Goal: Information Seeking & Learning: Learn about a topic

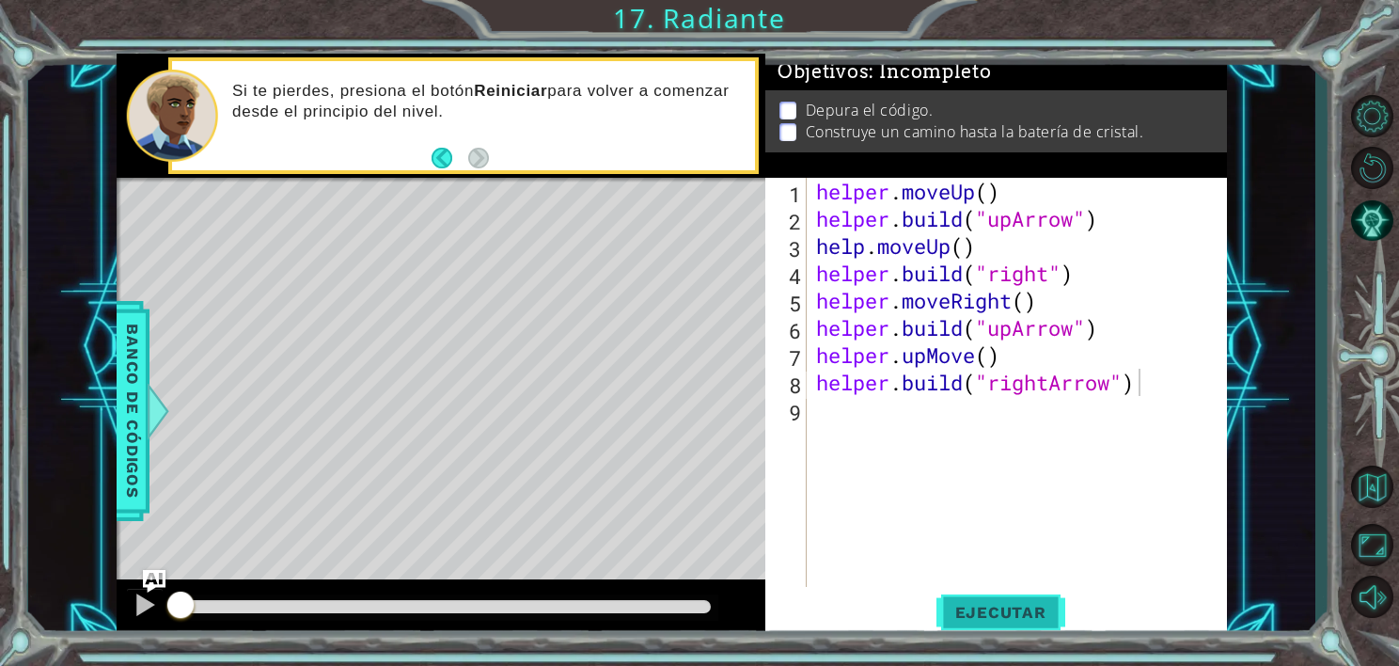
click at [960, 621] on button "Ejecutar" at bounding box center [1000, 613] width 129 height 46
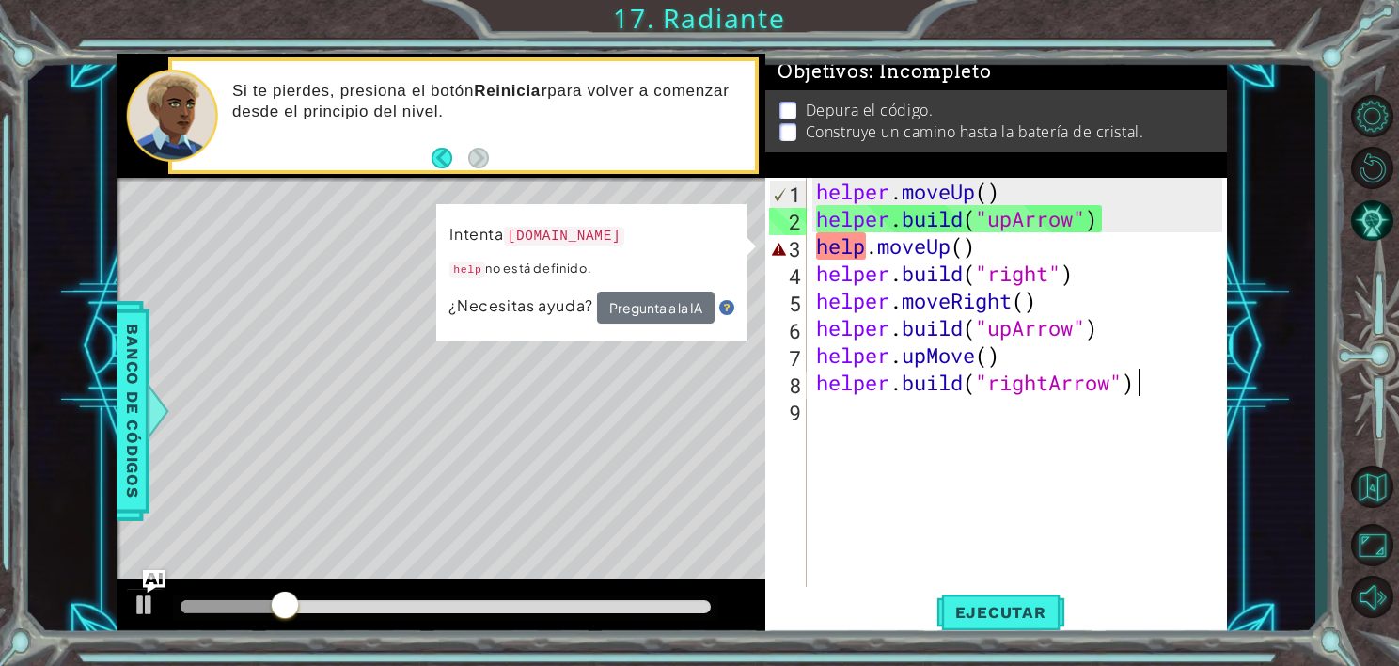
click at [861, 244] on div "helper . moveUp ( ) helper . build ( "upArrow" ) help . moveUp ( ) helper . bui…" at bounding box center [1021, 410] width 419 height 464
type textarea "helper.moveUp()"
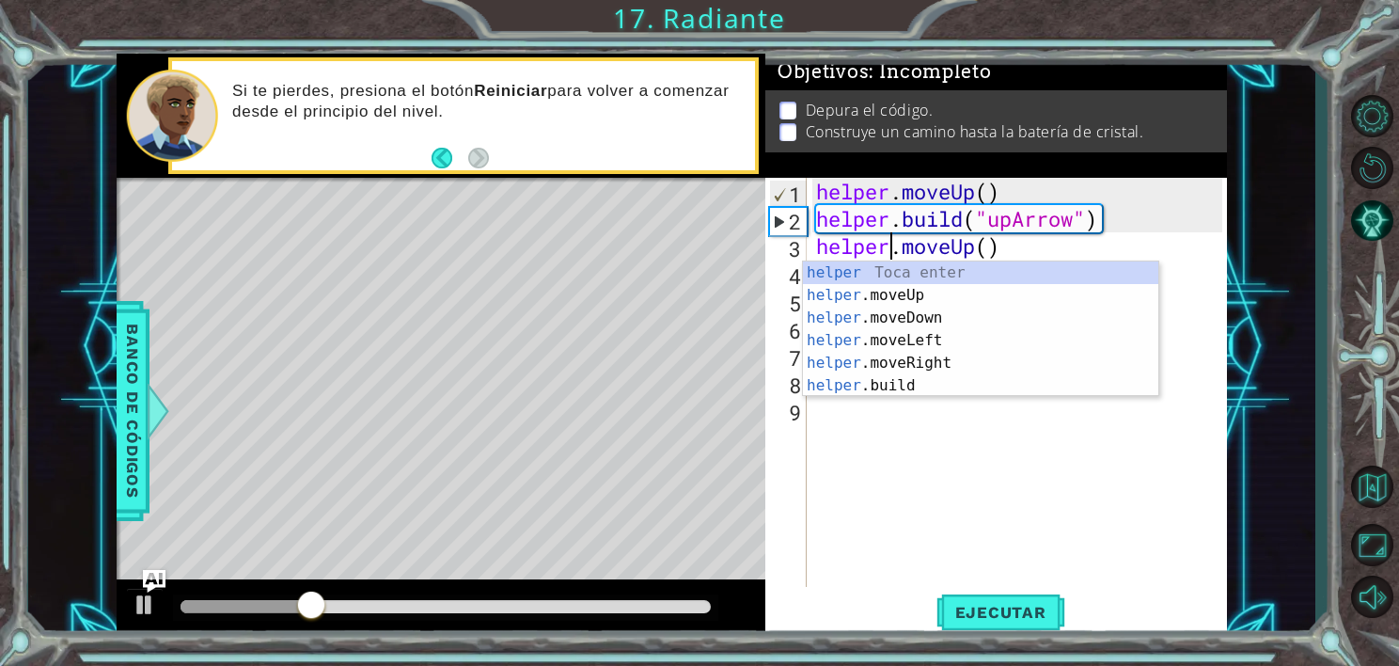
scroll to position [0, 4]
click at [1028, 468] on div "helper . moveUp ( ) helper . build ( "upArrow" ) helper . moveUp ( ) helper . b…" at bounding box center [1021, 410] width 419 height 464
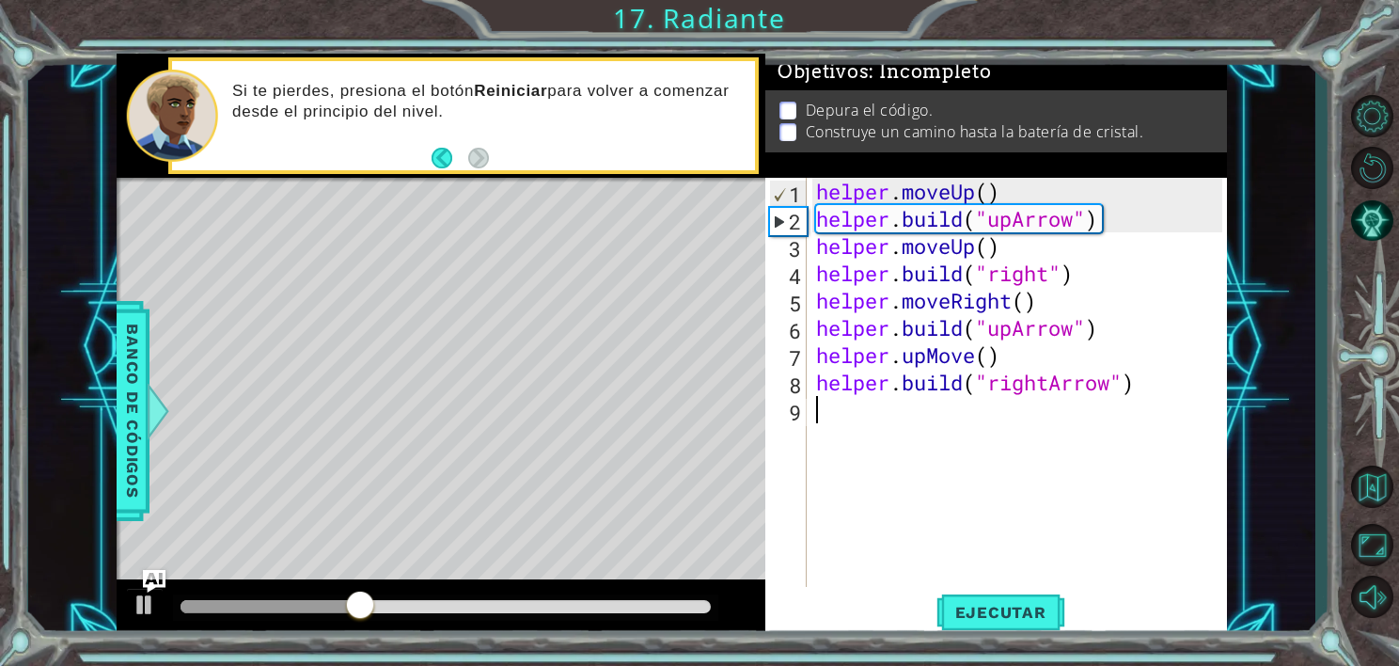
scroll to position [0, 0]
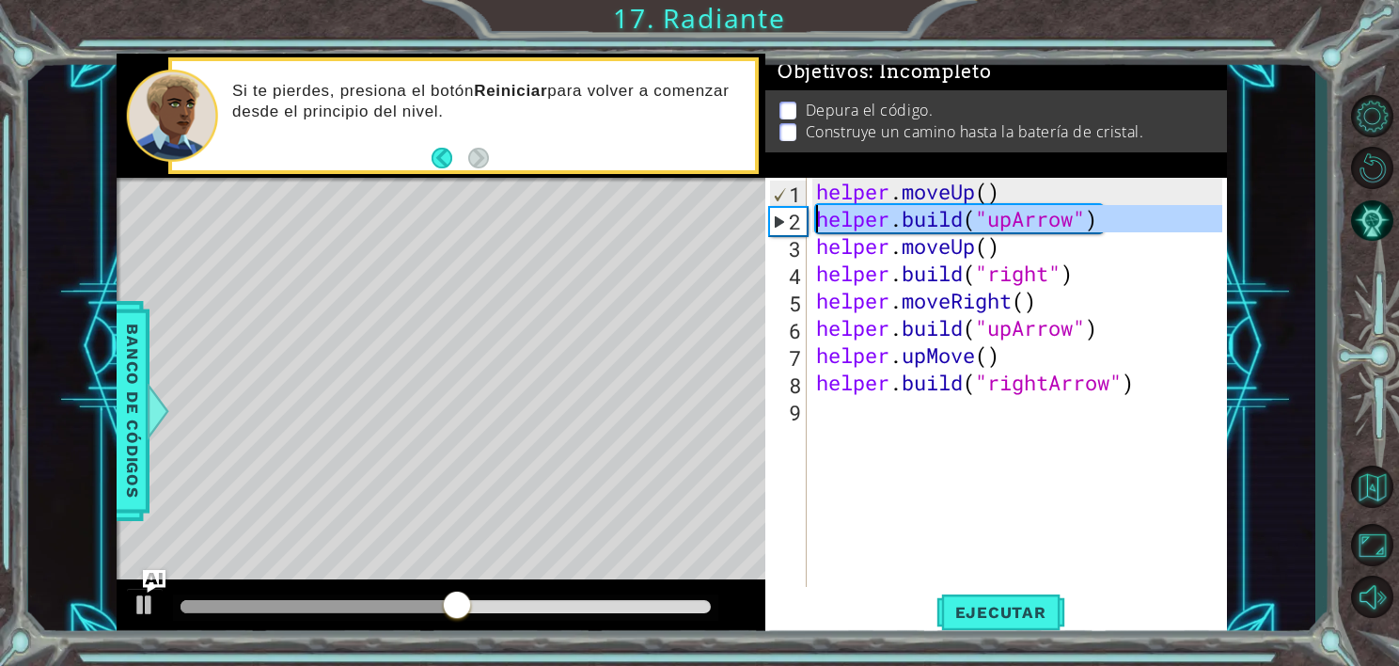
click at [780, 222] on div "2" at bounding box center [788, 221] width 37 height 27
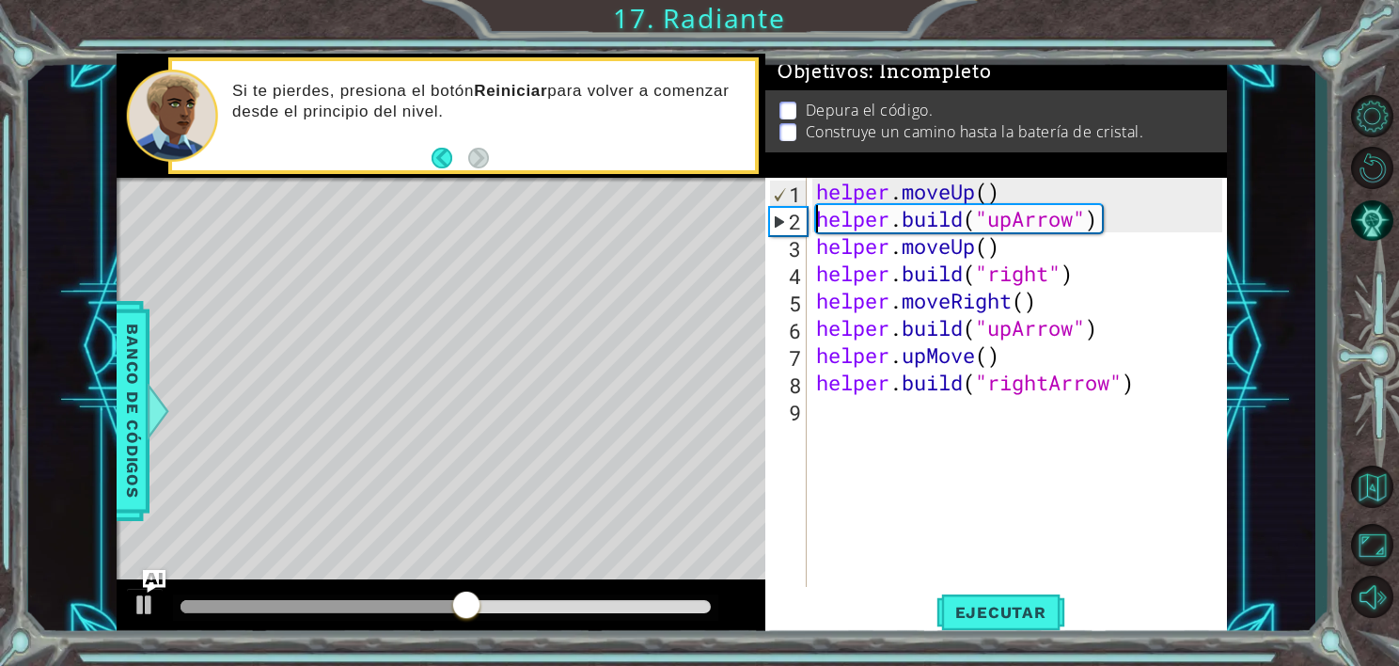
click at [770, 222] on div "2" at bounding box center [788, 221] width 37 height 27
click at [322, 601] on div at bounding box center [342, 606] width 322 height 13
click at [980, 601] on button "Ejecutar" at bounding box center [1000, 613] width 129 height 46
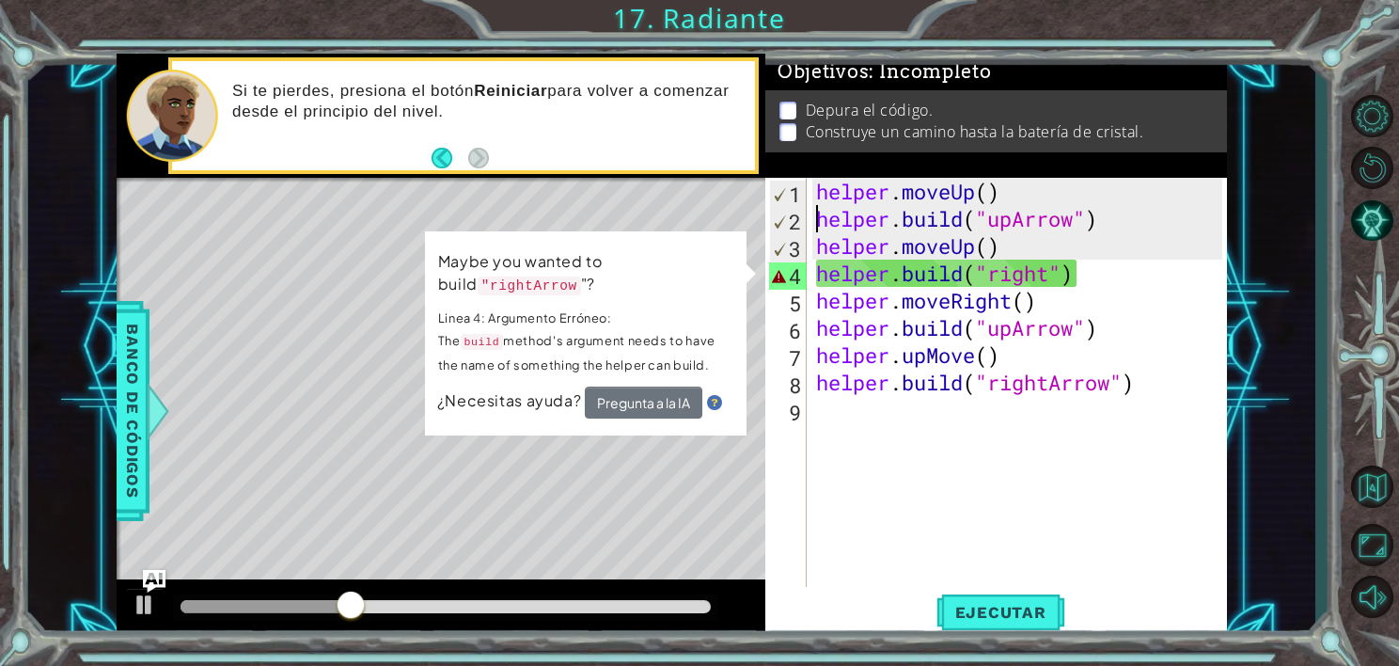
click at [1047, 272] on div "helper . moveUp ( ) helper . build ( "upArrow" ) helper . moveUp ( ) helper . b…" at bounding box center [1021, 410] width 419 height 464
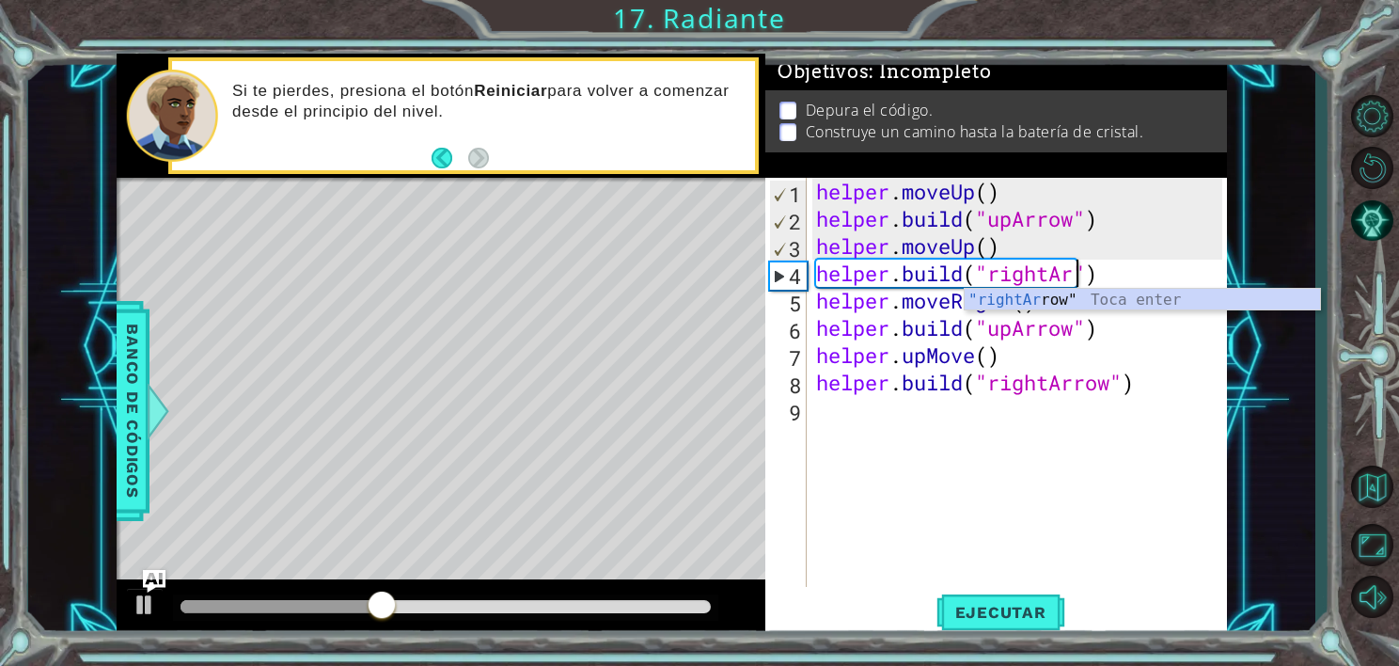
scroll to position [0, 12]
click at [1009, 297] on div ""rightArrow " Toca enter" at bounding box center [1142, 323] width 355 height 68
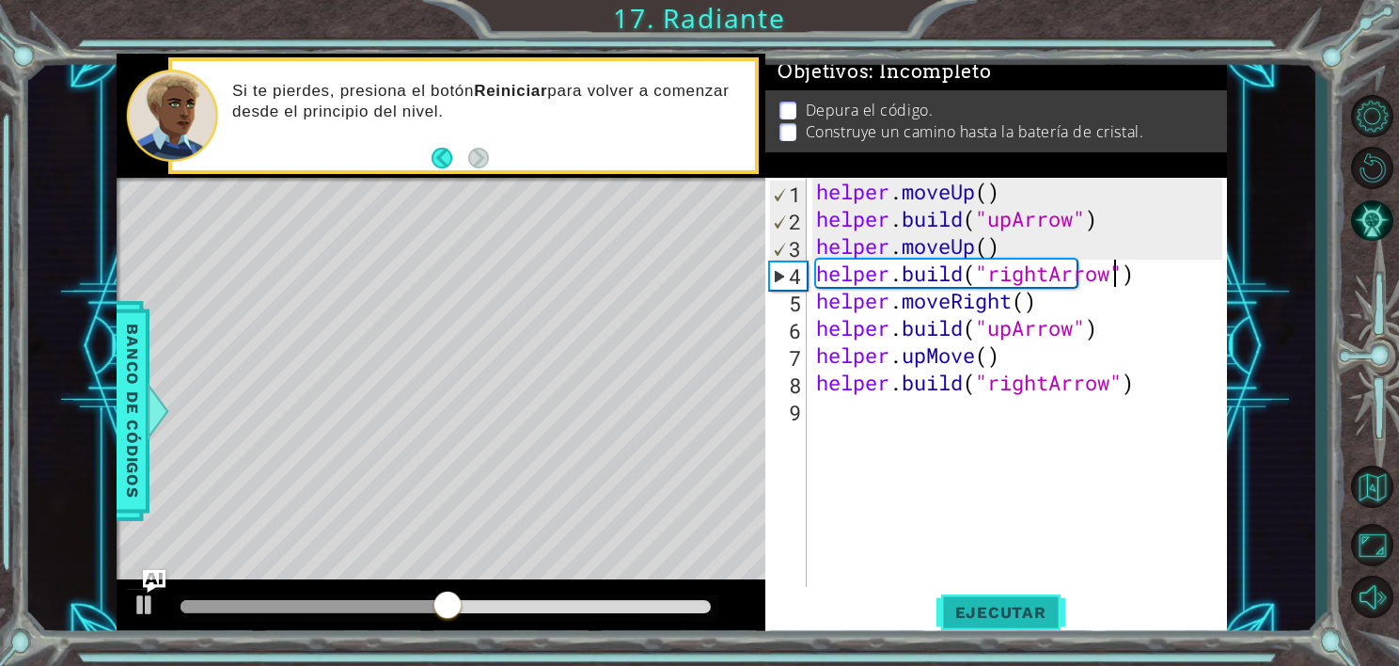
click at [988, 621] on span "Ejecutar" at bounding box center [1000, 612] width 129 height 19
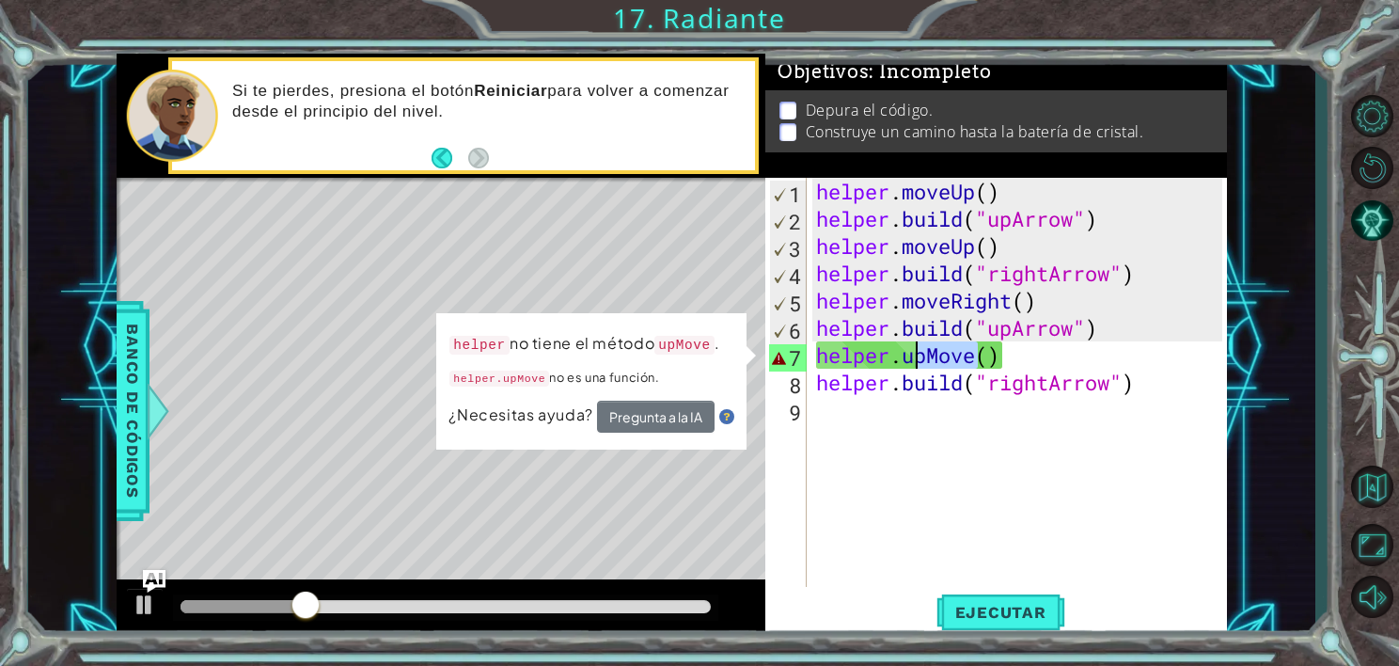
drag, startPoint x: 982, startPoint y: 350, endPoint x: 910, endPoint y: 360, distance: 72.2
click at [910, 360] on div "helper . moveUp ( ) helper . build ( "upArrow" ) helper . moveUp ( ) helper . b…" at bounding box center [1021, 410] width 419 height 464
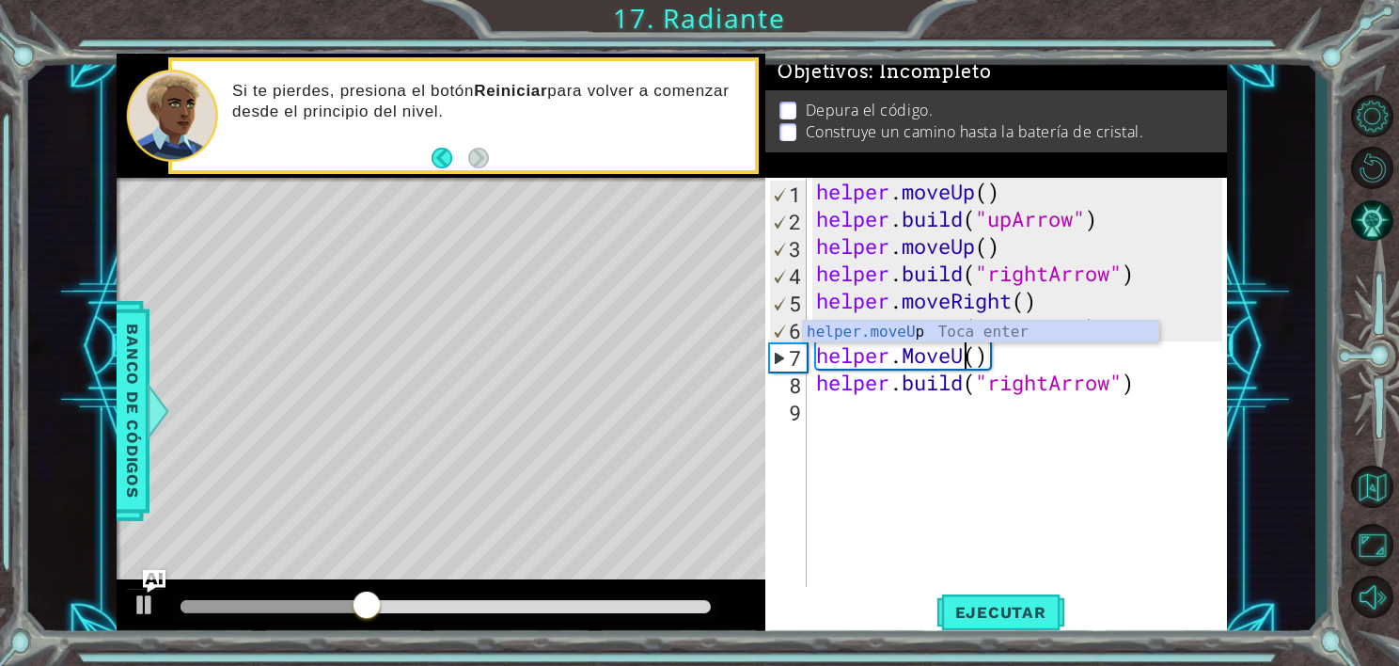
scroll to position [0, 8]
click at [1036, 601] on button "Ejecutar" at bounding box center [1000, 613] width 129 height 46
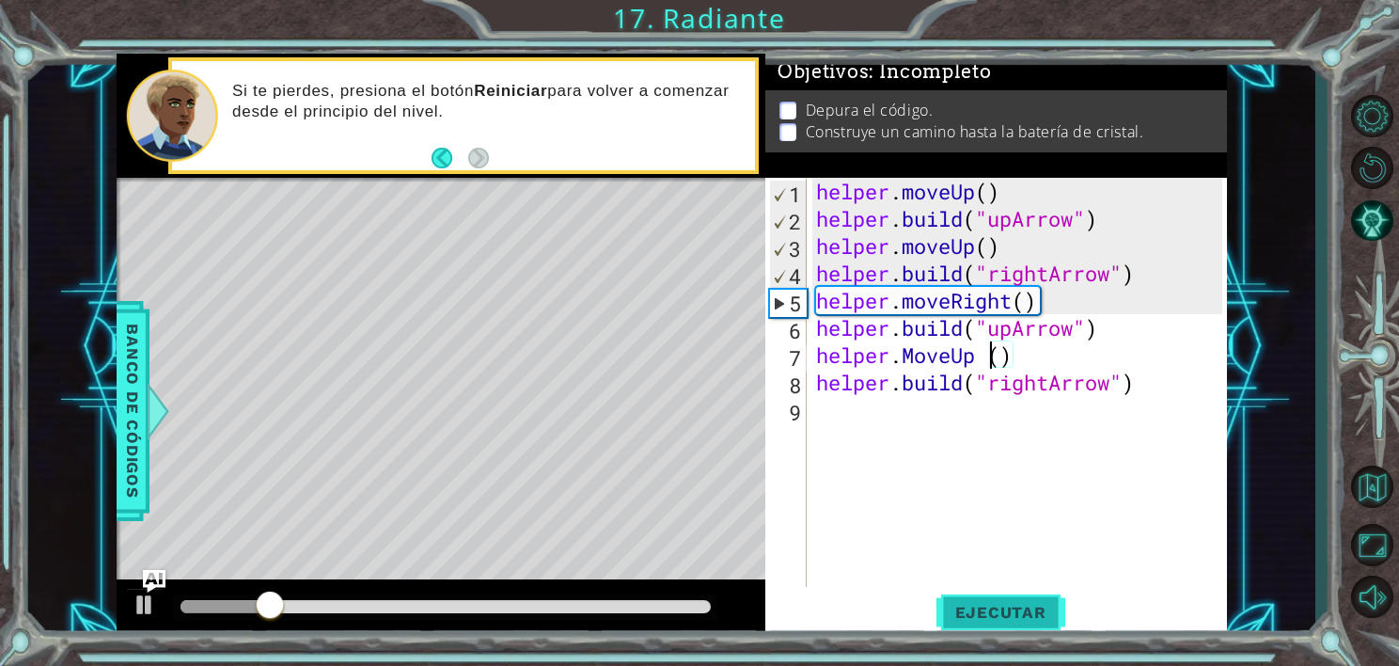
click at [982, 601] on button "Ejecutar" at bounding box center [1000, 613] width 129 height 46
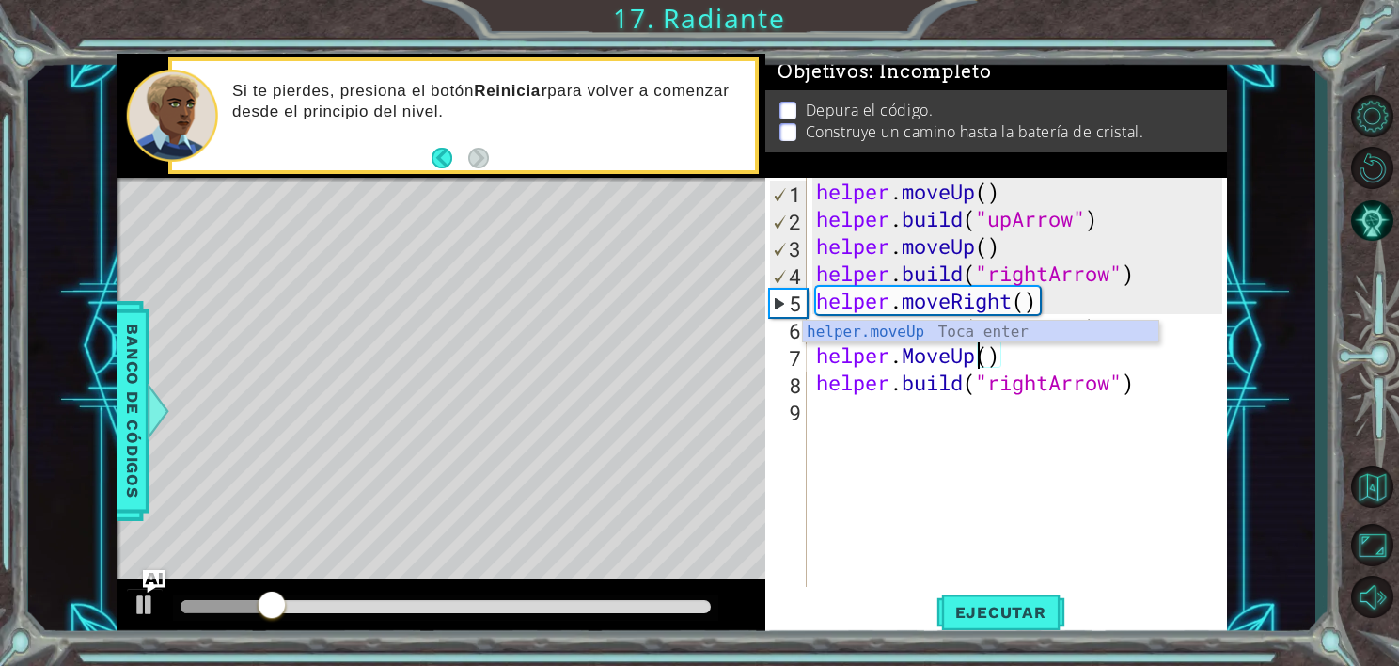
click at [918, 350] on div "helper . moveUp ( ) helper . build ( "upArrow" ) helper . moveUp ( ) helper . b…" at bounding box center [1021, 410] width 419 height 464
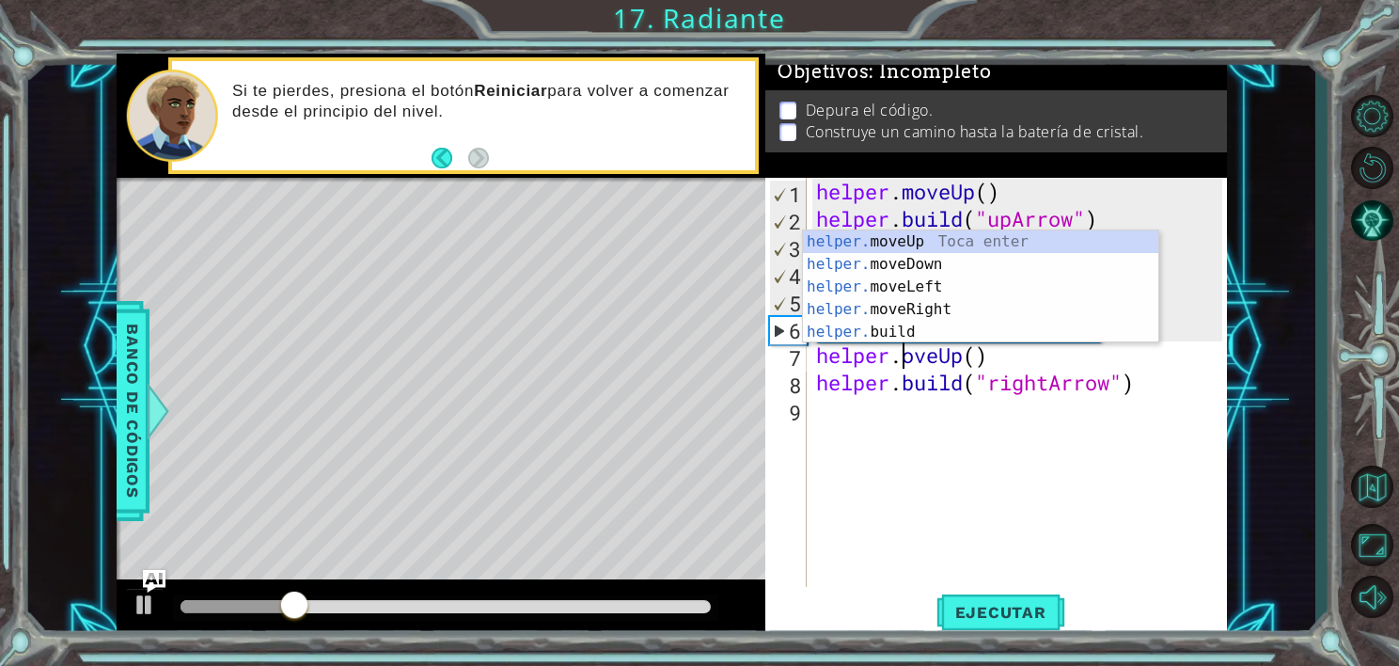
scroll to position [0, 4]
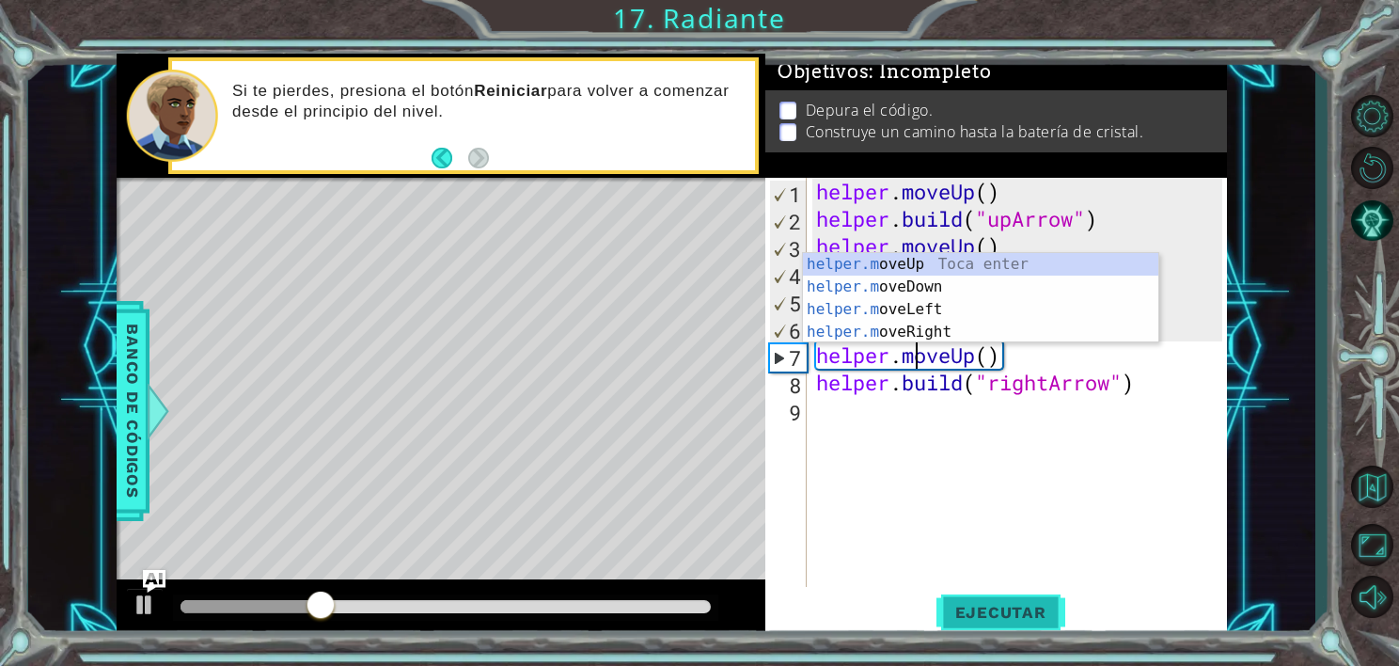
click at [980, 628] on button "Ejecutar" at bounding box center [1000, 613] width 129 height 46
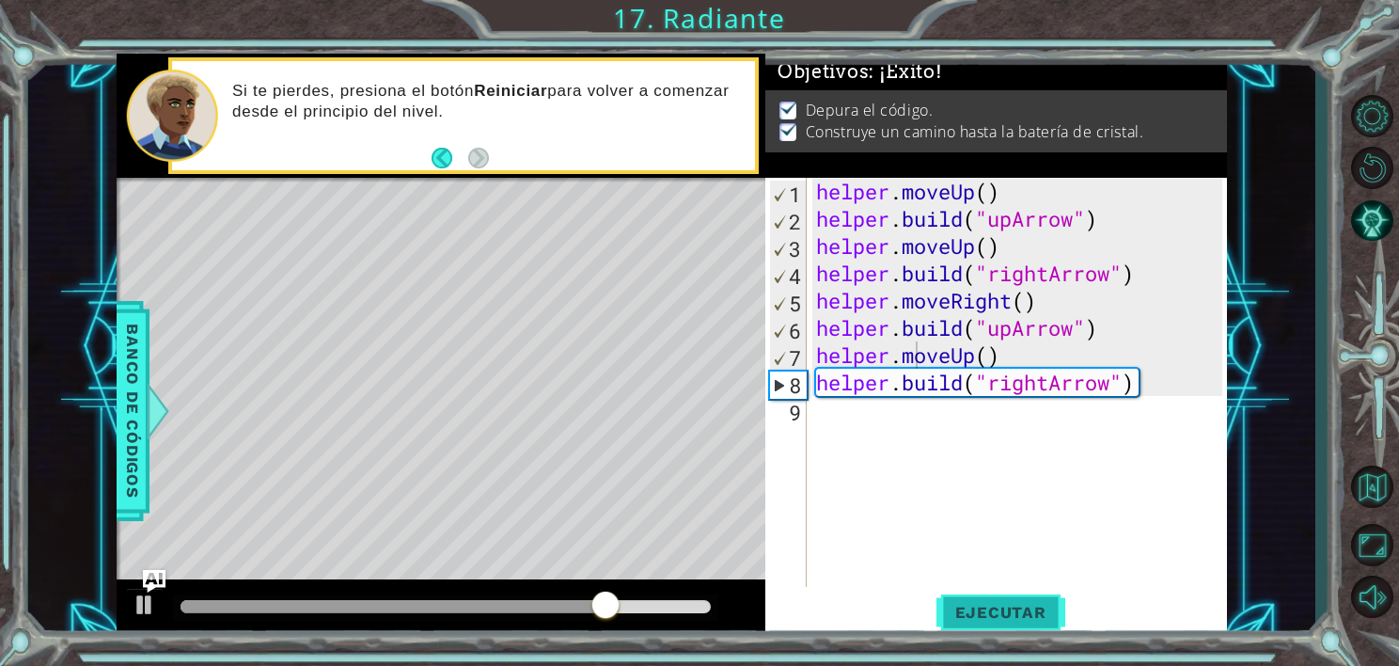
click at [959, 600] on button "Ejecutar" at bounding box center [1000, 613] width 129 height 46
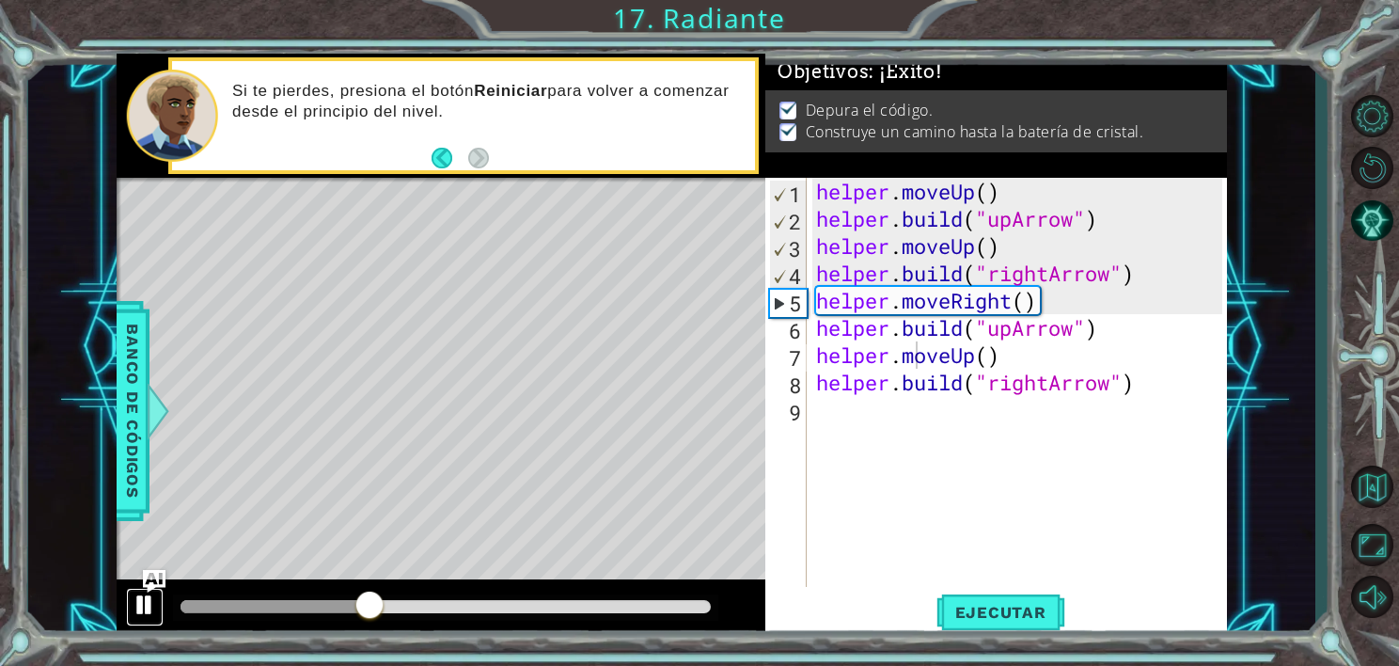
click at [142, 608] on div at bounding box center [145, 604] width 24 height 24
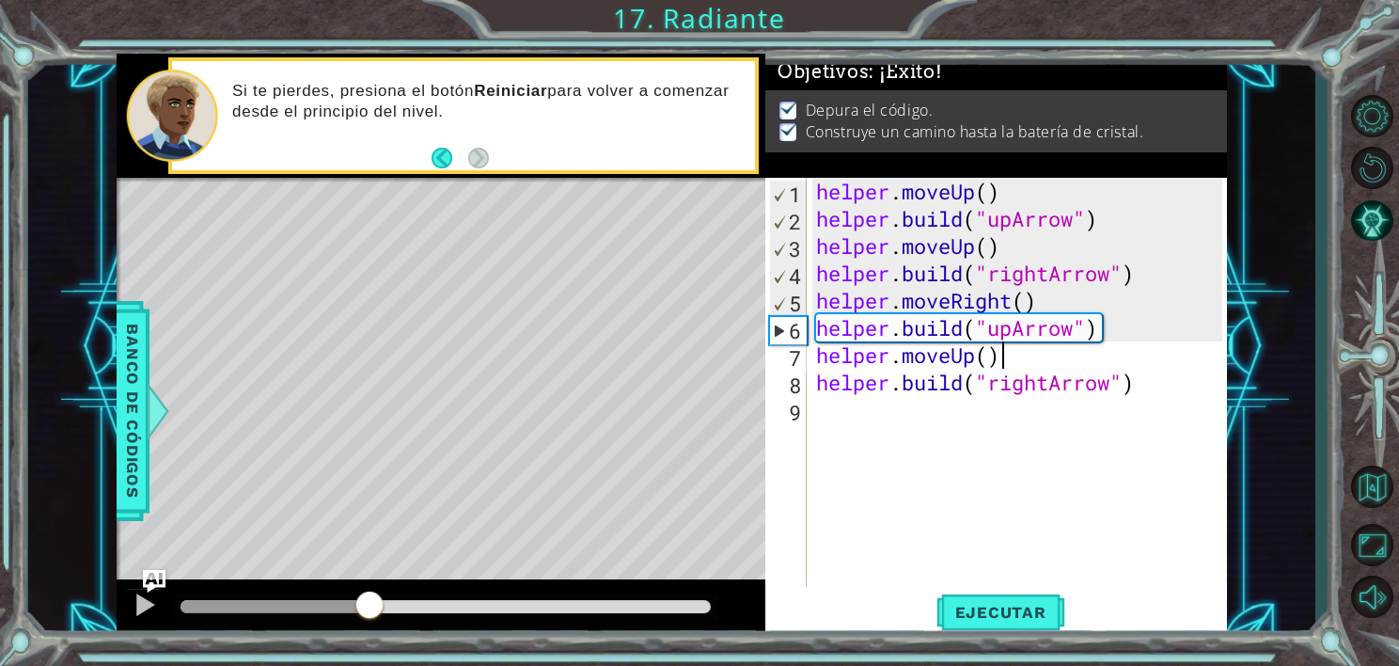
click at [1009, 350] on div "helper . moveUp ( ) helper . build ( "upArrow" ) helper . moveUp ( ) helper . b…" at bounding box center [1021, 410] width 419 height 464
click at [973, 354] on div "helper . moveUp ( ) helper . build ( "upArrow" ) helper . moveUp ( ) helper . b…" at bounding box center [1021, 410] width 419 height 464
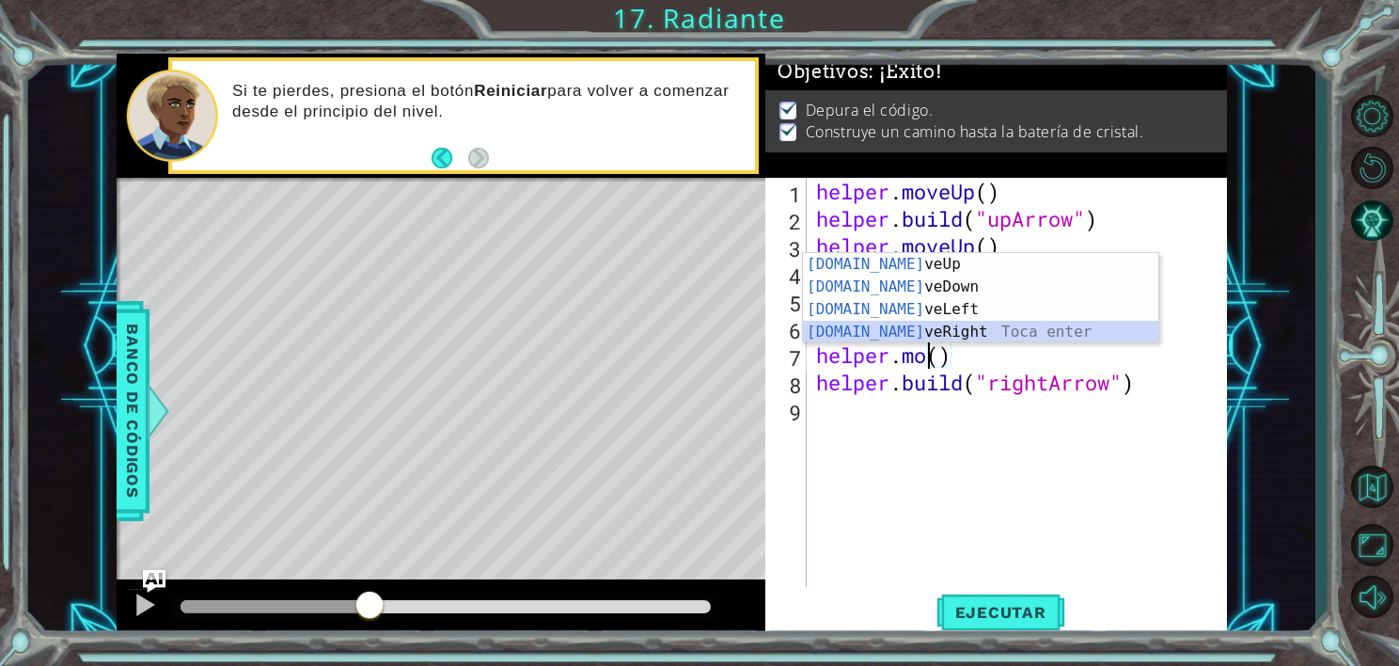
click at [936, 336] on div "[DOMAIN_NAME] veUp Toca enter [DOMAIN_NAME] veDown Toca enter [DOMAIN_NAME] veL…" at bounding box center [980, 320] width 355 height 135
type textarea "helper.moveRight(1)"
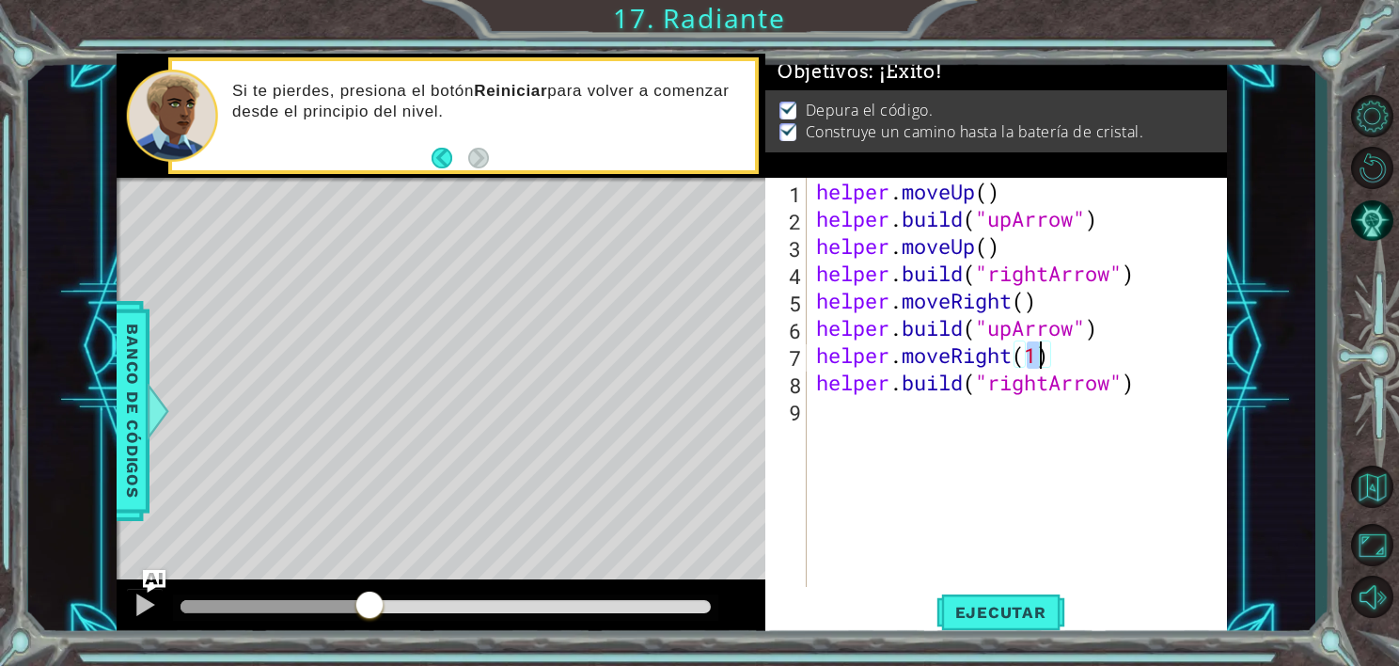
click at [1054, 358] on div "helper . moveUp ( ) helper . build ( "upArrow" ) helper . moveUp ( ) helper . b…" at bounding box center [1021, 410] width 419 height 464
click at [970, 407] on div "helper . moveUp ( ) helper . build ( "upArrow" ) helper . moveUp ( ) helper . b…" at bounding box center [1021, 410] width 419 height 464
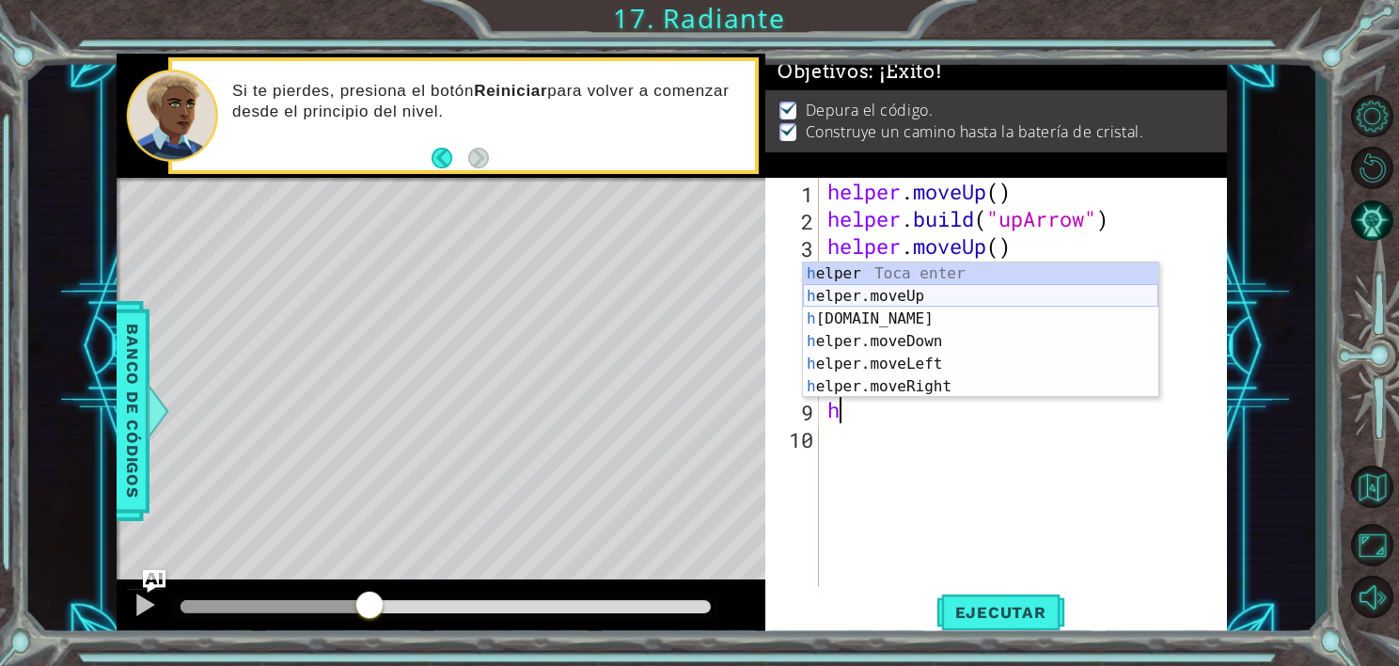
click at [900, 292] on div "h elper Toca enter h elper.moveUp Toca enter h [DOMAIN_NAME] Toca enter h elper…" at bounding box center [980, 352] width 355 height 181
type textarea "helper.moveUp(1)"
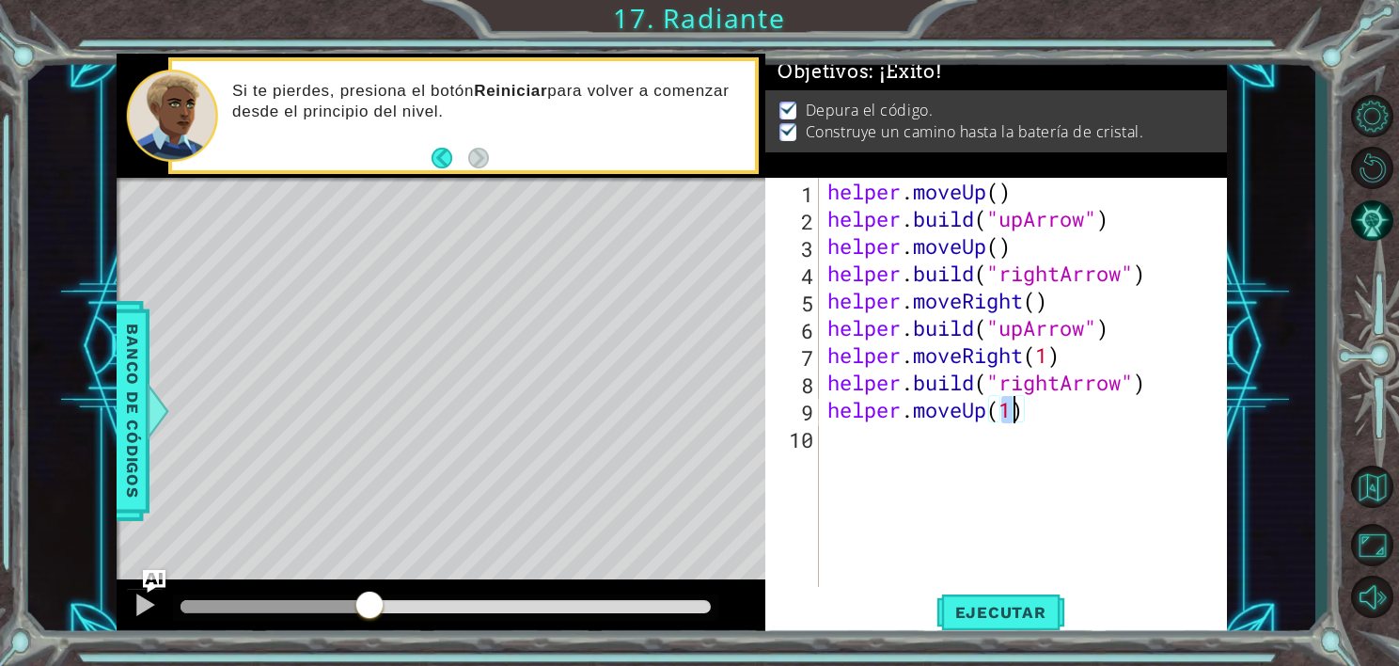
click at [872, 437] on div "helper . moveUp ( ) helper . build ( "upArrow" ) helper . moveUp ( ) helper . b…" at bounding box center [1028, 410] width 408 height 464
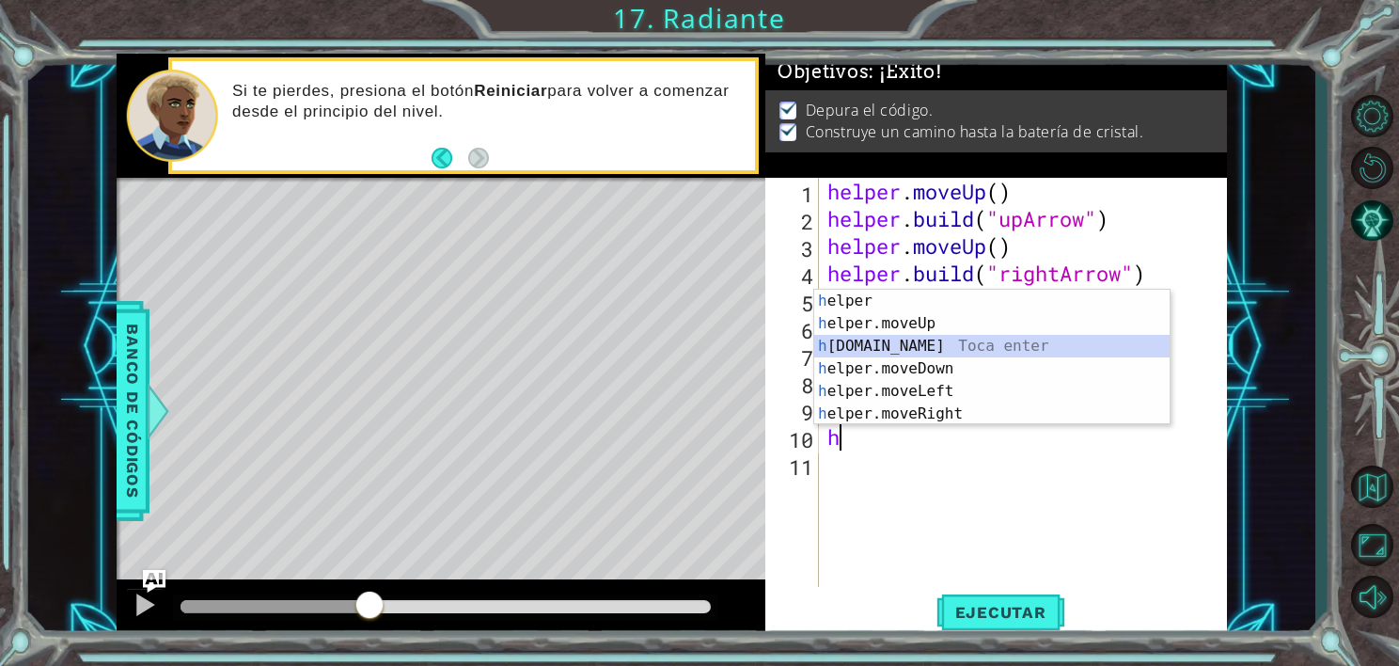
click at [869, 340] on div "h elper Toca enter h elper.moveUp Toca enter h [DOMAIN_NAME] Toca enter h elper…" at bounding box center [991, 380] width 355 height 181
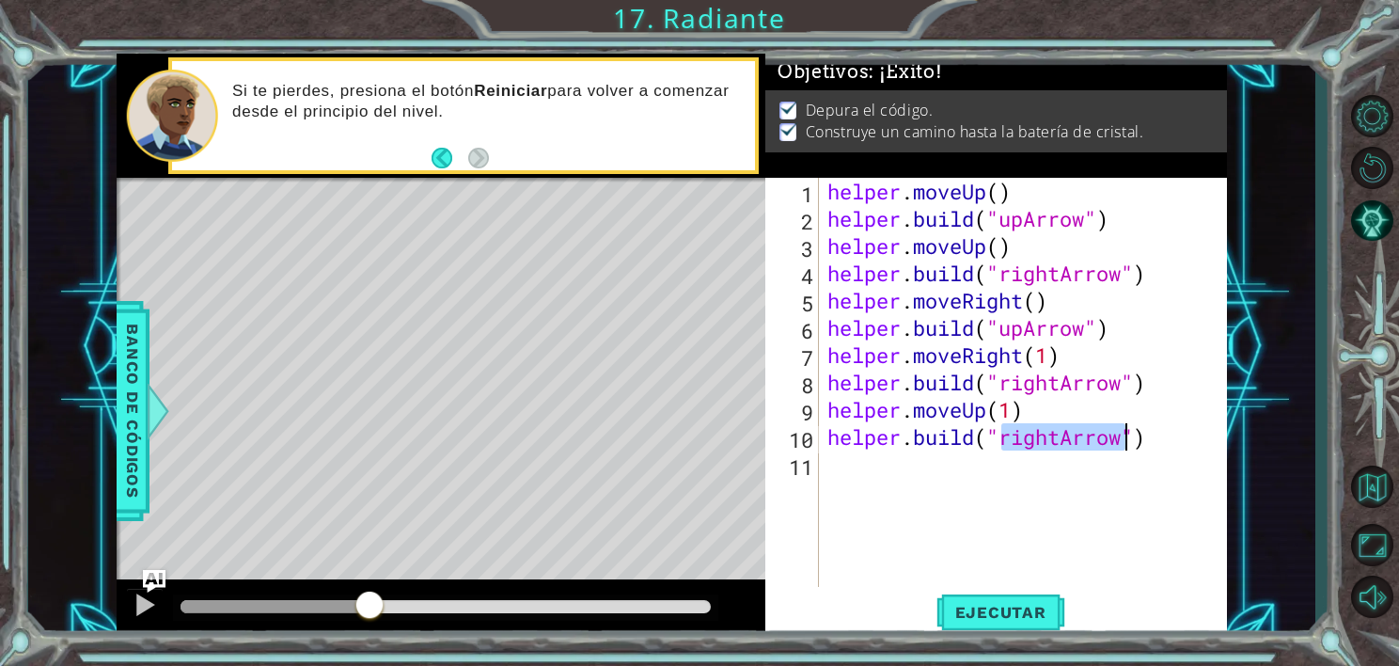
click at [1041, 444] on div "helper . moveUp ( ) helper . build ( "upArrow" ) helper . moveUp ( ) helper . b…" at bounding box center [1023, 382] width 398 height 409
click at [1057, 444] on div "helper . moveUp ( ) helper . build ( "upArrow" ) helper . moveUp ( ) helper . b…" at bounding box center [1028, 410] width 408 height 464
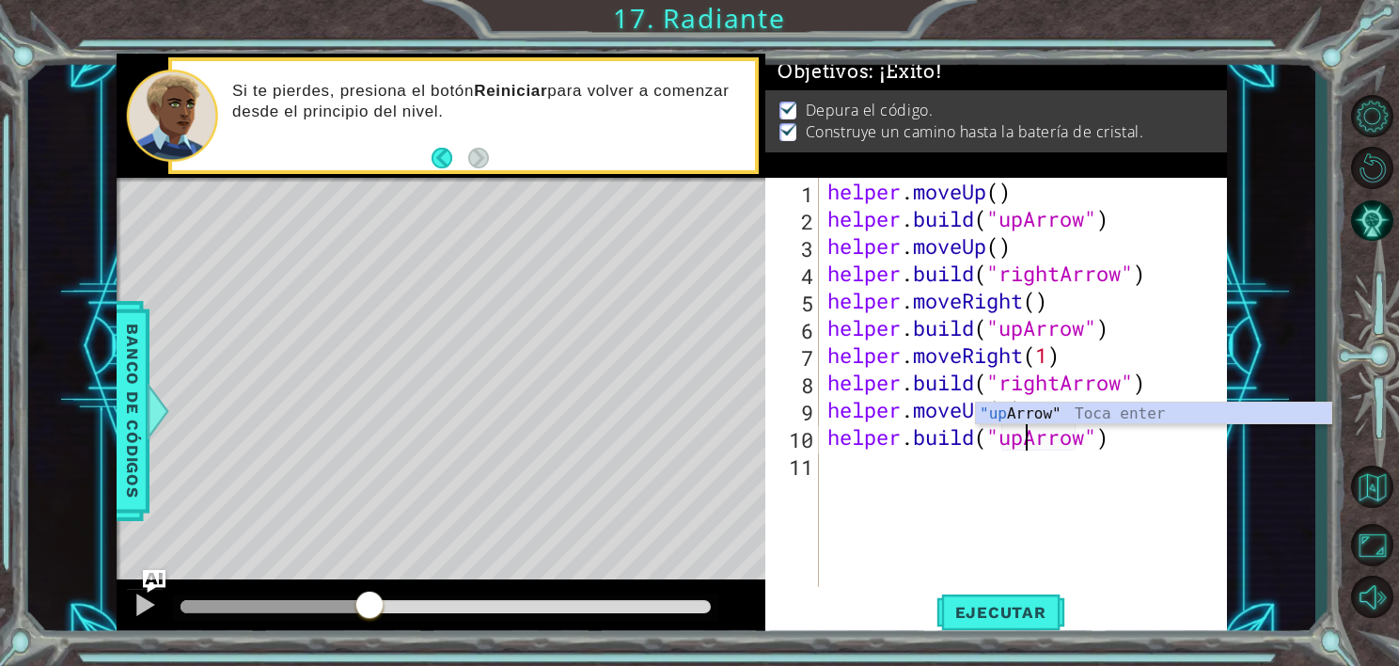
scroll to position [0, 8]
click at [983, 617] on span "Ejecutar" at bounding box center [1000, 612] width 129 height 19
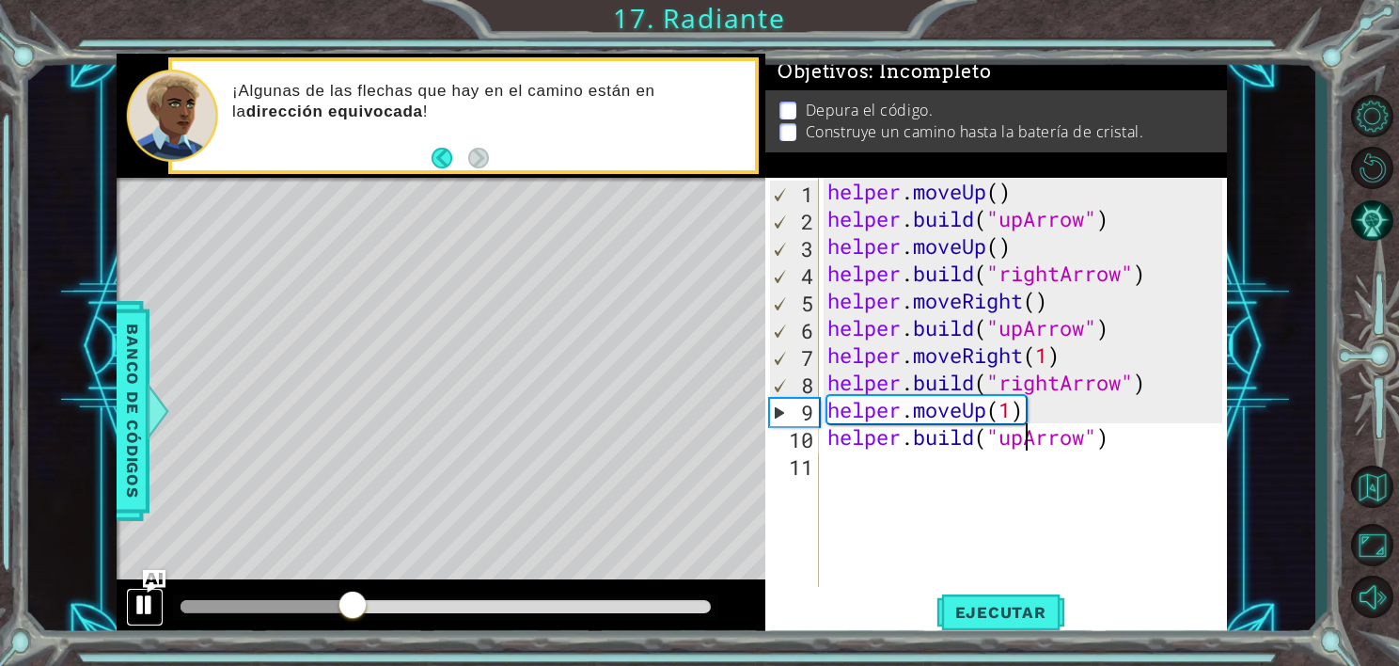
click at [133, 598] on div at bounding box center [145, 604] width 24 height 24
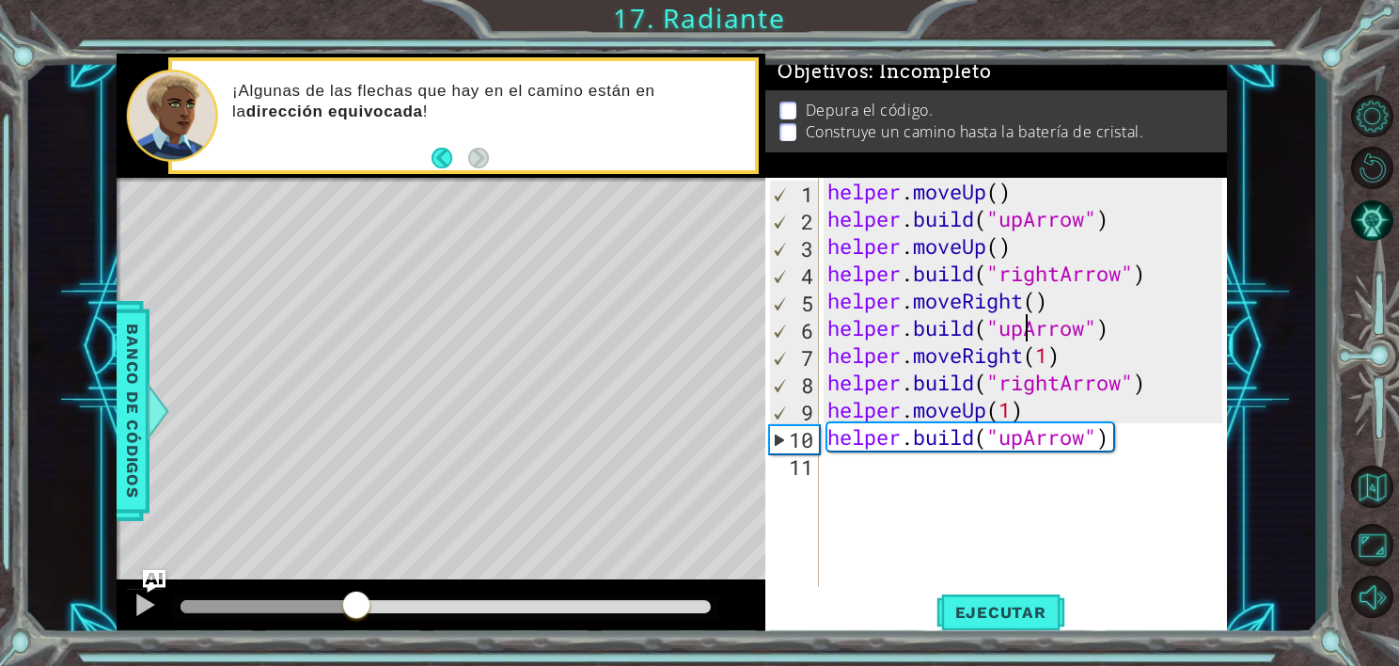
click at [1027, 325] on div "helper . moveUp ( ) helper . build ( "upArrow" ) helper . moveUp ( ) helper . b…" at bounding box center [1028, 410] width 408 height 464
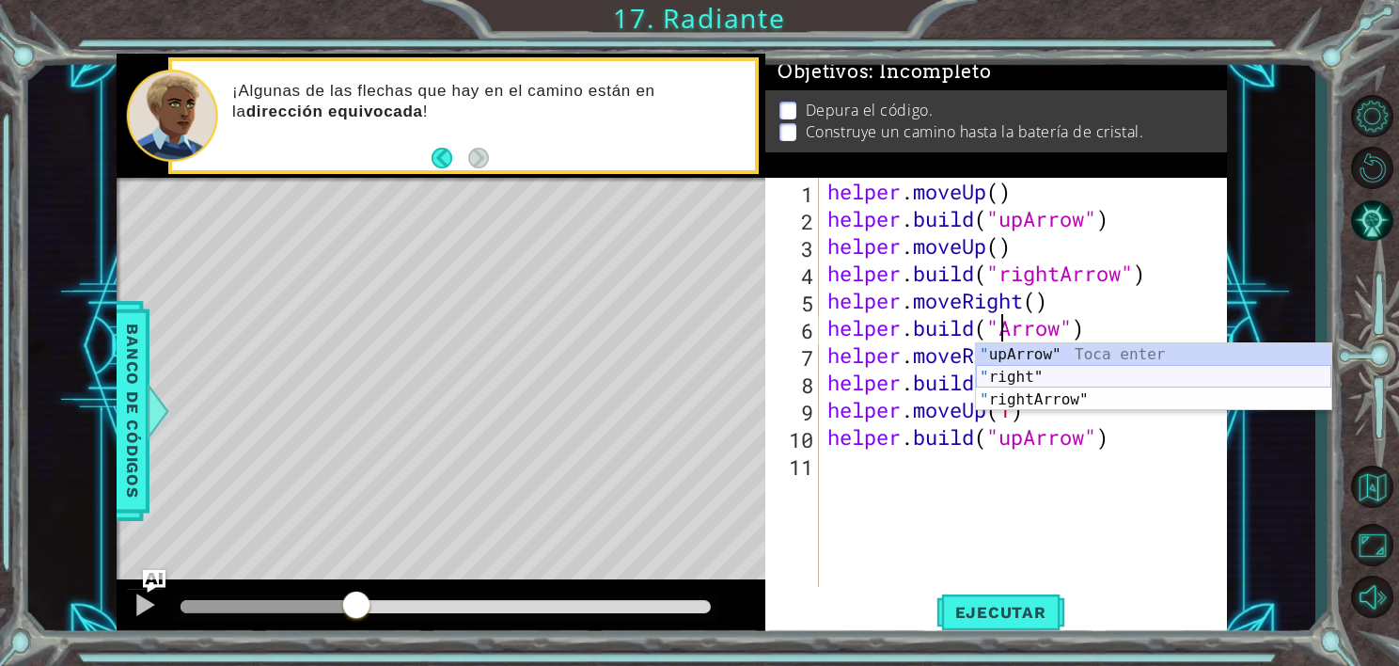
click at [1016, 385] on div "" upArrow" Toca enter " right" Toca enter " rightArrow" Toca enter" at bounding box center [1153, 399] width 355 height 113
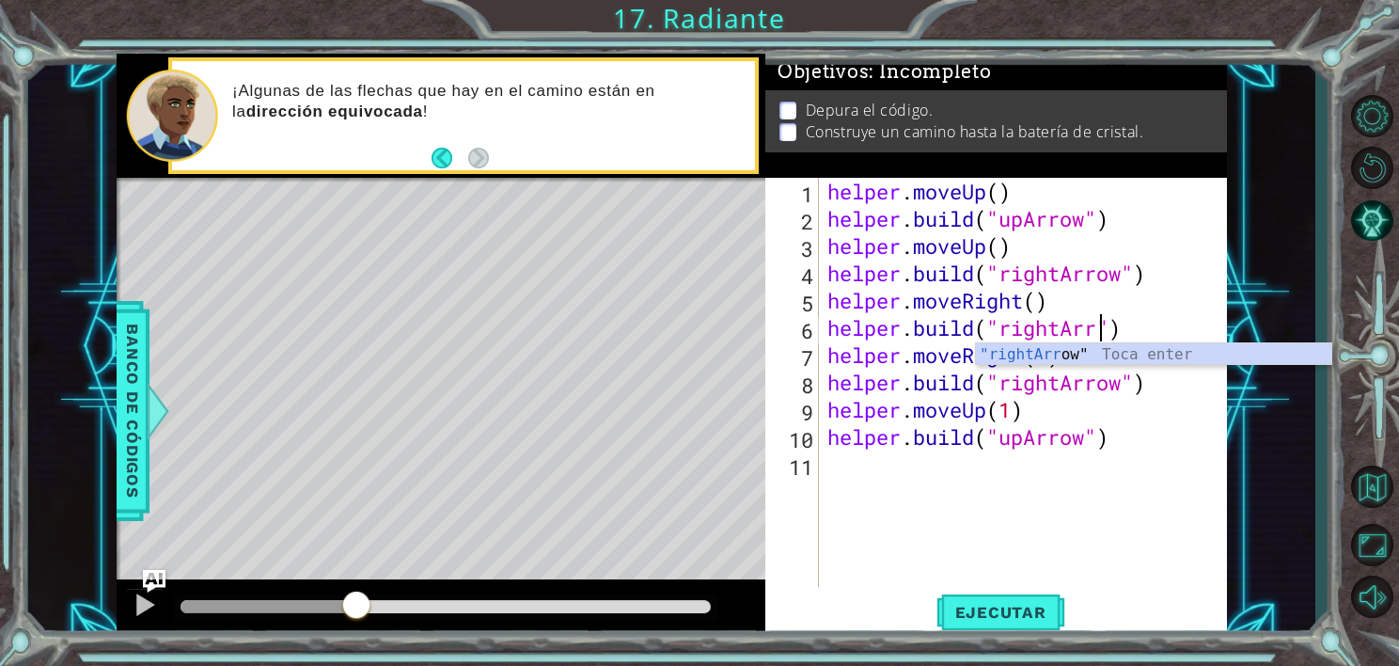
scroll to position [0, 12]
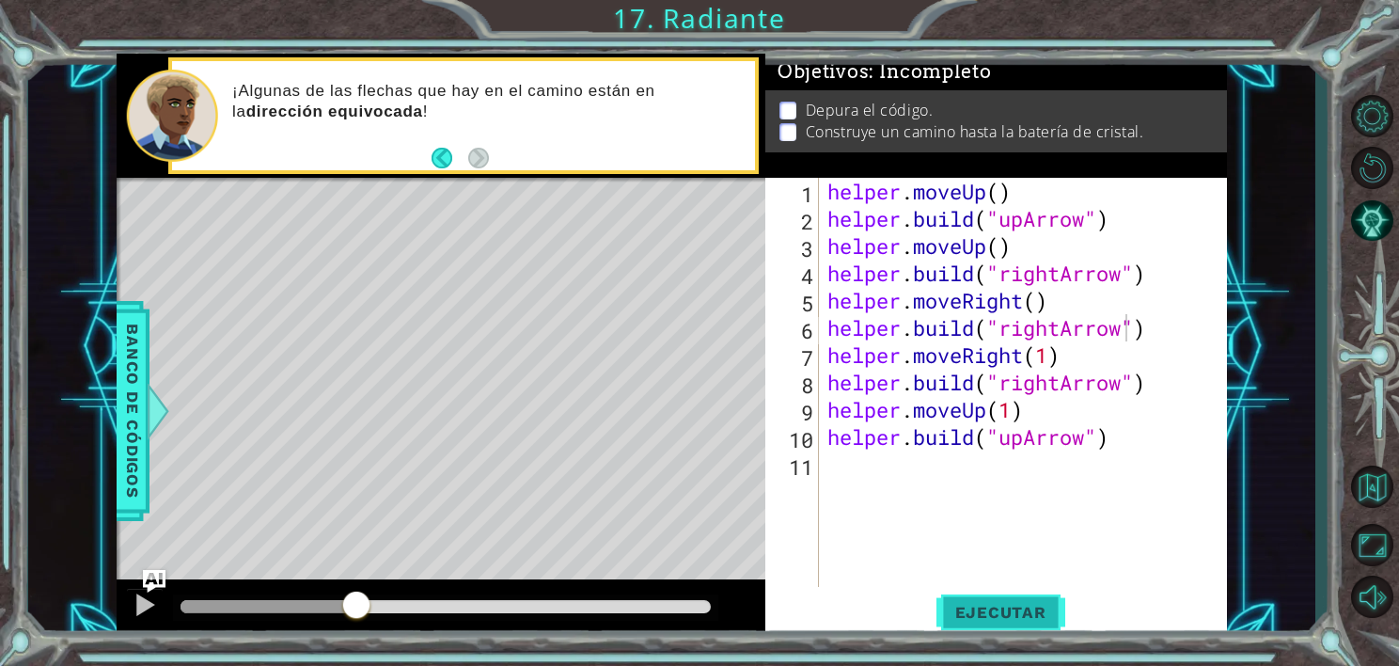
click at [1020, 616] on span "Ejecutar" at bounding box center [1000, 612] width 129 height 19
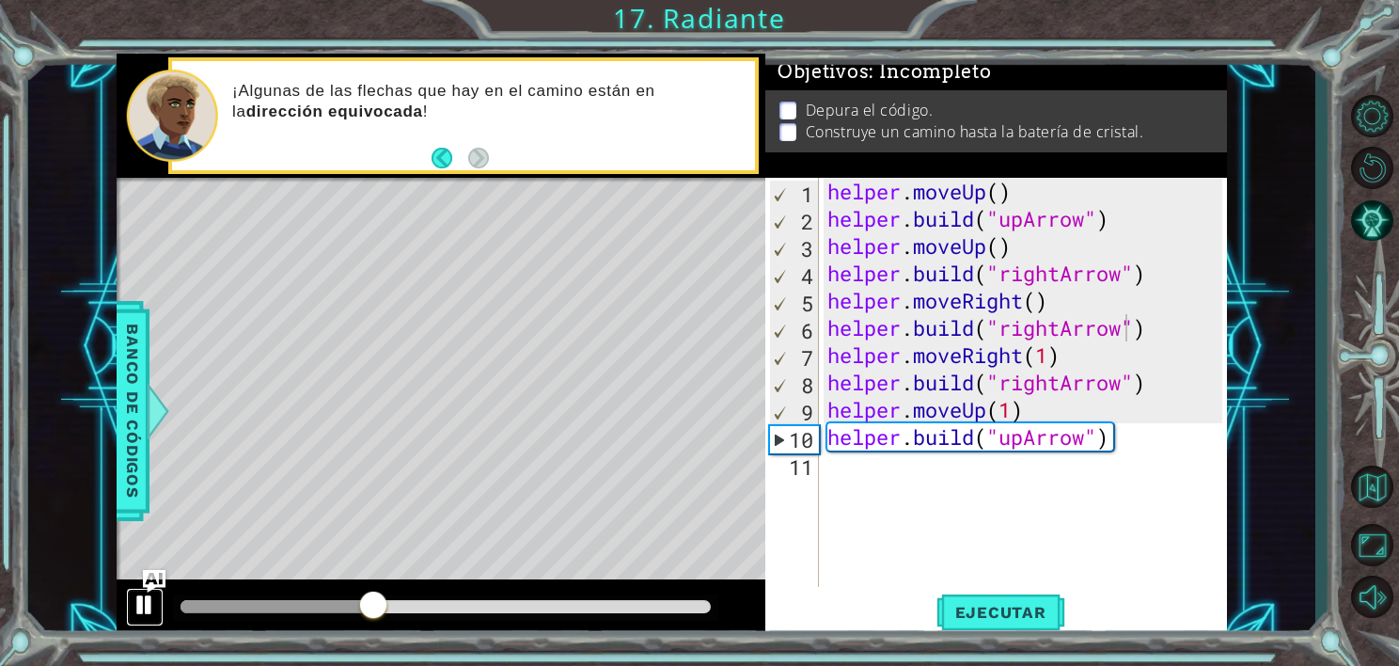
click at [139, 602] on div at bounding box center [145, 604] width 24 height 24
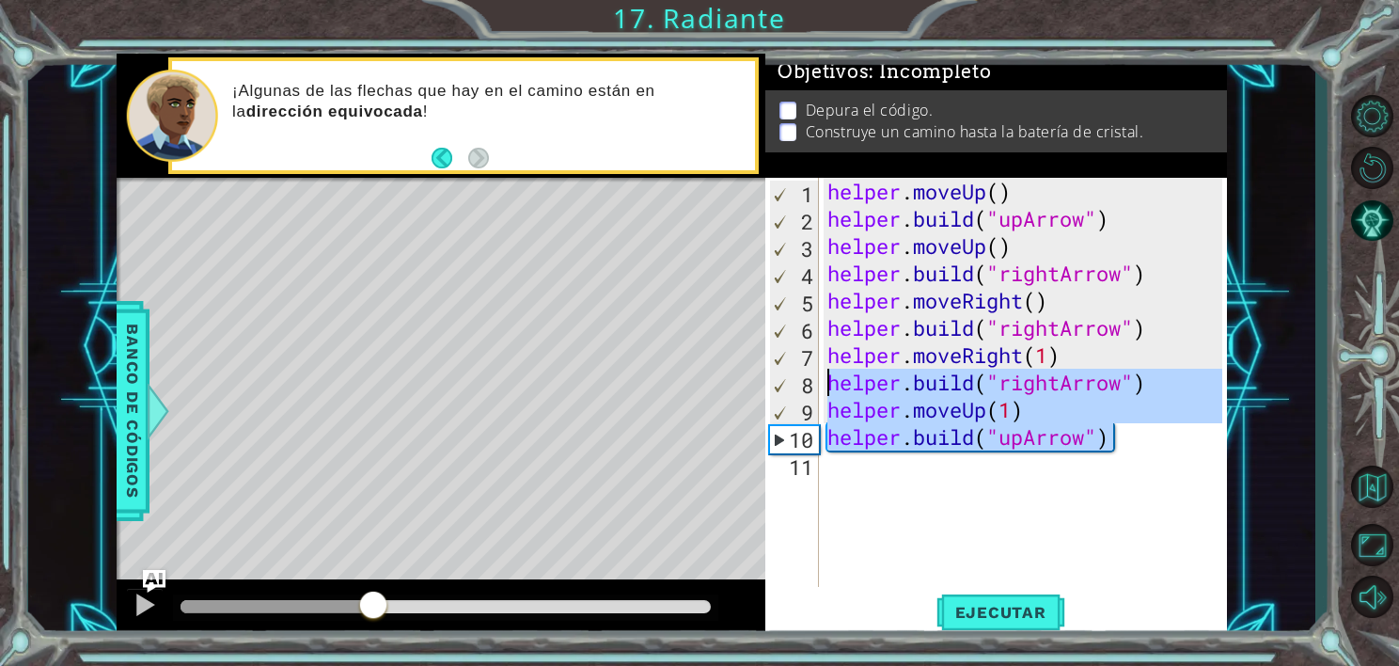
drag, startPoint x: 1161, startPoint y: 440, endPoint x: 826, endPoint y: 392, distance: 339.1
click at [826, 392] on div "helper . moveUp ( ) helper . build ( "upArrow" ) helper . moveUp ( ) helper . b…" at bounding box center [1028, 410] width 408 height 464
type textarea "[DOMAIN_NAME]("rightArrow") helper.moveUp(1)"
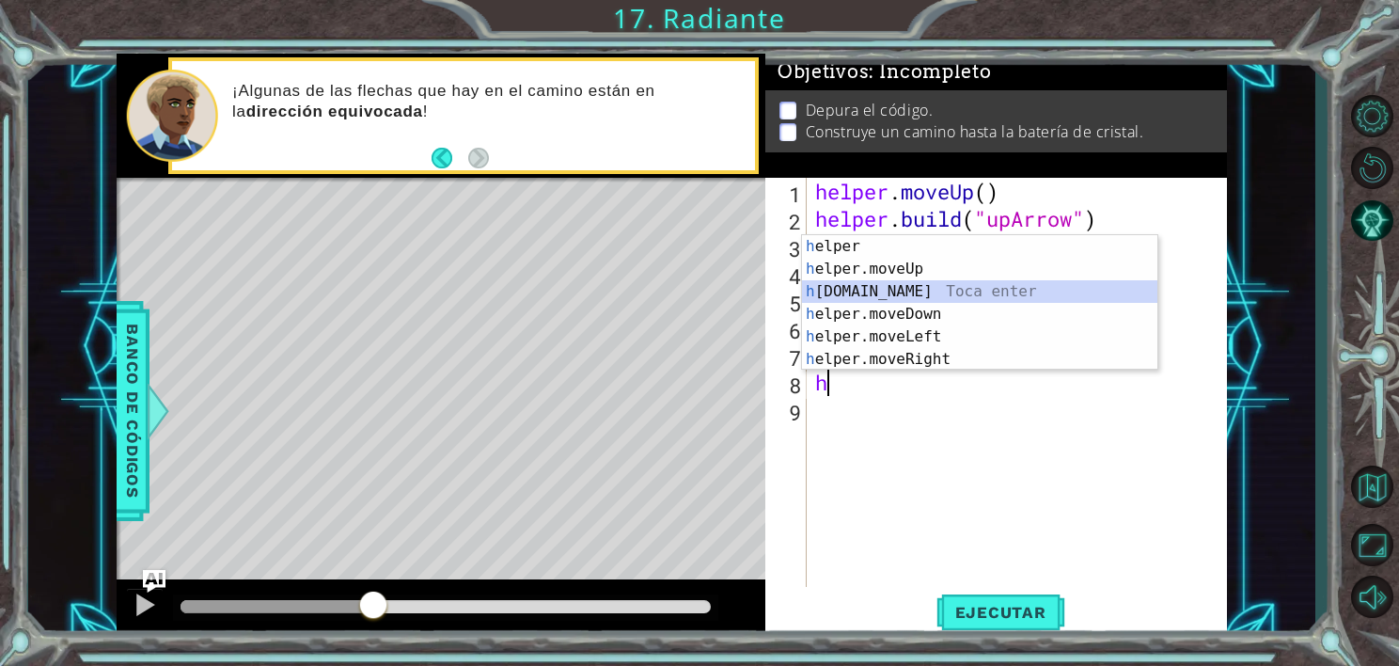
click at [848, 290] on div "h elper Toca enter h elper.moveUp Toca enter h [DOMAIN_NAME] Toca enter h elper…" at bounding box center [979, 325] width 355 height 181
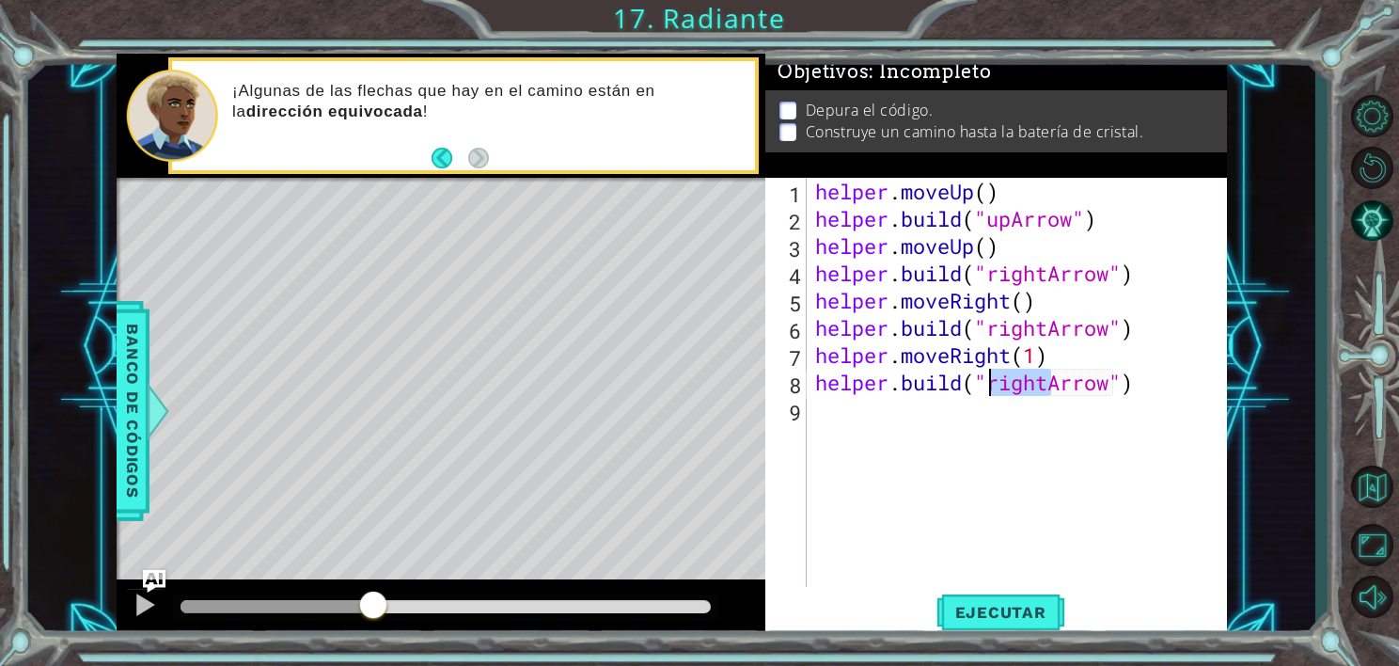
drag, startPoint x: 1053, startPoint y: 381, endPoint x: 989, endPoint y: 379, distance: 64.0
click at [989, 379] on div "helper . moveUp ( ) helper . build ( "upArrow" ) helper . moveUp ( ) helper . b…" at bounding box center [1021, 410] width 420 height 464
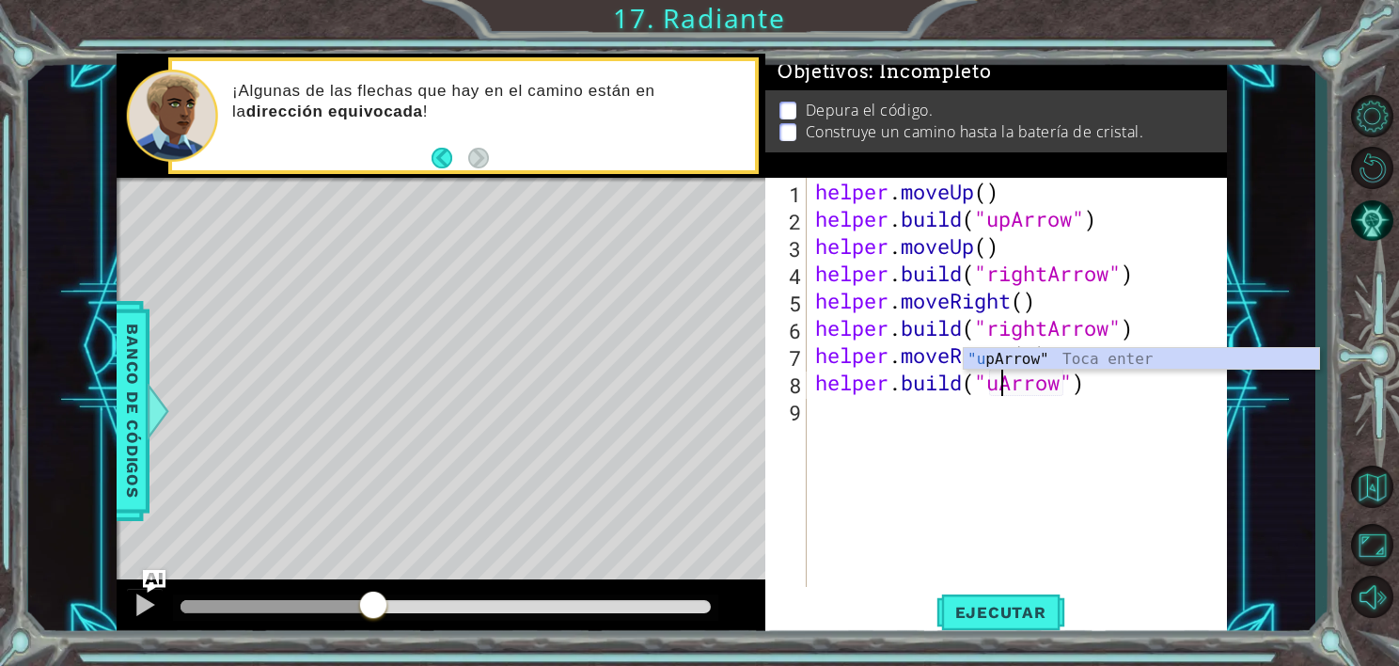
scroll to position [0, 8]
type textarea "[DOMAIN_NAME]("upArrow")"
click at [914, 413] on div "helper . moveUp ( ) helper . build ( "upArrow" ) helper . moveUp ( ) helper . b…" at bounding box center [1021, 410] width 420 height 464
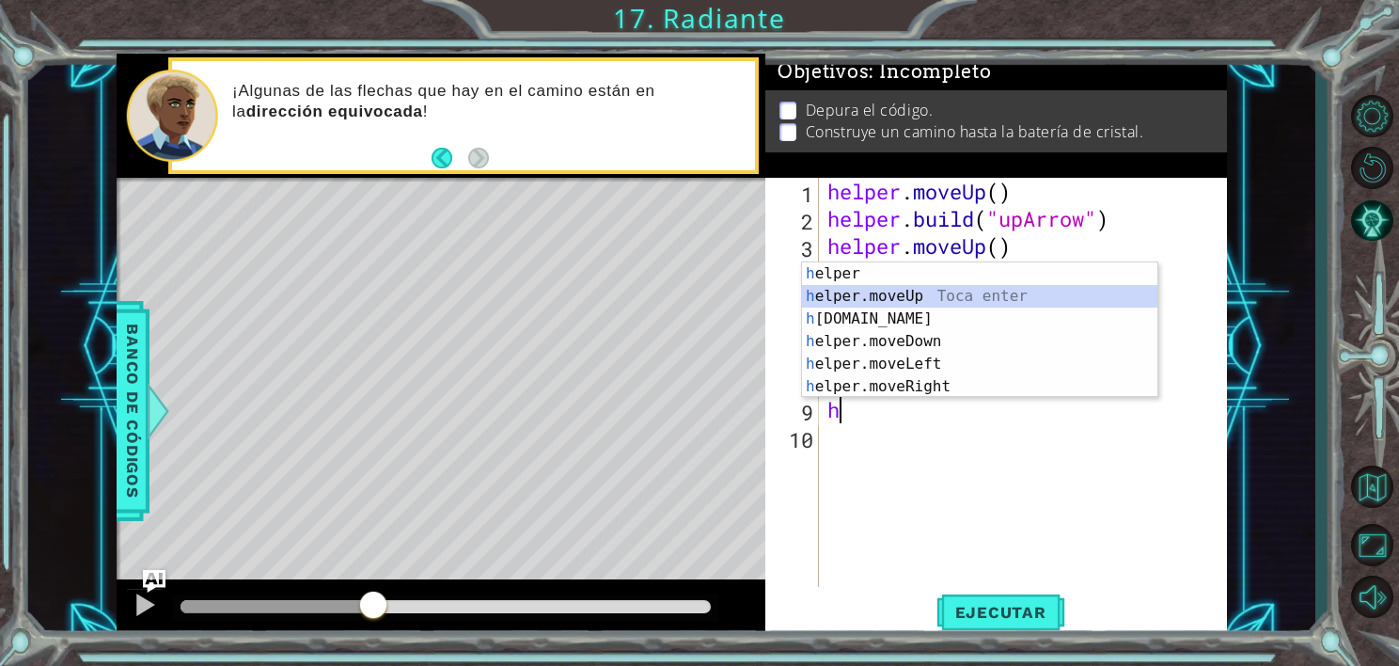
click at [884, 290] on div "h elper Toca enter h elper.moveUp Toca enter h [DOMAIN_NAME] Toca enter h elper…" at bounding box center [979, 352] width 355 height 181
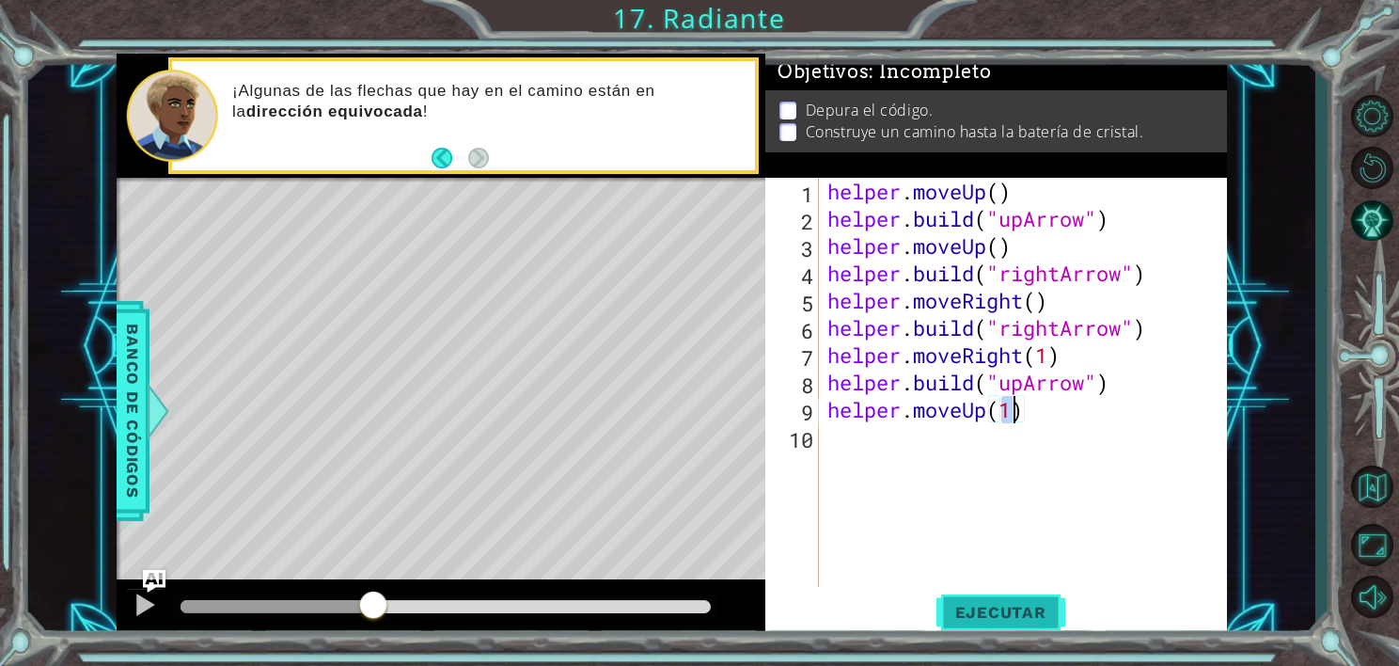
type textarea "helper.moveUp(1)"
click at [967, 621] on span "Ejecutar" at bounding box center [1000, 612] width 129 height 19
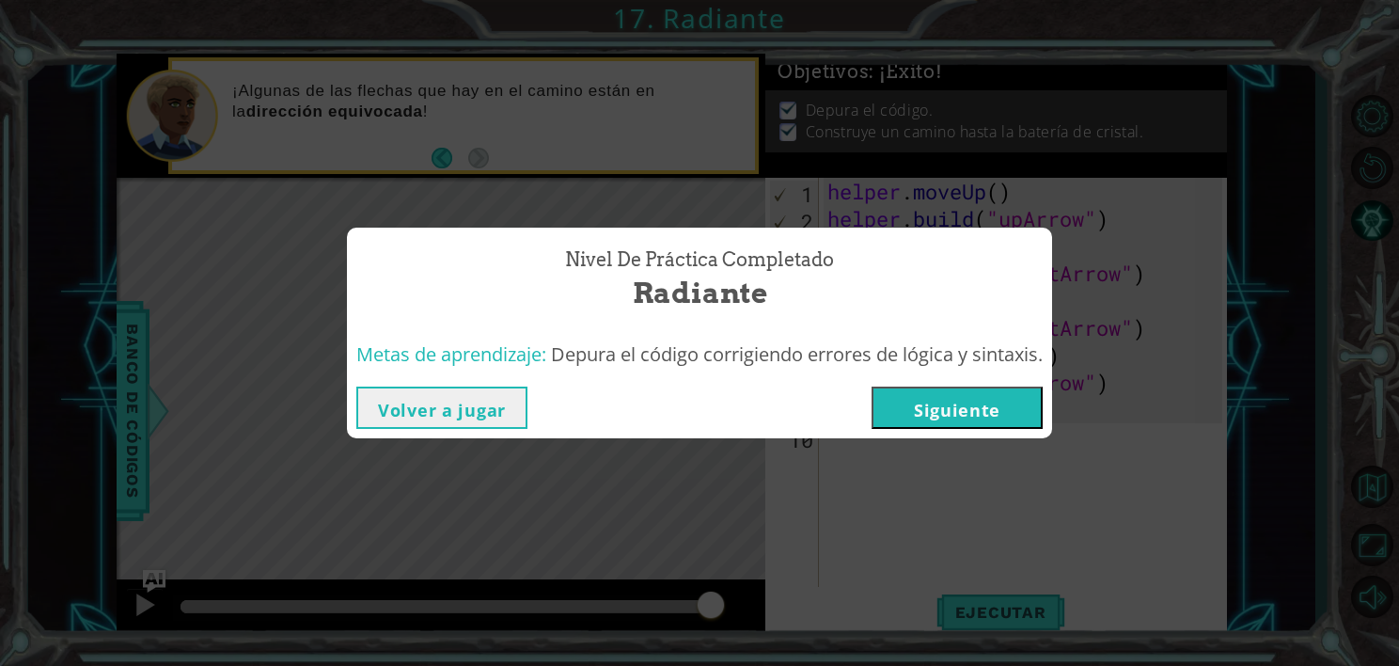
click at [940, 367] on div "Metas de aprendizaje: Depura el código corrigiendo errores de lógica y sintaxis." at bounding box center [699, 354] width 686 height 27
click at [945, 427] on button "Siguiente" at bounding box center [957, 407] width 171 height 42
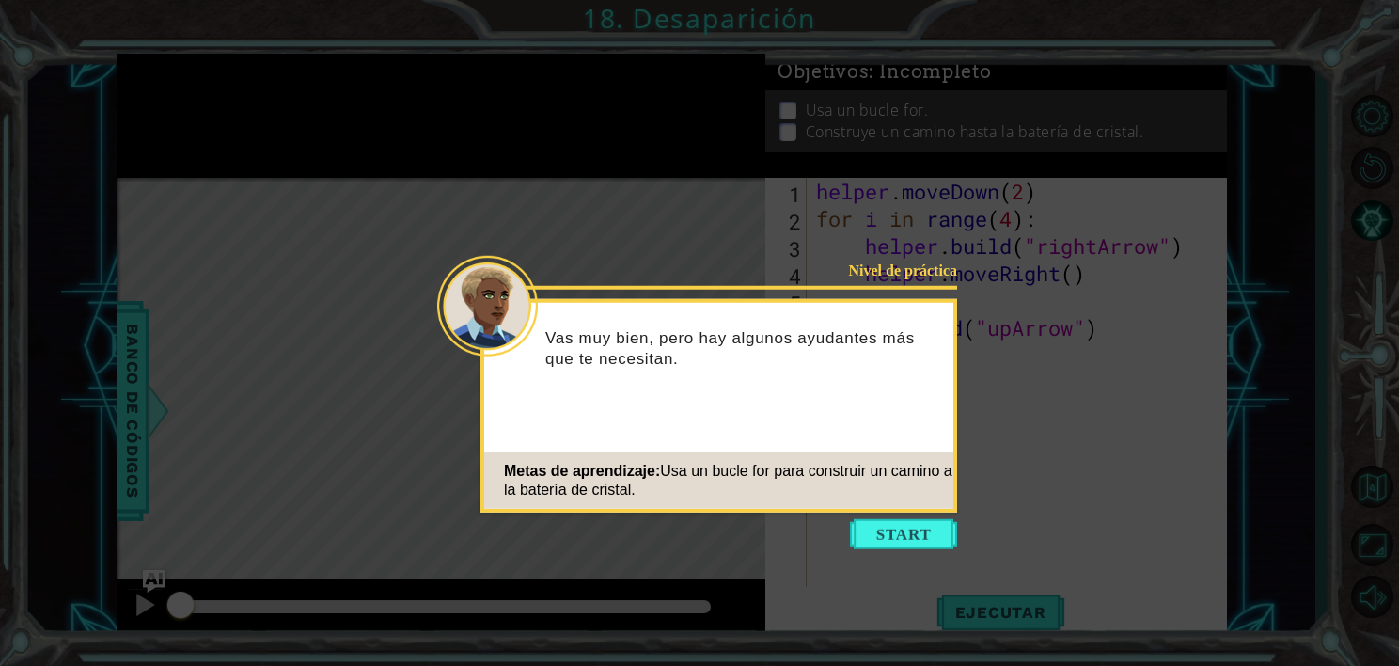
click at [889, 499] on div "Metas de aprendizaje: Usa un bucle for para construir un camino a la batería de…" at bounding box center [718, 480] width 469 height 56
click at [895, 534] on button "Start" at bounding box center [903, 534] width 107 height 30
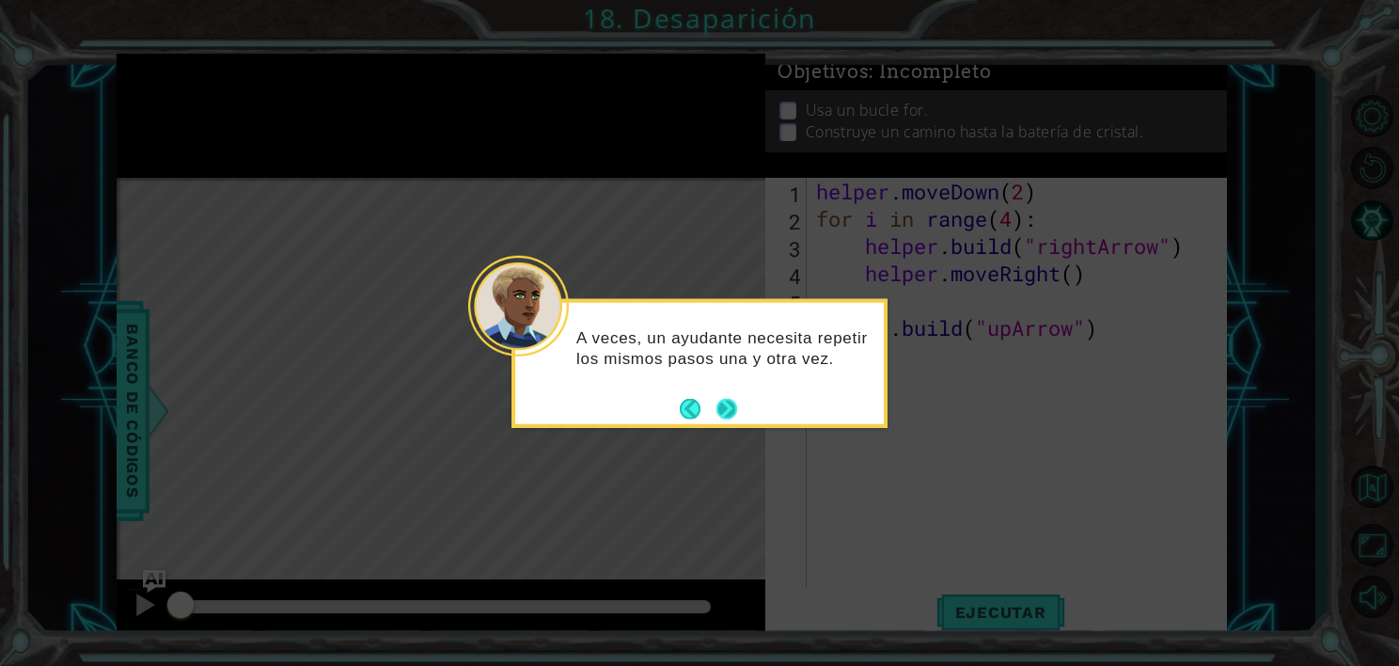
click at [727, 402] on button "Next" at bounding box center [726, 408] width 21 height 21
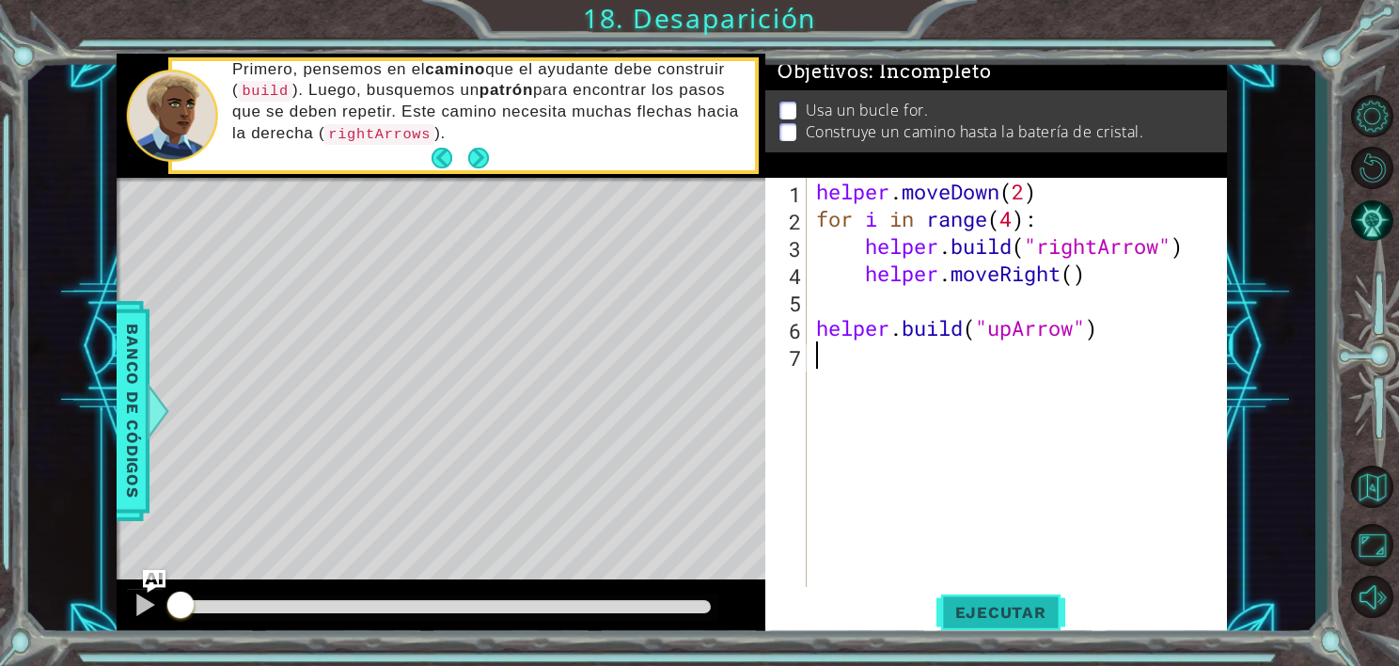
click at [992, 599] on button "Ejecutar" at bounding box center [1000, 613] width 129 height 46
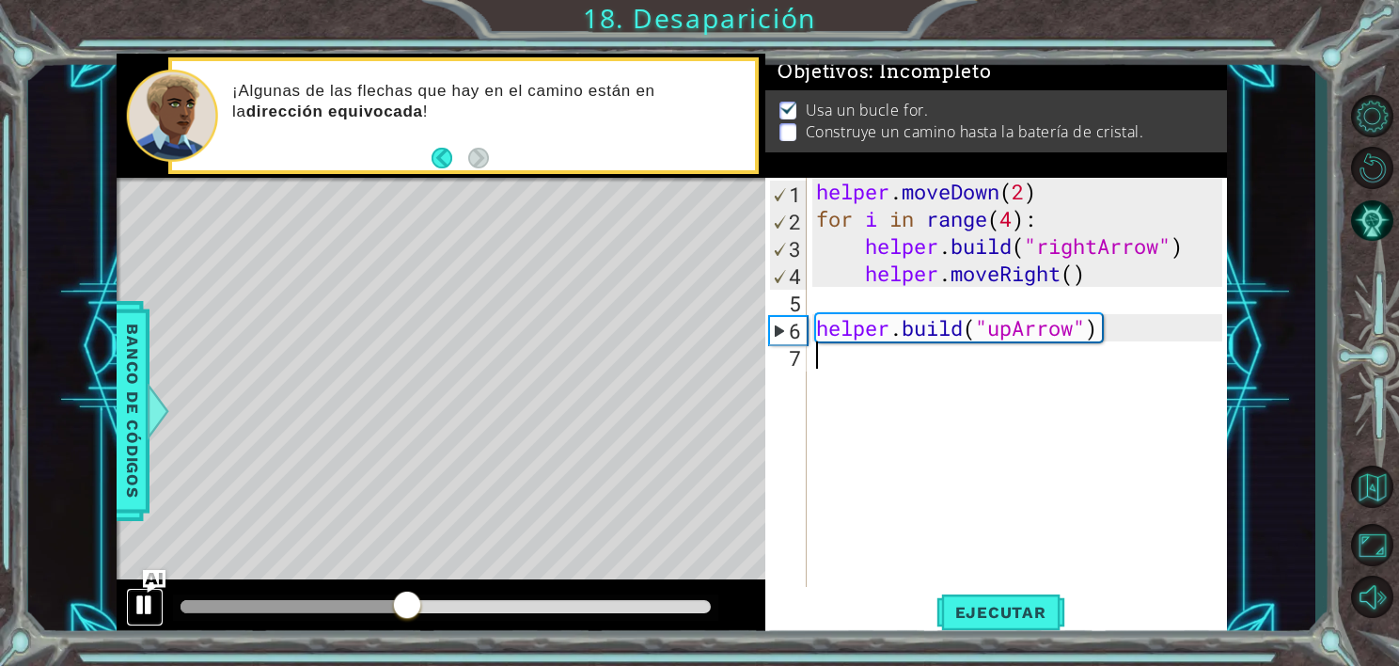
click at [141, 601] on div at bounding box center [145, 604] width 24 height 24
click at [197, 598] on div at bounding box center [445, 607] width 545 height 26
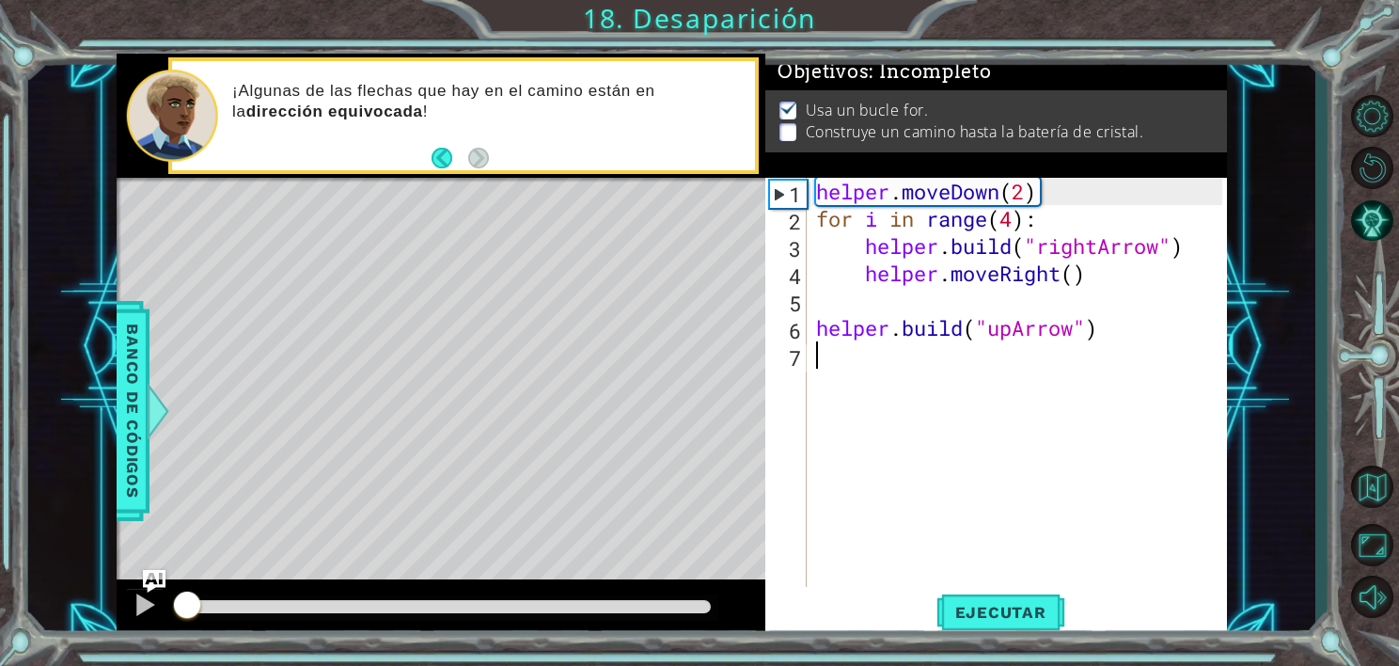
drag, startPoint x: 419, startPoint y: 598, endPoint x: 188, endPoint y: 598, distance: 231.3
click at [188, 598] on div at bounding box center [187, 607] width 34 height 34
click at [986, 596] on button "Ejecutar" at bounding box center [1000, 613] width 129 height 46
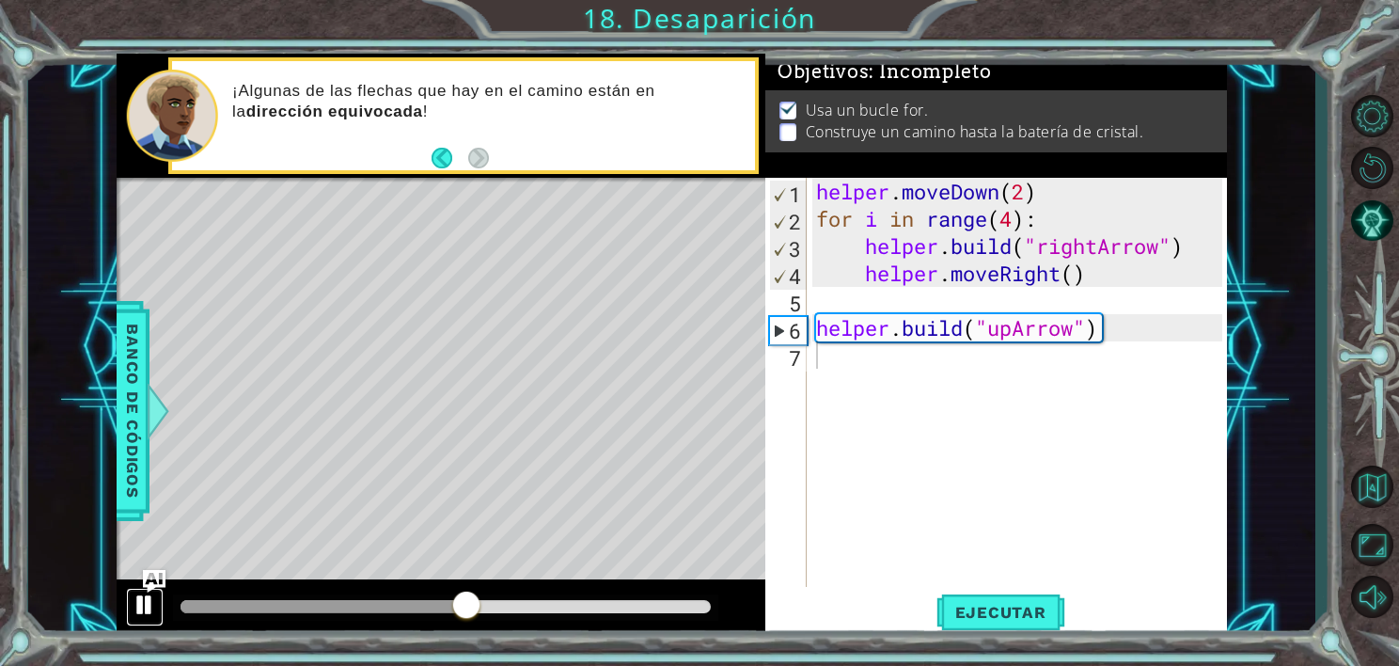
click at [139, 606] on div at bounding box center [145, 604] width 24 height 24
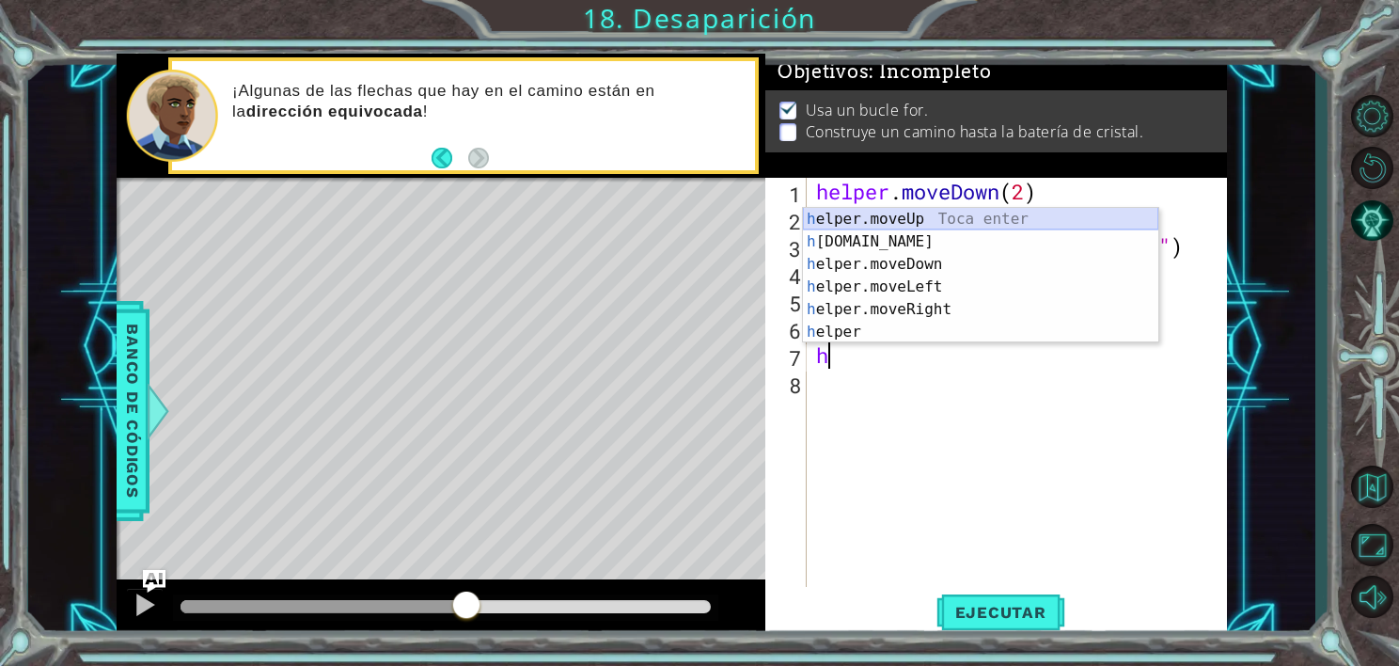
click at [870, 209] on div "h elper.moveUp Toca enter h [DOMAIN_NAME] Toca enter h elper.moveDown Toca ente…" at bounding box center [980, 298] width 355 height 181
type textarea "helper.moveUp(1)"
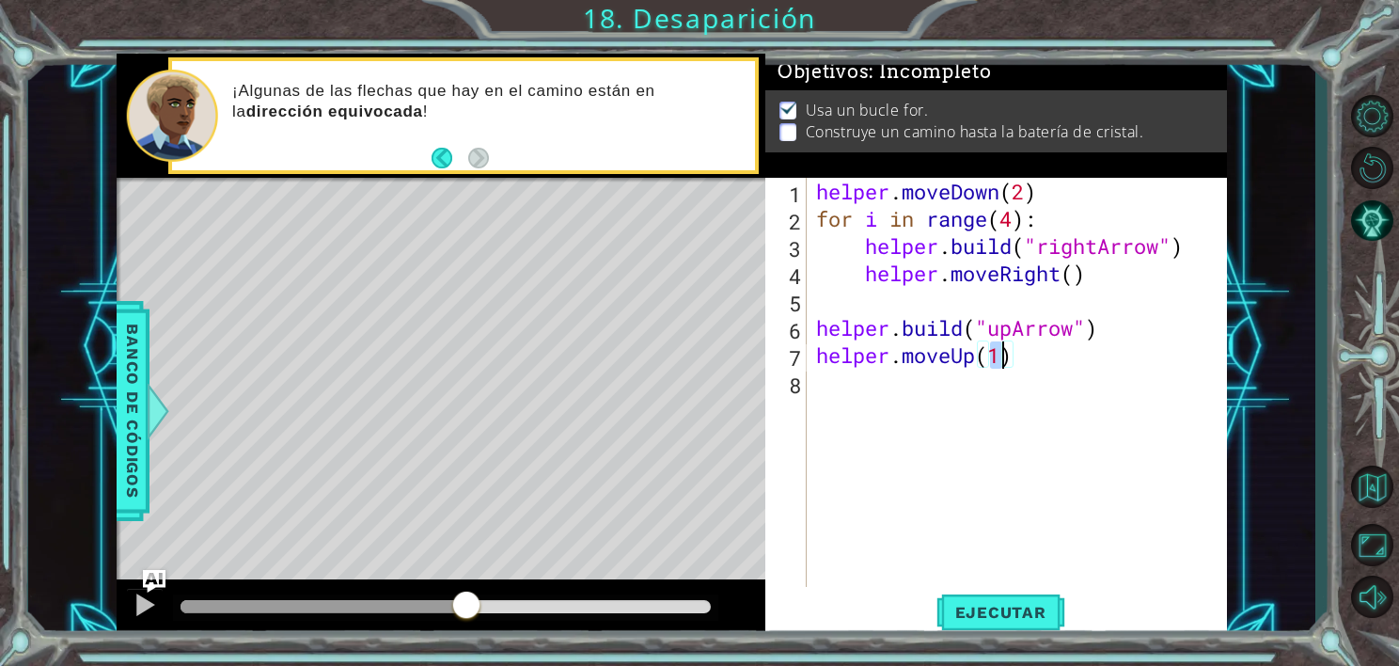
click at [846, 389] on div "helper . moveDown ( 2 ) for i in range ( 4 ) : helper . build ( "rightArrow" ) …" at bounding box center [1021, 410] width 419 height 464
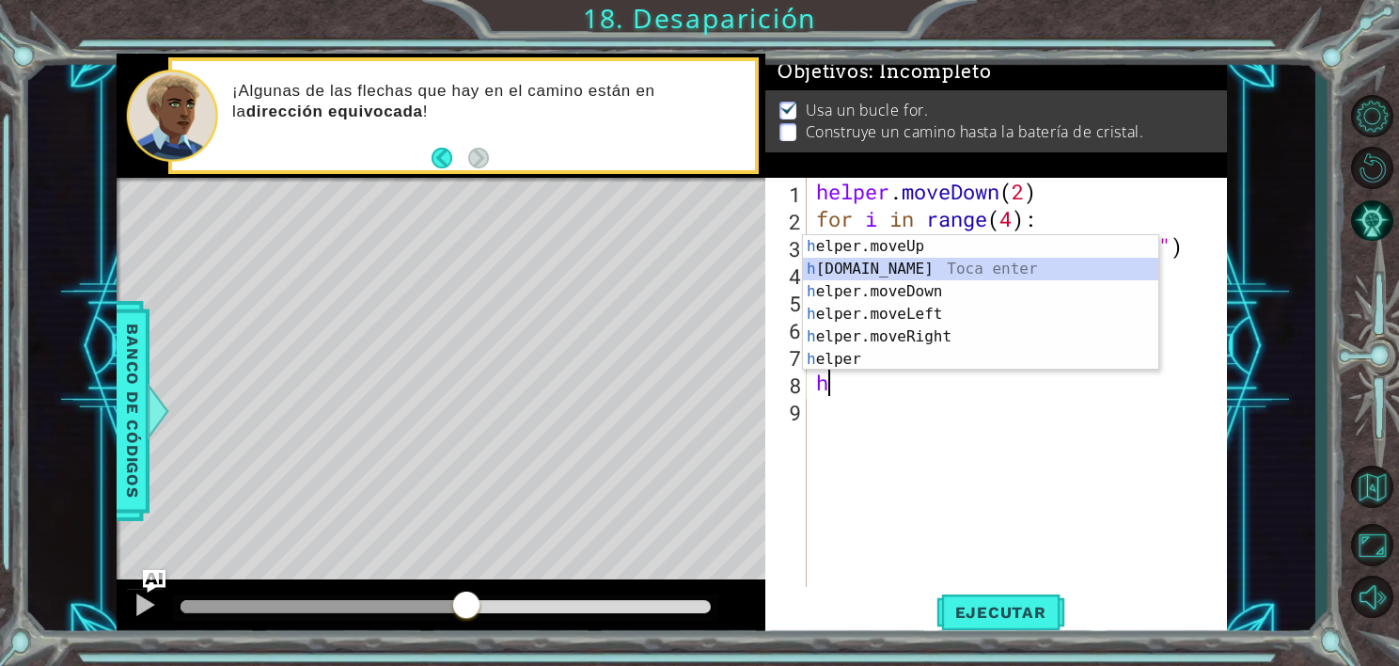
click at [872, 265] on div "h elper.moveUp Toca enter h [DOMAIN_NAME] Toca enter h elper.moveDown Toca ente…" at bounding box center [980, 325] width 355 height 181
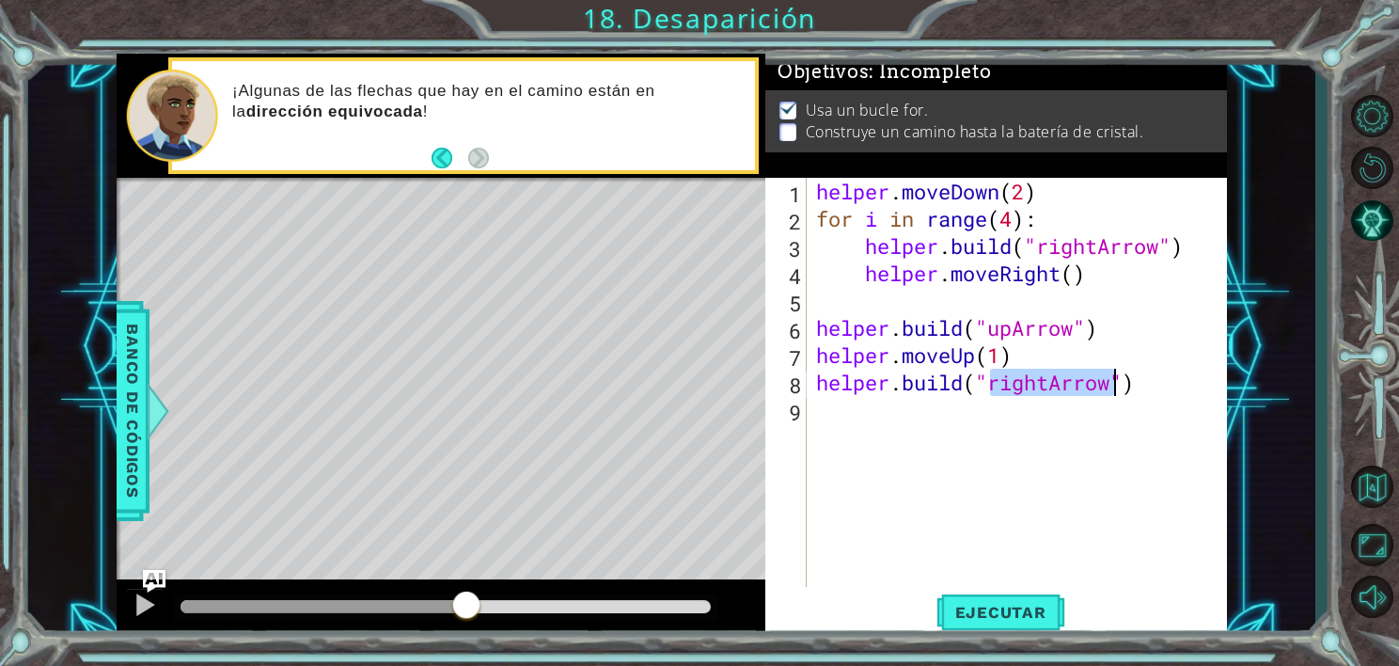
click at [1034, 390] on div "helper . moveDown ( 2 ) for i in range ( 4 ) : helper . build ( "rightArrow" ) …" at bounding box center [1017, 382] width 410 height 409
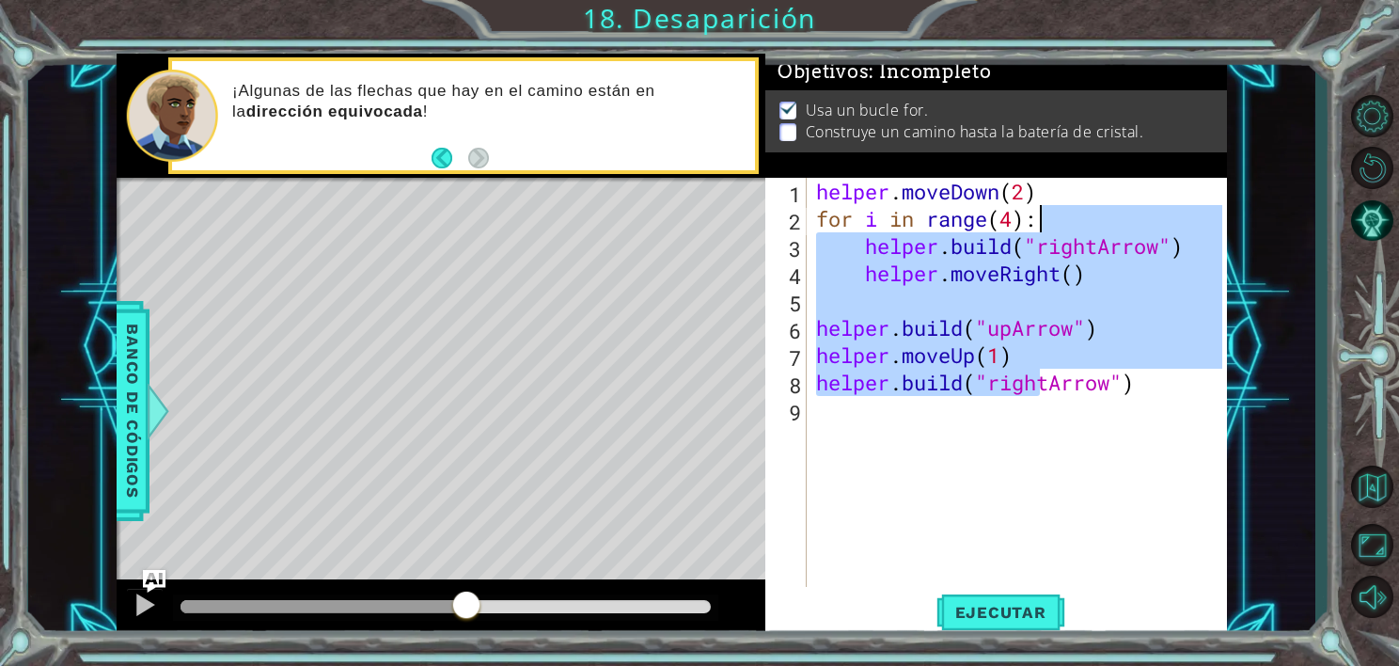
drag, startPoint x: 1044, startPoint y: 387, endPoint x: 1109, endPoint y: 240, distance: 161.6
click at [1109, 240] on div "helper . moveDown ( 2 ) for i in range ( 4 ) : helper . build ( "rightArrow" ) …" at bounding box center [1021, 410] width 419 height 464
type textarea "[DOMAIN_NAME]("rightArrow") helper.moveRight()"
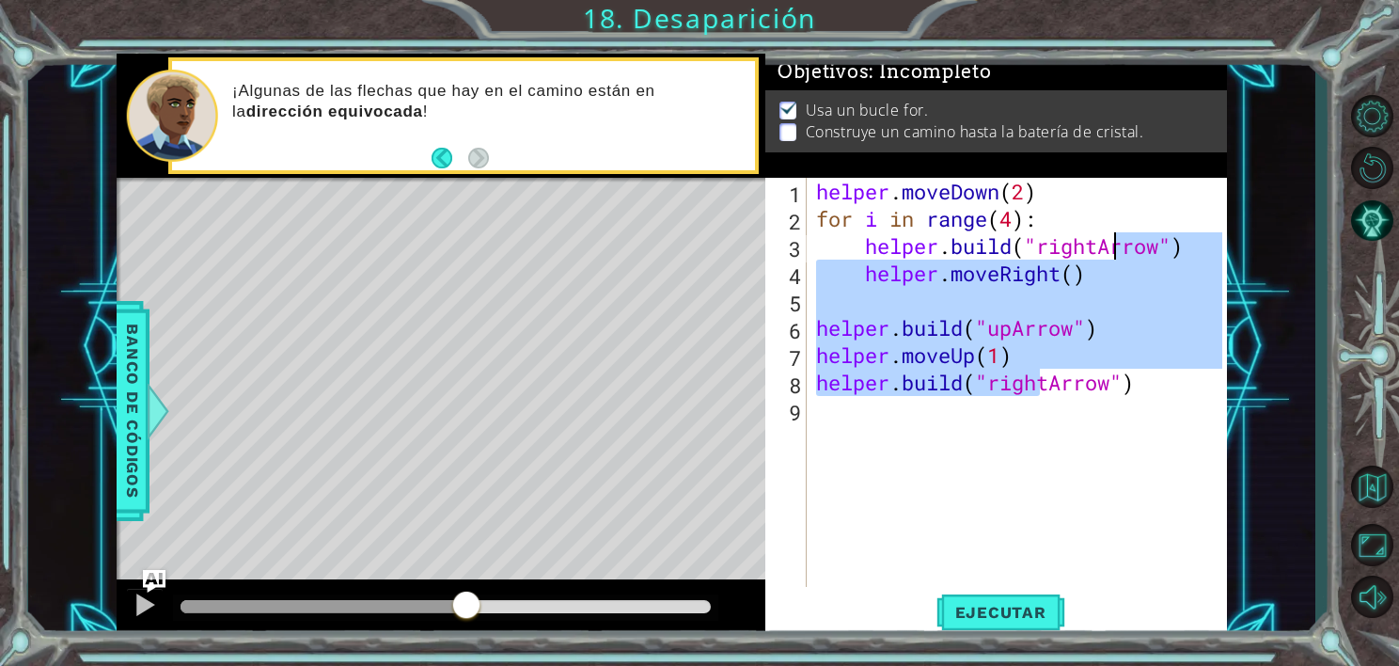
click at [1038, 399] on div "helper . moveDown ( 2 ) for i in range ( 4 ) : helper . build ( "rightArrow" ) …" at bounding box center [1021, 410] width 419 height 464
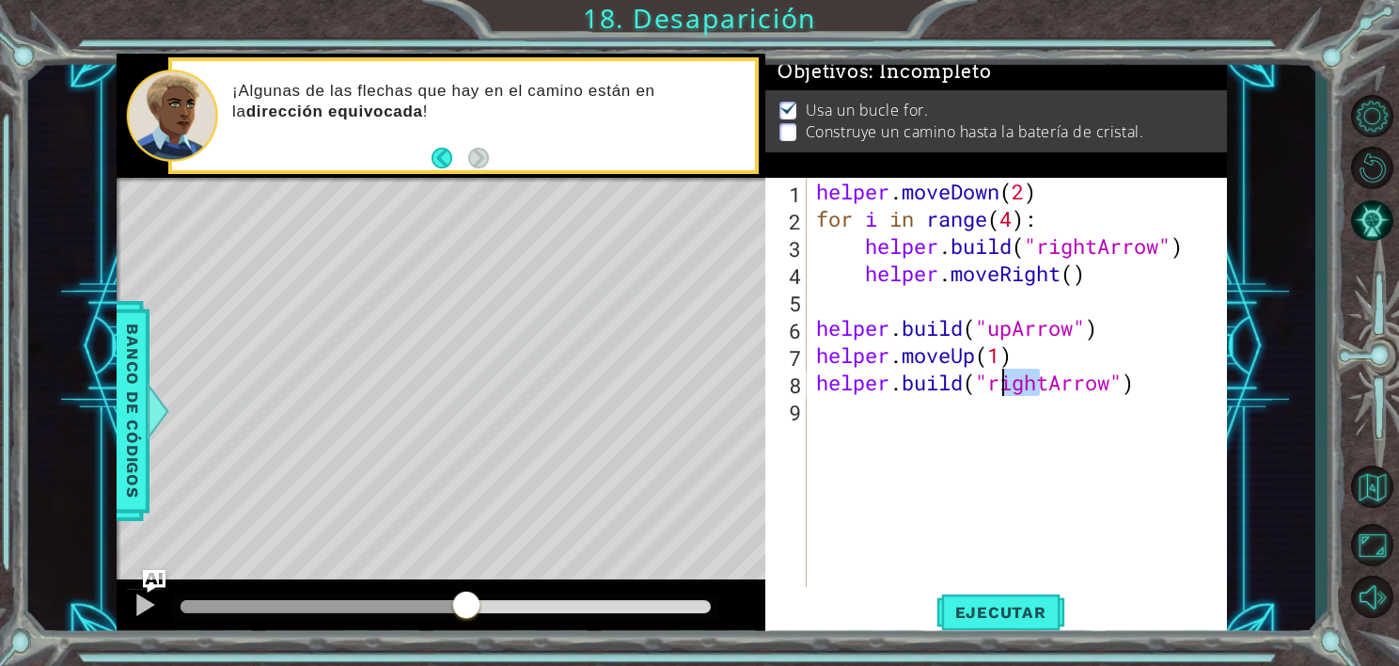
drag, startPoint x: 1039, startPoint y: 392, endPoint x: 1001, endPoint y: 391, distance: 37.6
click at [1001, 391] on div "helper . moveDown ( 2 ) for i in range ( 4 ) : helper . build ( "rightArrow" ) …" at bounding box center [1021, 410] width 419 height 464
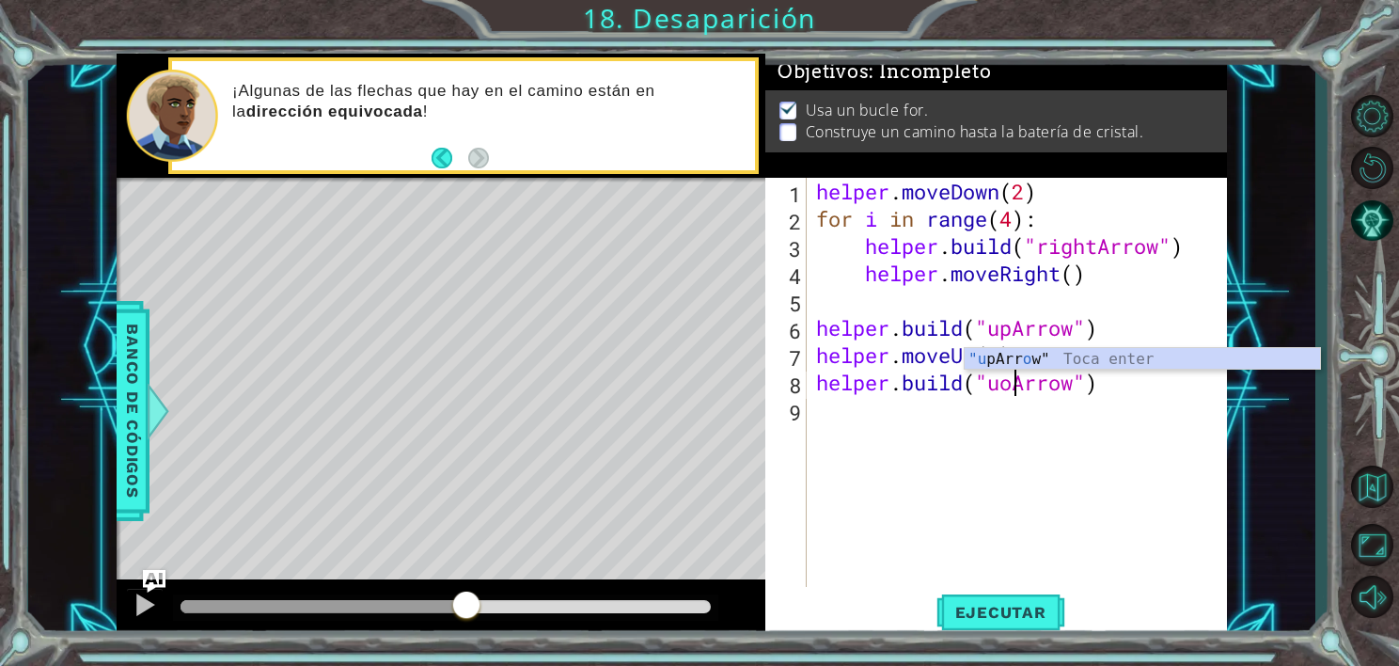
scroll to position [0, 8]
click at [1051, 364] on div ""up Arrow" Toca enter" at bounding box center [1142, 382] width 355 height 68
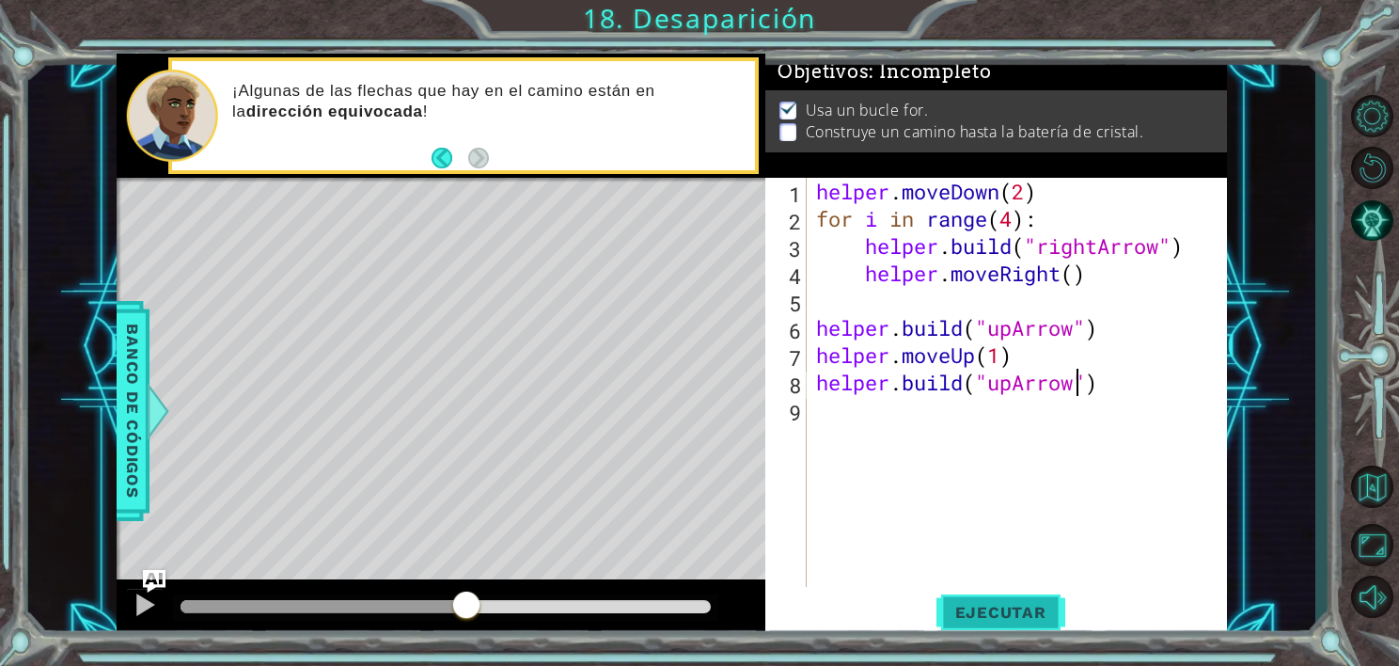
type textarea "[DOMAIN_NAME]("upArrow")"
click at [1019, 610] on span "Ejecutar" at bounding box center [1000, 612] width 129 height 19
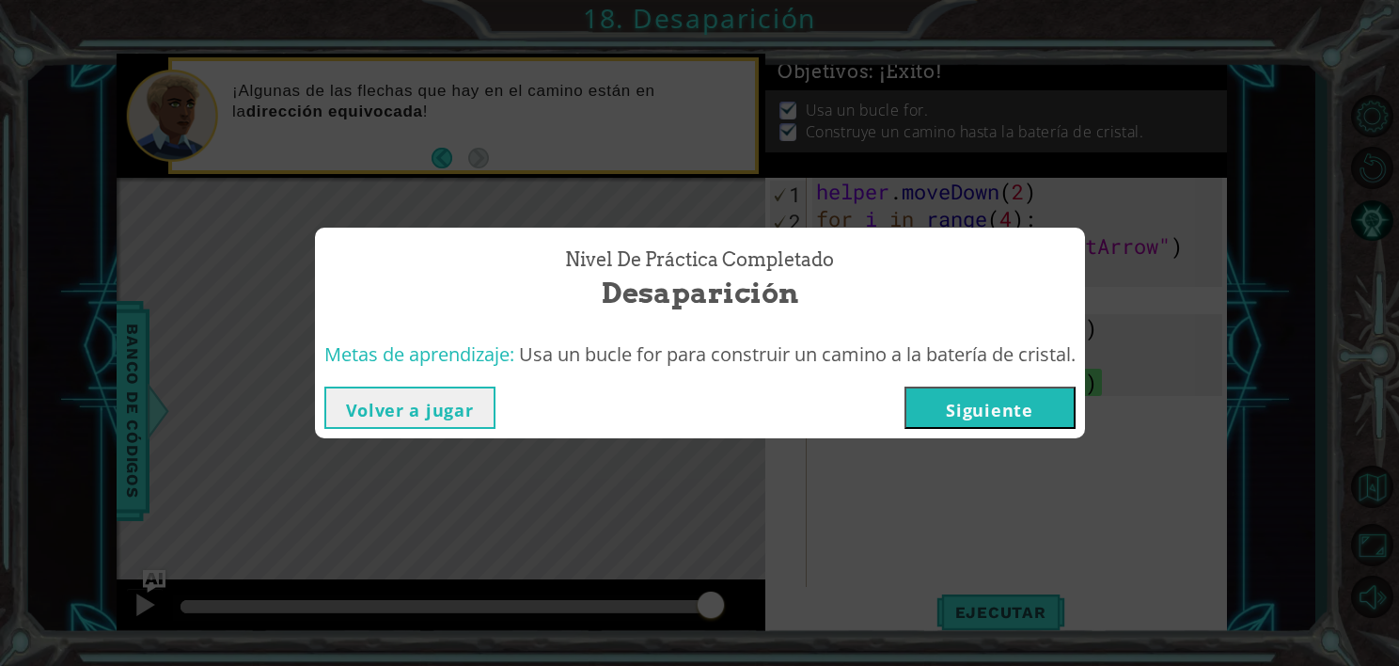
click at [1024, 397] on button "Siguiente" at bounding box center [989, 407] width 171 height 42
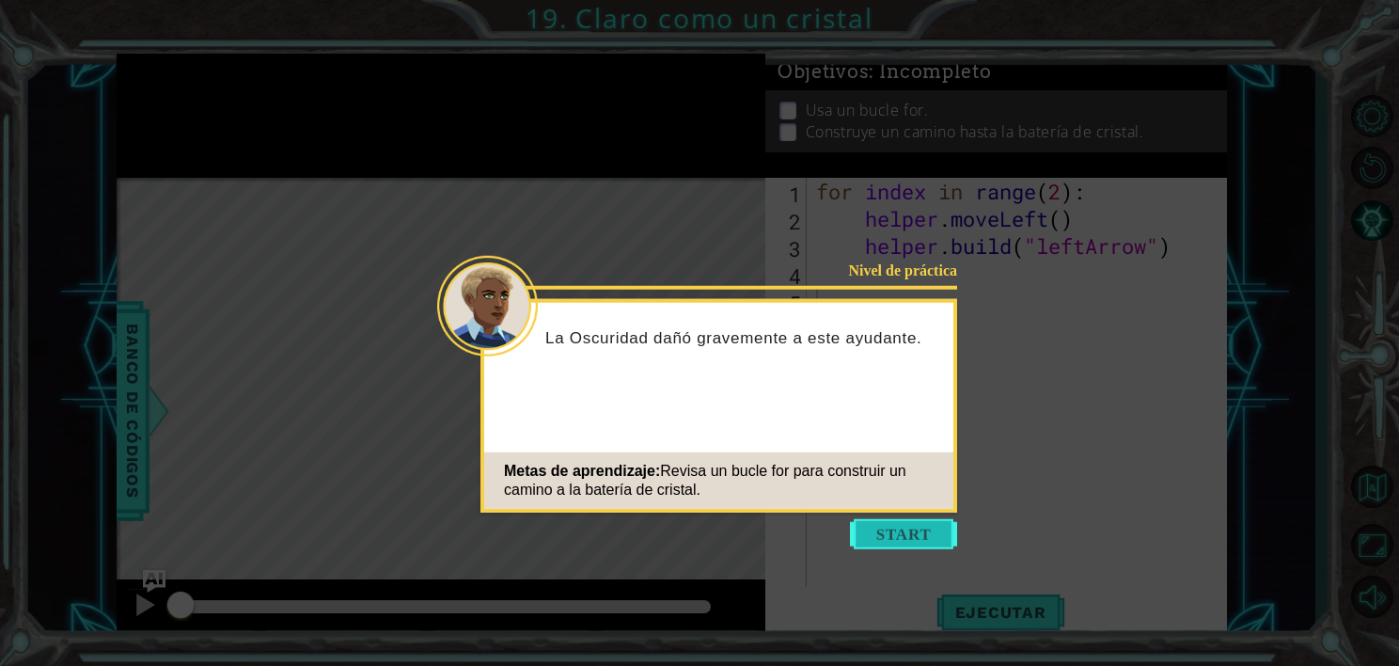
click at [898, 537] on button "Start" at bounding box center [903, 534] width 107 height 30
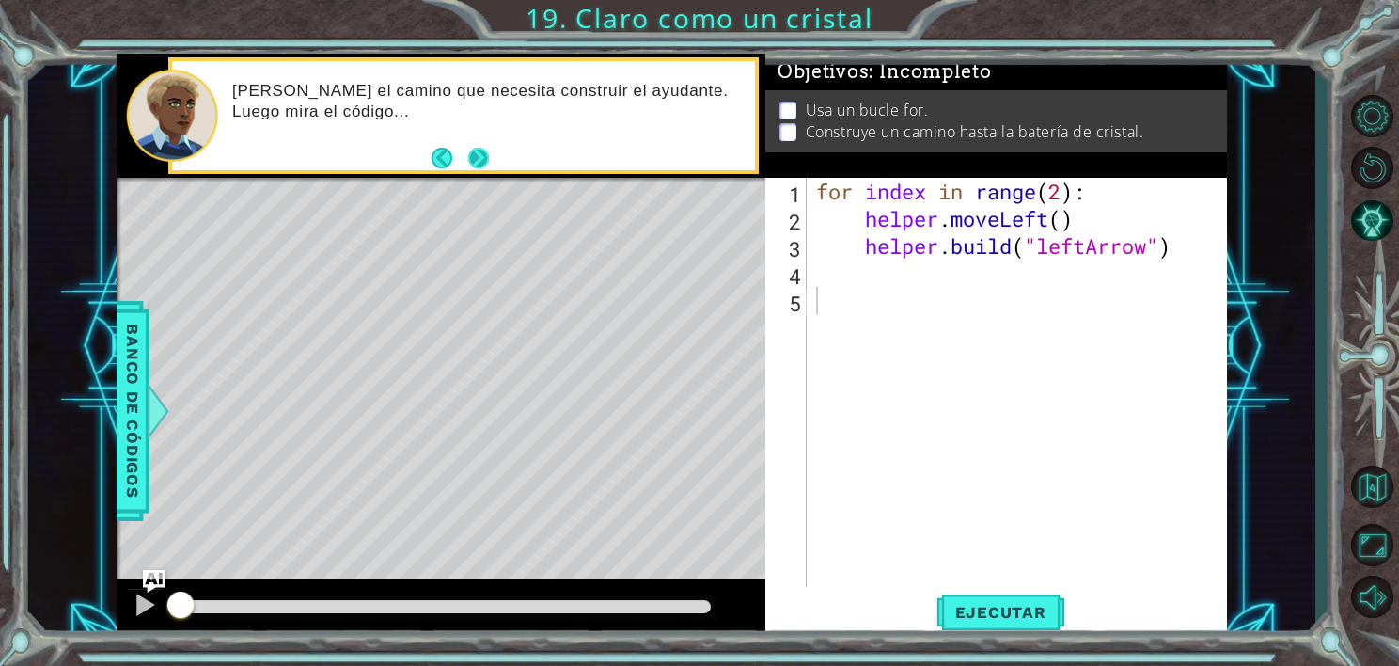
click at [489, 150] on button "Next" at bounding box center [478, 158] width 21 height 21
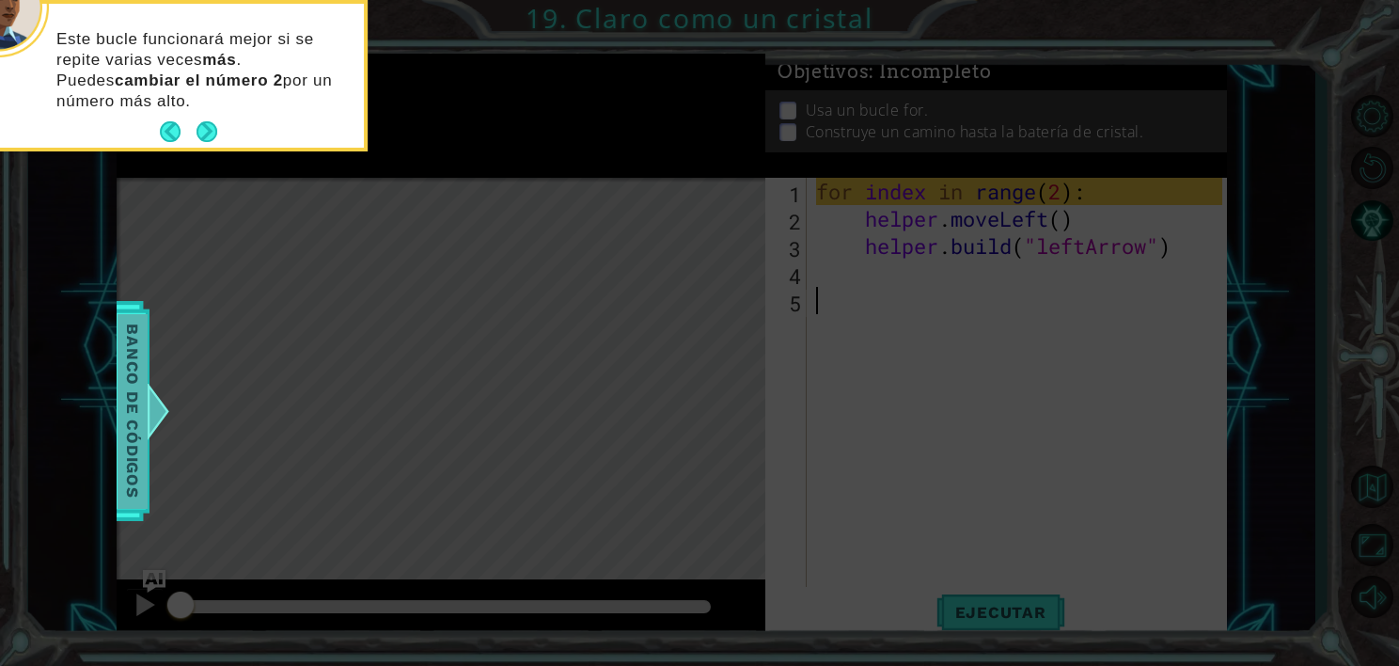
click at [129, 328] on span "Banco de códigos" at bounding box center [133, 411] width 30 height 195
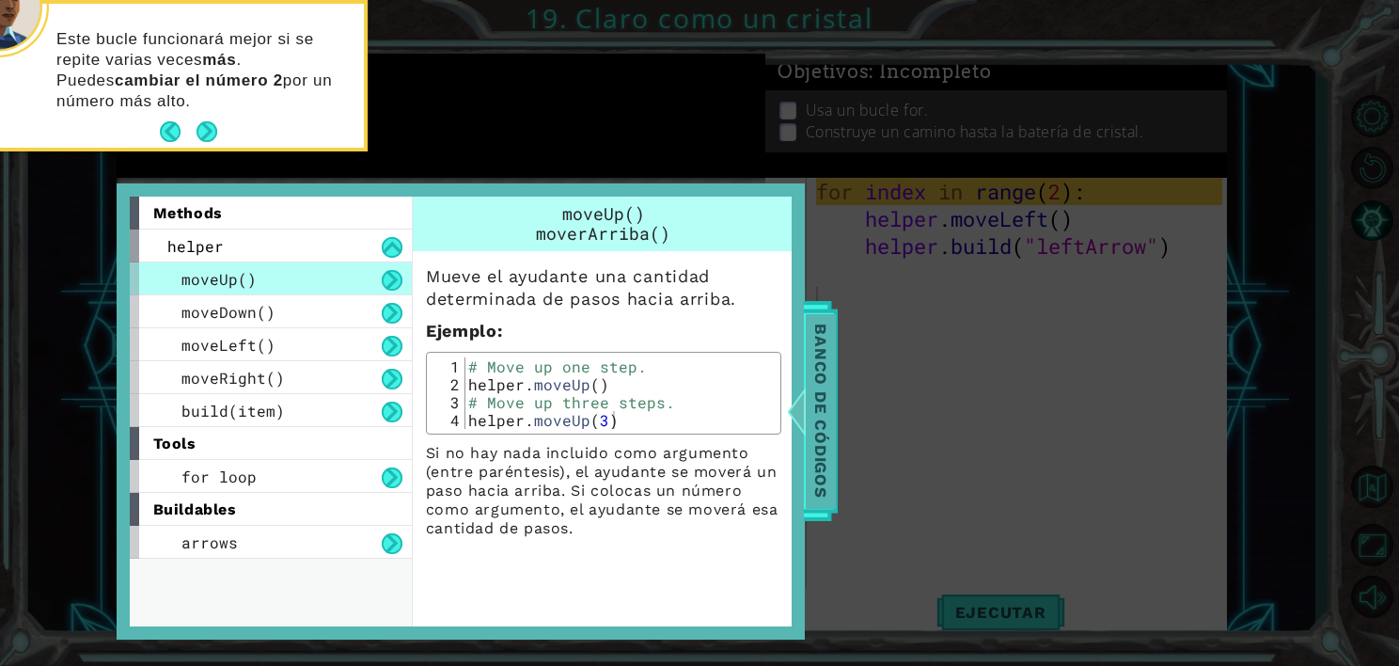
click at [817, 344] on span "Banco de códigos" at bounding box center [821, 411] width 30 height 195
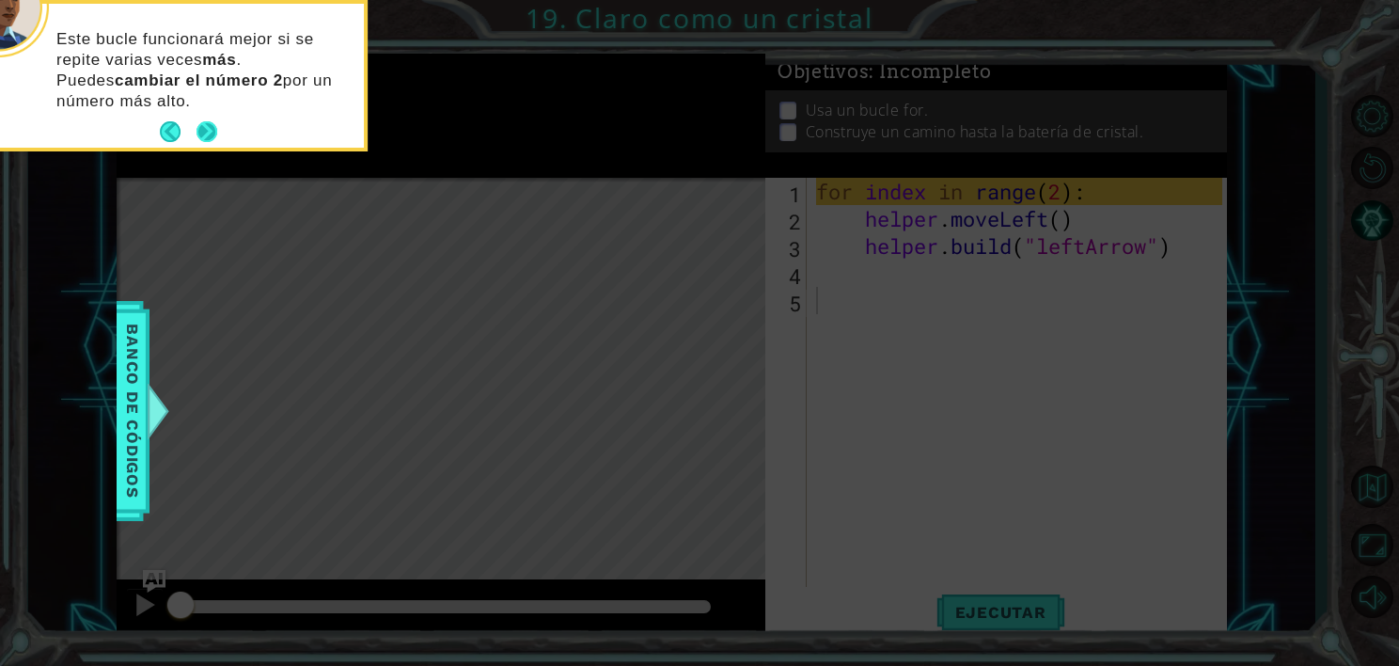
click at [208, 128] on button "Next" at bounding box center [207, 131] width 21 height 21
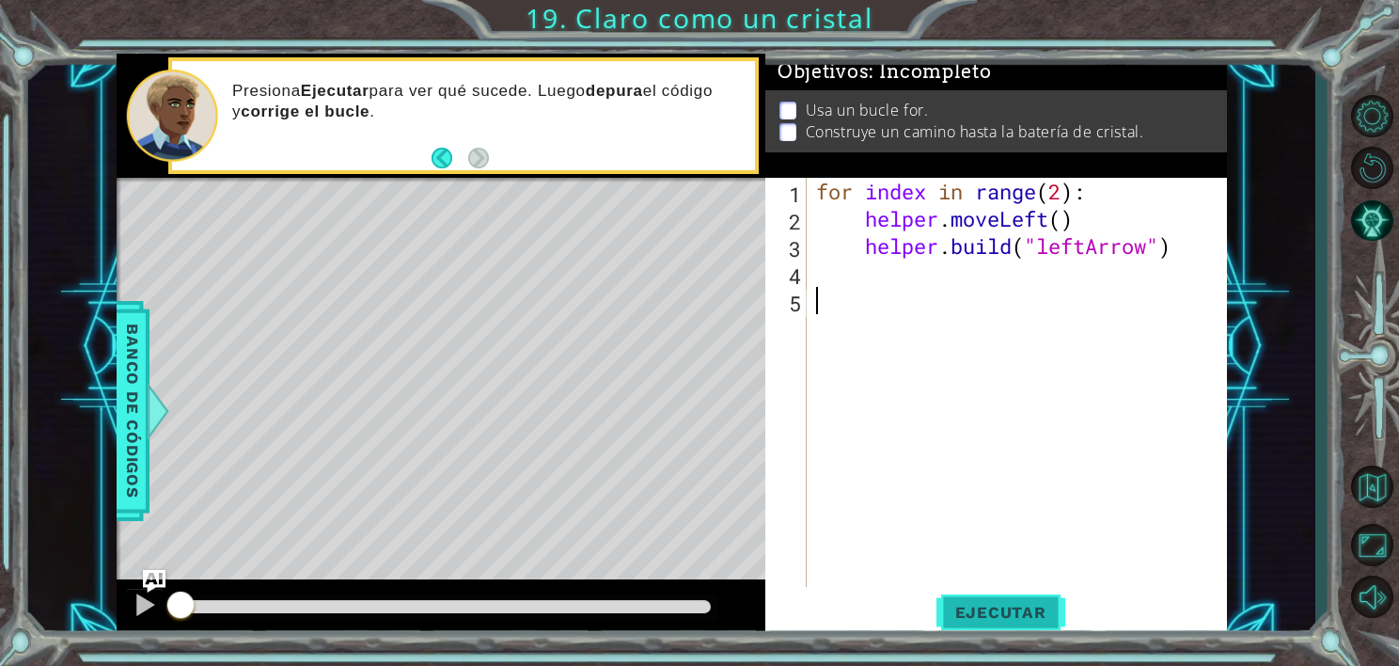
click at [987, 609] on span "Ejecutar" at bounding box center [1000, 612] width 129 height 19
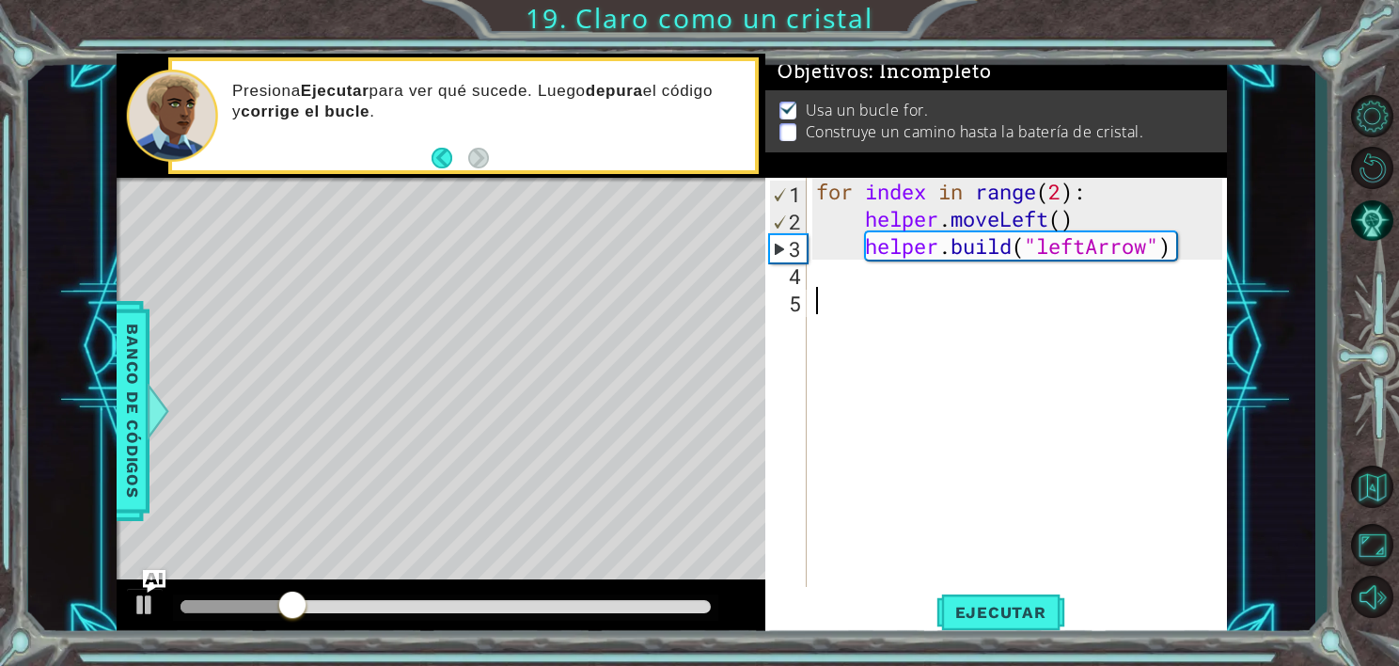
click at [1064, 186] on div "for index in range ( 2 ) : helper . moveLeft ( ) helper . build ( "leftArrow" )" at bounding box center [1021, 410] width 419 height 464
type textarea "for index in range(4):"
click at [995, 612] on span "Ejecutar" at bounding box center [1000, 612] width 129 height 19
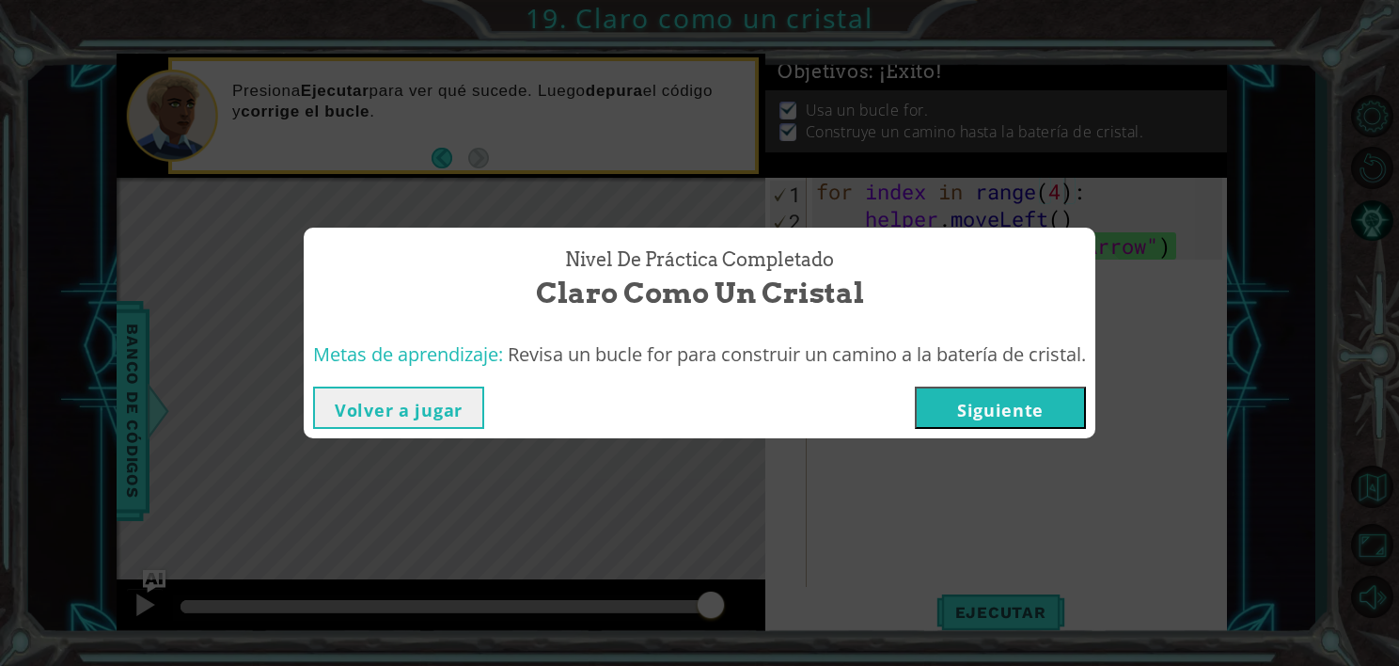
click at [995, 391] on button "Siguiente" at bounding box center [1000, 407] width 171 height 42
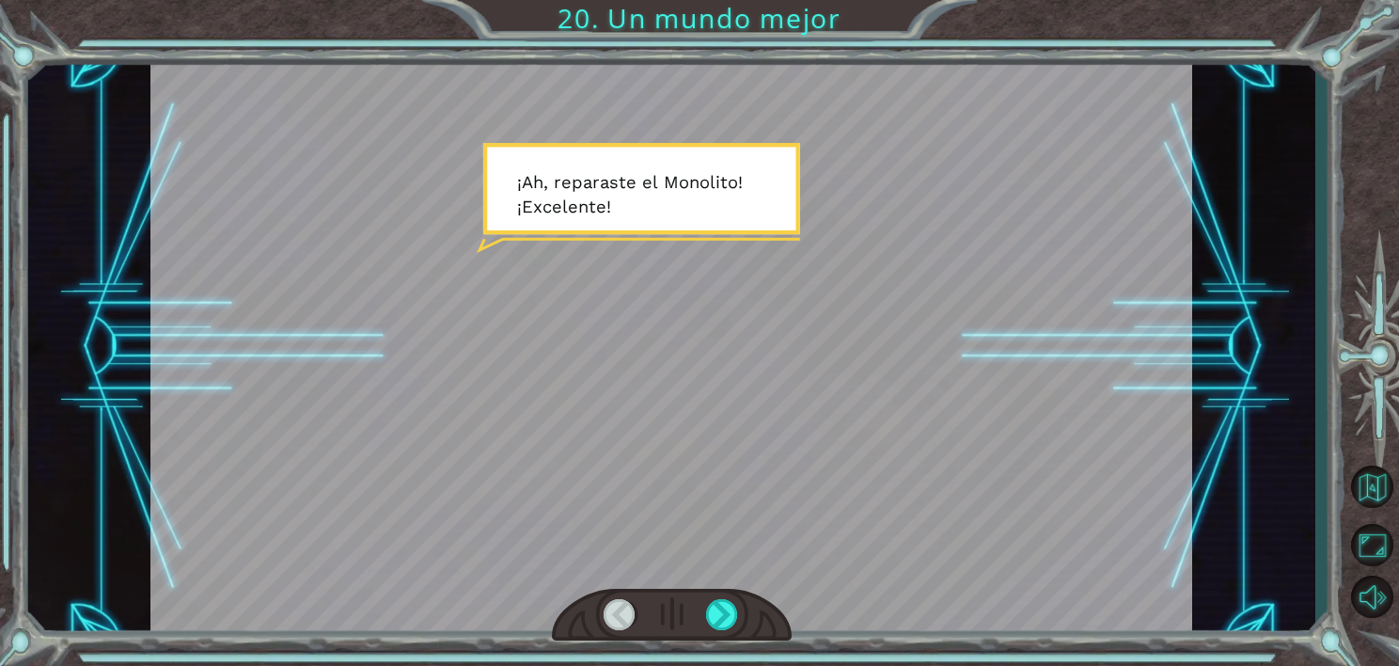
click at [940, 413] on div at bounding box center [671, 347] width 1042 height 586
click at [489, 175] on div at bounding box center [671, 347] width 1042 height 586
click at [726, 612] on div at bounding box center [722, 615] width 33 height 32
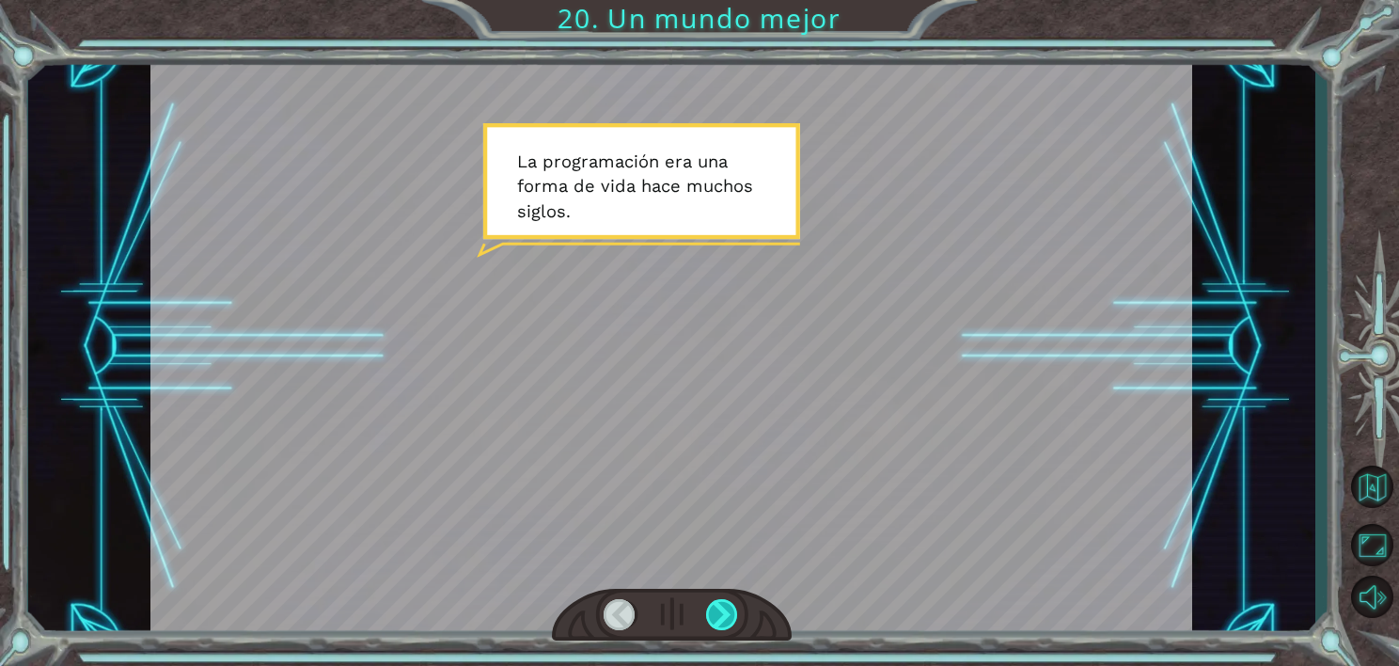
click at [726, 612] on div at bounding box center [722, 615] width 33 height 32
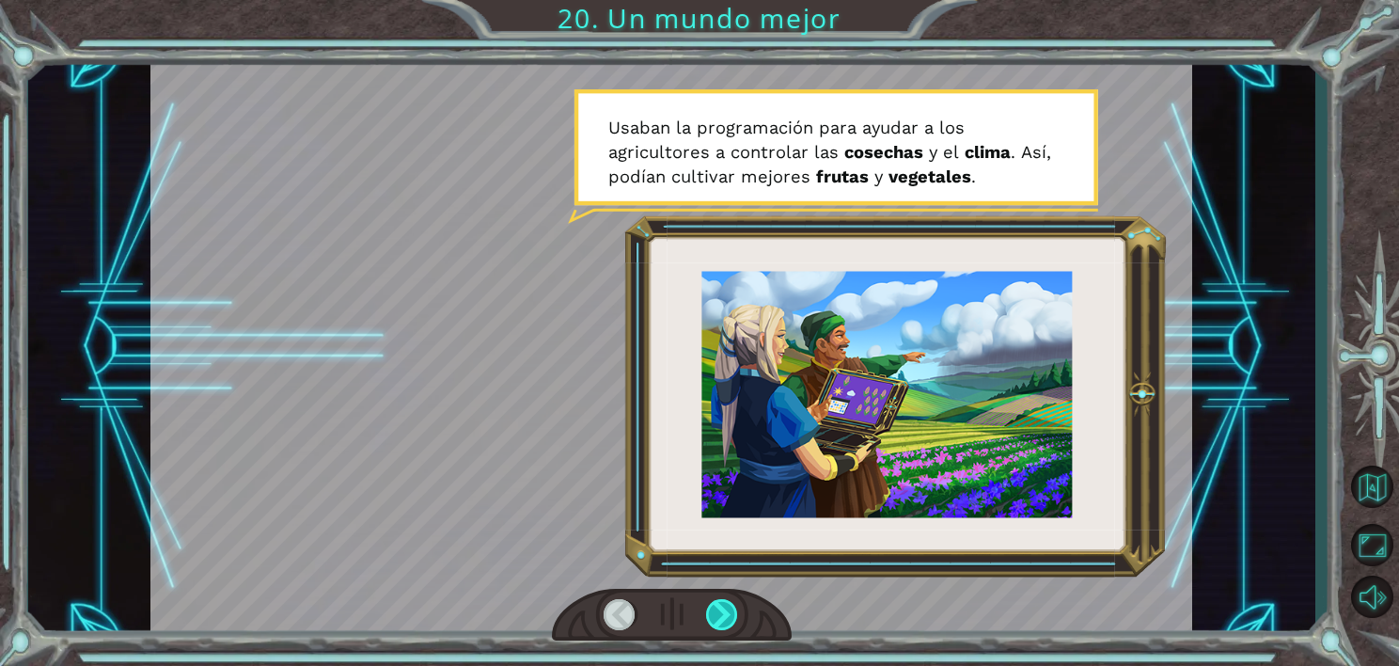
click at [726, 612] on div at bounding box center [722, 615] width 33 height 32
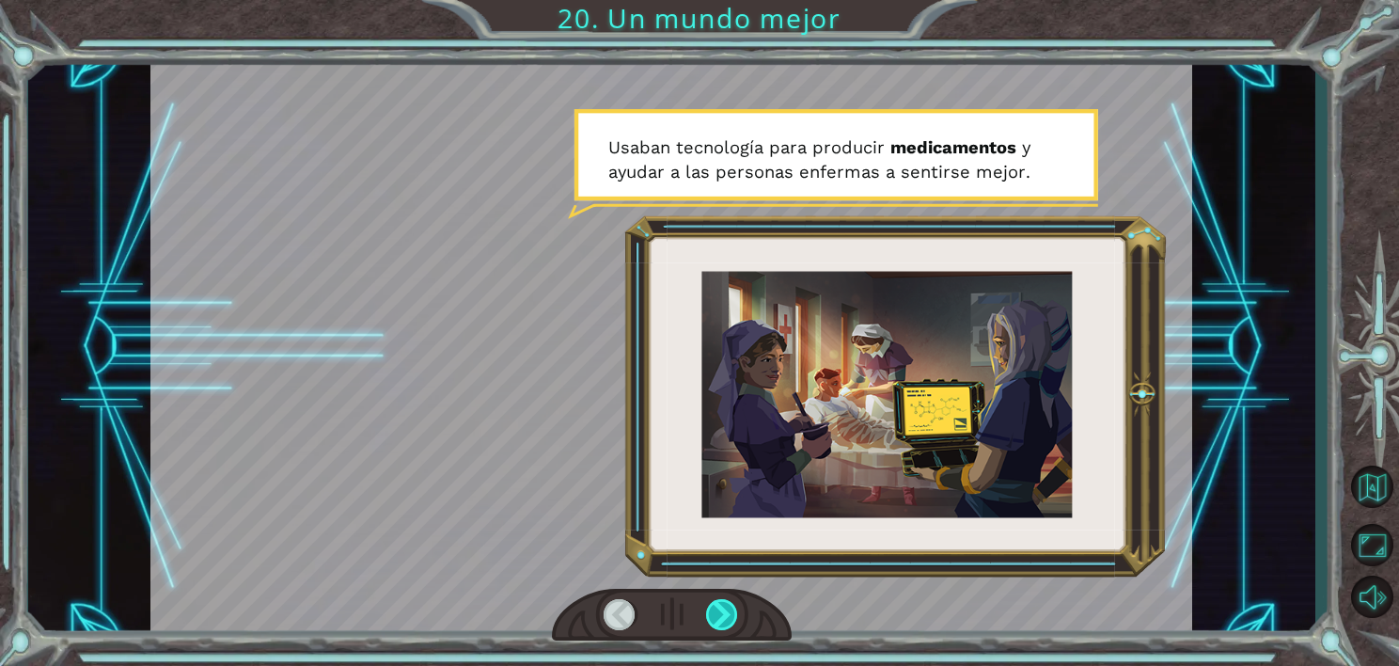
click at [726, 612] on div at bounding box center [722, 615] width 33 height 32
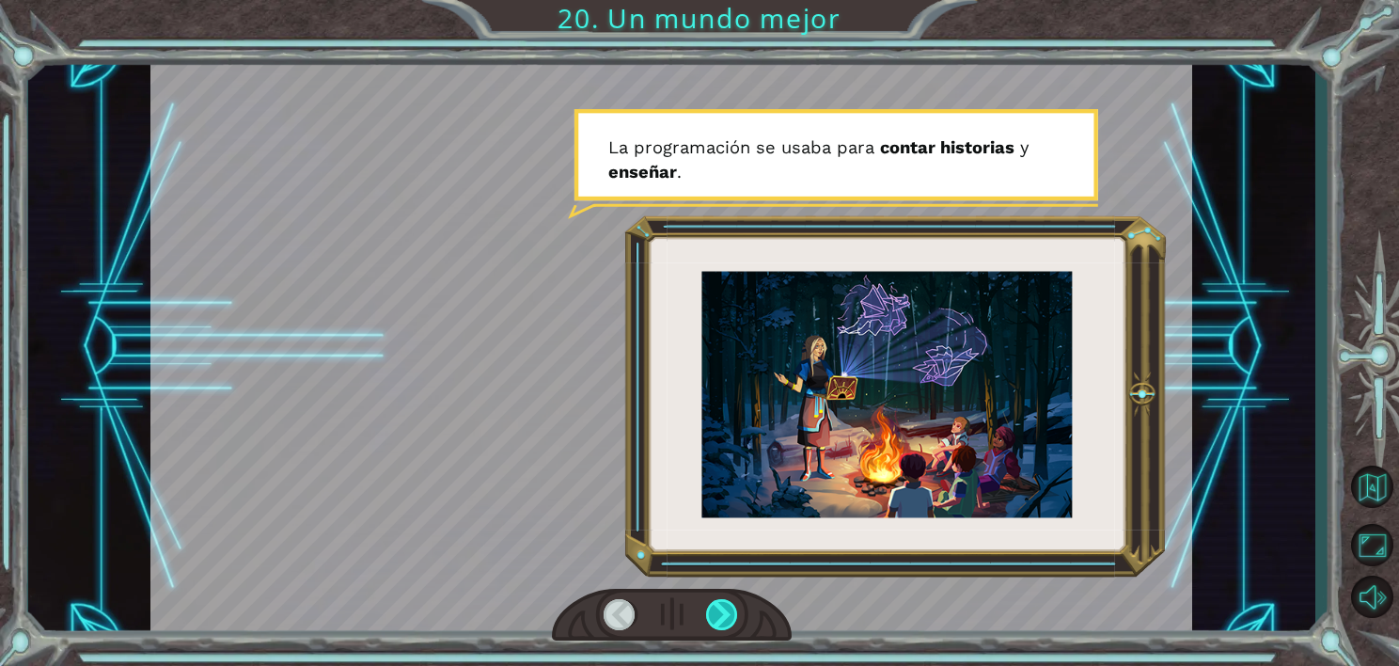
click at [722, 610] on div at bounding box center [722, 615] width 33 height 32
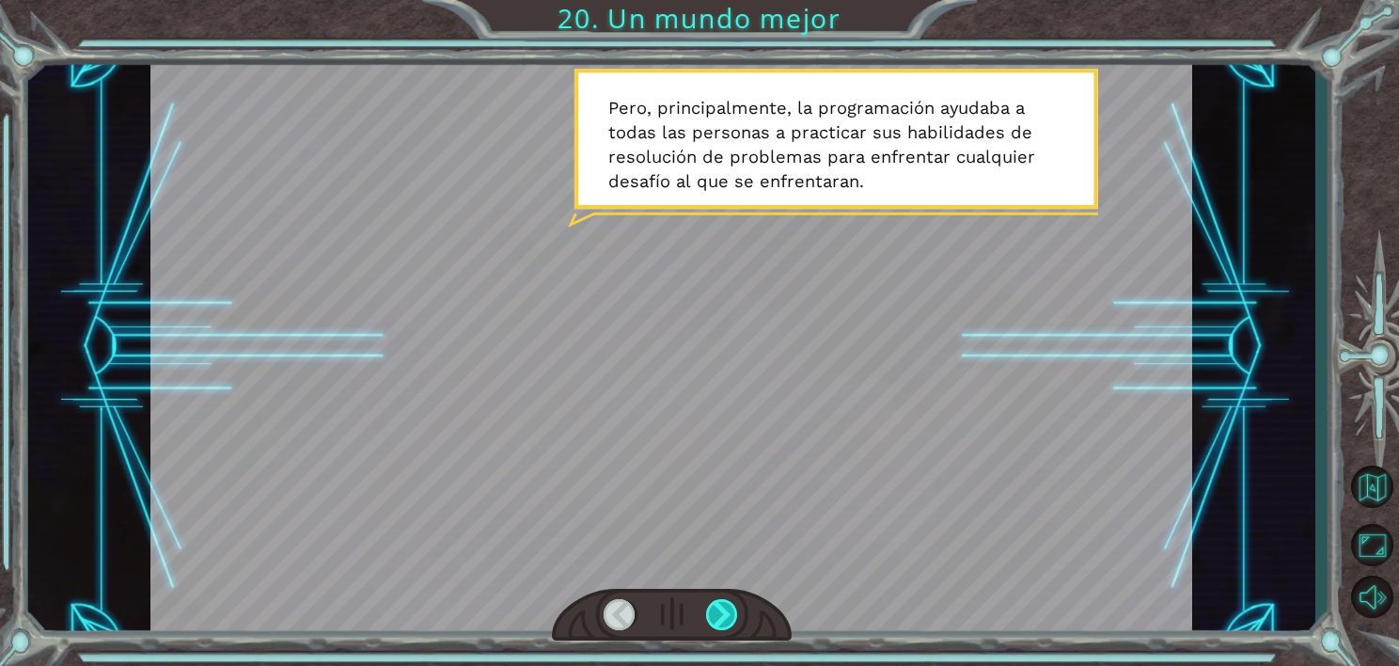
click at [726, 617] on div at bounding box center [722, 615] width 33 height 32
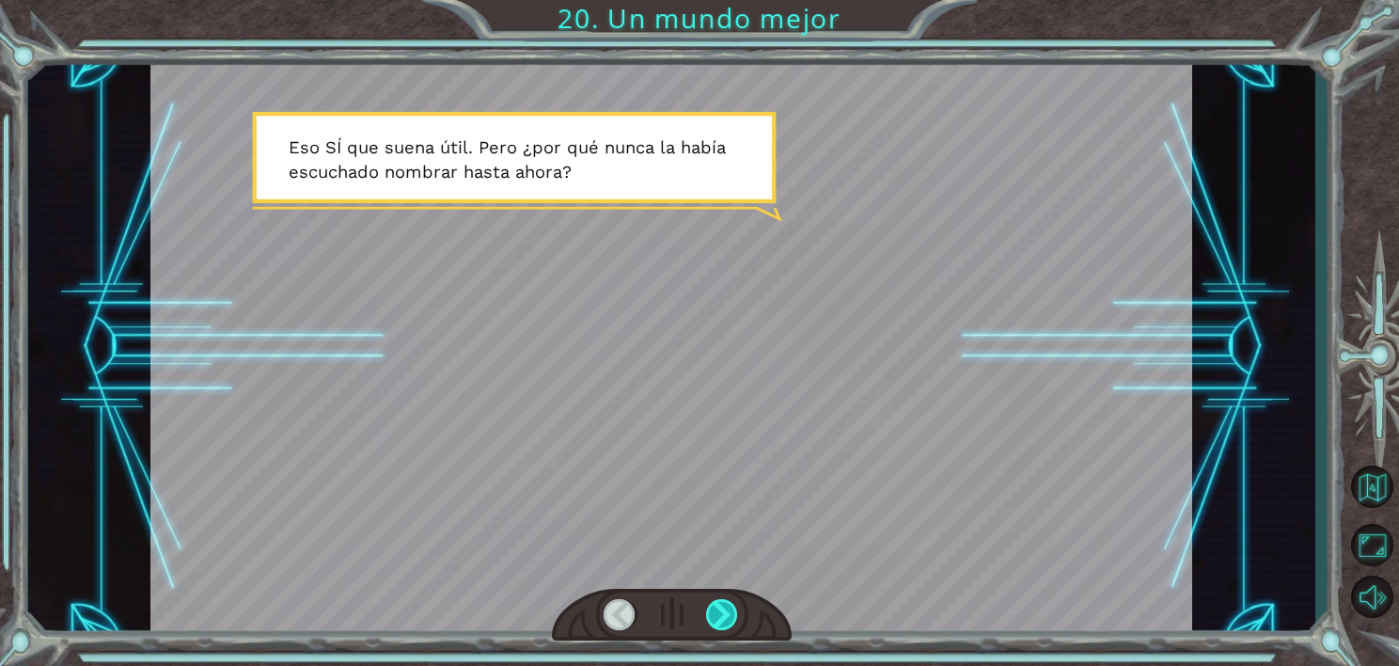
click at [726, 618] on div at bounding box center [722, 615] width 33 height 32
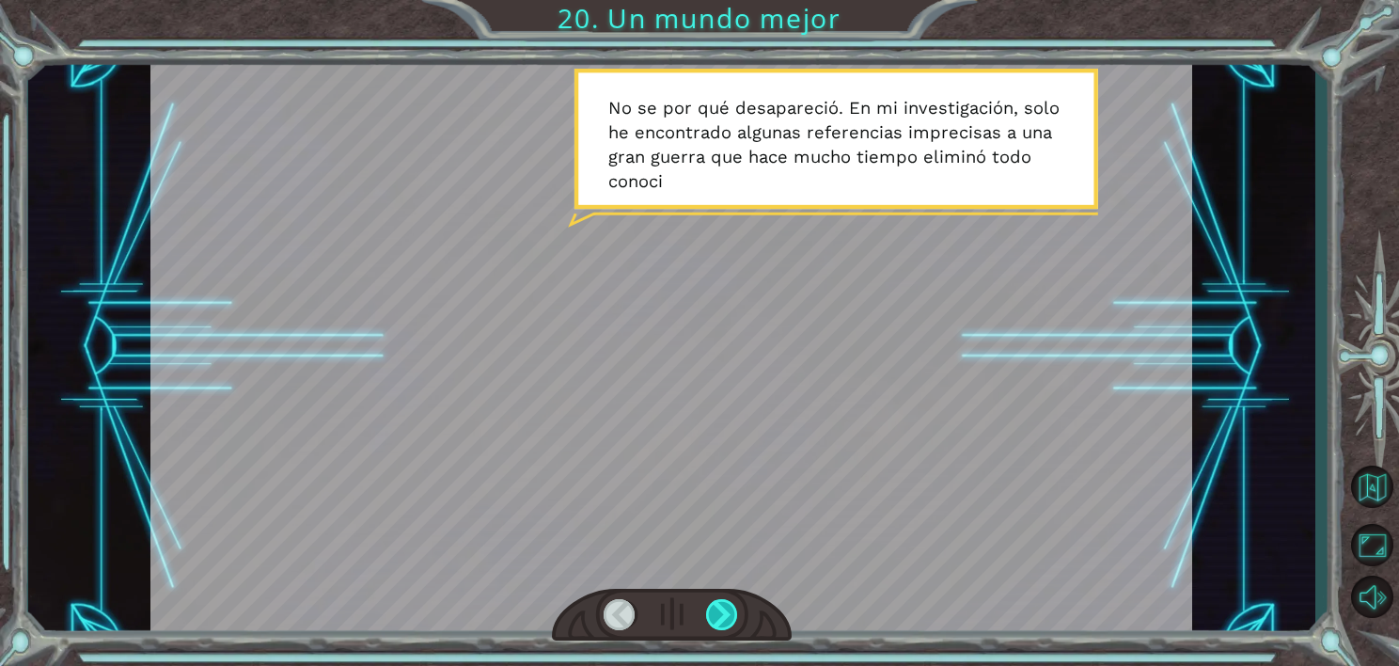
click at [726, 620] on div at bounding box center [722, 615] width 33 height 32
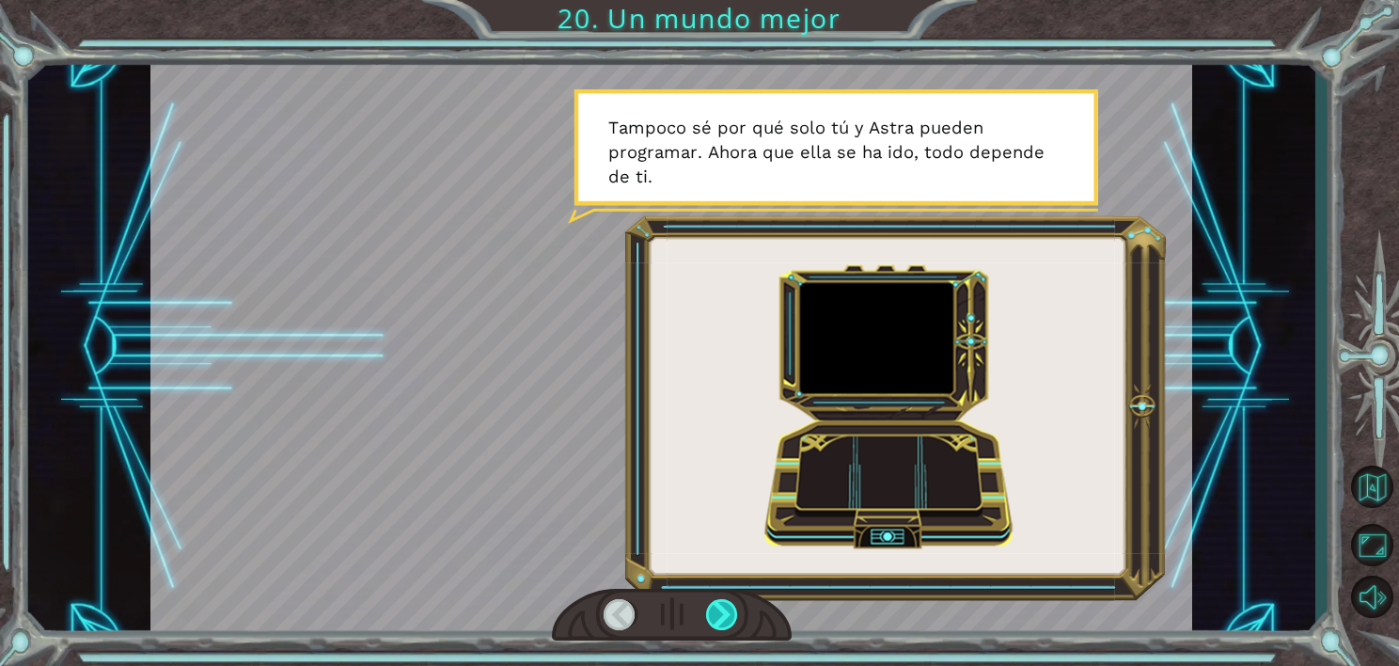
click at [726, 620] on div at bounding box center [722, 615] width 33 height 32
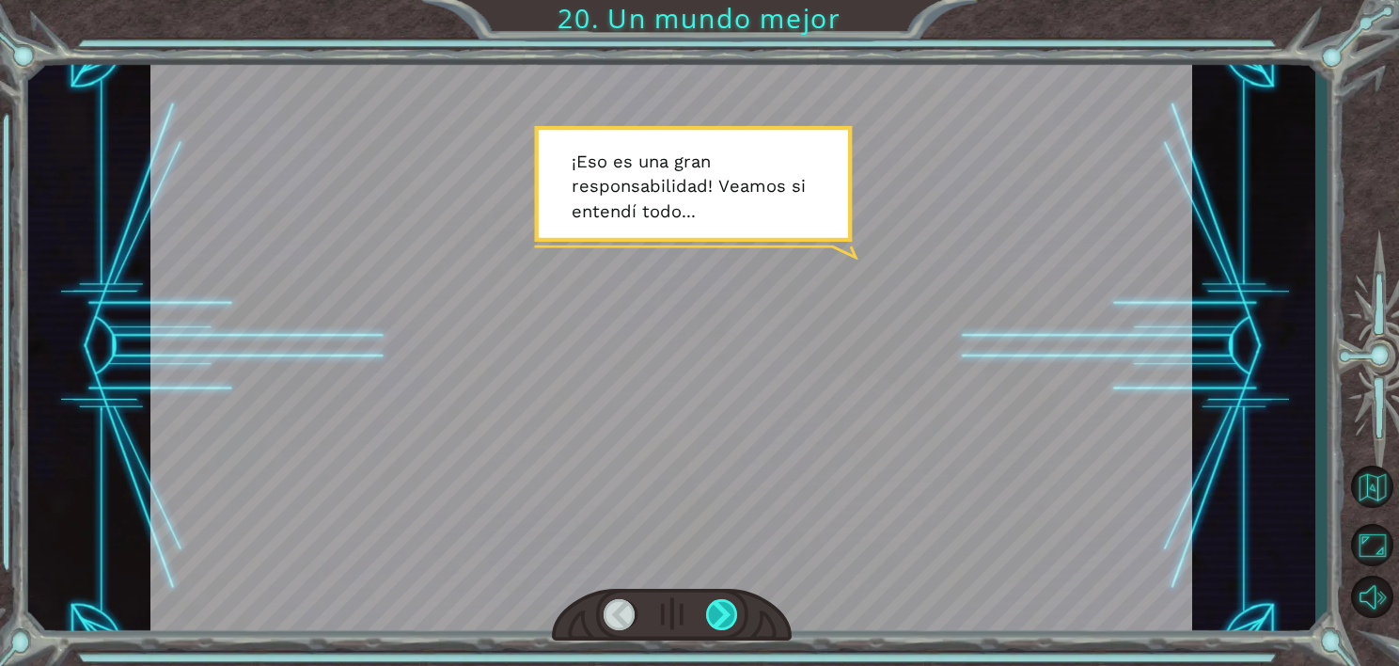
click at [726, 620] on div at bounding box center [722, 615] width 33 height 32
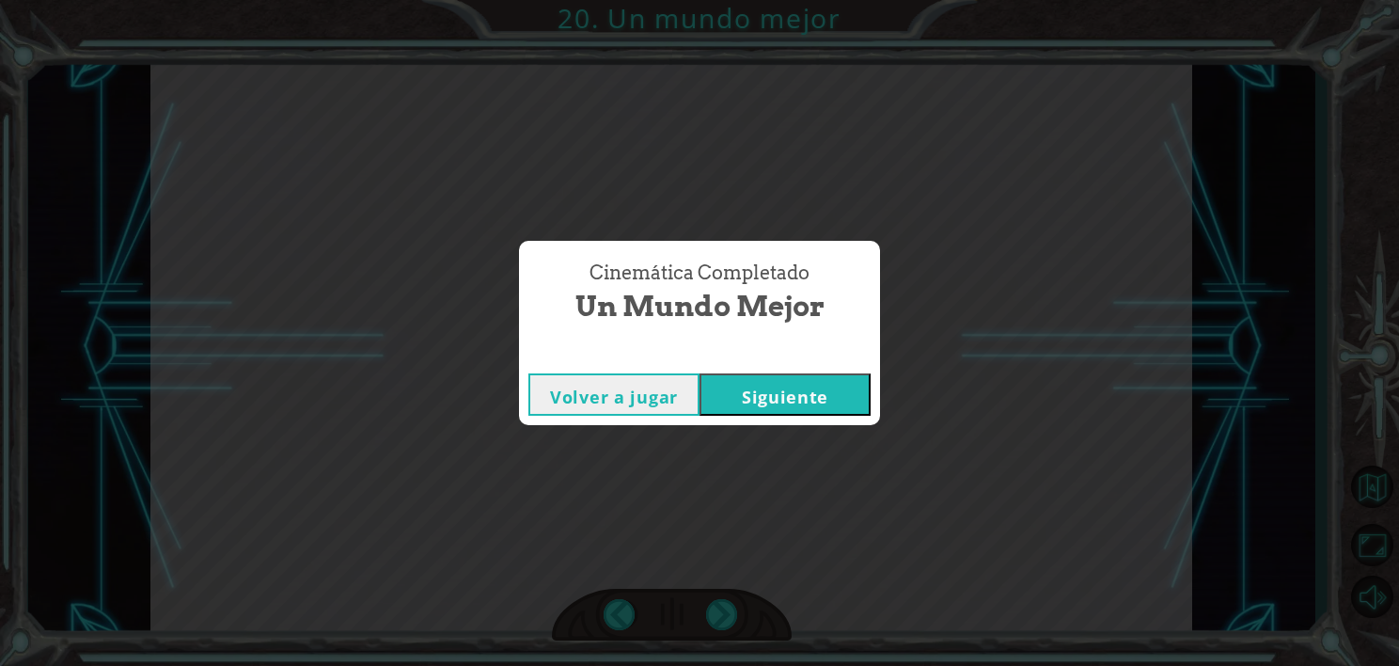
click at [747, 399] on button "Siguiente" at bounding box center [785, 394] width 171 height 42
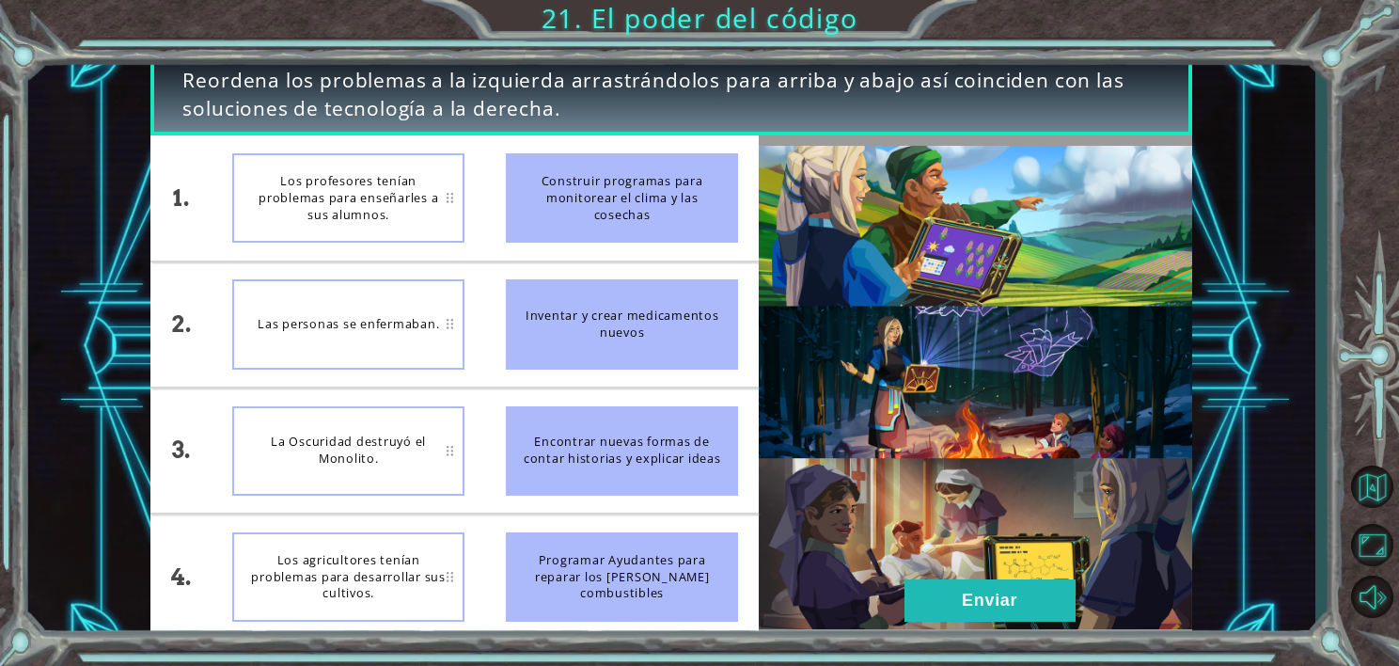
drag, startPoint x: 607, startPoint y: 327, endPoint x: 478, endPoint y: 281, distance: 137.7
click at [478, 281] on div "1. 2. 3. 4. Los profesores tenían problemas para enseñarles a sus alumnos. Las …" at bounding box center [454, 386] width 608 height 503
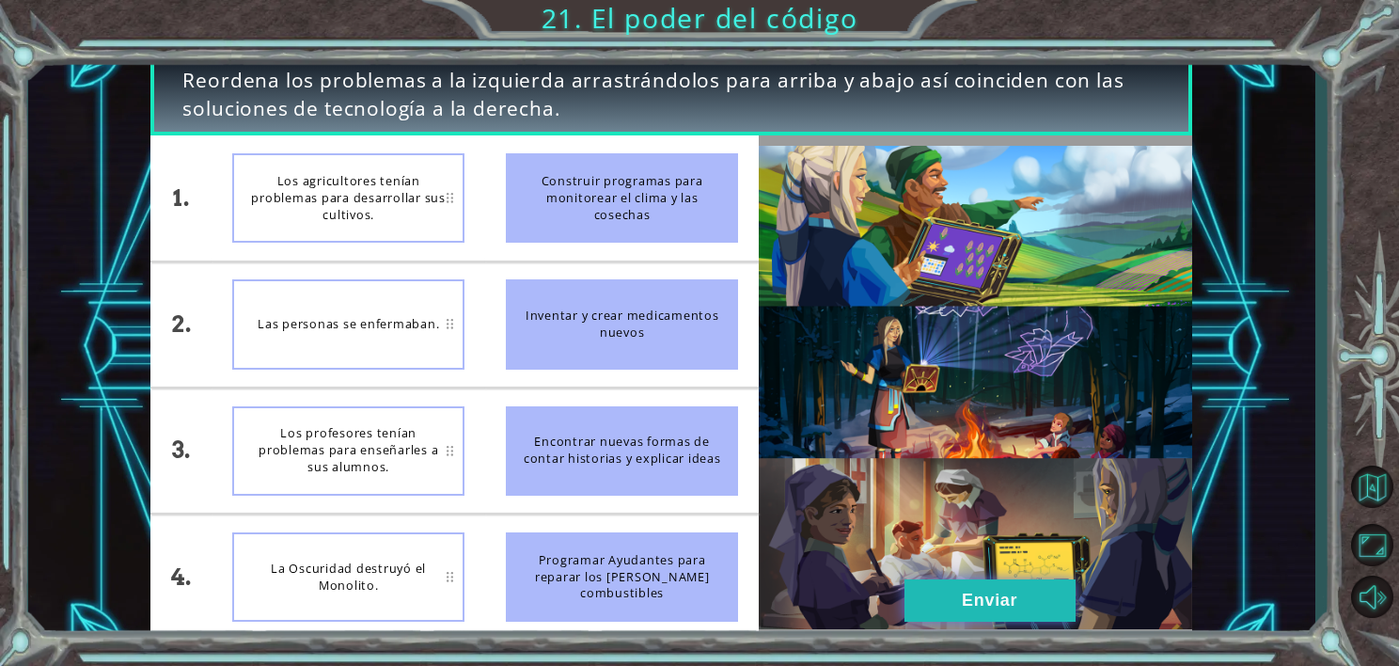
click at [922, 606] on button "Enviar" at bounding box center [989, 600] width 171 height 42
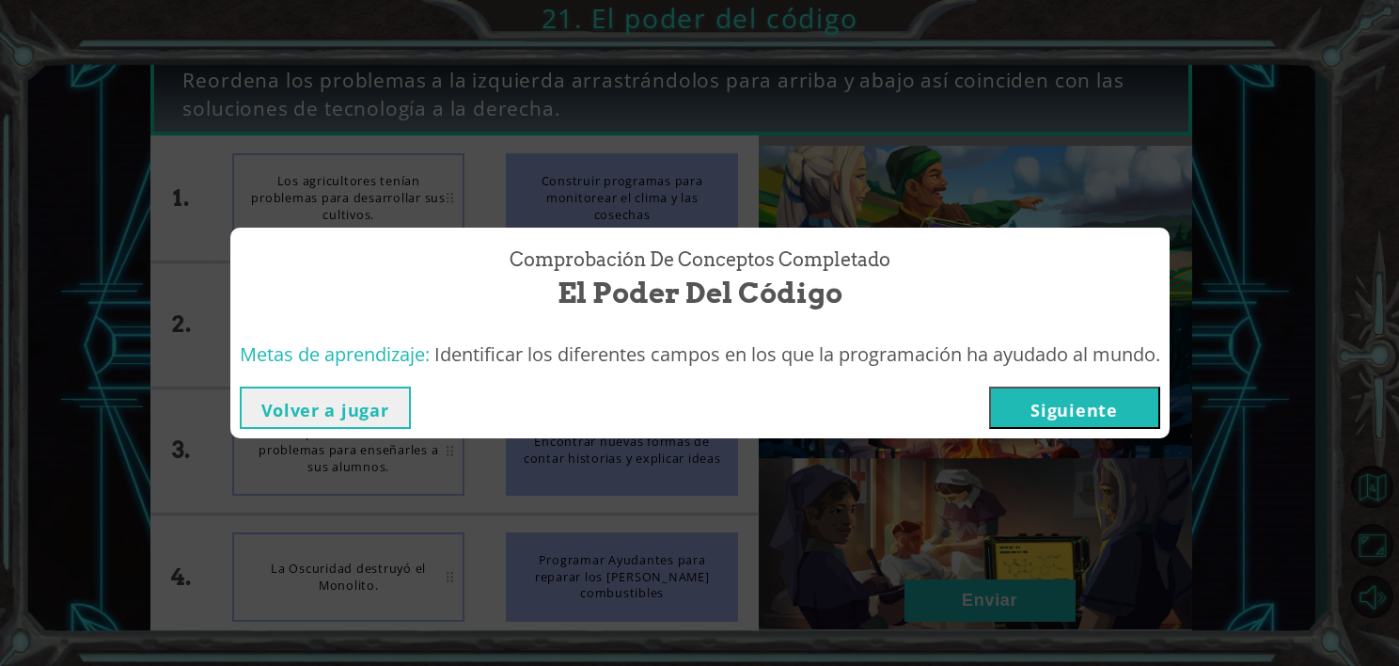
click at [1046, 405] on button "Siguiente" at bounding box center [1074, 407] width 171 height 42
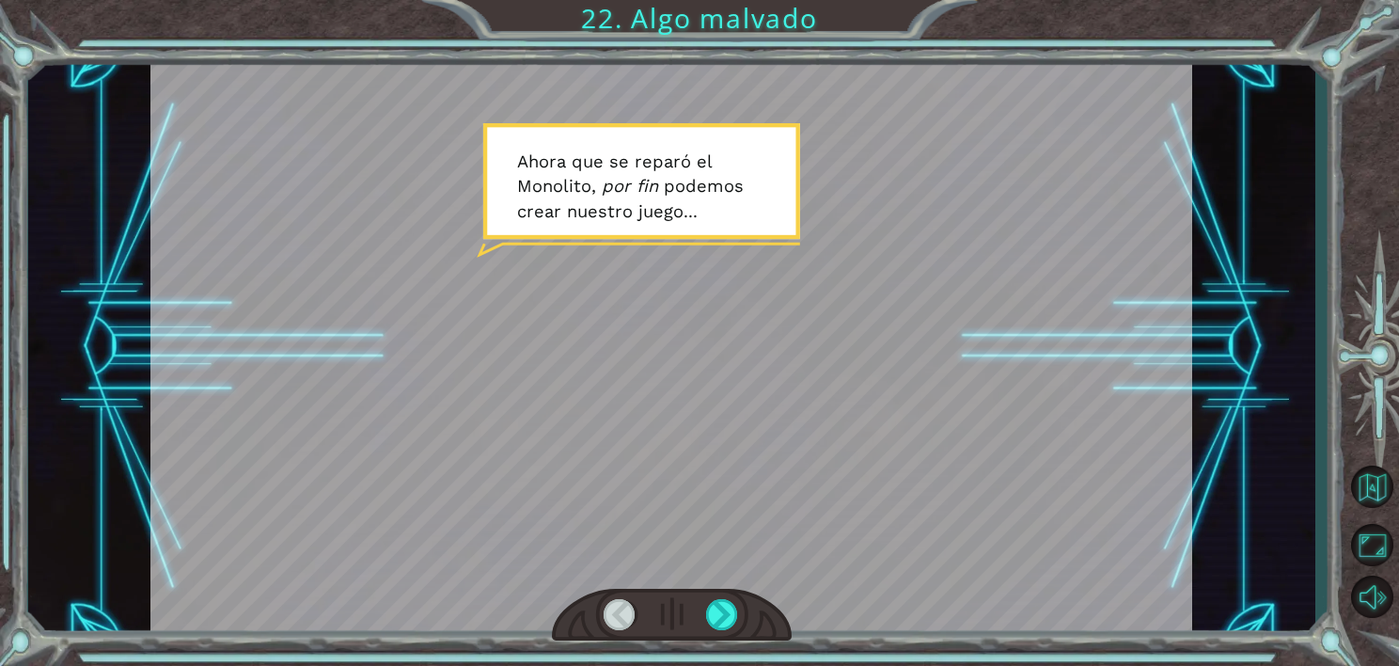
click at [550, 334] on div at bounding box center [671, 347] width 1042 height 586
click at [716, 597] on div at bounding box center [672, 615] width 240 height 53
click at [717, 605] on div at bounding box center [722, 615] width 33 height 32
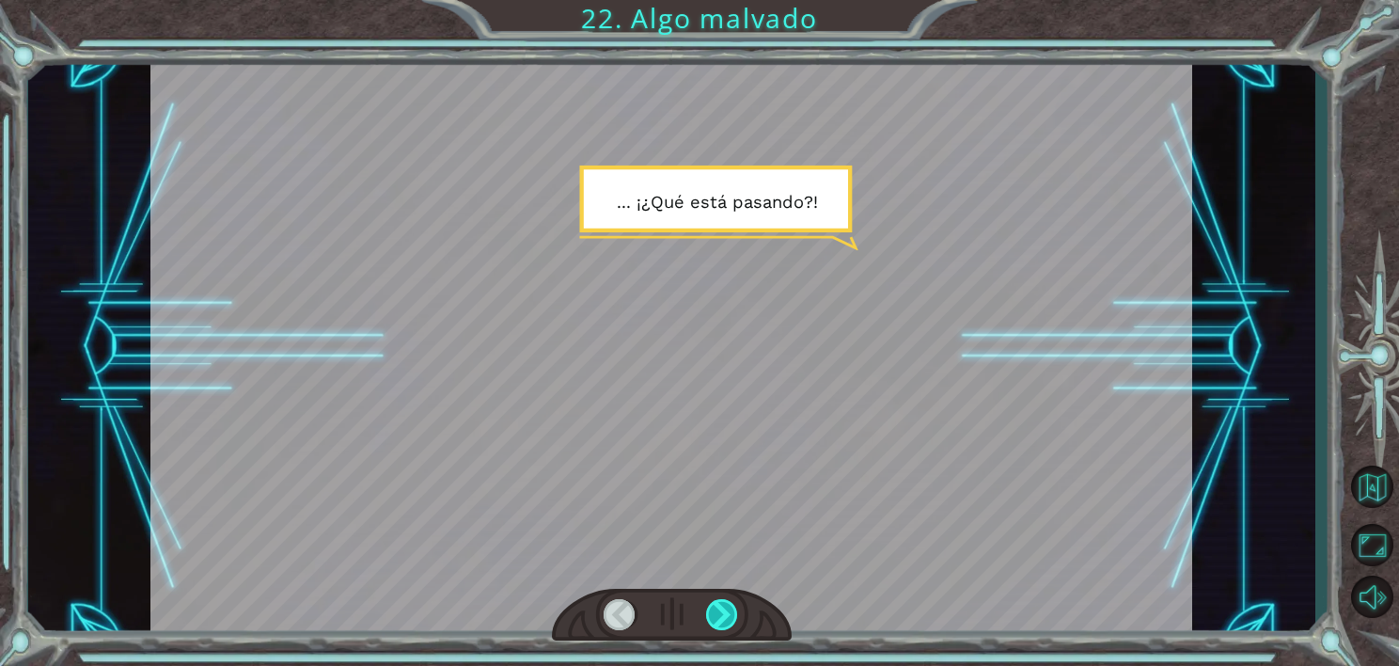
click at [717, 605] on div at bounding box center [722, 615] width 33 height 32
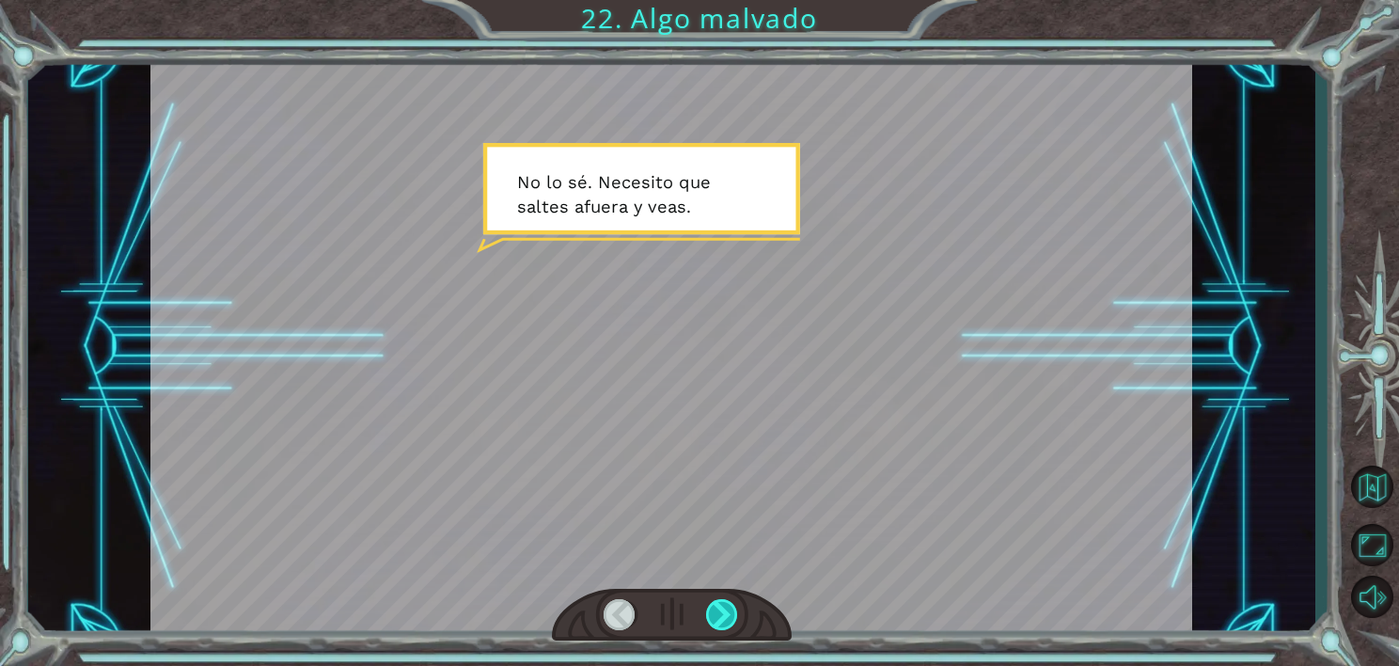
click at [719, 608] on div at bounding box center [722, 615] width 33 height 32
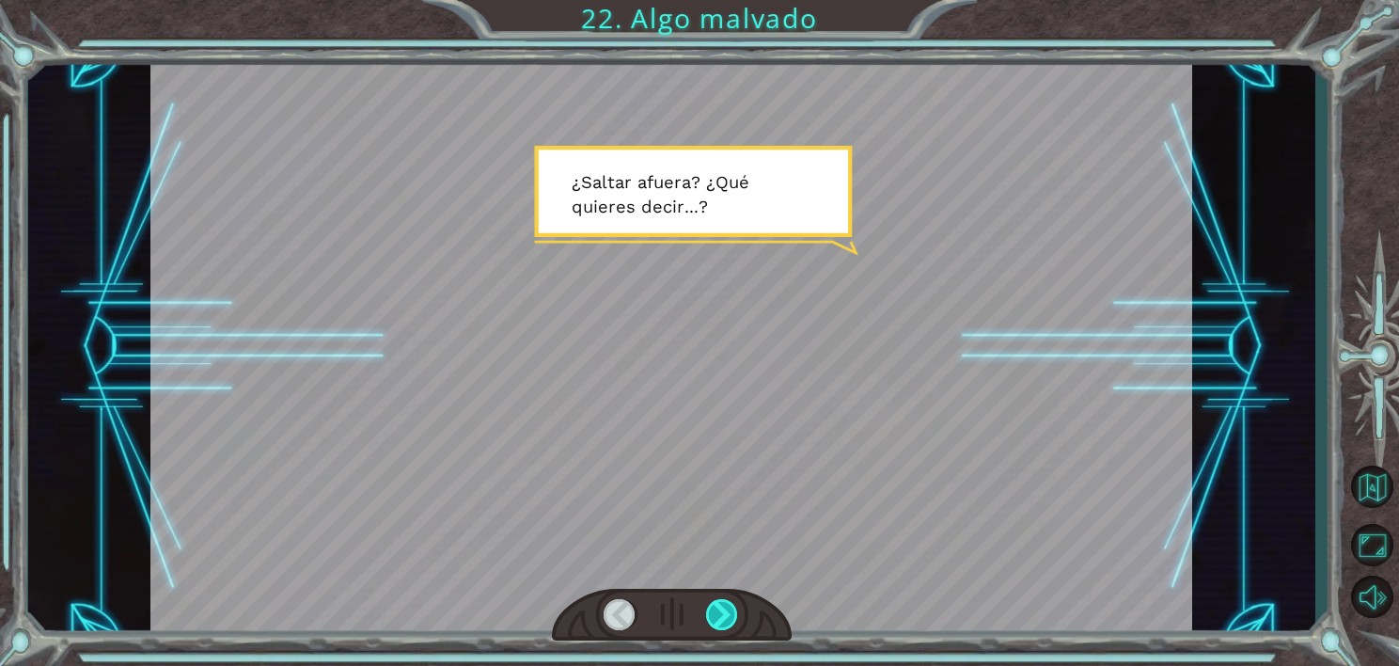
click at [719, 612] on div at bounding box center [722, 615] width 33 height 32
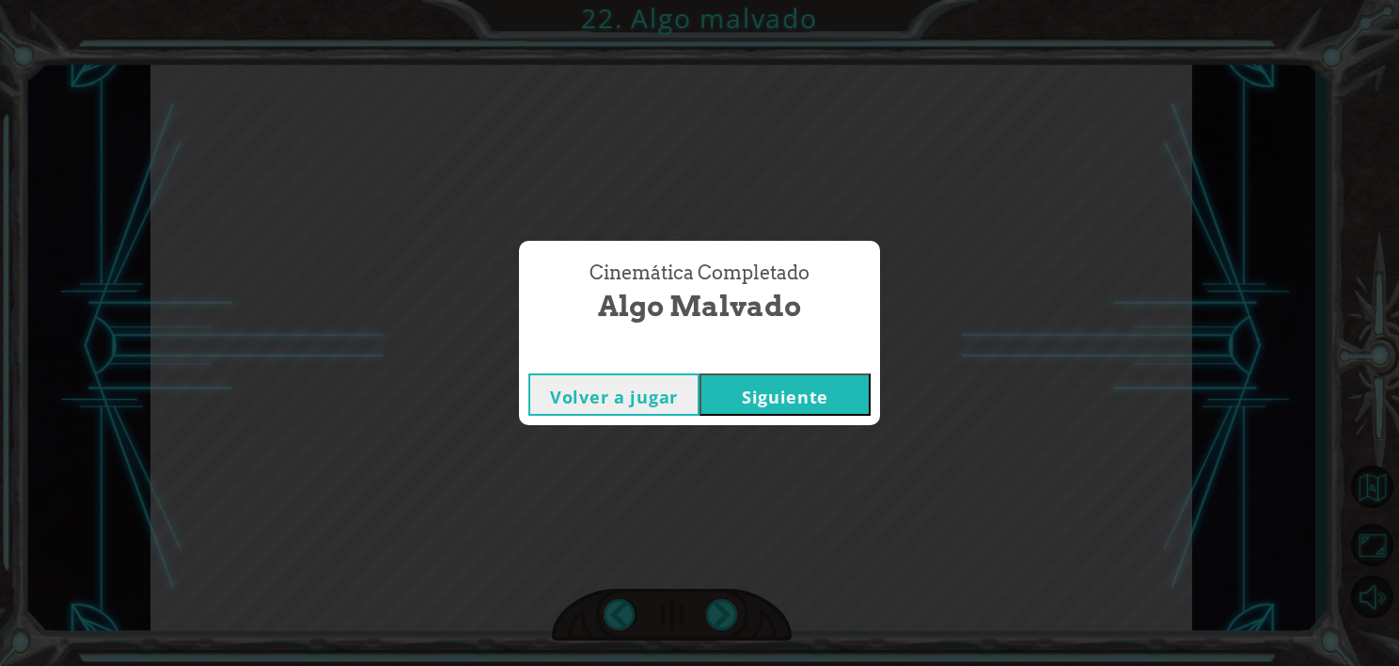
click at [770, 382] on button "Siguiente" at bounding box center [785, 394] width 171 height 42
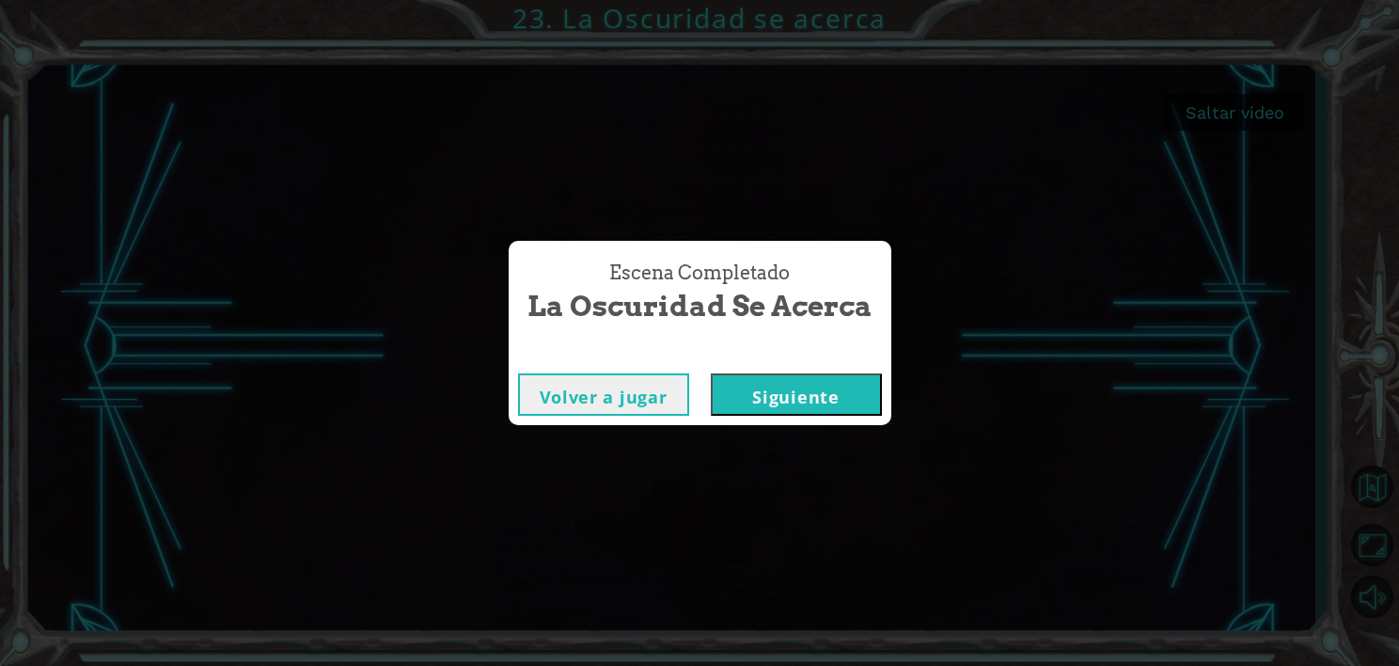
click at [775, 401] on button "Siguiente" at bounding box center [796, 394] width 171 height 42
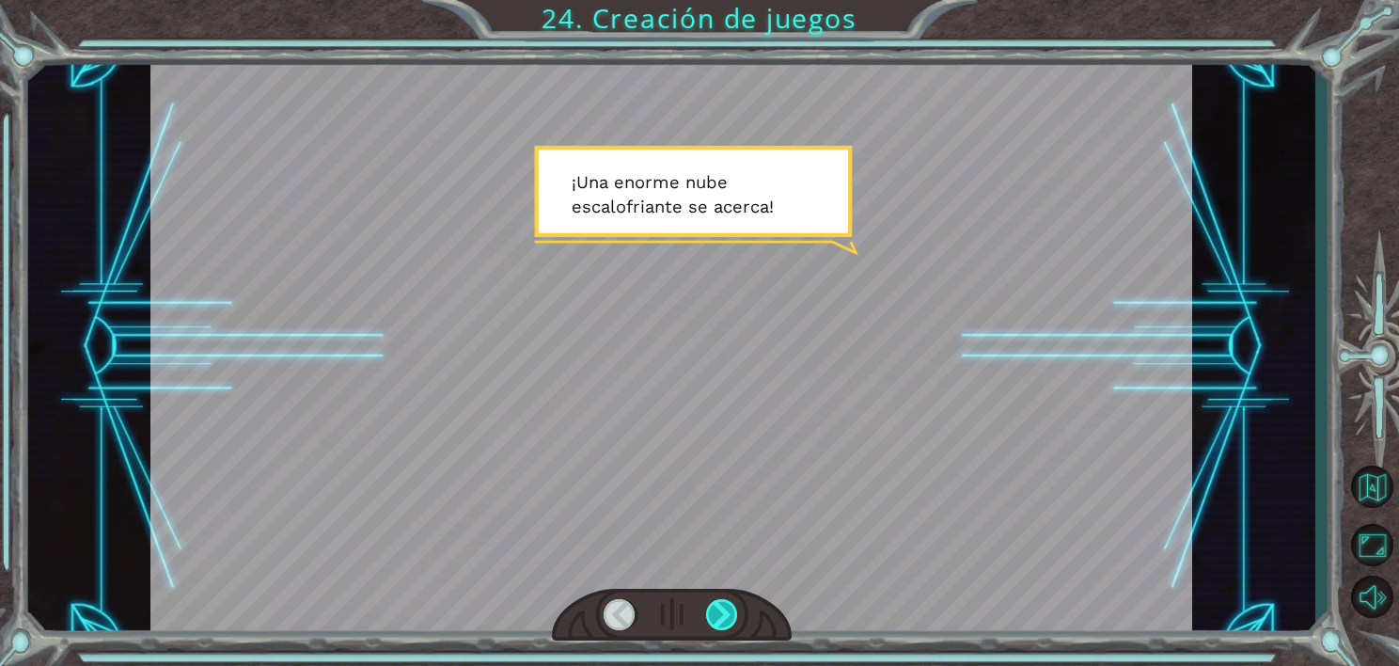
click at [717, 611] on div at bounding box center [722, 615] width 33 height 32
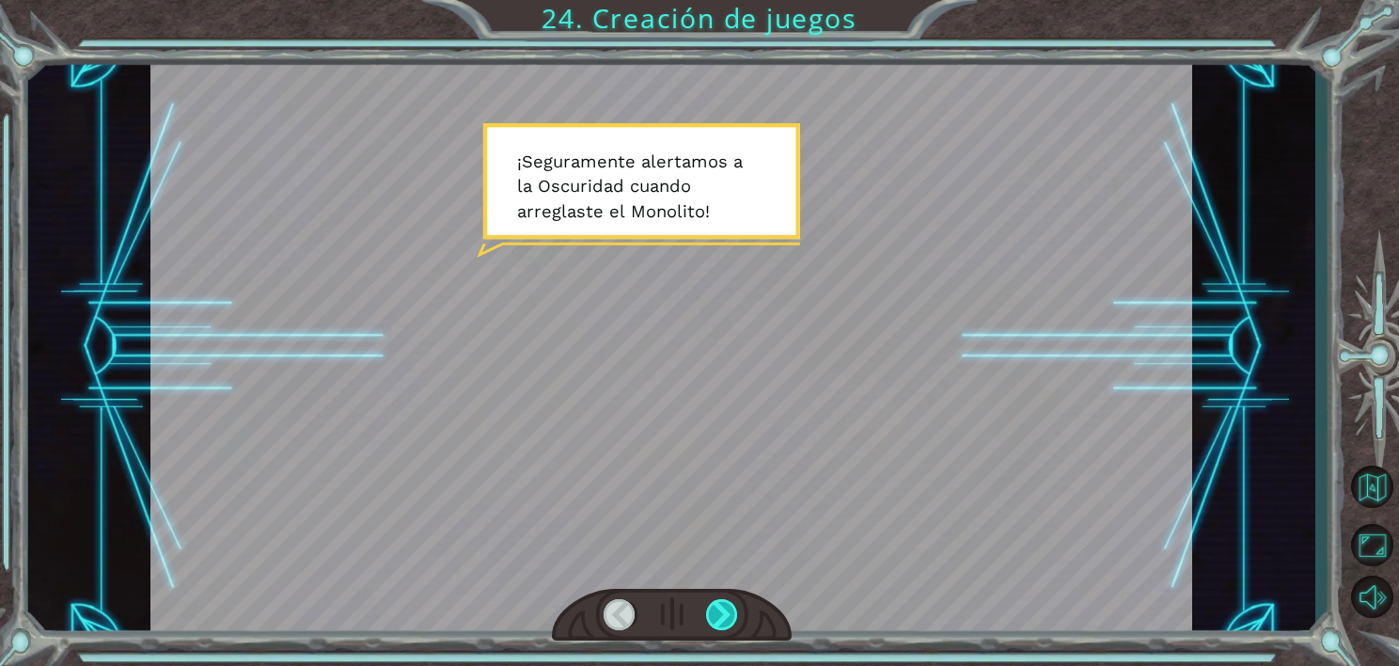
click at [717, 611] on div at bounding box center [722, 615] width 33 height 32
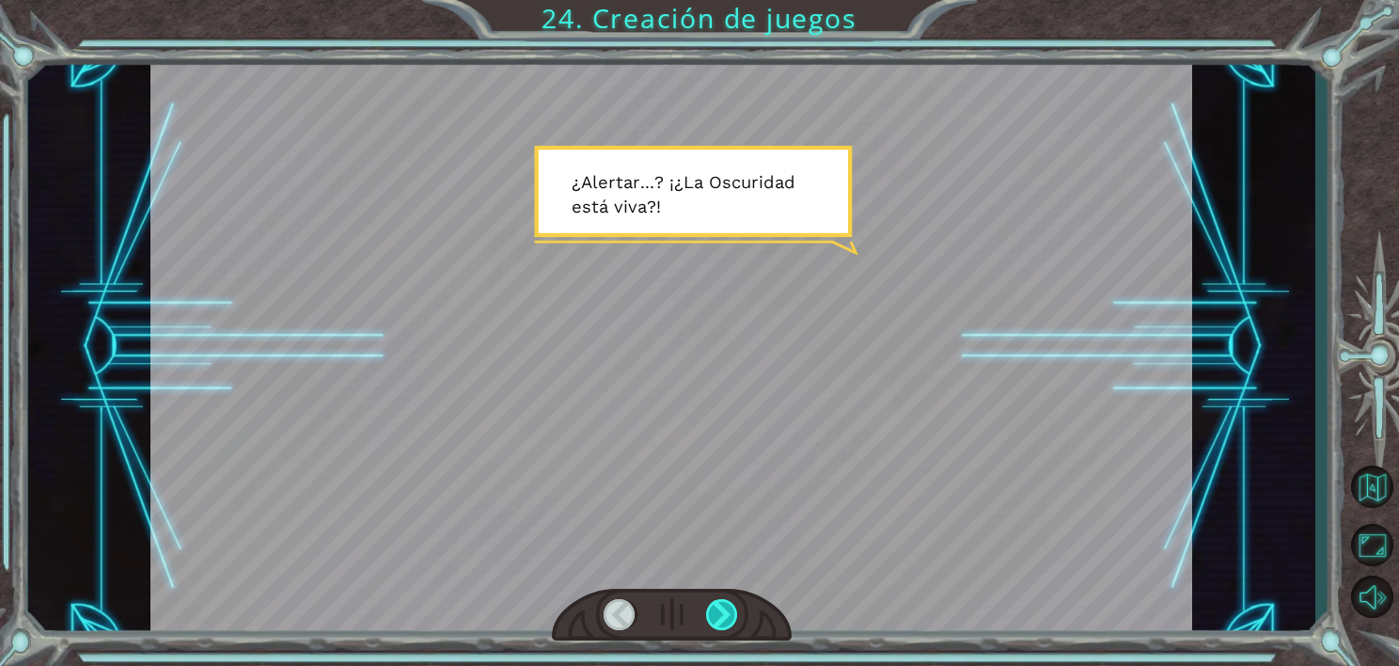
click at [717, 611] on div at bounding box center [722, 615] width 33 height 32
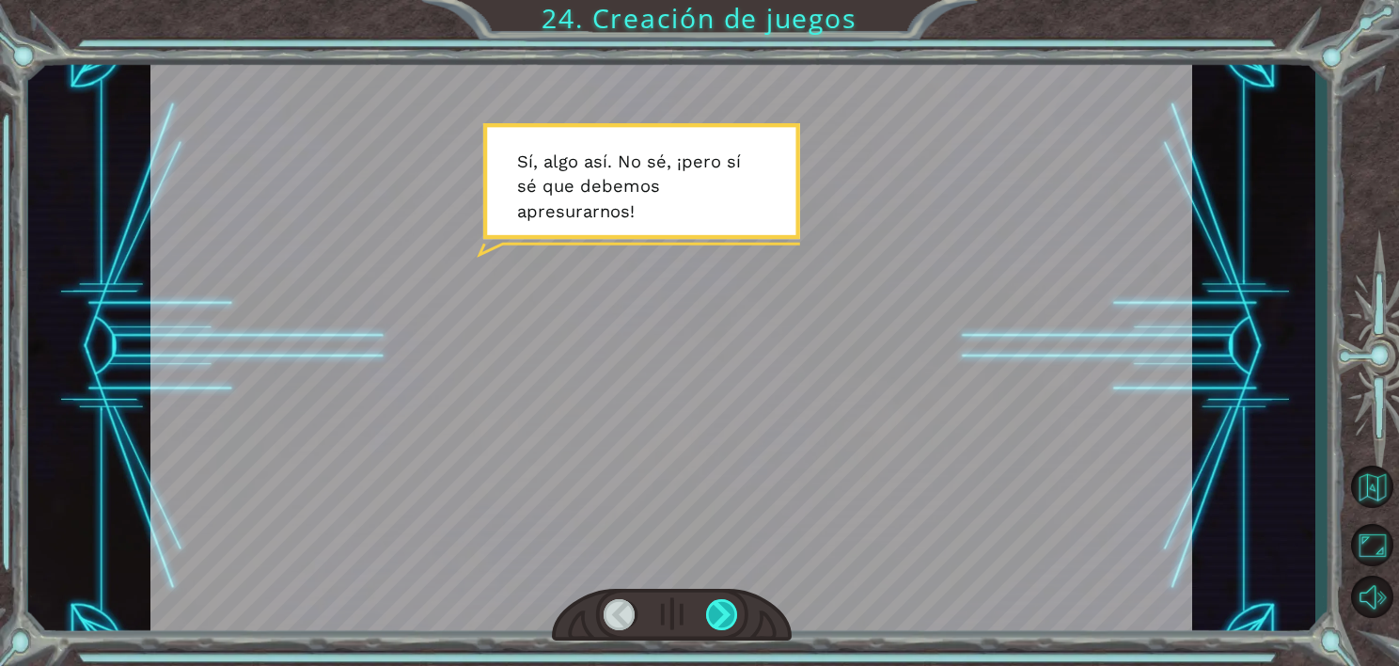
click at [718, 612] on div at bounding box center [722, 615] width 33 height 32
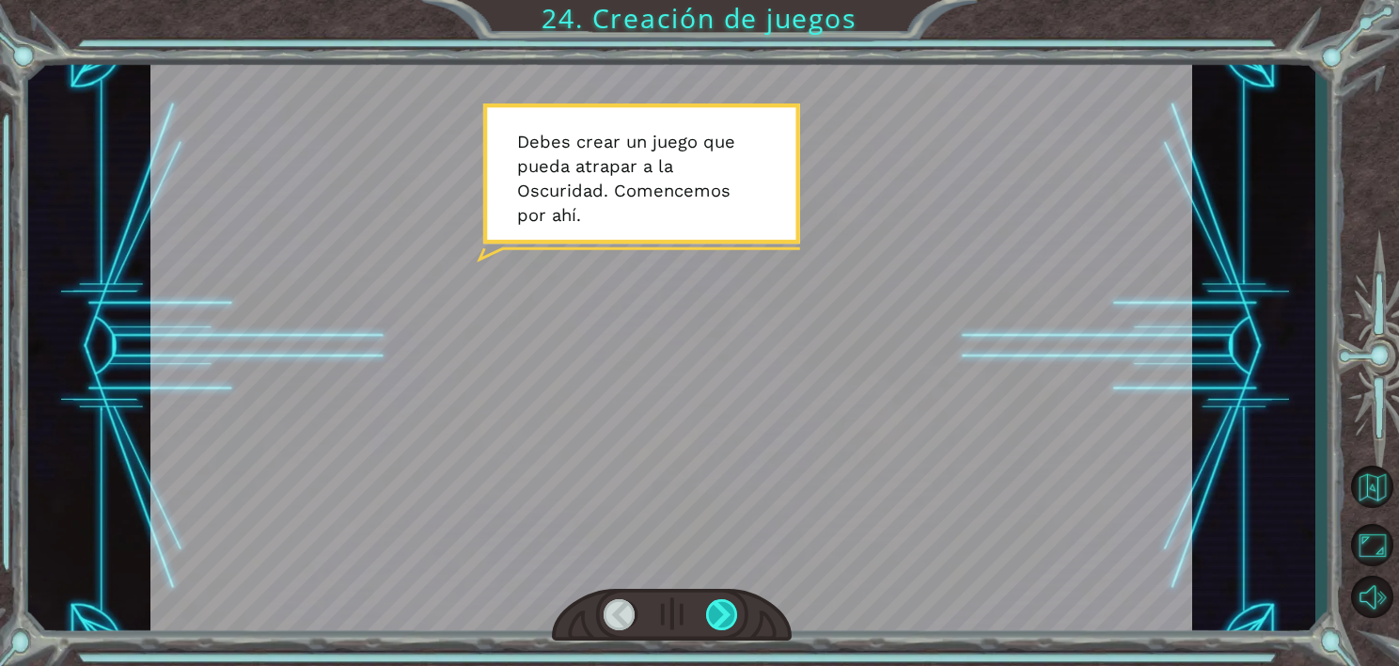
click at [716, 615] on div at bounding box center [722, 615] width 33 height 32
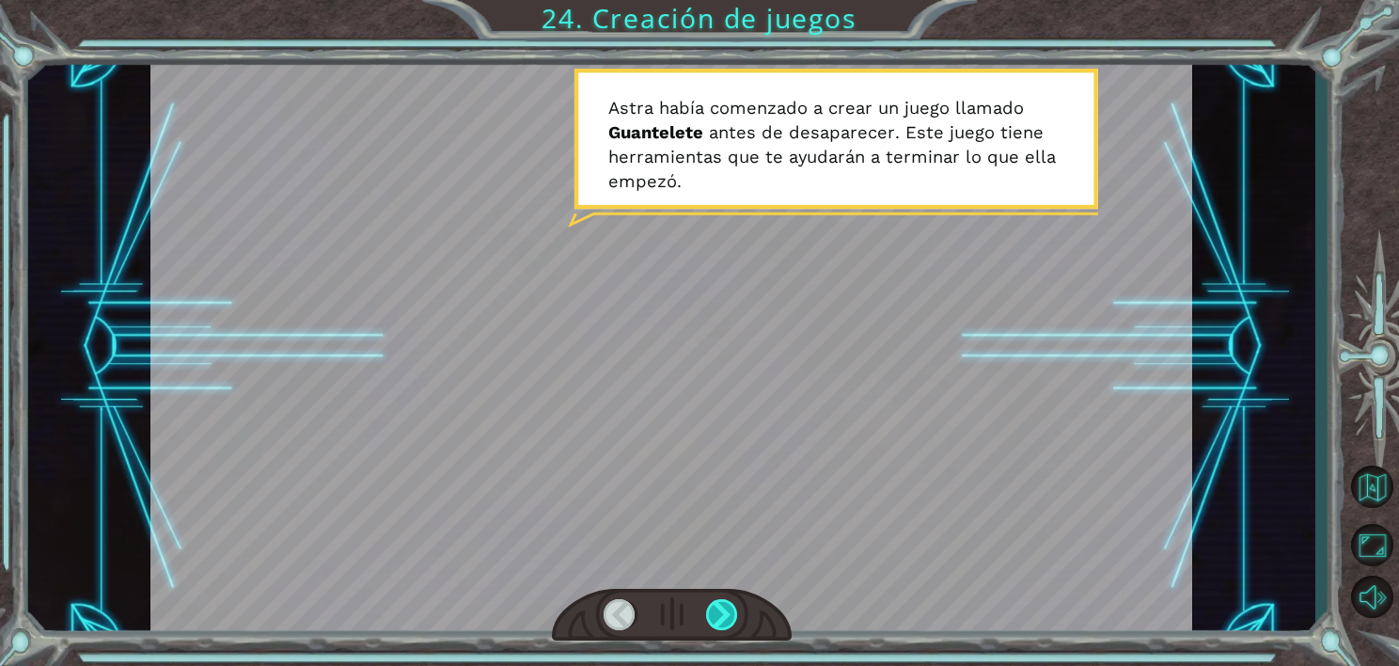
click at [715, 624] on div at bounding box center [722, 615] width 33 height 32
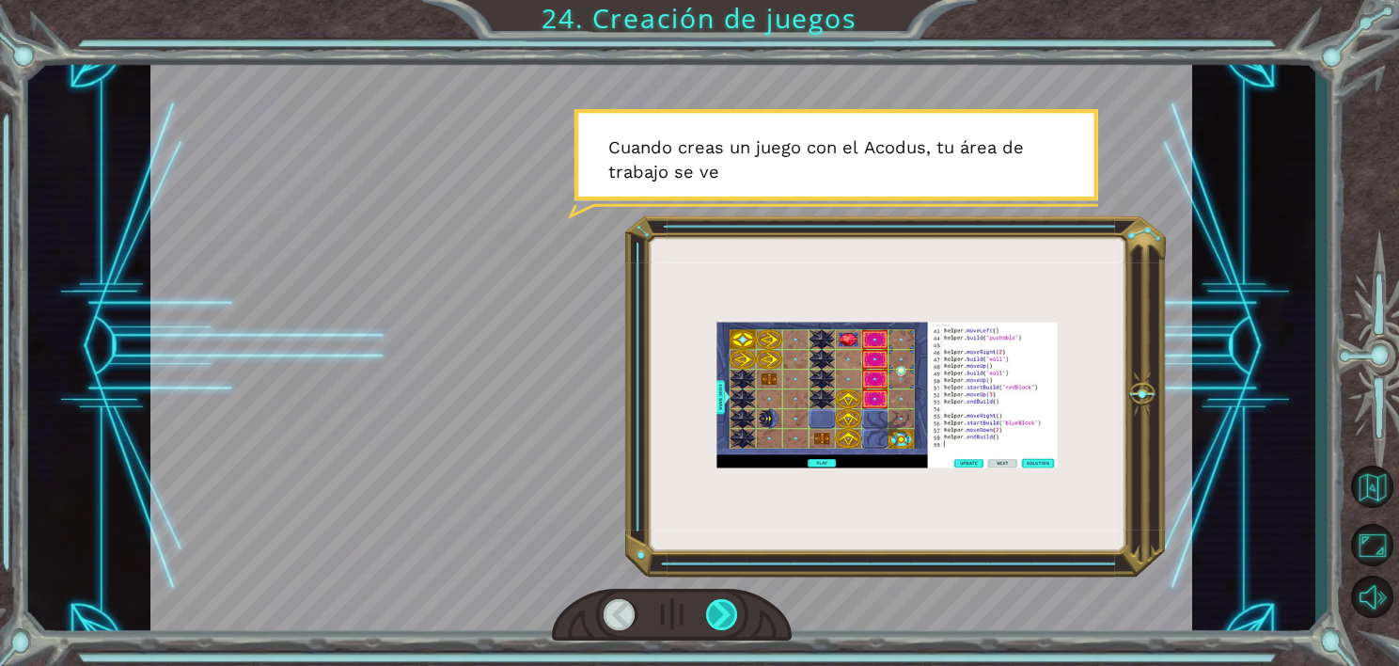
click at [715, 624] on div at bounding box center [722, 615] width 33 height 32
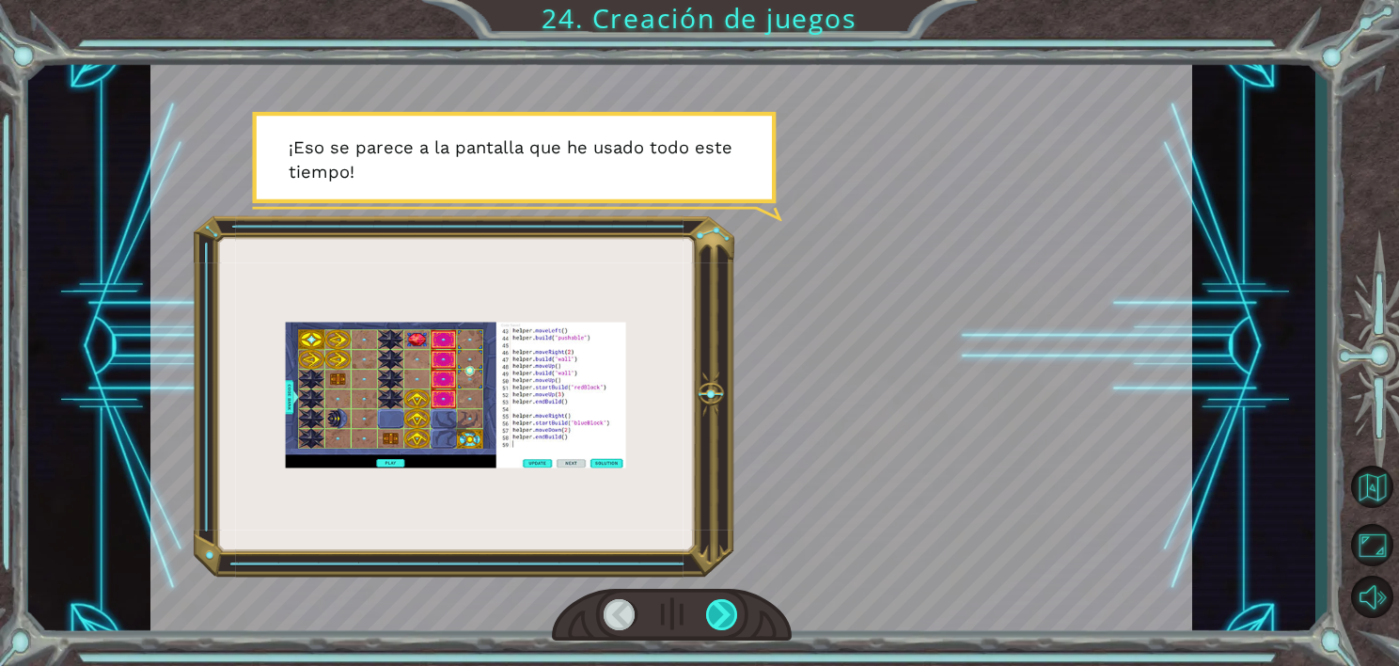
click at [712, 621] on div at bounding box center [722, 615] width 33 height 32
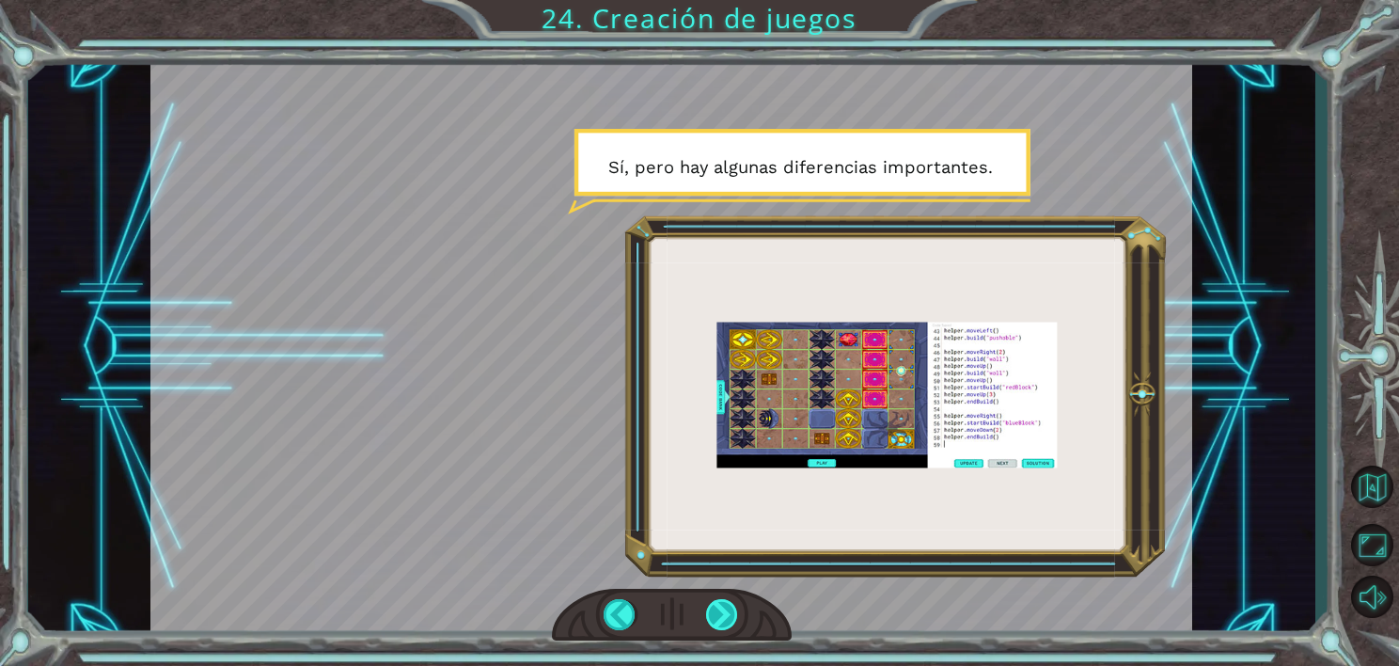
click at [723, 625] on div at bounding box center [722, 615] width 33 height 32
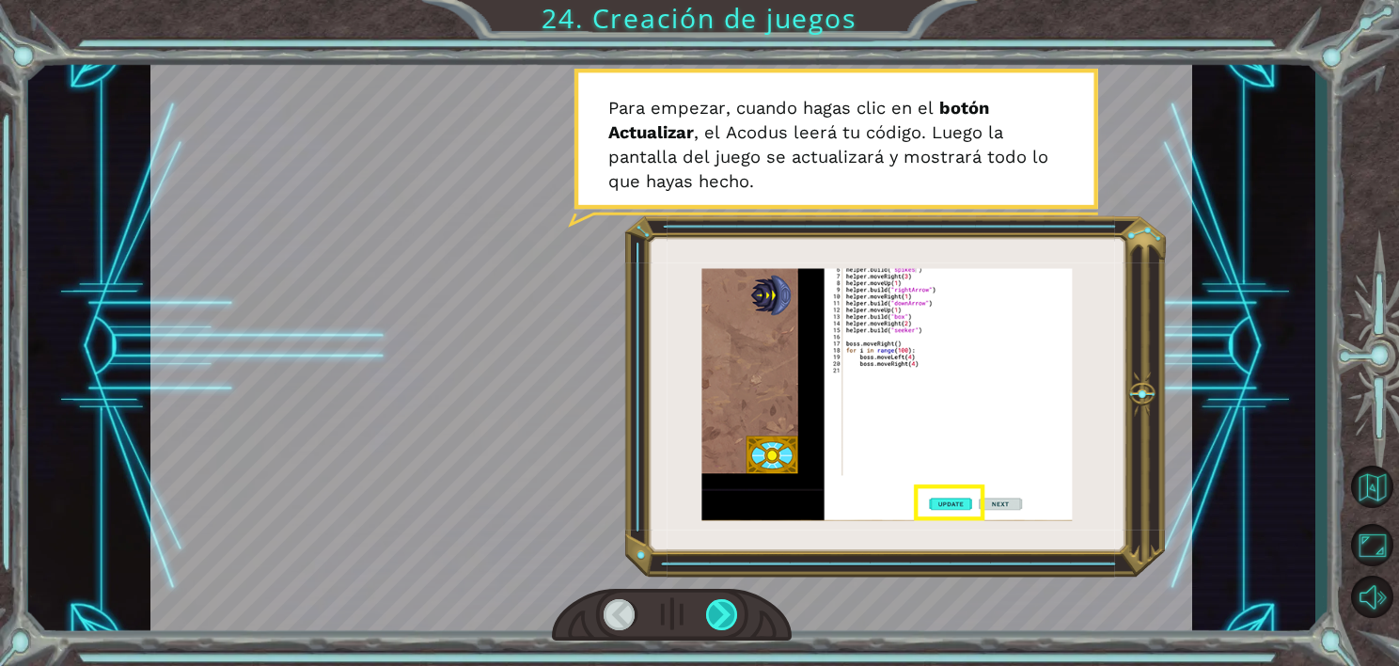
click at [722, 612] on div at bounding box center [722, 615] width 33 height 32
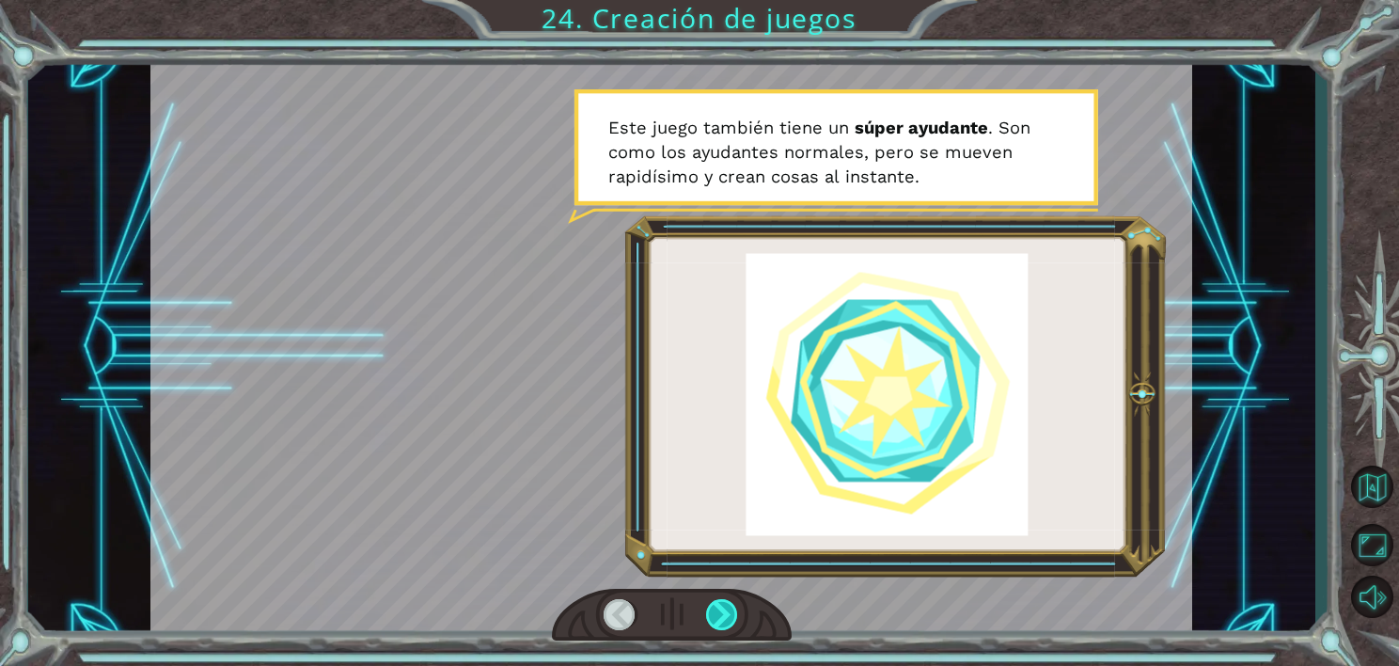
click at [722, 609] on div at bounding box center [722, 615] width 33 height 32
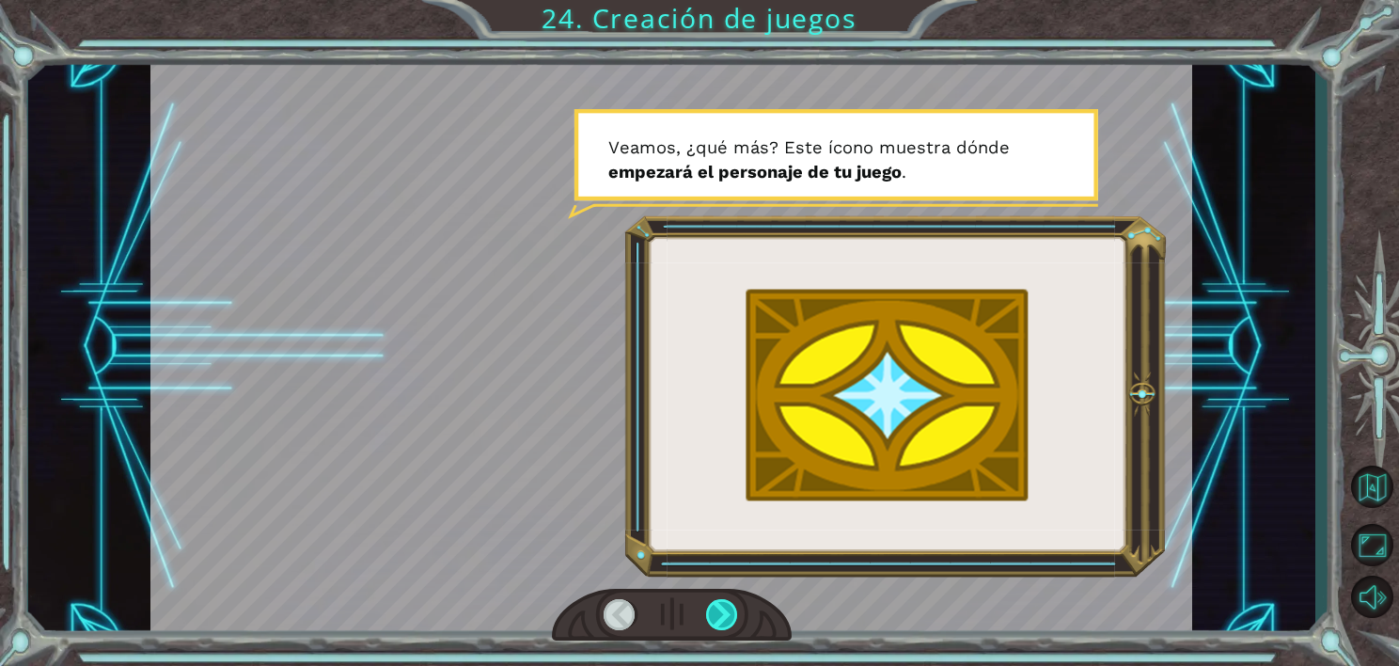
click at [722, 606] on div at bounding box center [722, 615] width 33 height 32
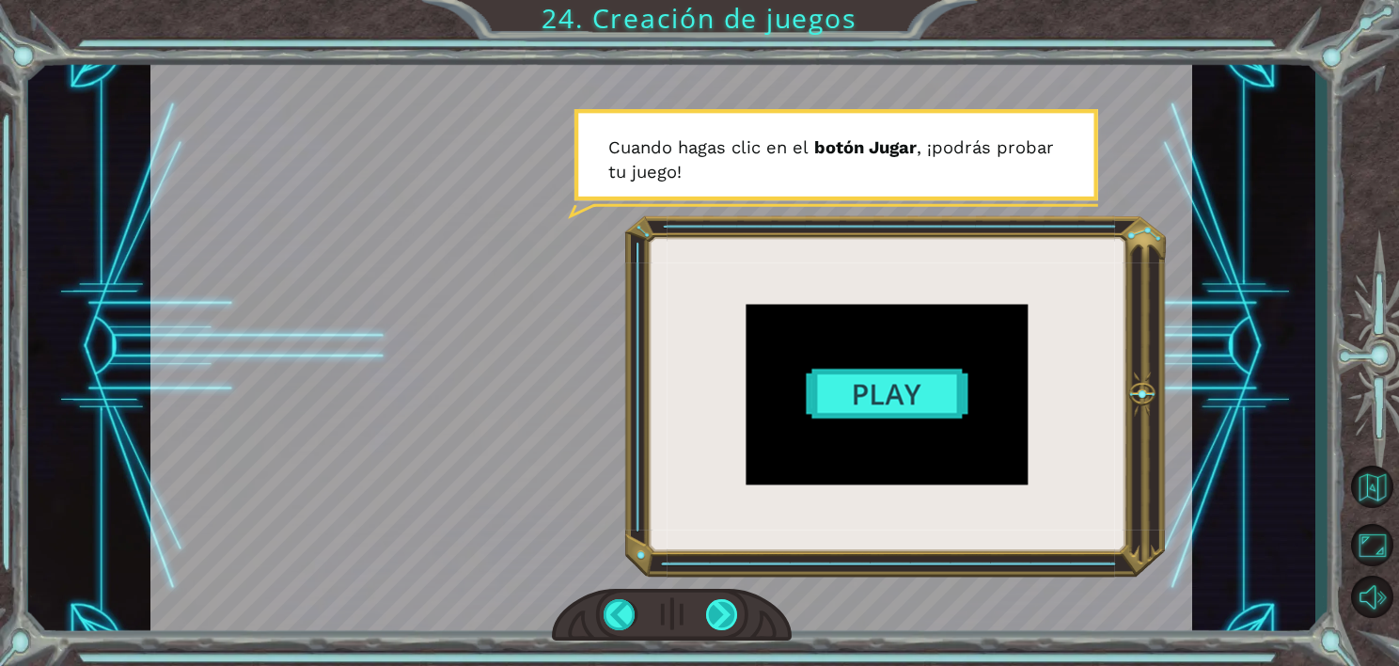
click at [727, 616] on div at bounding box center [722, 615] width 33 height 32
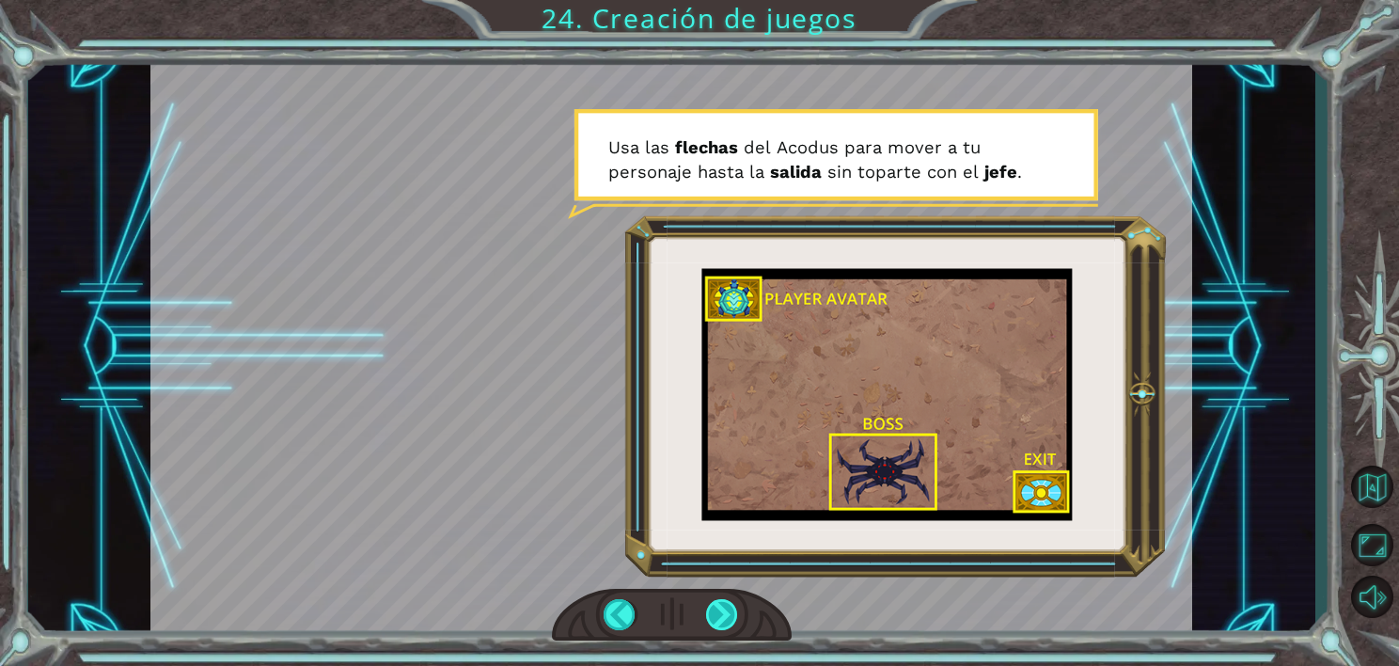
click at [730, 606] on div at bounding box center [722, 615] width 33 height 32
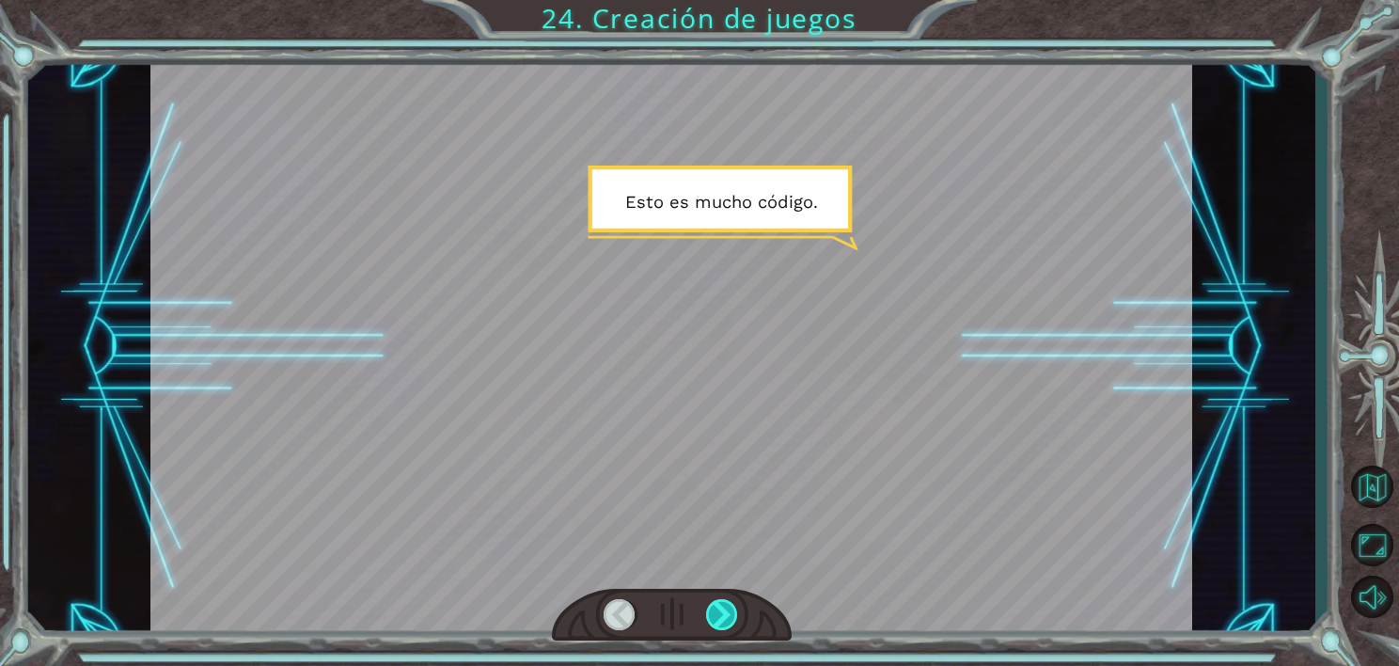
click at [730, 606] on div at bounding box center [722, 615] width 33 height 32
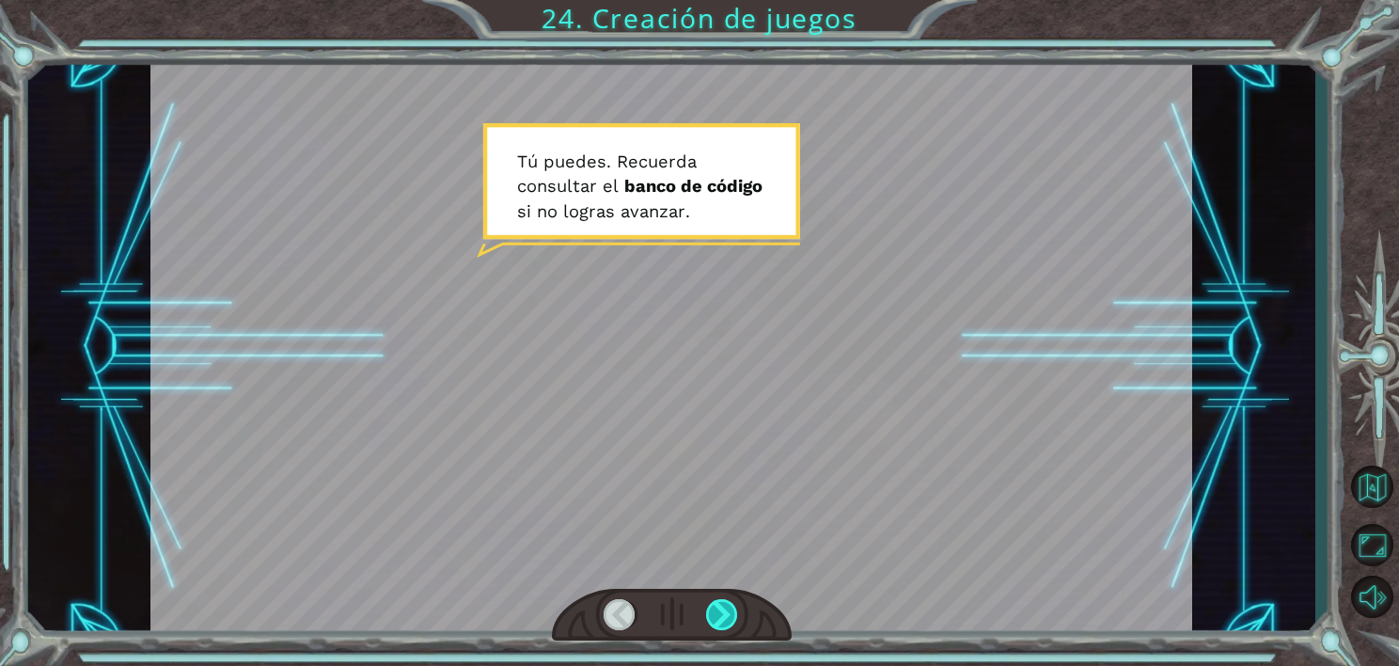
click at [730, 606] on div at bounding box center [722, 615] width 33 height 32
click at [731, 607] on div at bounding box center [722, 615] width 33 height 32
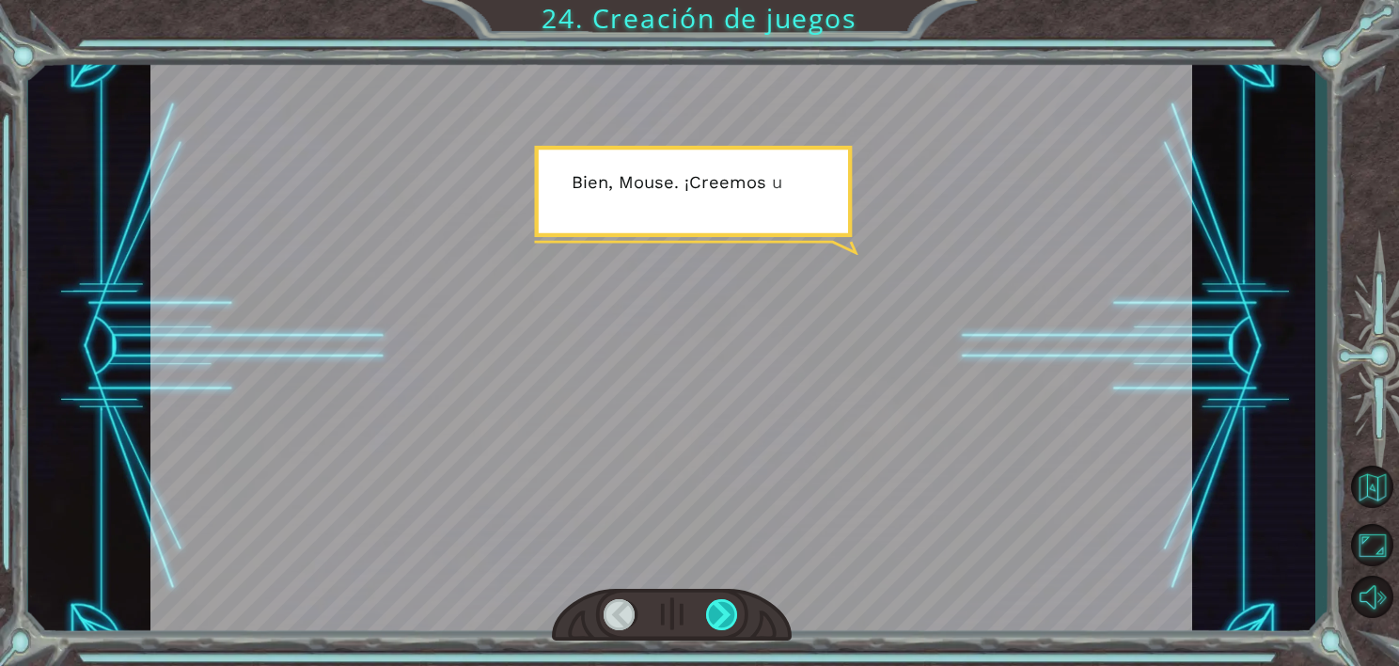
click at [720, 603] on div at bounding box center [722, 615] width 33 height 32
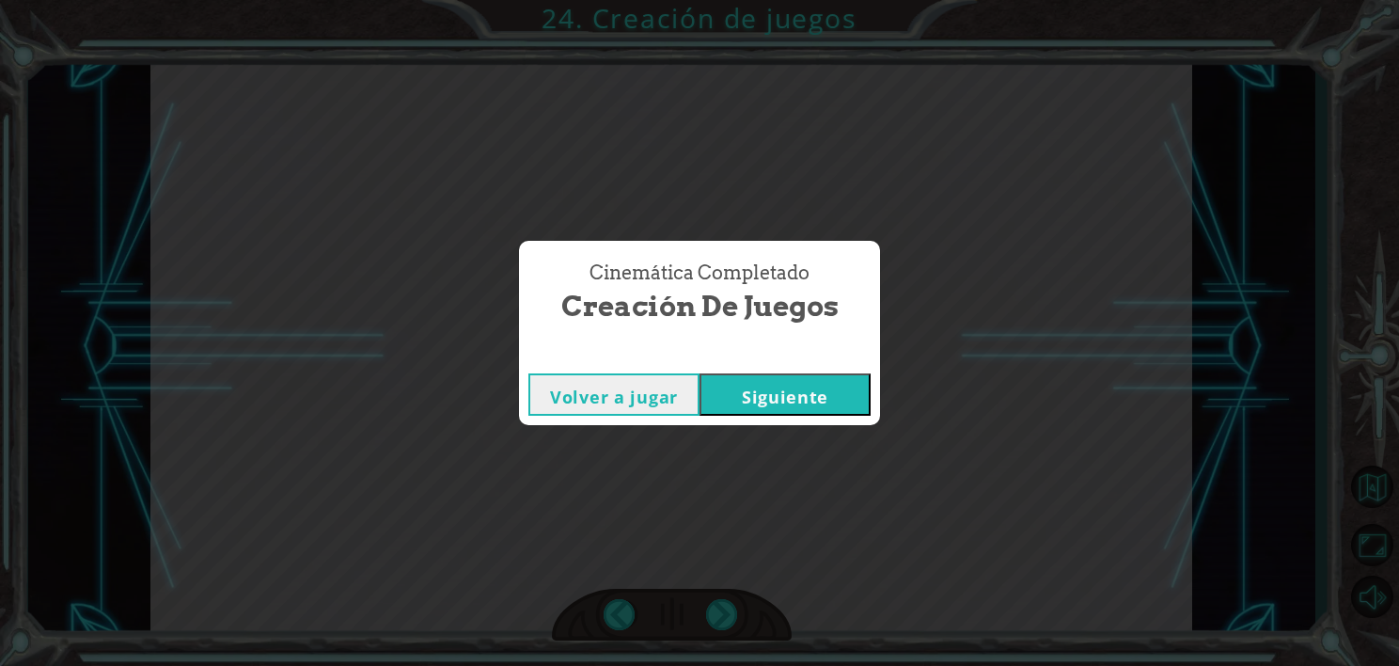
click at [767, 392] on button "Siguiente" at bounding box center [785, 394] width 171 height 42
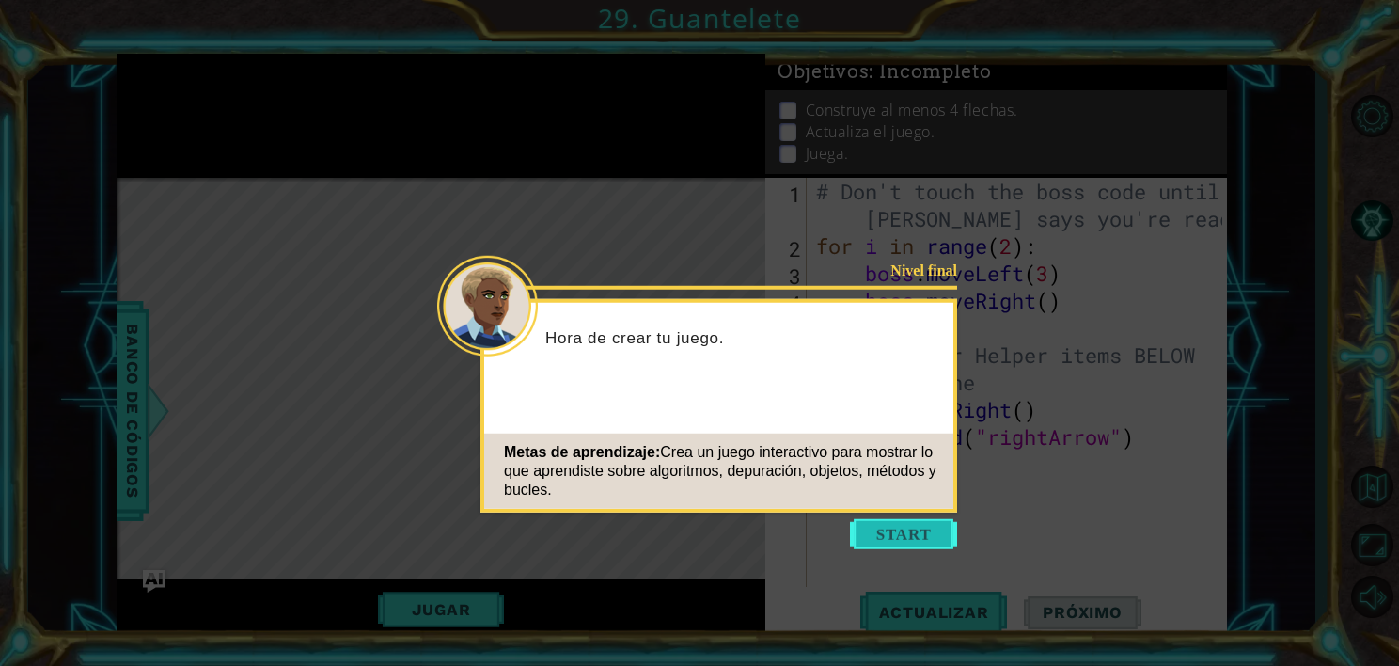
click at [933, 534] on button "Start" at bounding box center [903, 534] width 107 height 30
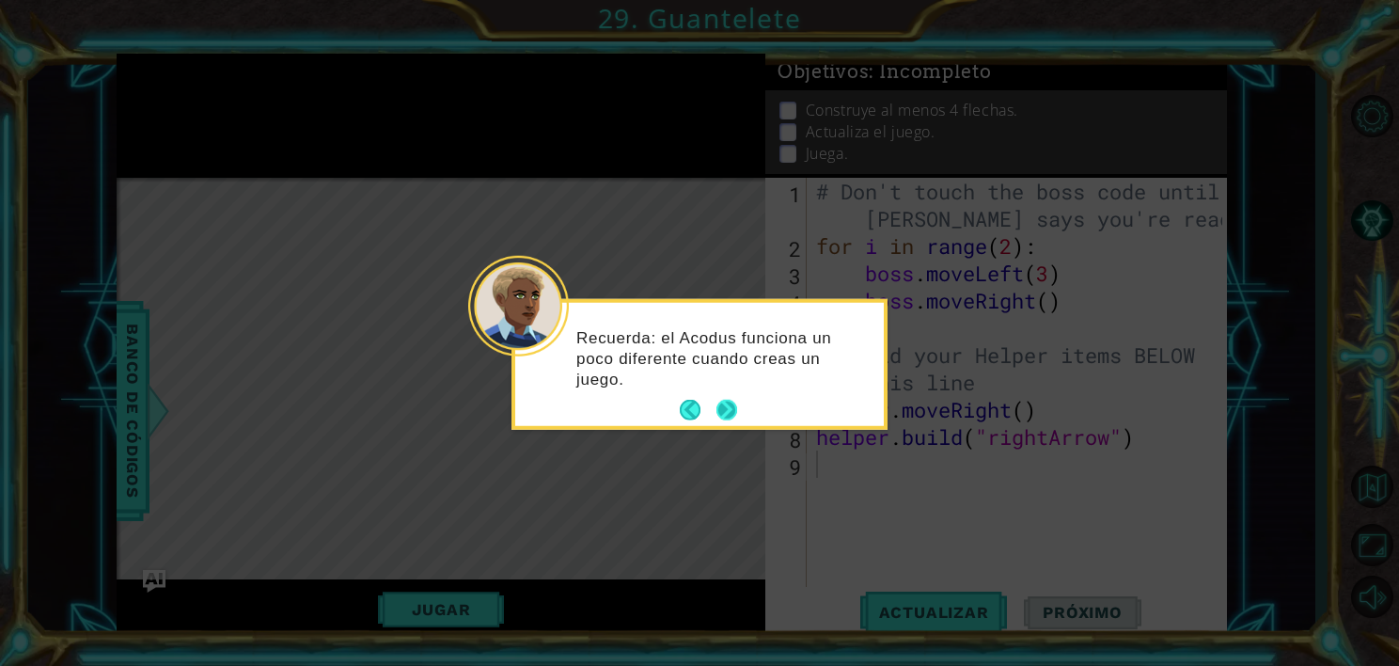
click at [731, 405] on button "Next" at bounding box center [726, 410] width 21 height 21
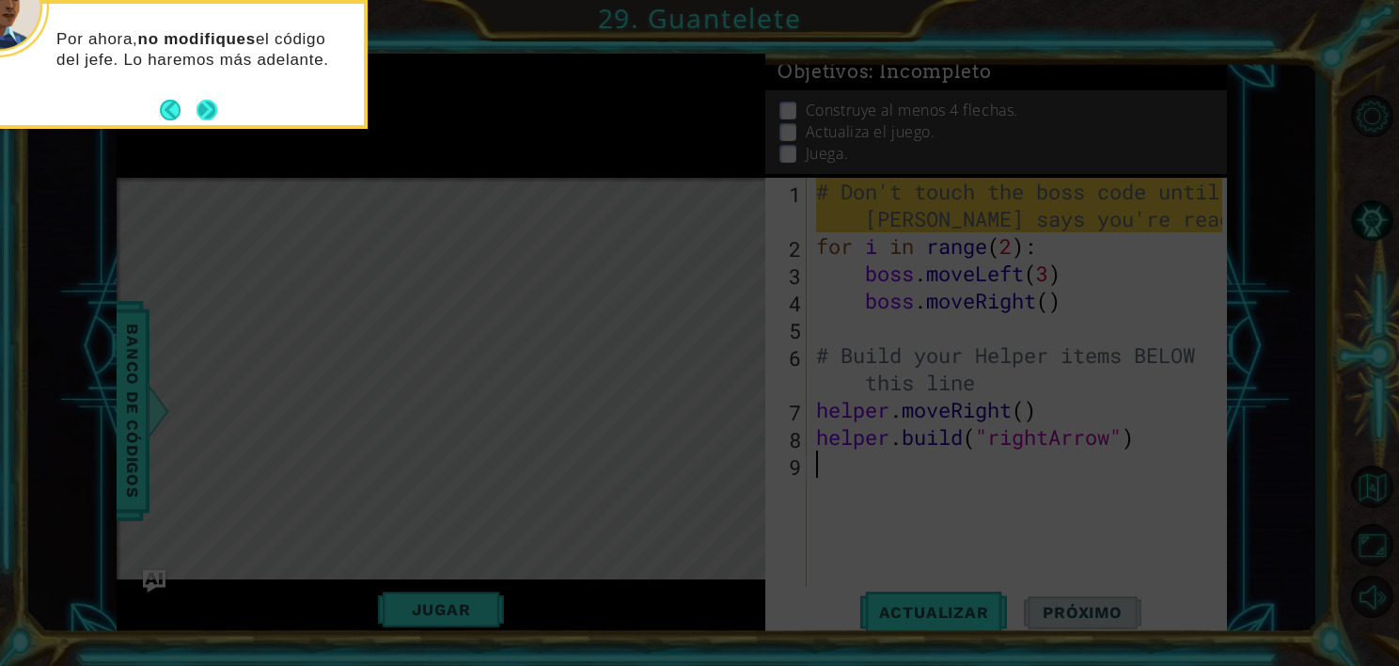
click at [214, 103] on button "Next" at bounding box center [207, 110] width 21 height 21
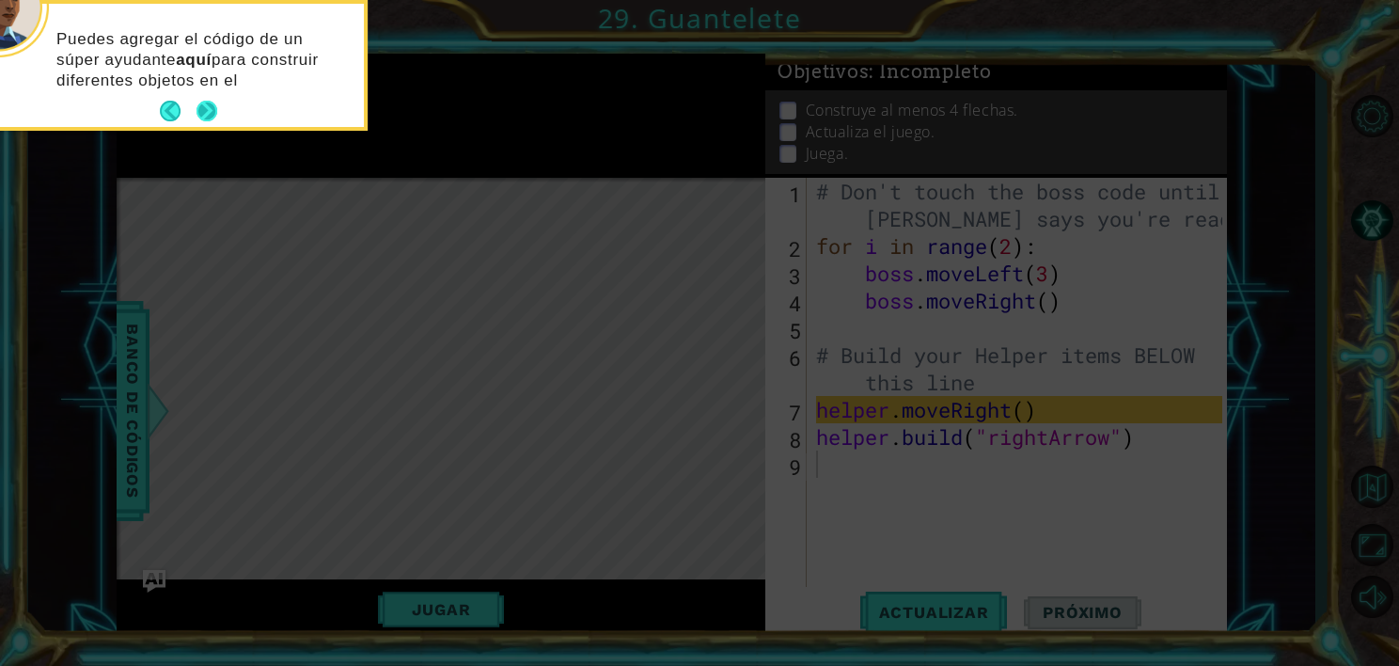
click at [199, 105] on button "Next" at bounding box center [207, 111] width 21 height 21
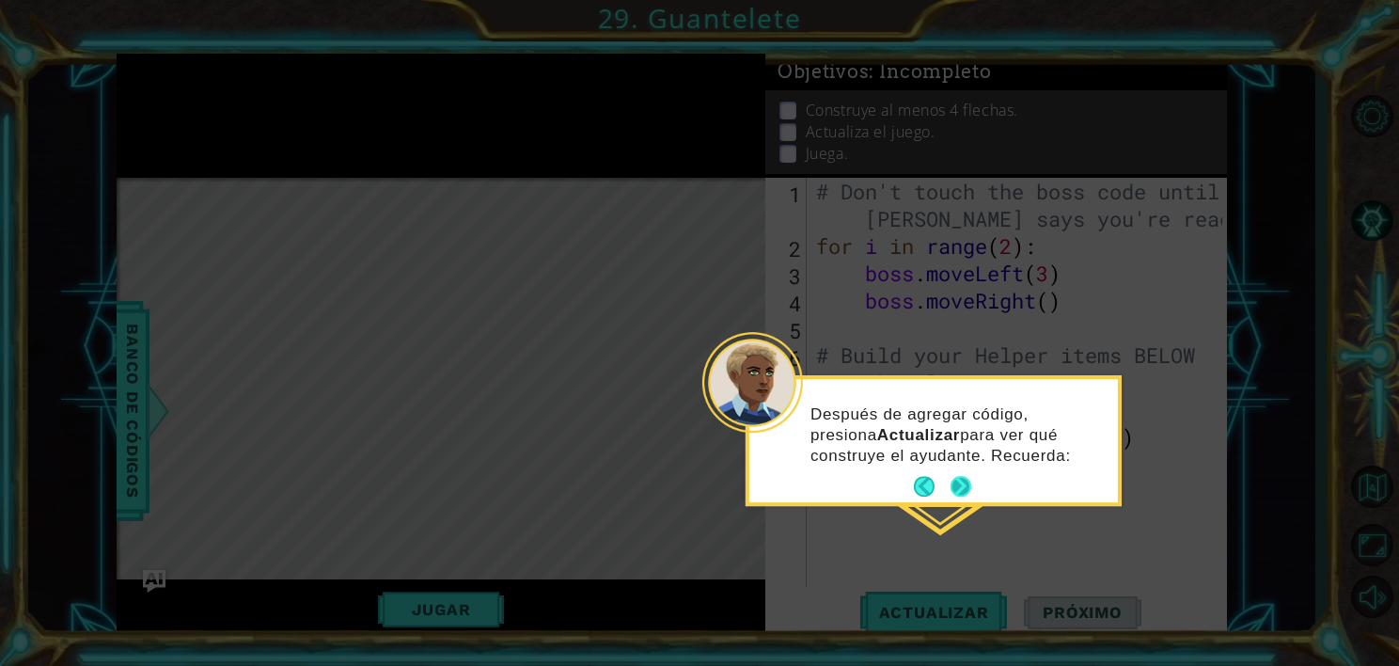
click at [963, 486] on button "Next" at bounding box center [961, 487] width 21 height 21
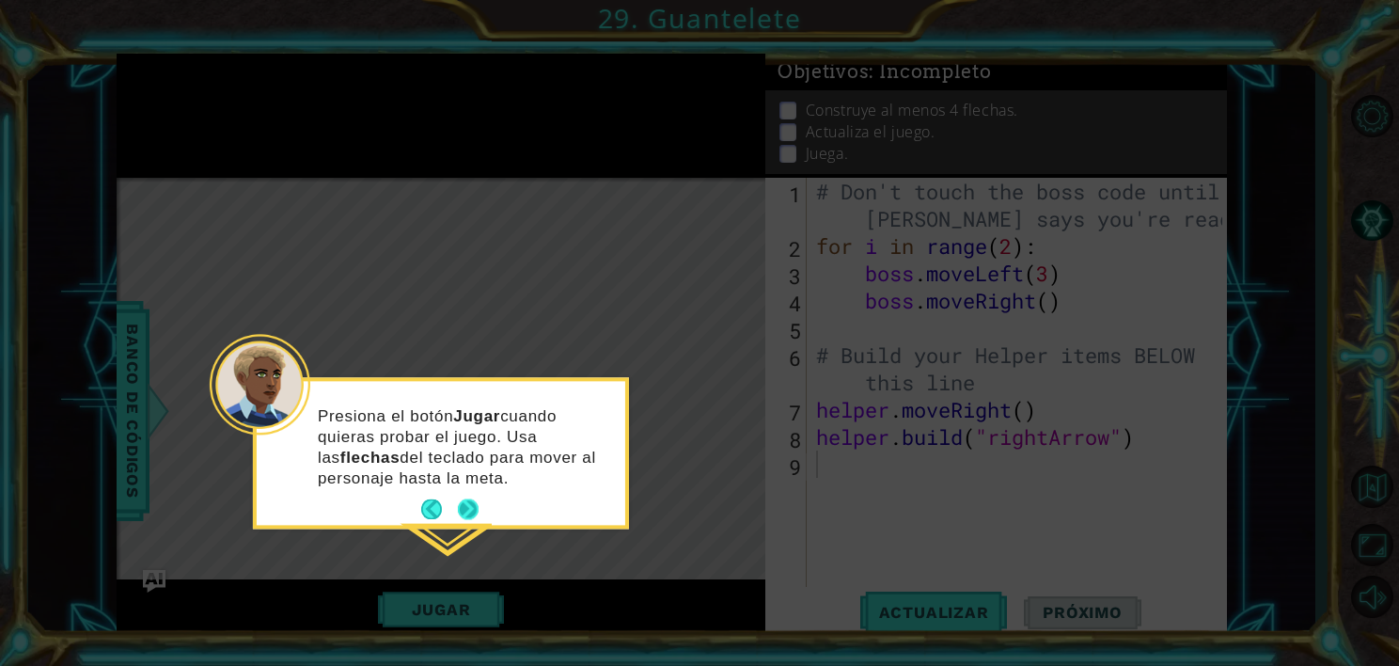
click at [474, 483] on p "Presiona el botón Jugar cuando quieras probar el juego. Usa las flechas del tec…" at bounding box center [465, 447] width 294 height 83
click at [476, 506] on button "Next" at bounding box center [468, 509] width 21 height 21
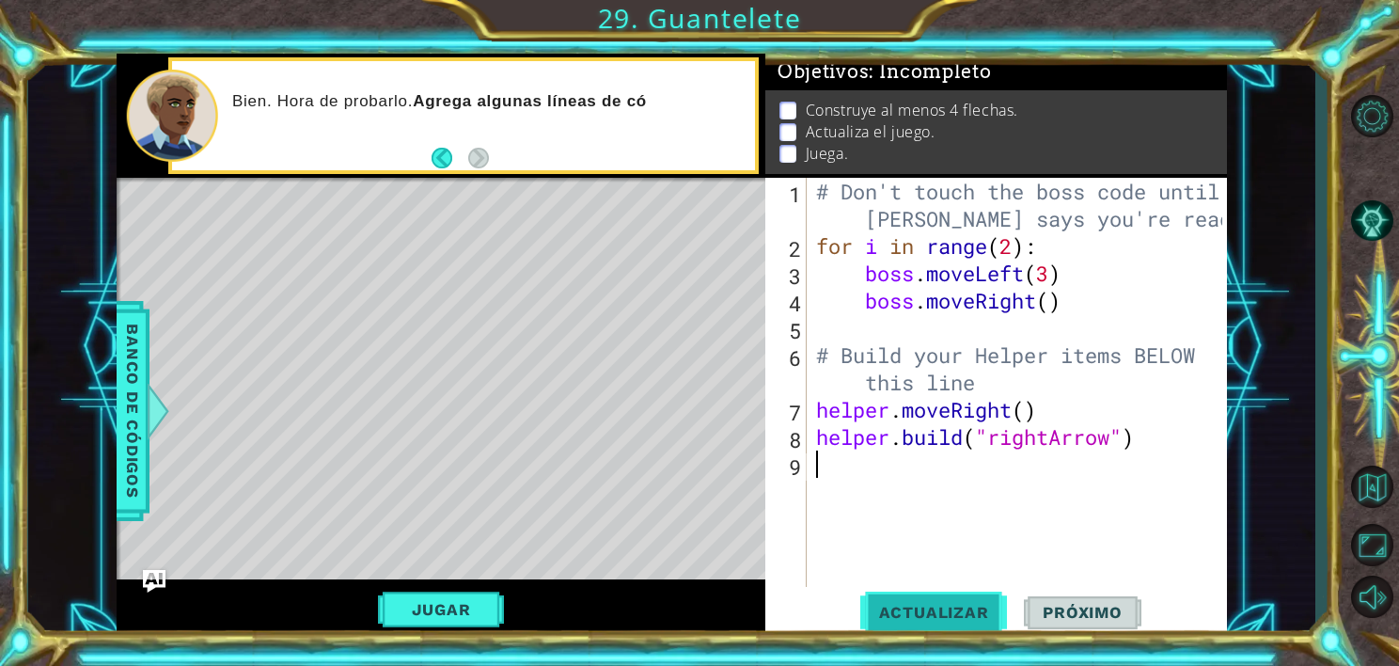
click at [933, 621] on button "Actualizar" at bounding box center [934, 613] width 148 height 46
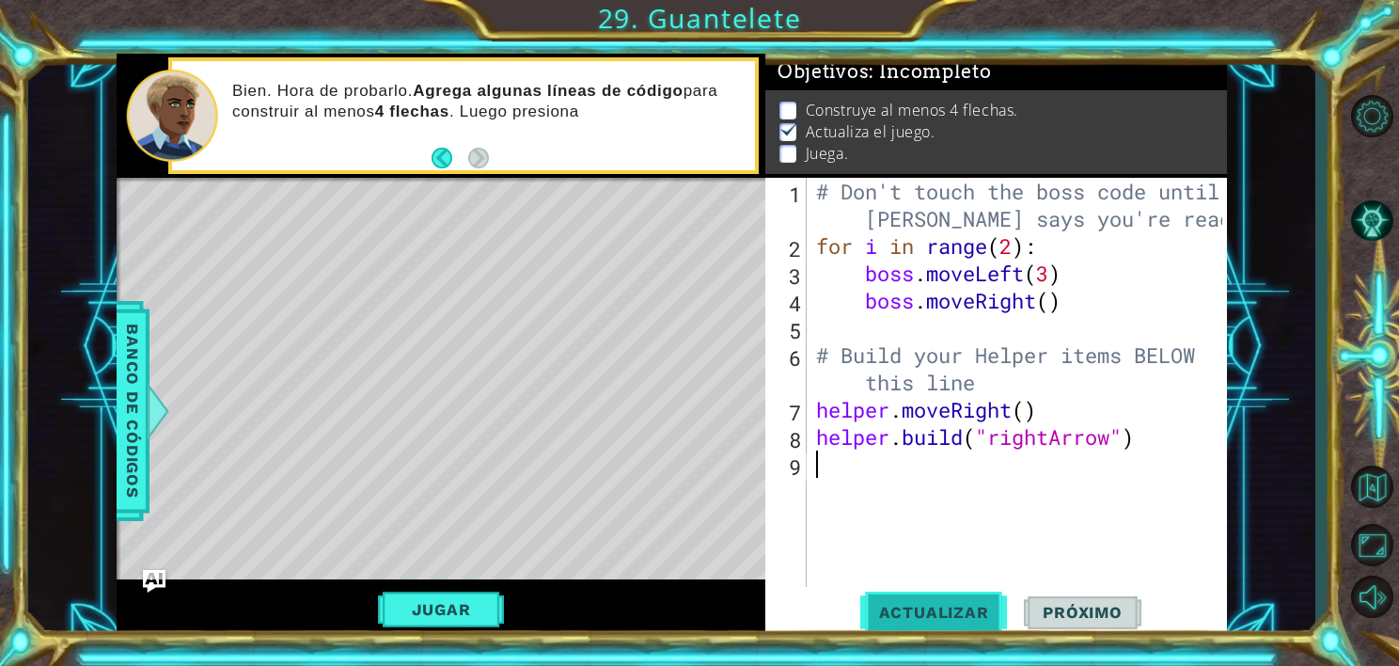
scroll to position [9, 0]
click at [471, 619] on button "Jugar" at bounding box center [441, 609] width 127 height 36
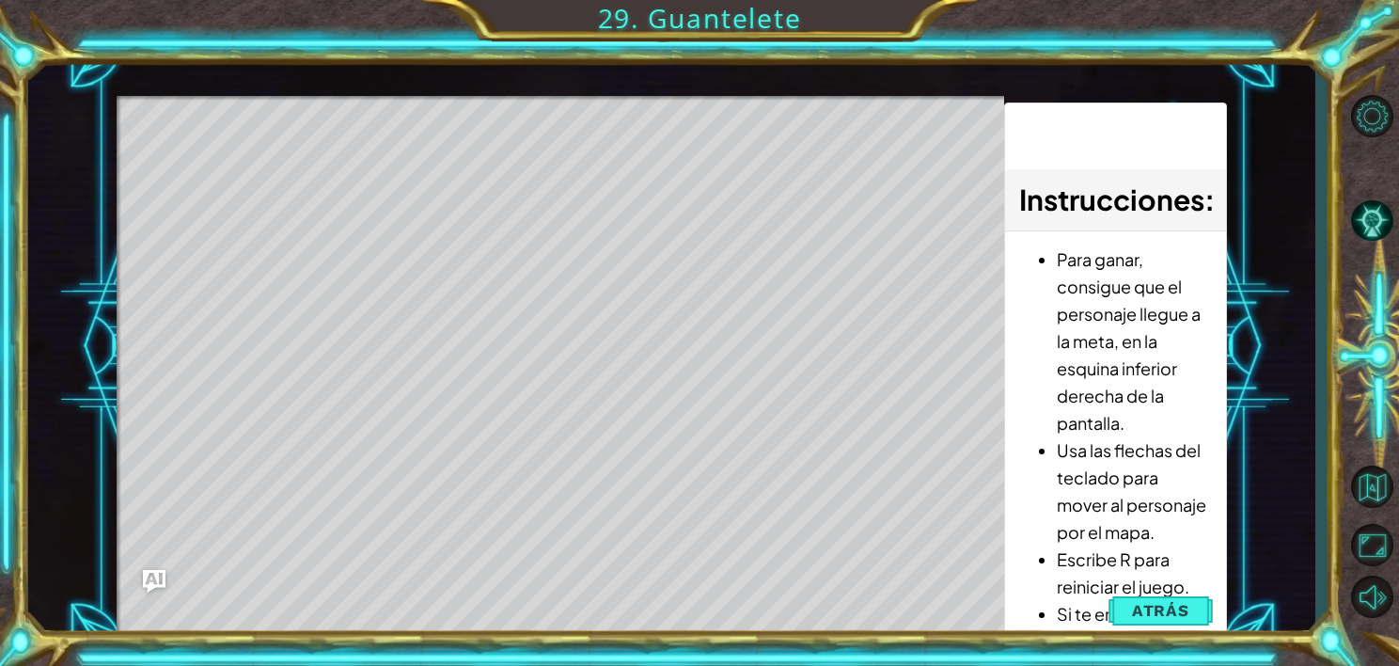
drag, startPoint x: 219, startPoint y: 161, endPoint x: 301, endPoint y: 164, distance: 81.8
click at [301, 164] on div "Level Map" at bounding box center [551, 373] width 869 height 554
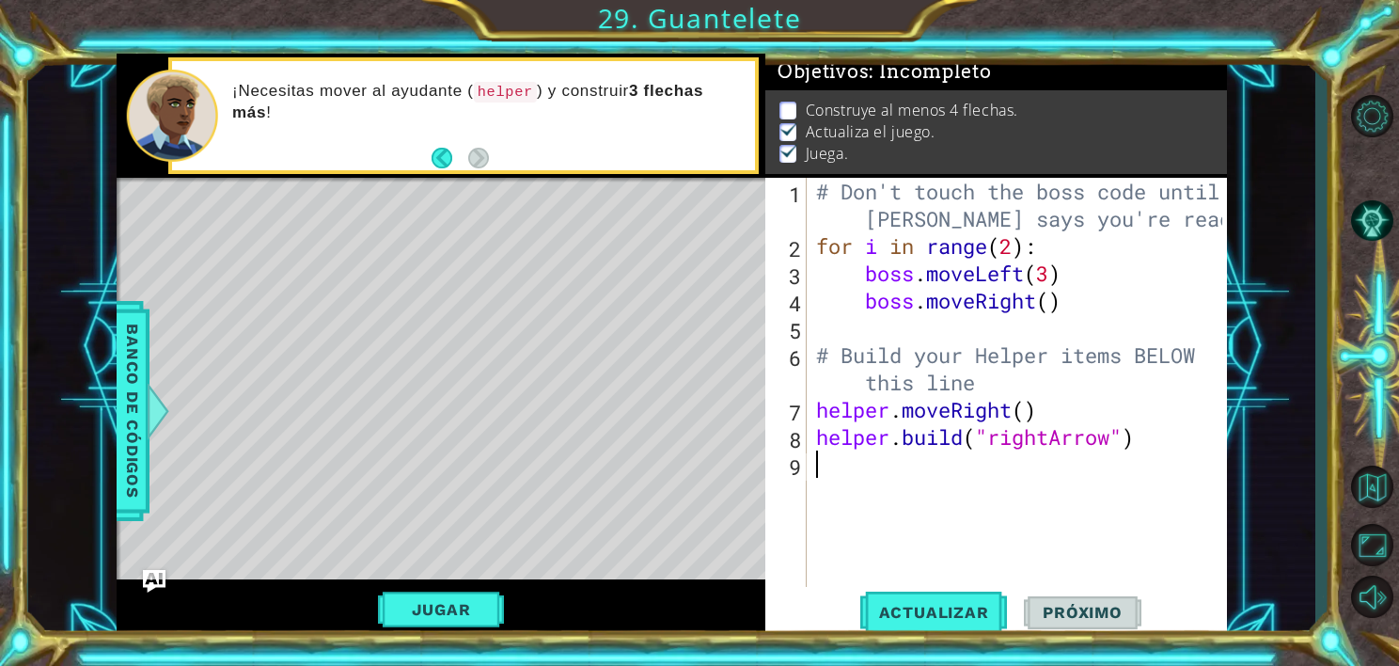
type textarea "h"
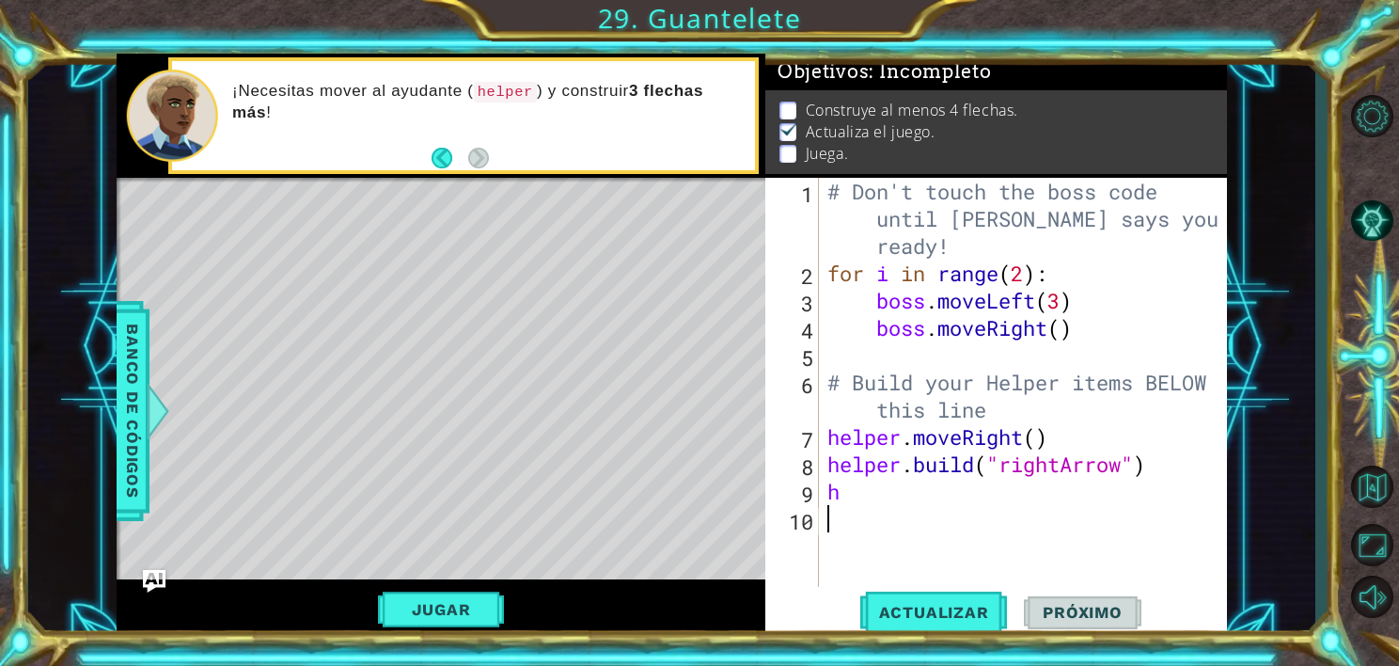
click at [865, 508] on div "# Don't touch the boss code until [PERSON_NAME] says you're ready! for i in ran…" at bounding box center [1028, 437] width 408 height 518
drag, startPoint x: 821, startPoint y: 464, endPoint x: 1129, endPoint y: 440, distance: 309.4
click at [1129, 440] on div "1 2 3 4 5 6 7 8 9 10 # Don't touch the boss code until [PERSON_NAME] says you'r…" at bounding box center [993, 382] width 457 height 409
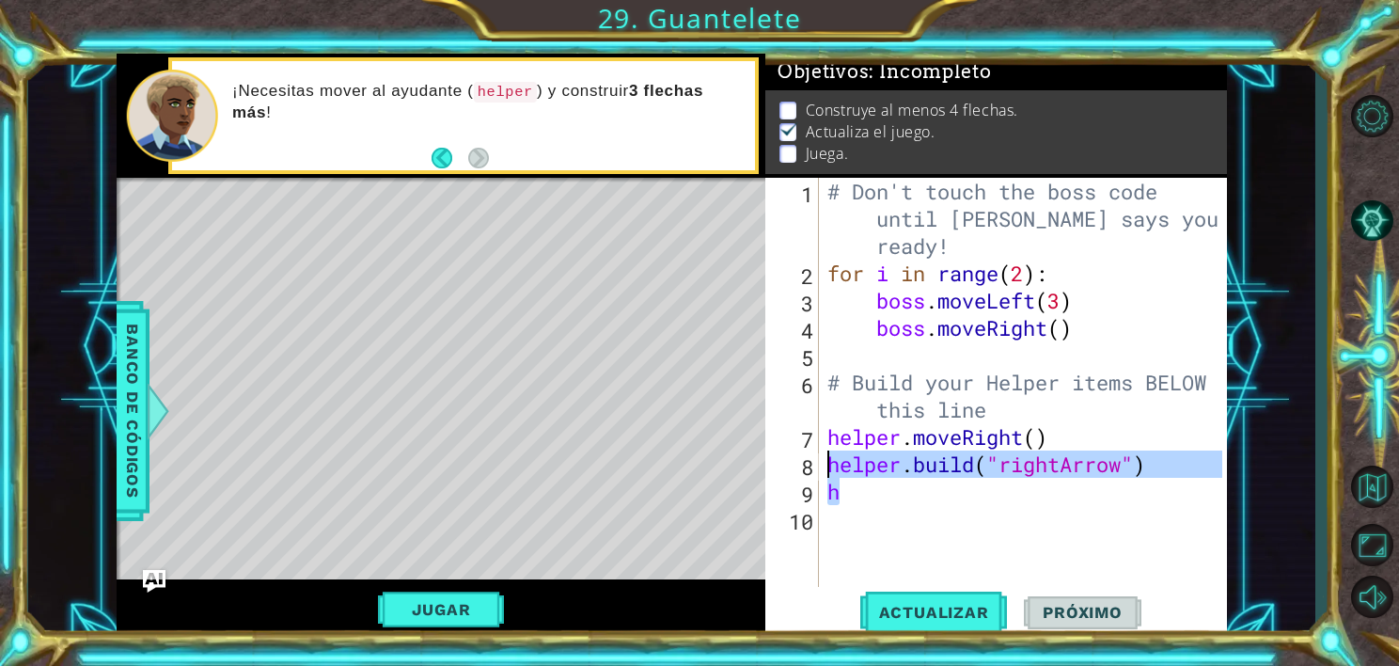
drag, startPoint x: 1155, startPoint y: 479, endPoint x: 822, endPoint y: 470, distance: 332.9
click at [822, 470] on div "1 2 3 4 5 6 7 8 9 10 # Don't touch the boss code until [PERSON_NAME] says you'r…" at bounding box center [993, 382] width 457 height 409
click at [864, 500] on div "# Don't touch the boss code until [PERSON_NAME] says you're ready! for i in ran…" at bounding box center [1023, 382] width 398 height 409
type textarea "h"
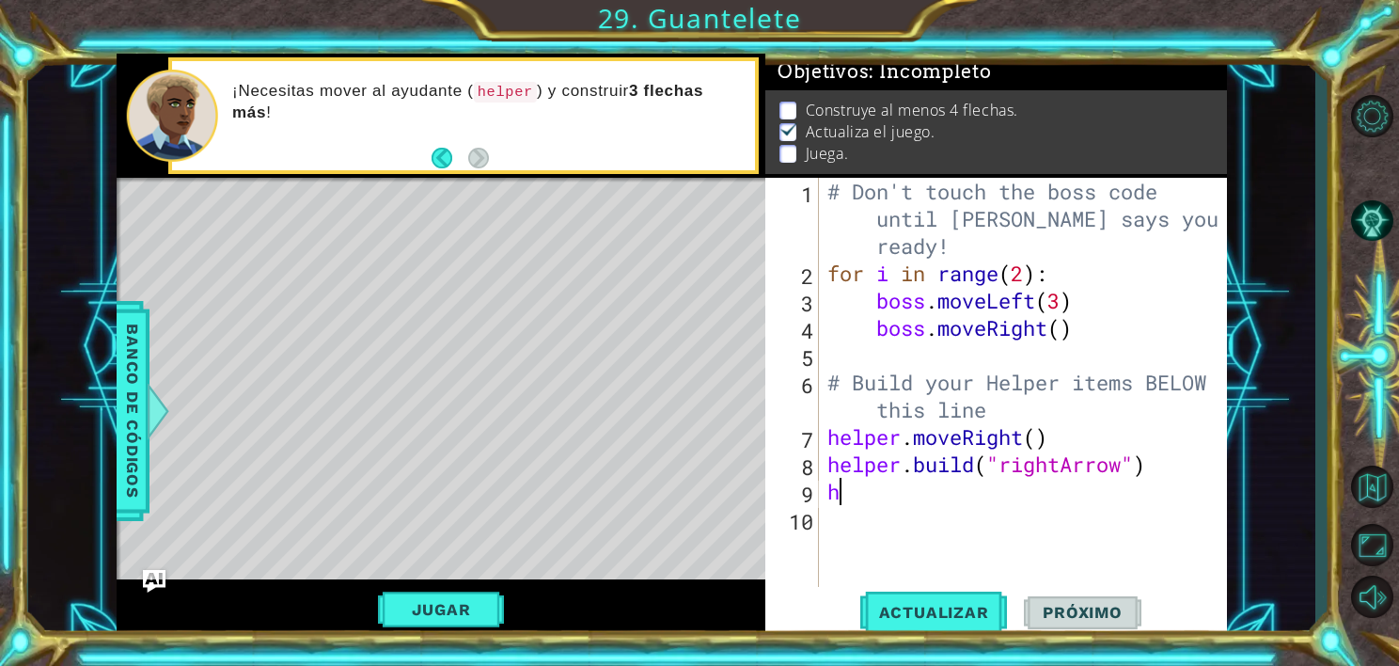
drag, startPoint x: 864, startPoint y: 500, endPoint x: 837, endPoint y: 488, distance: 29.9
click at [837, 488] on div "# Don't touch the boss code until [PERSON_NAME] says you're ready! for i in ran…" at bounding box center [1028, 437] width 408 height 518
click at [1158, 463] on div "# Don't touch the boss code until [PERSON_NAME] says you're ready! for i in ran…" at bounding box center [1028, 437] width 408 height 518
click at [444, 609] on button "Jugar" at bounding box center [441, 609] width 127 height 36
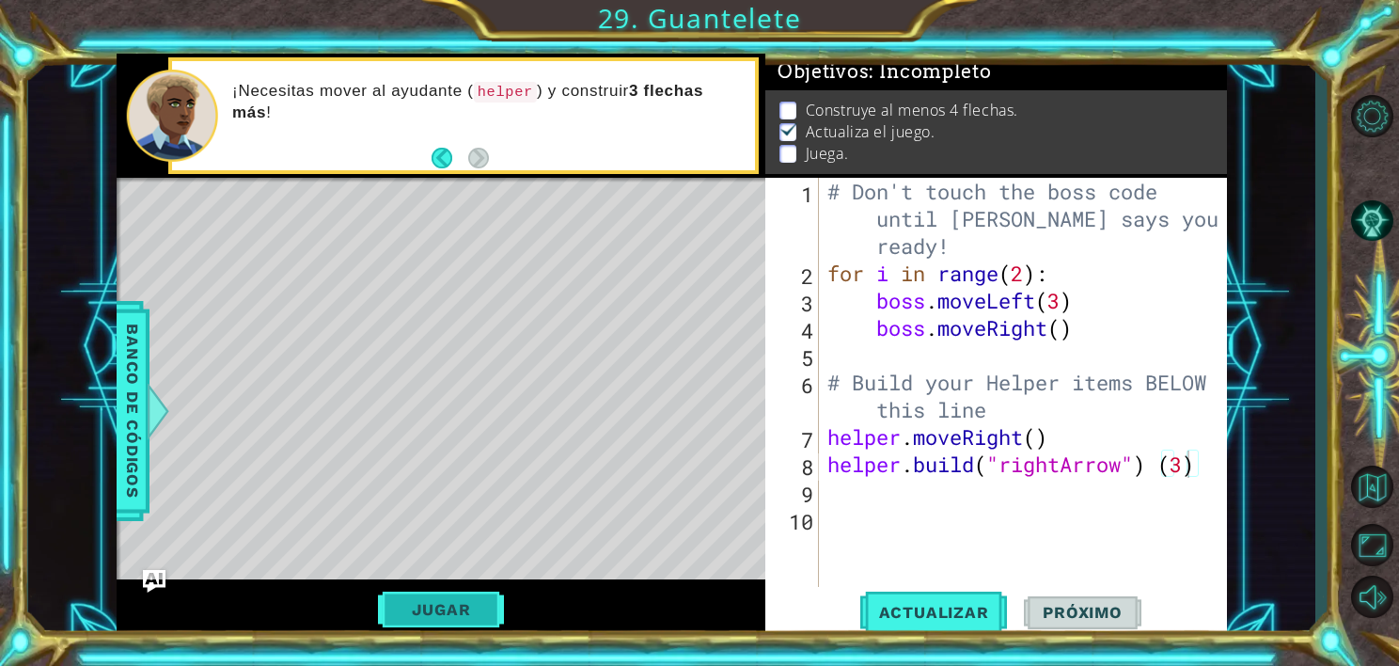
scroll to position [0, 0]
click at [1049, 611] on span "Próximo" at bounding box center [1082, 612] width 117 height 19
click at [936, 617] on span "Actualizar" at bounding box center [934, 612] width 148 height 19
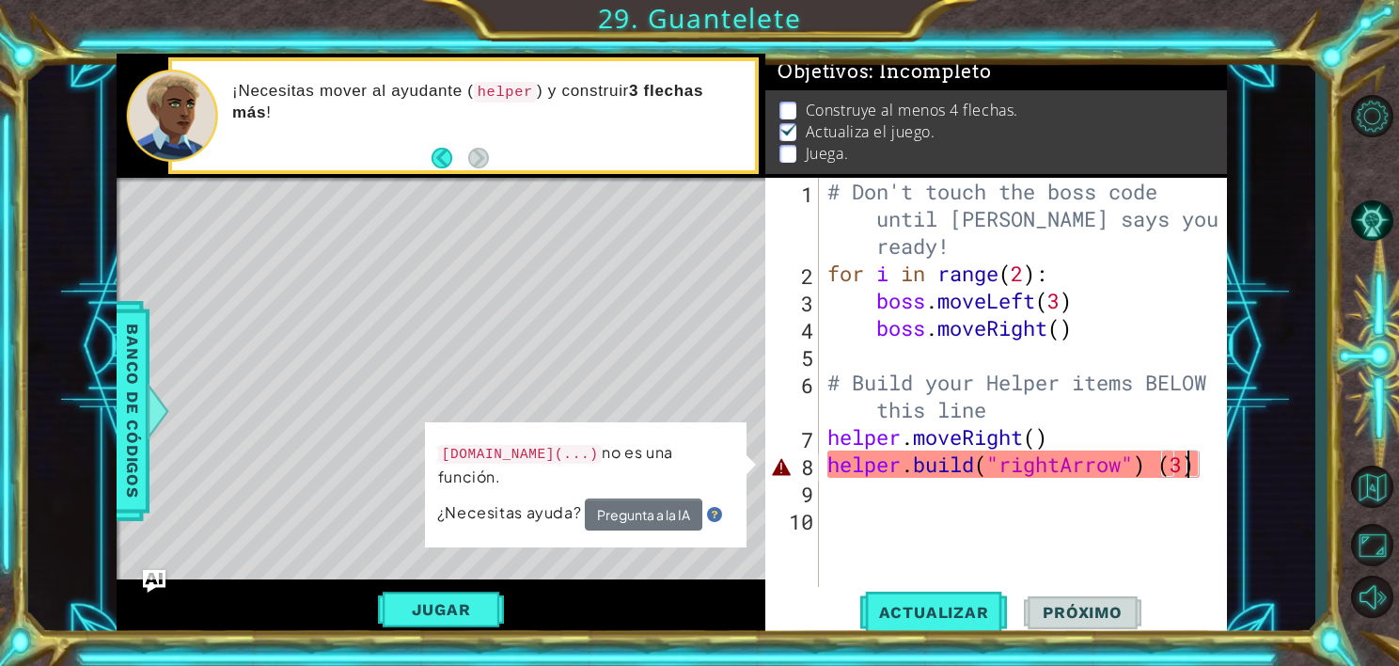
click at [1195, 468] on div "# Don't touch the boss code until [PERSON_NAME] says you're ready! for i in ran…" at bounding box center [1028, 437] width 408 height 518
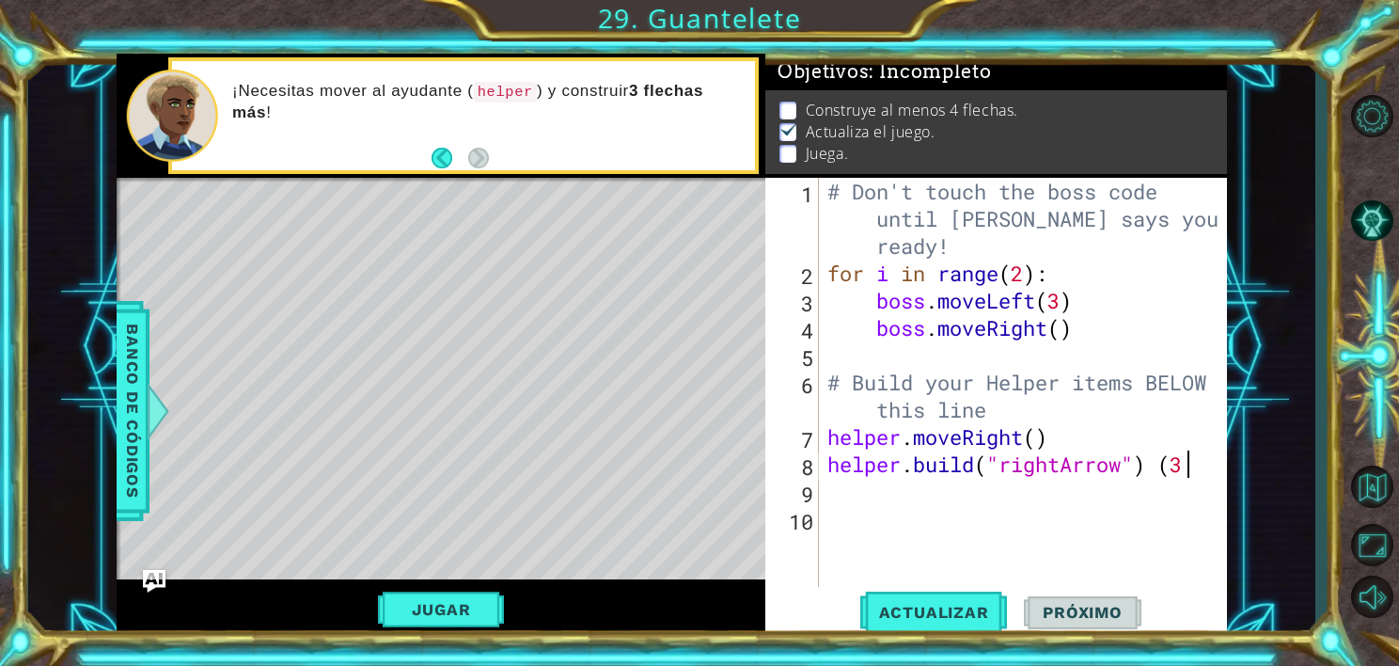
scroll to position [0, 14]
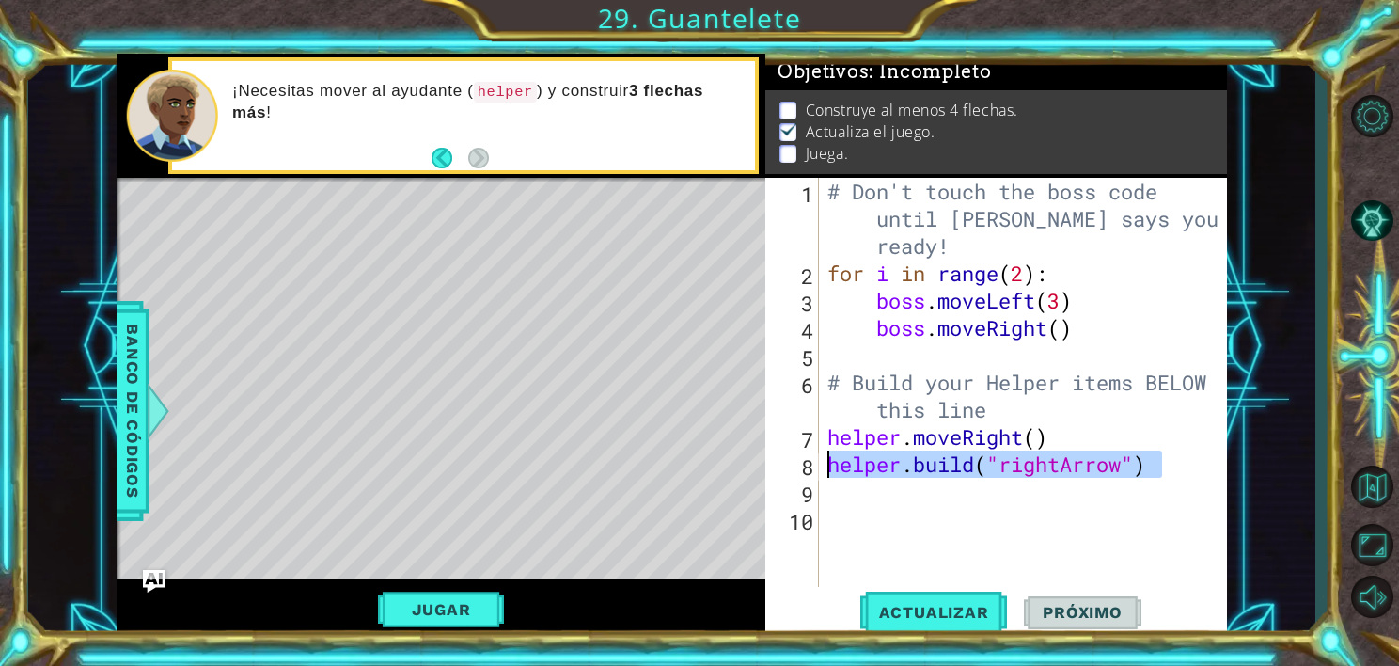
drag, startPoint x: 1158, startPoint y: 468, endPoint x: 828, endPoint y: 462, distance: 330.1
click at [828, 462] on div "# Don't touch the boss code until [PERSON_NAME] says you're ready! for i in ran…" at bounding box center [1028, 437] width 408 height 518
click at [834, 462] on div "# Don't touch the boss code until [PERSON_NAME] says you're ready! for i in ran…" at bounding box center [1023, 382] width 398 height 409
paste textarea "h"
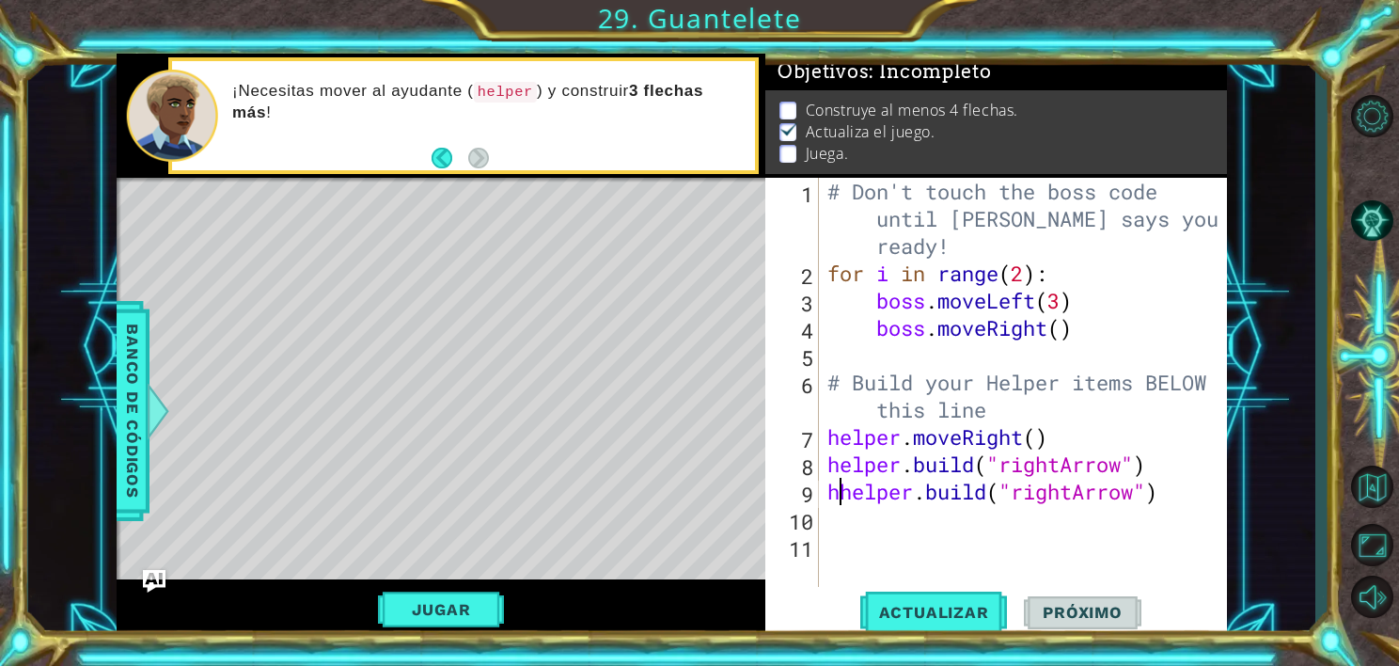
type textarea "[DOMAIN_NAME]("rightArrow")"
click at [858, 516] on div "# Don't touch the boss code until [PERSON_NAME] says you're ready! for i in ran…" at bounding box center [1028, 437] width 408 height 518
paste textarea "h"
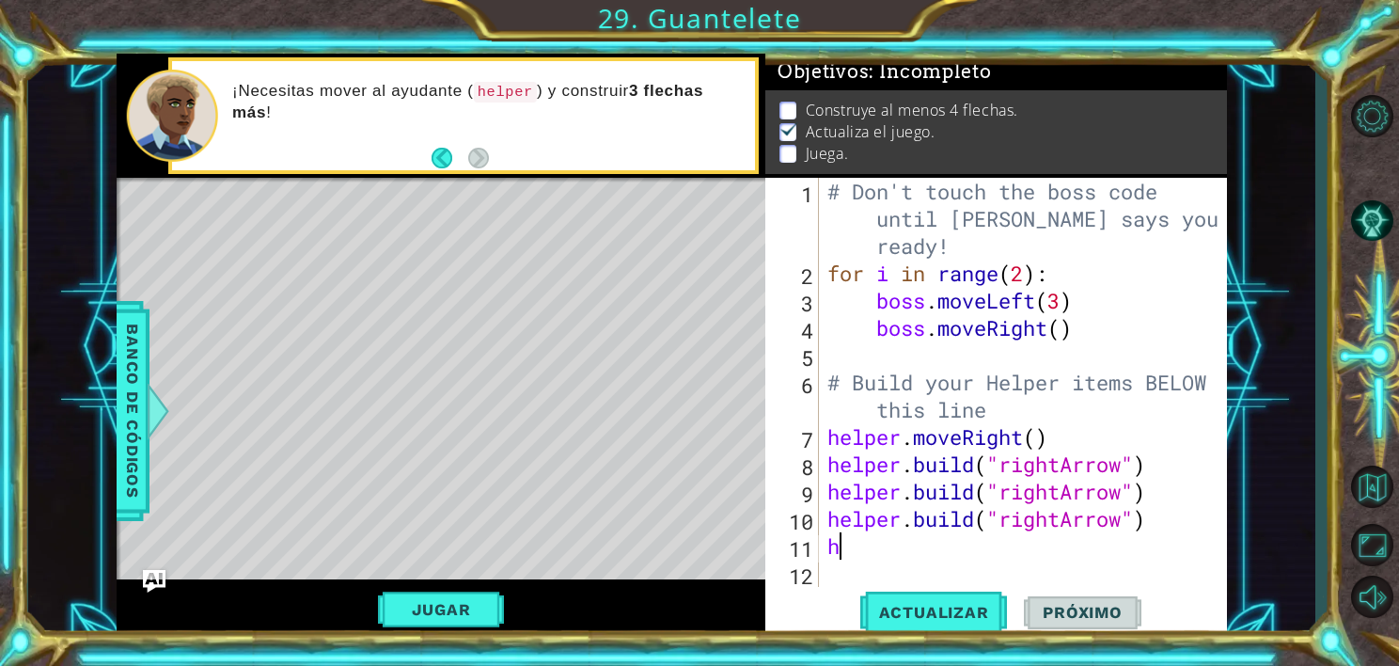
paste textarea "[DOMAIN_NAME]("rightArrow")"
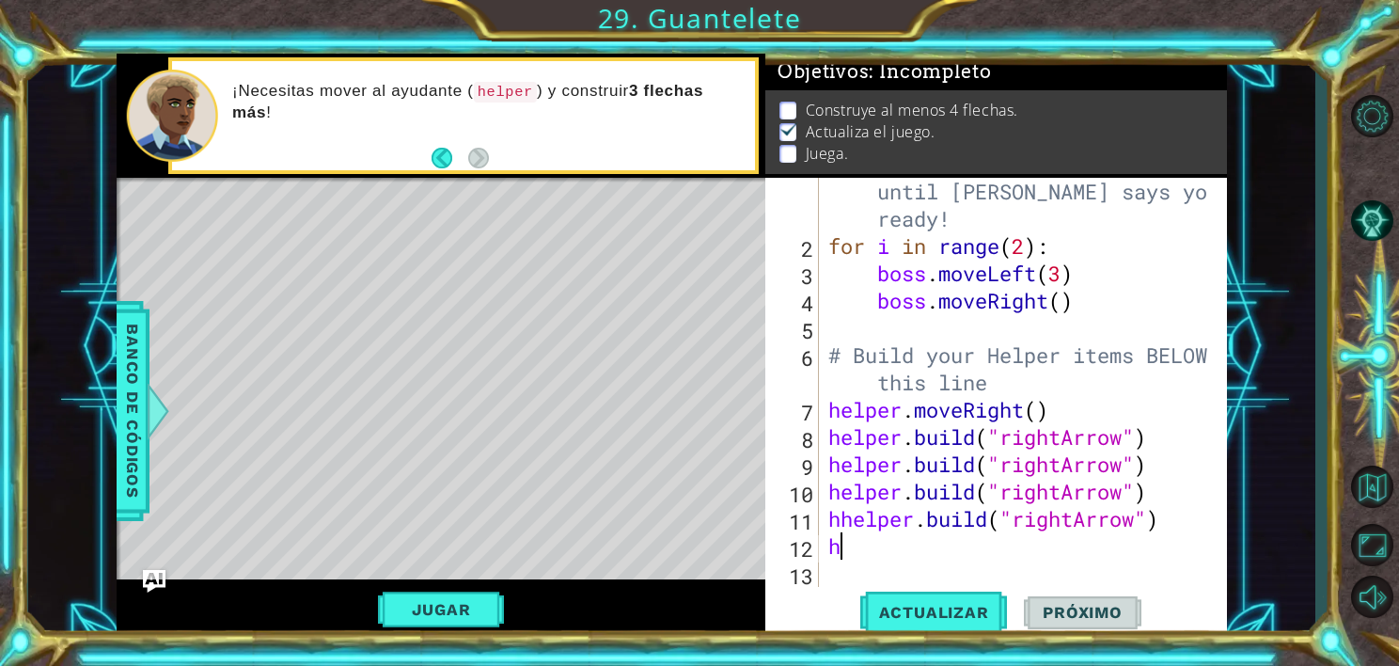
scroll to position [26, 0]
click at [841, 521] on div "# Don't touch the boss code until [PERSON_NAME] says you're ready! for i in ran…" at bounding box center [1021, 409] width 393 height 518
type textarea "h"
click at [463, 602] on button "Jugar" at bounding box center [441, 609] width 127 height 36
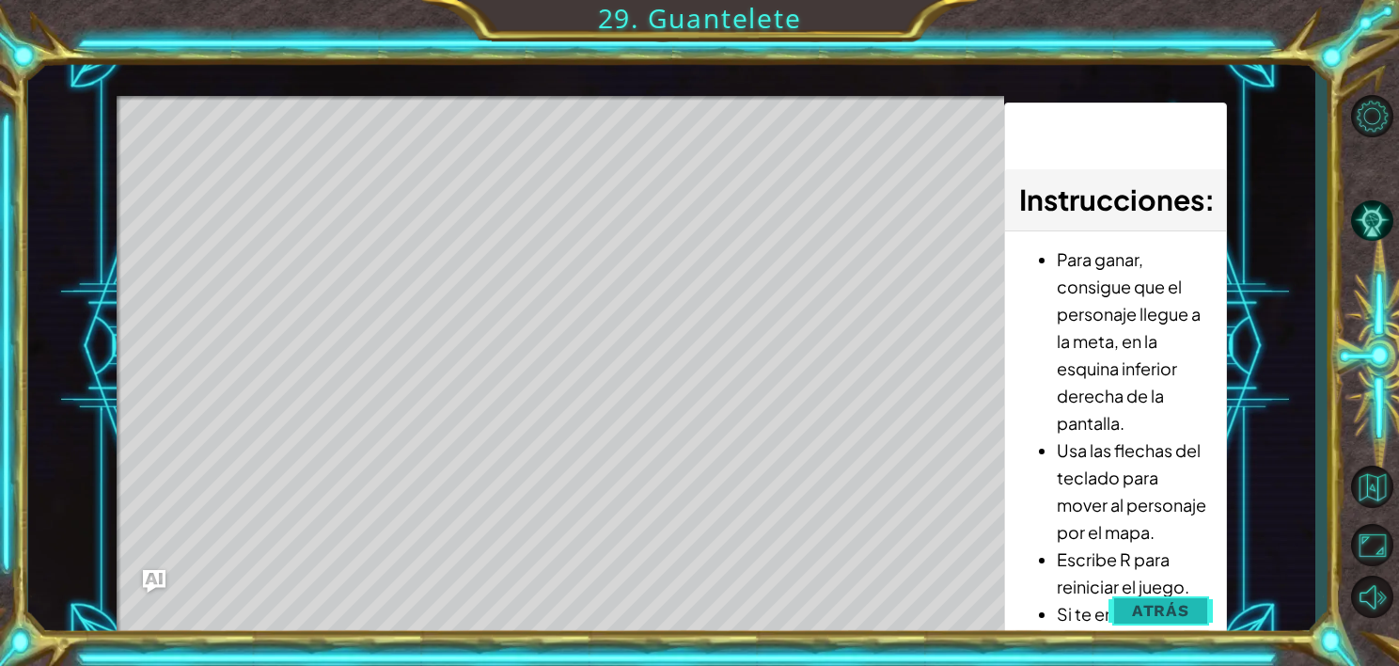
click at [1121, 612] on button "Atrás" at bounding box center [1161, 610] width 104 height 38
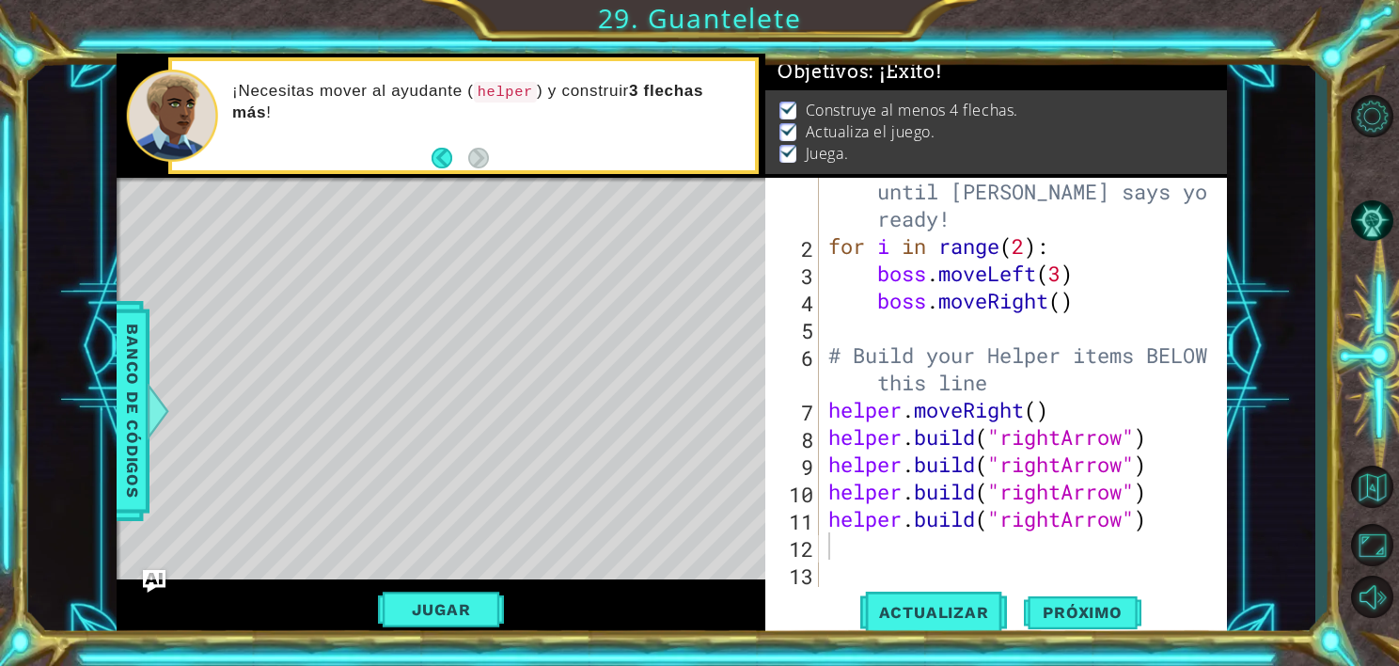
click at [973, 588] on div "1 2 3 4 5 6 7 8 9 10 11 12 13 # Don't touch the boss code until [PERSON_NAME] s…" at bounding box center [996, 408] width 462 height 461
click at [963, 609] on span "Actualizar" at bounding box center [934, 612] width 148 height 19
click at [365, 234] on div "Level Map" at bounding box center [551, 455] width 869 height 554
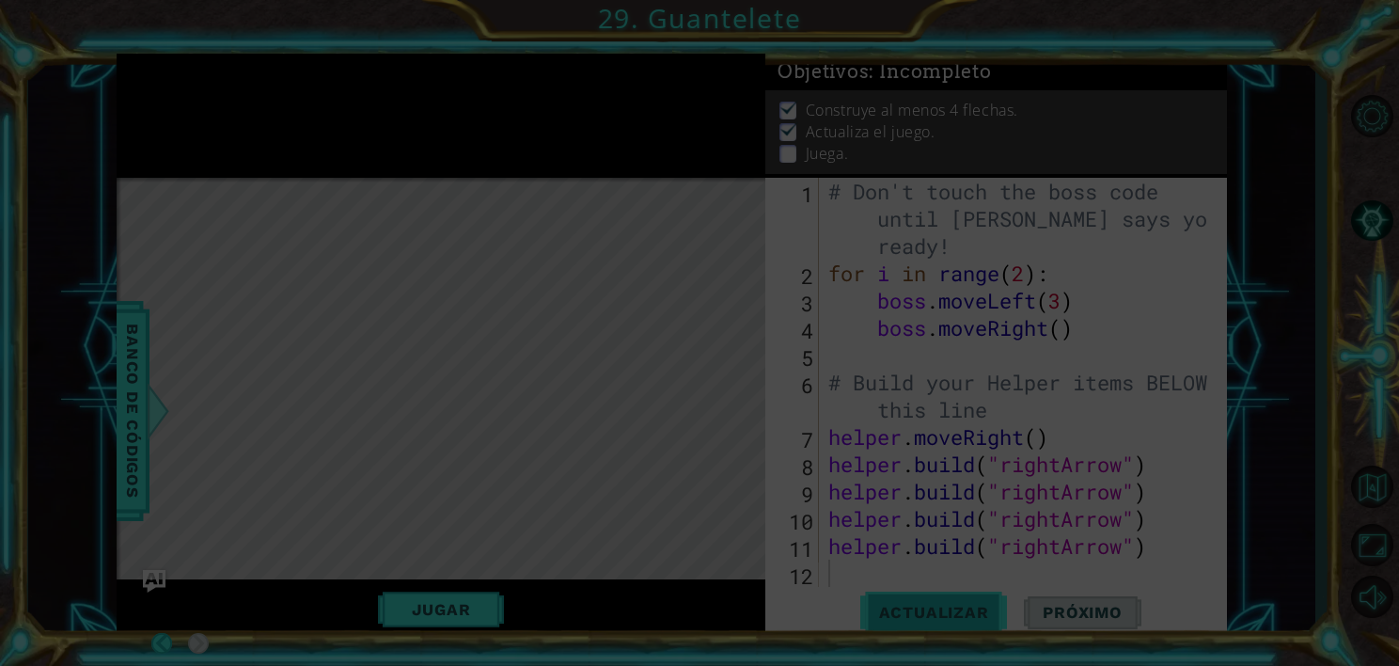
scroll to position [0, 0]
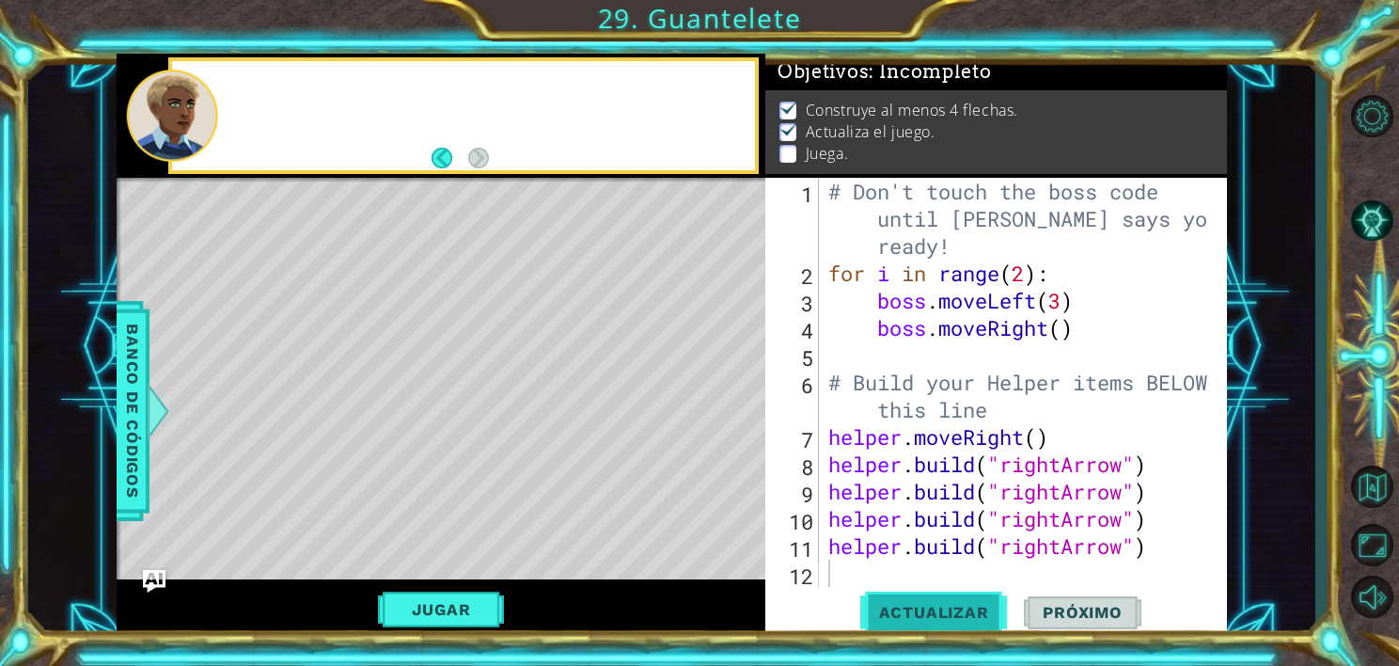
click at [918, 598] on button "Actualizar" at bounding box center [934, 613] width 148 height 46
click at [1032, 468] on div "# Don't touch the boss code until [PERSON_NAME] says you're ready! for i in ran…" at bounding box center [1021, 437] width 393 height 518
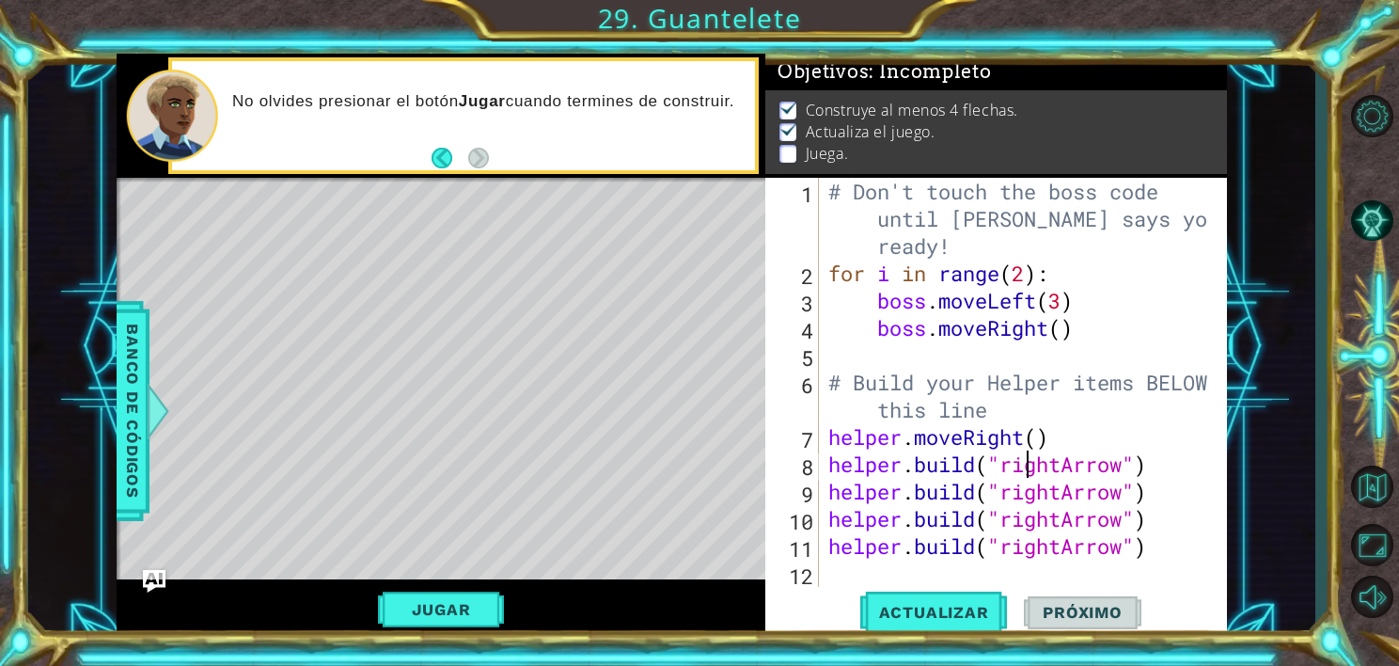
click at [1166, 481] on div "# Don't touch the boss code until [PERSON_NAME] says you're ready! for i in ran…" at bounding box center [1021, 437] width 393 height 518
click at [1157, 455] on div "# Don't touch the boss code until [PERSON_NAME] says you're ready! for i in ran…" at bounding box center [1021, 437] width 393 height 518
type textarea "[DOMAIN_NAME]("rightArrow")"
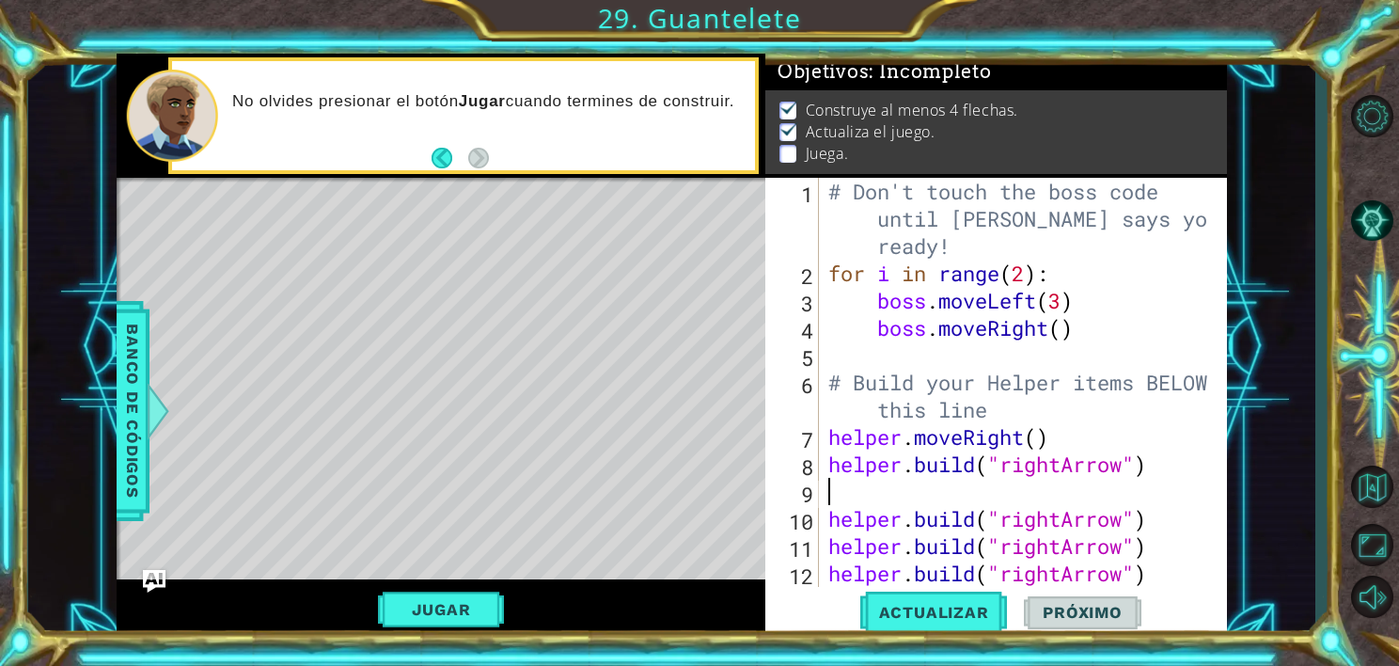
type textarea "h"
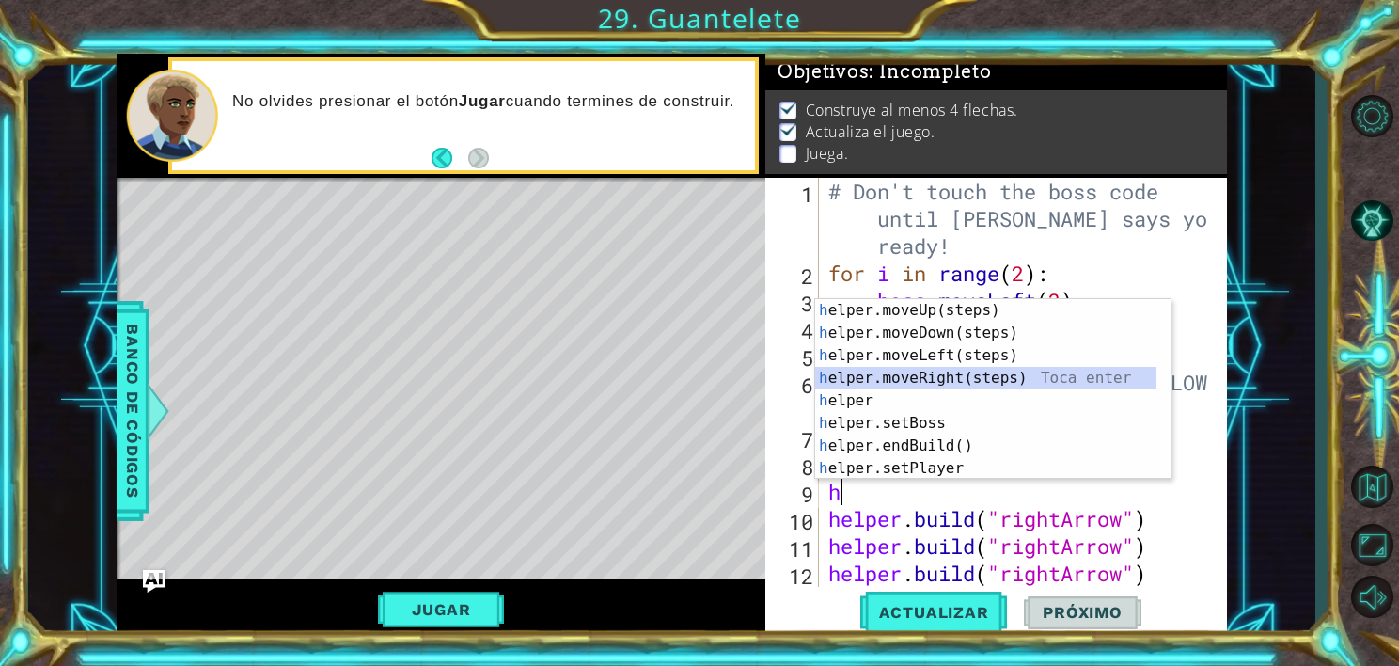
click at [958, 374] on div "h elper.moveUp(steps) Toca enter h elper.moveDown(steps) Toca enter h elper.mov…" at bounding box center [985, 412] width 341 height 226
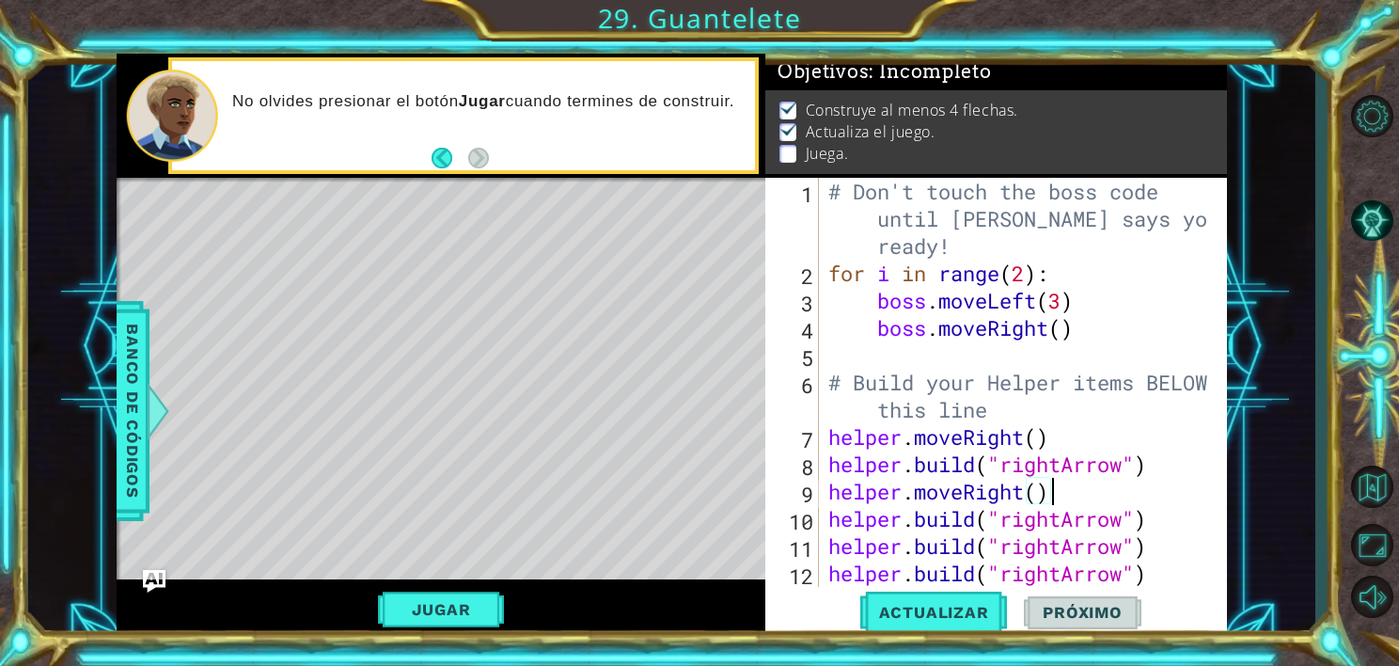
click at [1153, 529] on div "# Don't touch the boss code until [PERSON_NAME] says you're ready! for i in ran…" at bounding box center [1021, 437] width 393 height 518
type textarea "[DOMAIN_NAME]("rightArrow")"
type textarea "h"
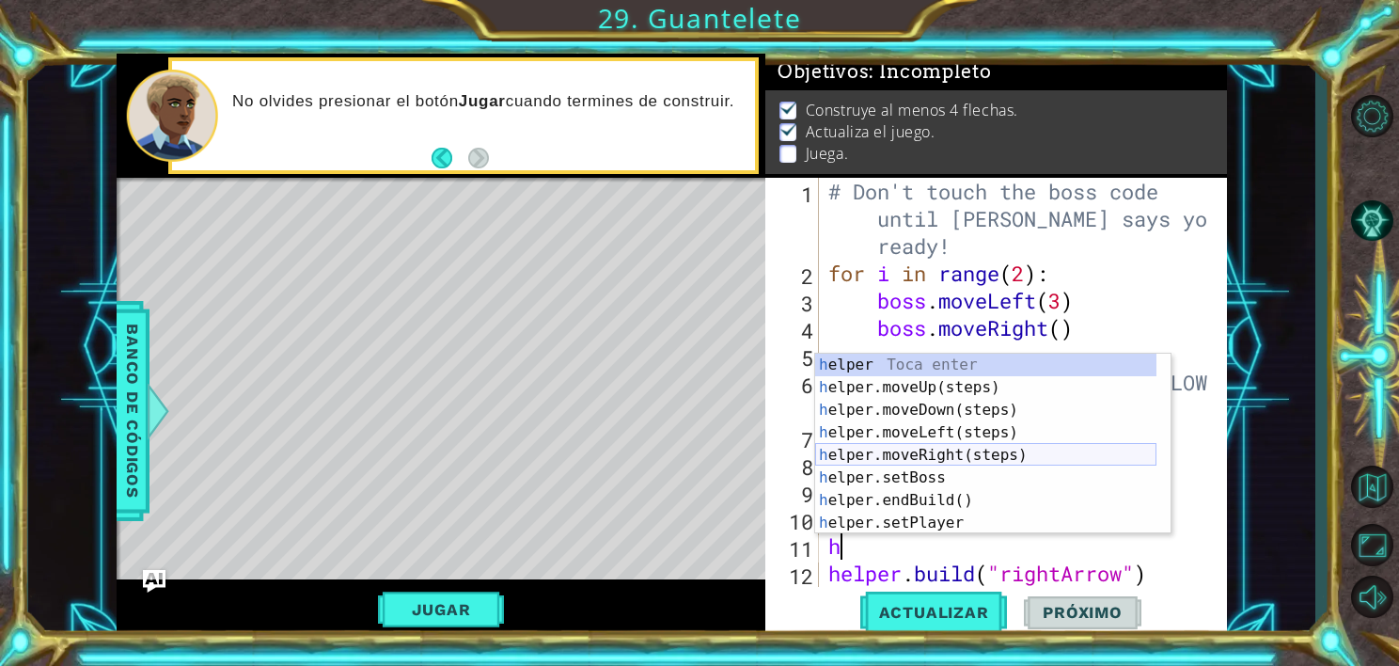
click at [904, 451] on div "h elper Toca enter h elper.moveUp(steps) Toca enter h elper.moveDown(steps) Toc…" at bounding box center [985, 467] width 341 height 226
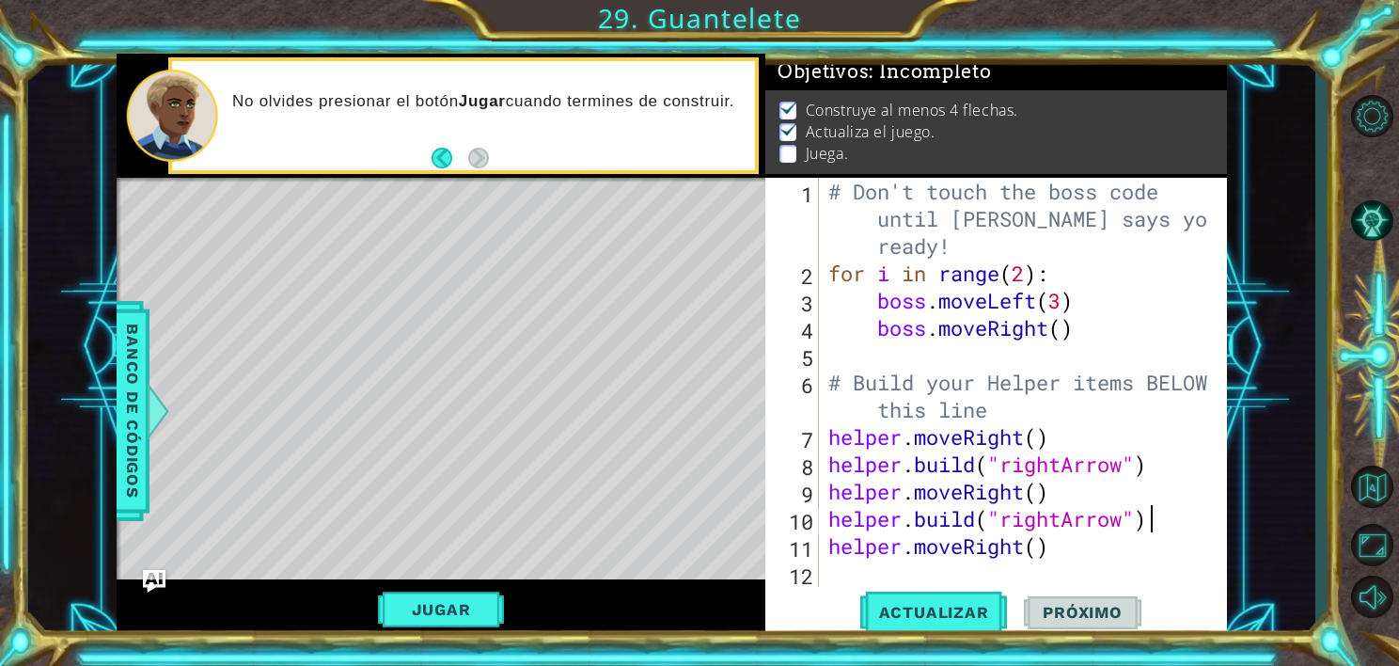
click at [1158, 531] on div "# Don't touch the boss code until [PERSON_NAME] says you're ready! for i in ran…" at bounding box center [1021, 437] width 393 height 518
click at [903, 611] on span "Actualizar" at bounding box center [934, 612] width 148 height 19
click at [1076, 553] on div "# Don't touch the boss code until [PERSON_NAME] says you're ready! for i in ran…" at bounding box center [1021, 437] width 393 height 518
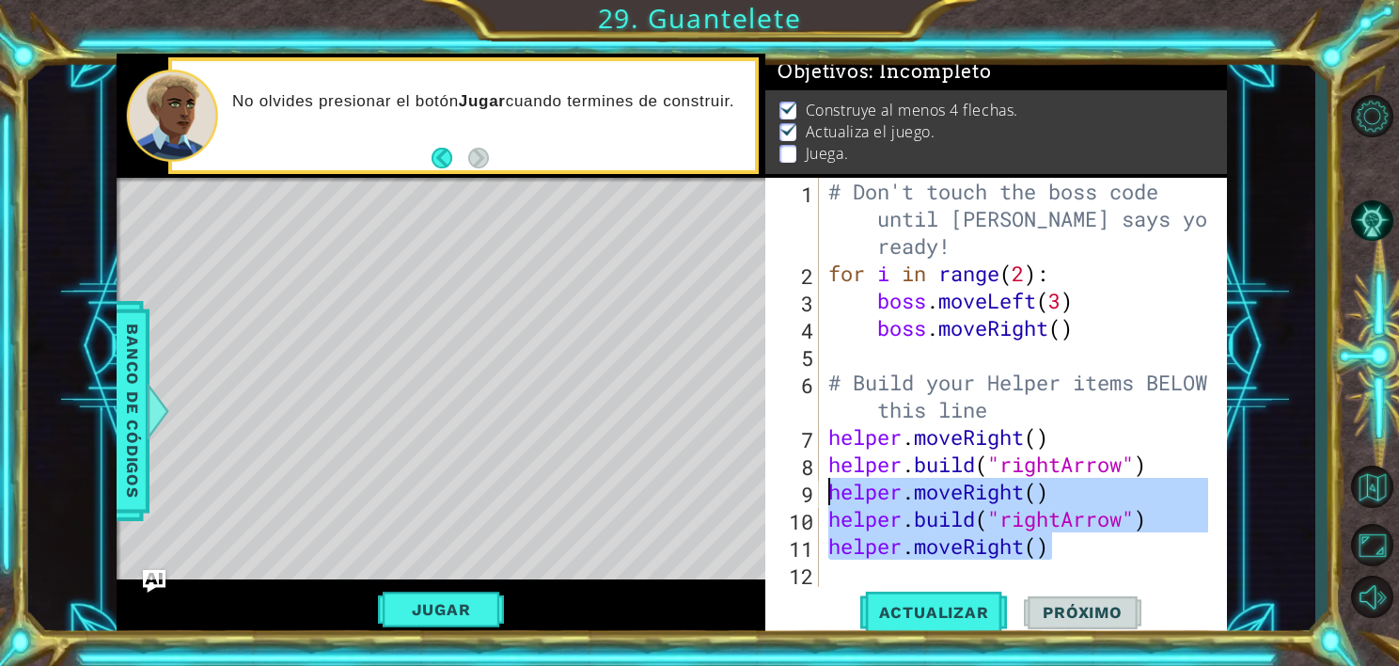
drag, startPoint x: 1057, startPoint y: 554, endPoint x: 825, endPoint y: 488, distance: 241.4
click at [825, 488] on div "# Don't touch the boss code until [PERSON_NAME] says you're ready! for i in ran…" at bounding box center [1021, 437] width 393 height 518
type textarea "helper.moveRight() [DOMAIN_NAME]("rightArrow")"
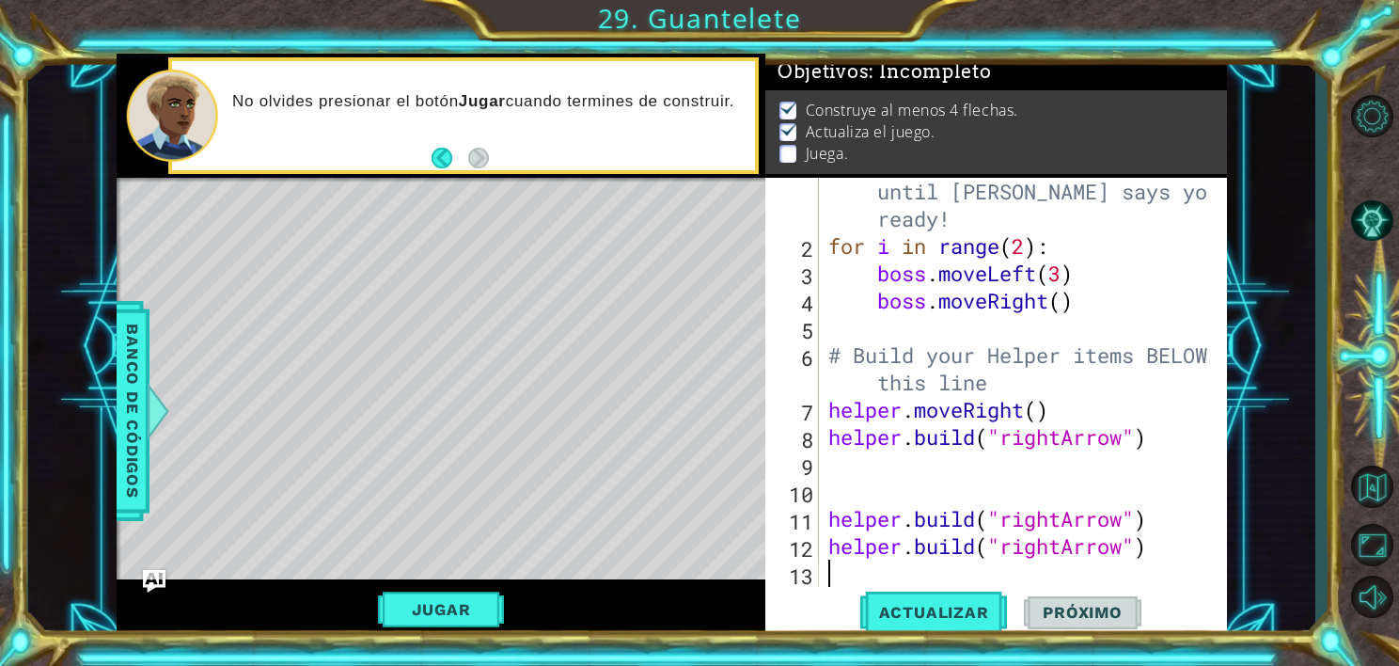
scroll to position [26, 0]
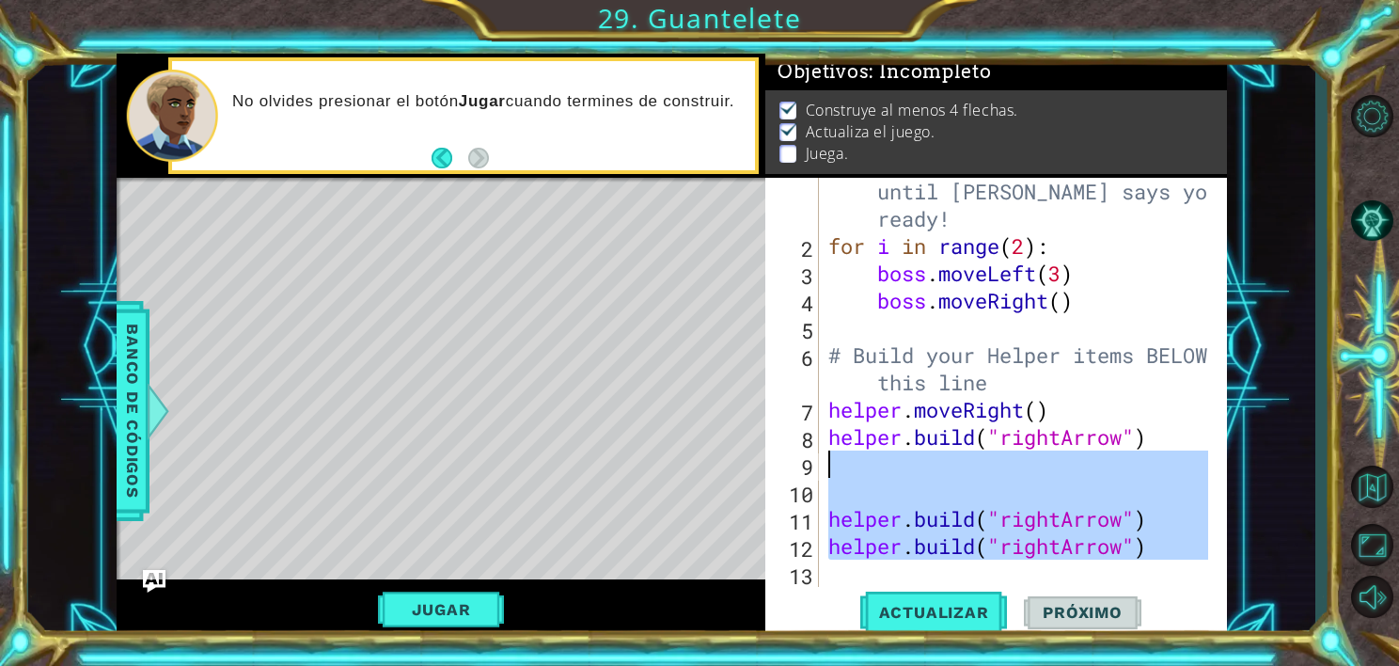
drag, startPoint x: 1158, startPoint y: 572, endPoint x: 835, endPoint y: 462, distance: 341.6
click at [835, 462] on div "# Don't touch the boss code until [PERSON_NAME] says you're ready! for i in ran…" at bounding box center [1021, 409] width 393 height 518
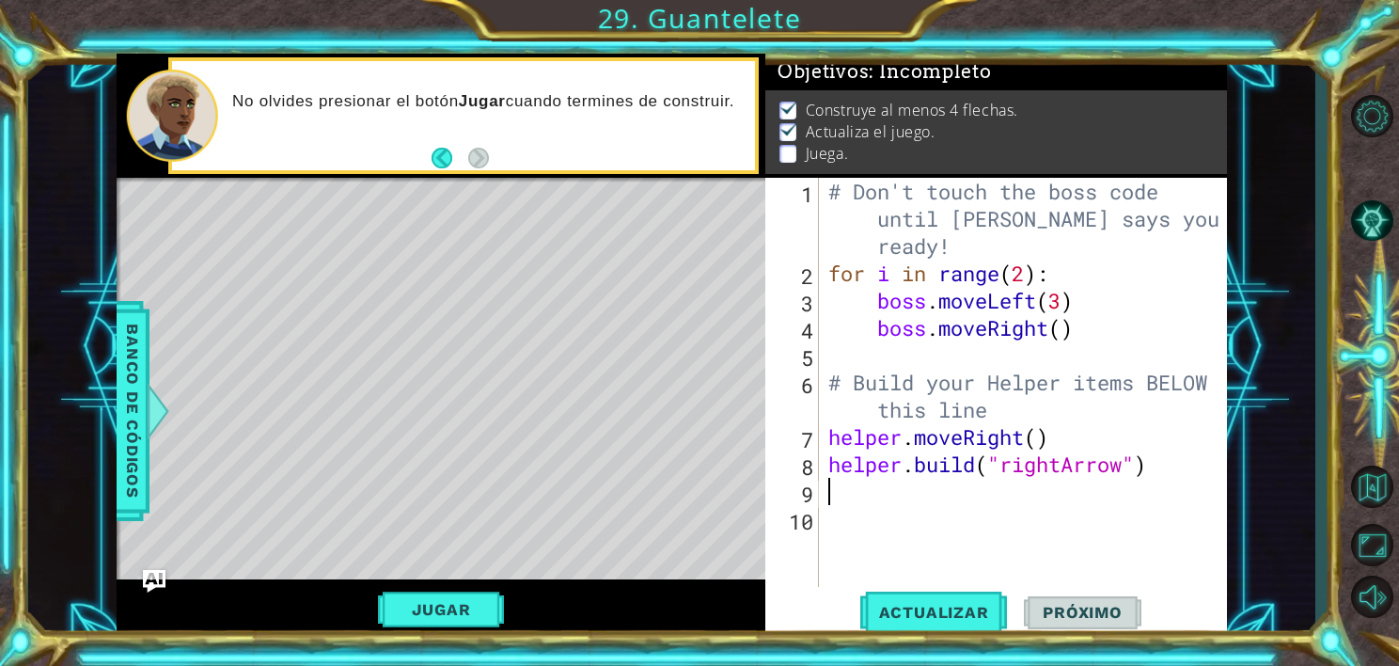
click at [830, 442] on div "# Don't touch the boss code until [PERSON_NAME] says you're ready! for i in ran…" at bounding box center [1028, 437] width 407 height 518
type textarea "helper.moveRight()"
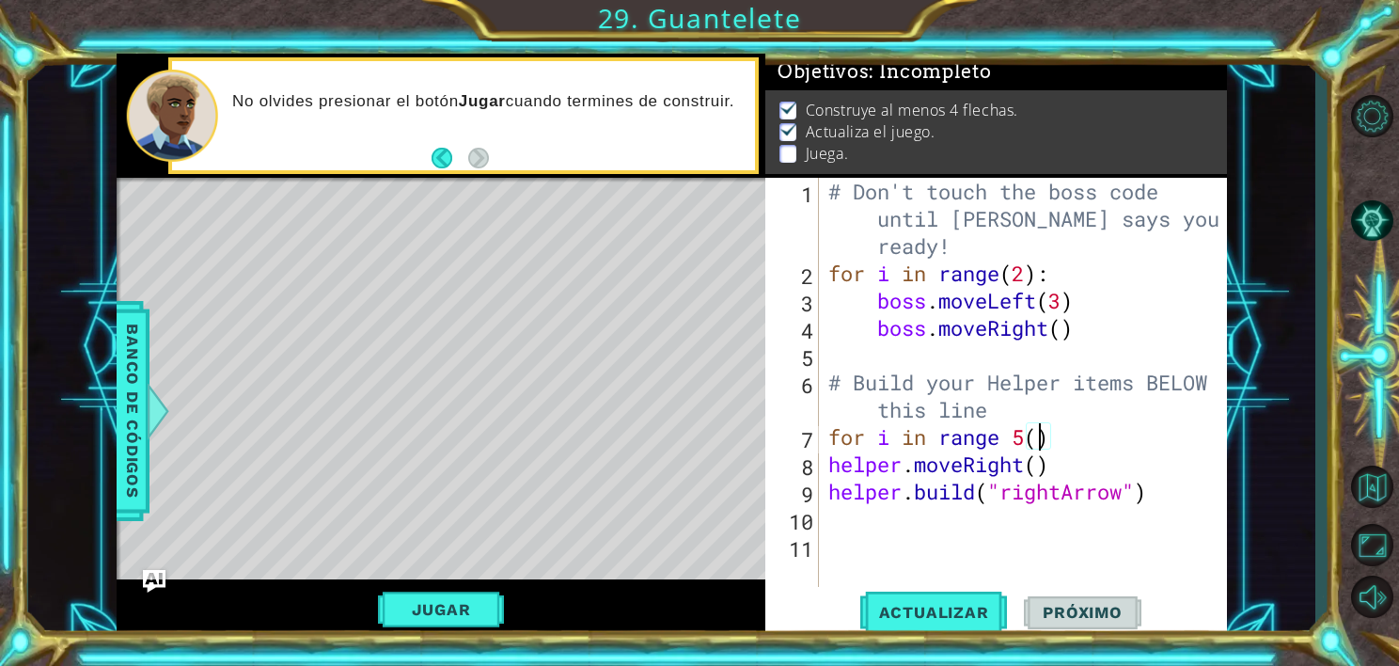
scroll to position [0, 8]
drag, startPoint x: 1074, startPoint y: 338, endPoint x: 1083, endPoint y: 337, distance: 9.6
click at [1083, 337] on div "# Don't touch the boss code until [PERSON_NAME] says you're ready! for i in ran…" at bounding box center [1028, 437] width 407 height 518
click at [1022, 272] on div "# Don't touch the boss code until [PERSON_NAME] says you're ready! for i in ran…" at bounding box center [1028, 437] width 407 height 518
click at [1052, 434] on div "# Don't touch the boss code until [PERSON_NAME] says you're ready! for i in ran…" at bounding box center [1028, 437] width 407 height 518
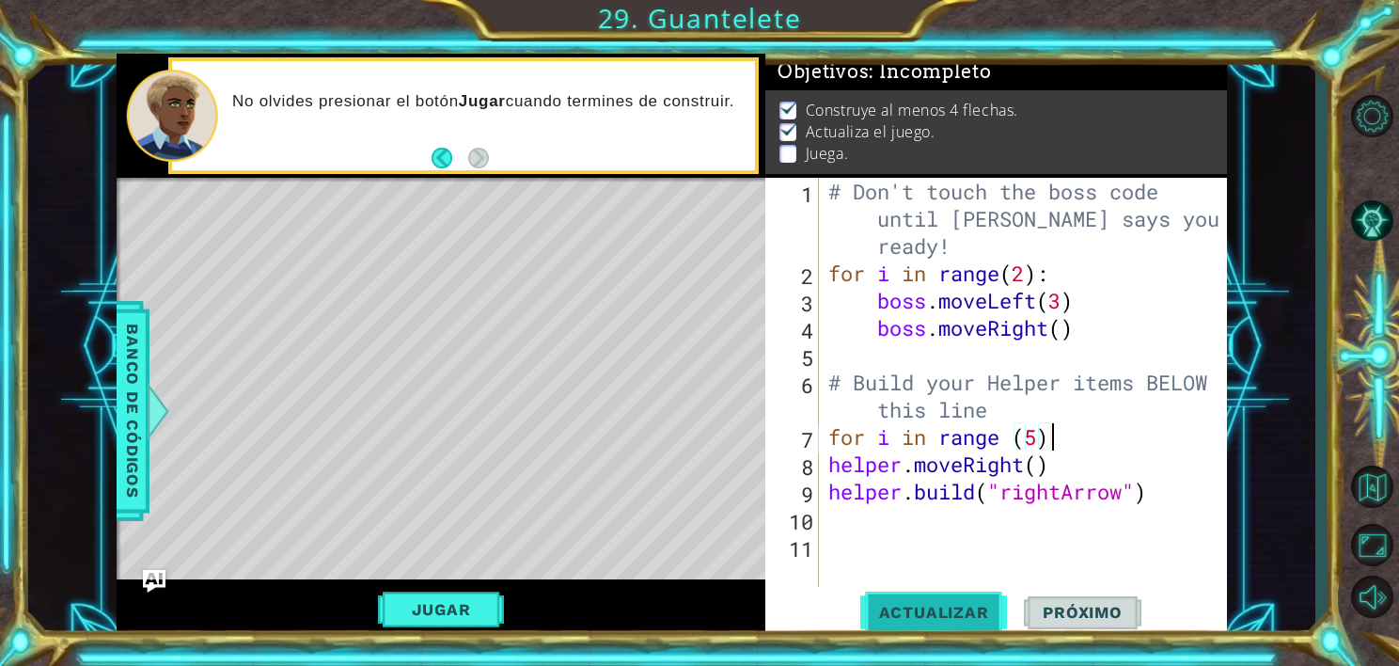
click at [942, 616] on span "Actualizar" at bounding box center [934, 612] width 148 height 19
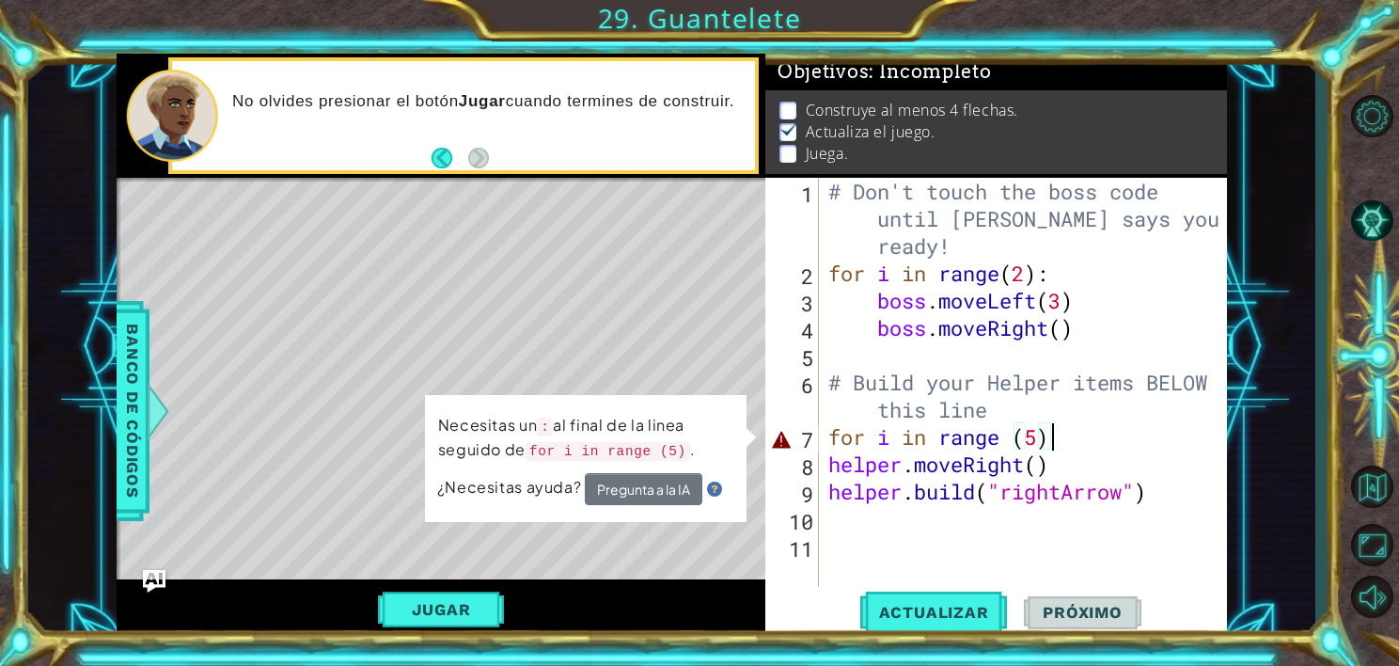
click at [1010, 448] on div "# Don't touch the boss code until [PERSON_NAME] says you're ready! for i in ran…" at bounding box center [1028, 437] width 407 height 518
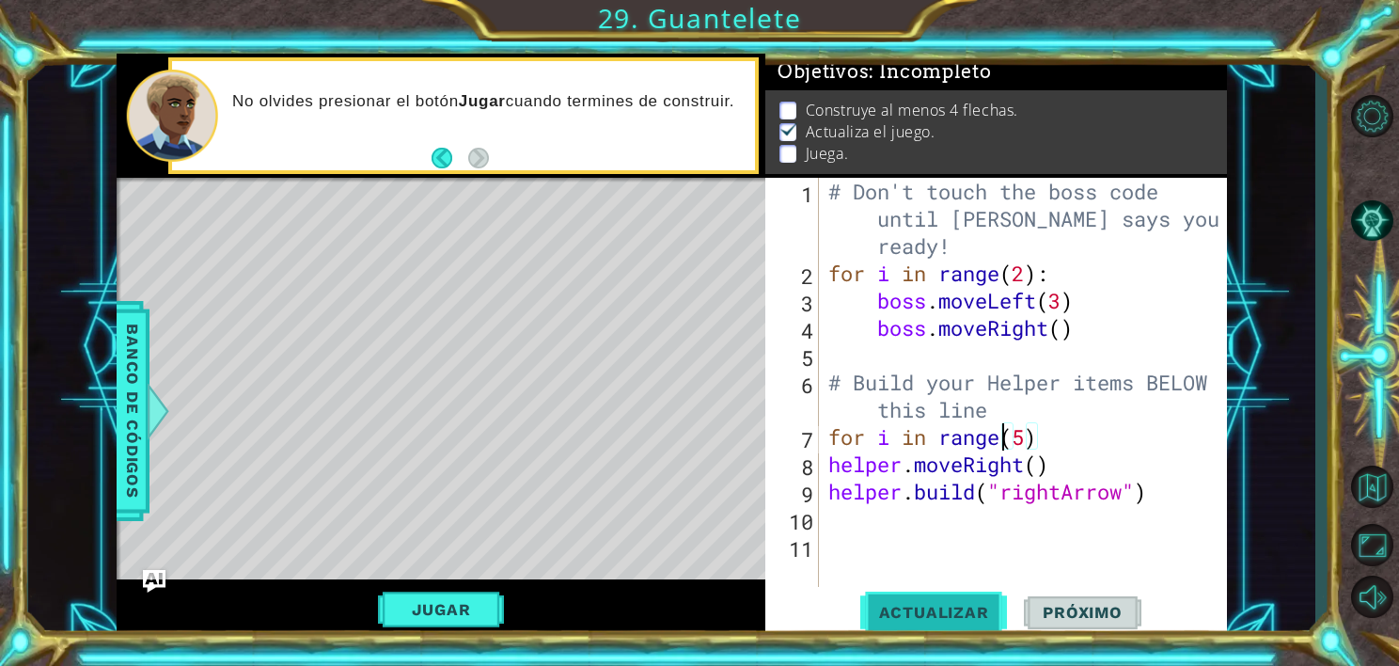
click at [928, 607] on span "Actualizar" at bounding box center [934, 612] width 148 height 19
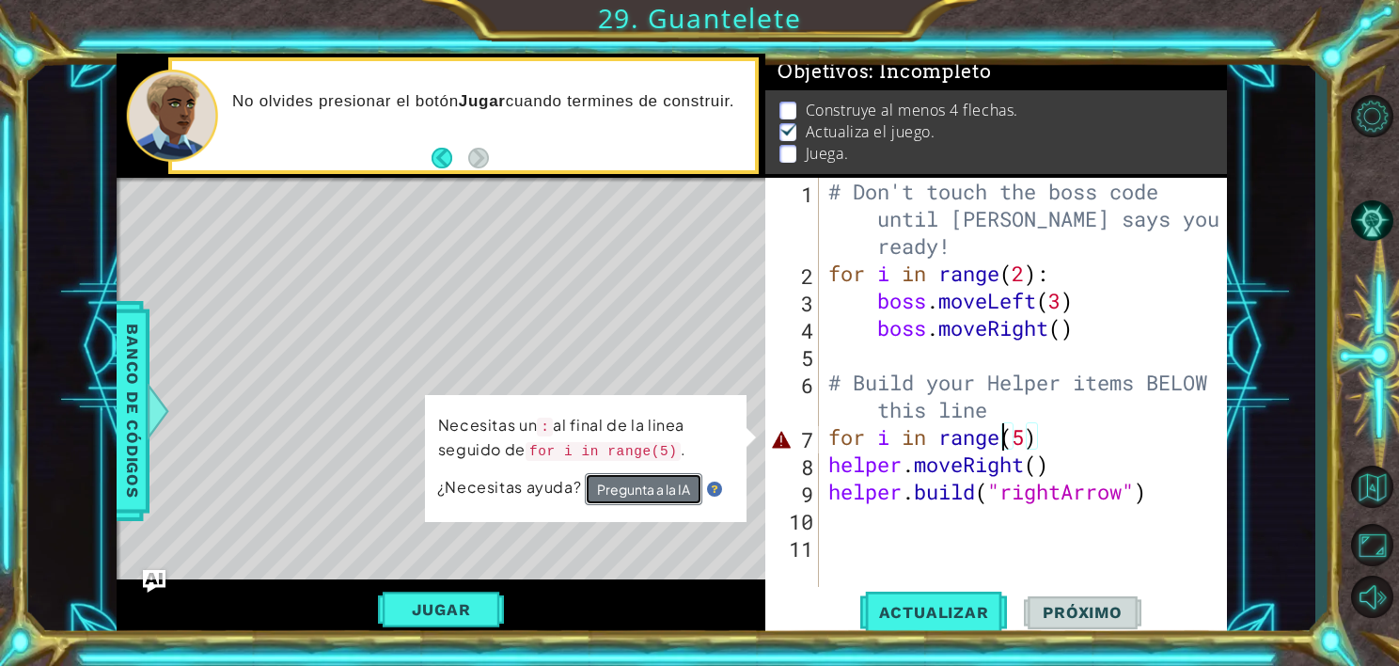
click at [654, 482] on button "Pregunta a la IA" at bounding box center [644, 489] width 118 height 32
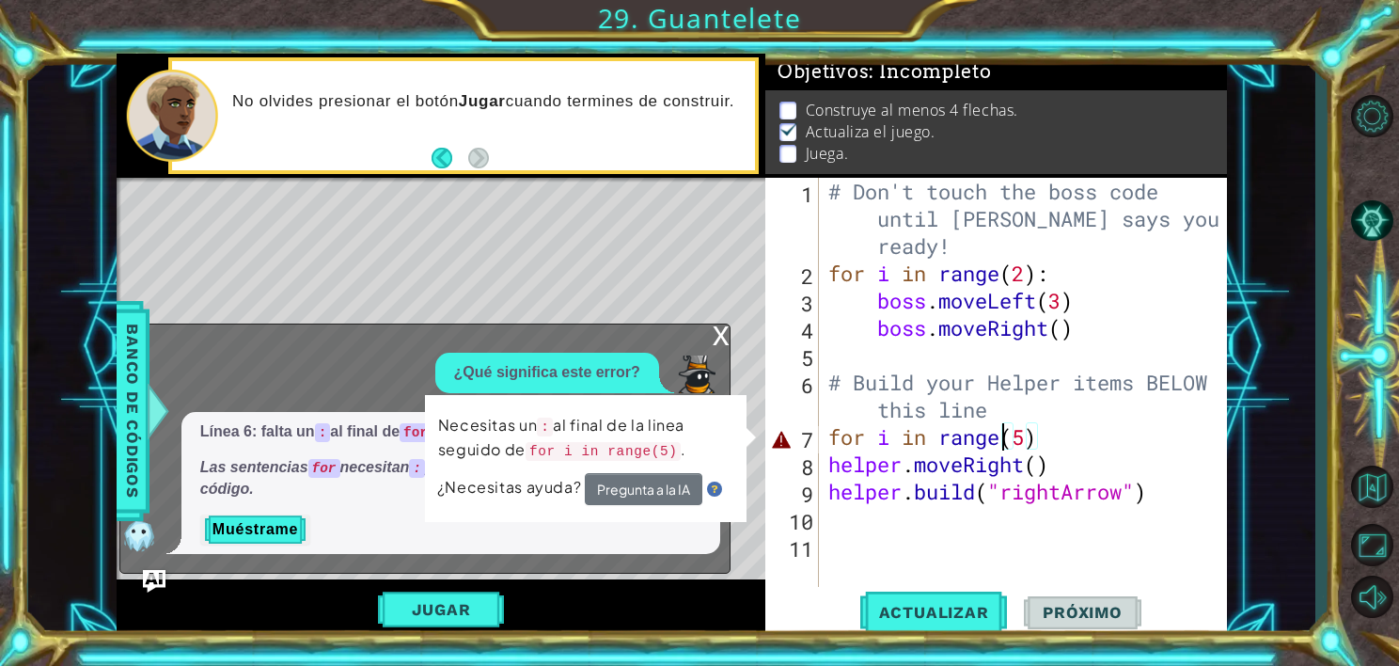
click at [747, 435] on div "Necesitas un : al final de la linea seguido de for i in range(5) . ¿Necesitas a…" at bounding box center [586, 458] width 322 height 127
click at [630, 429] on p "Necesitas un : al final de la linea seguido de for i in range(5) ." at bounding box center [585, 438] width 295 height 49
click at [747, 433] on div "Necesitas un : al final de la linea seguido de for i in range(5) . ¿Necesitas a…" at bounding box center [586, 458] width 322 height 127
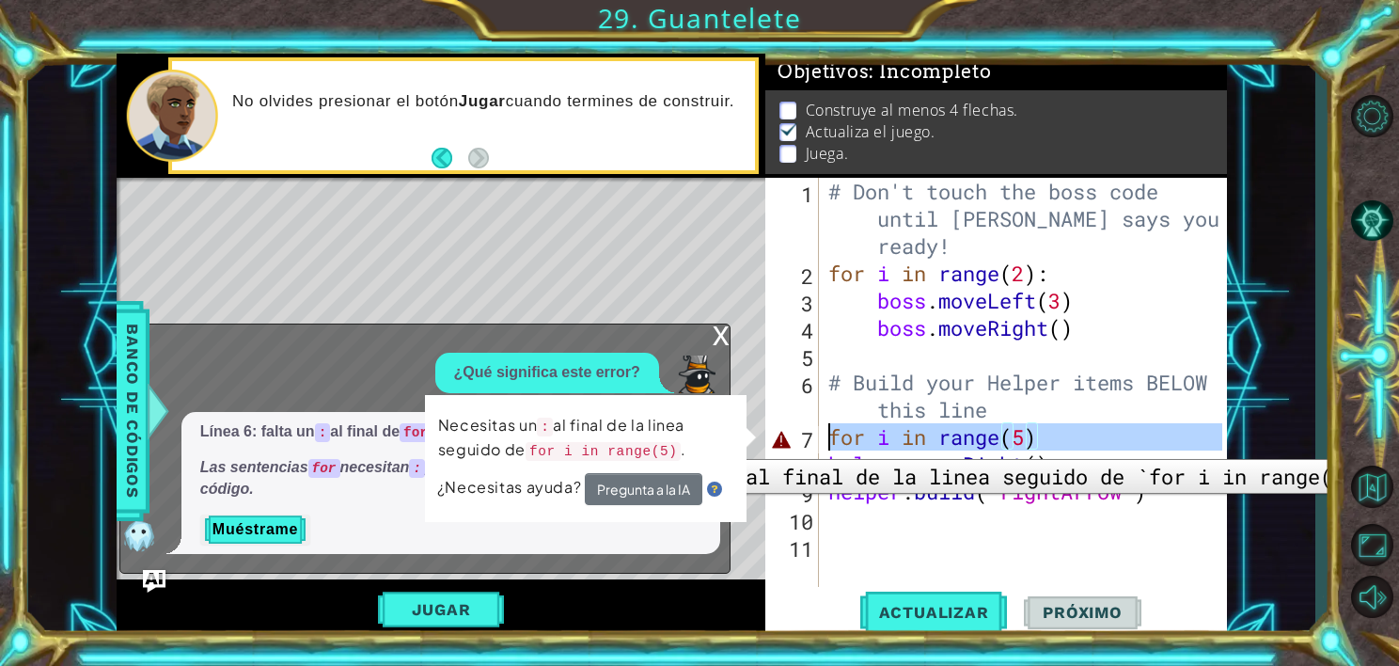
click at [782, 445] on div "7" at bounding box center [794, 439] width 50 height 27
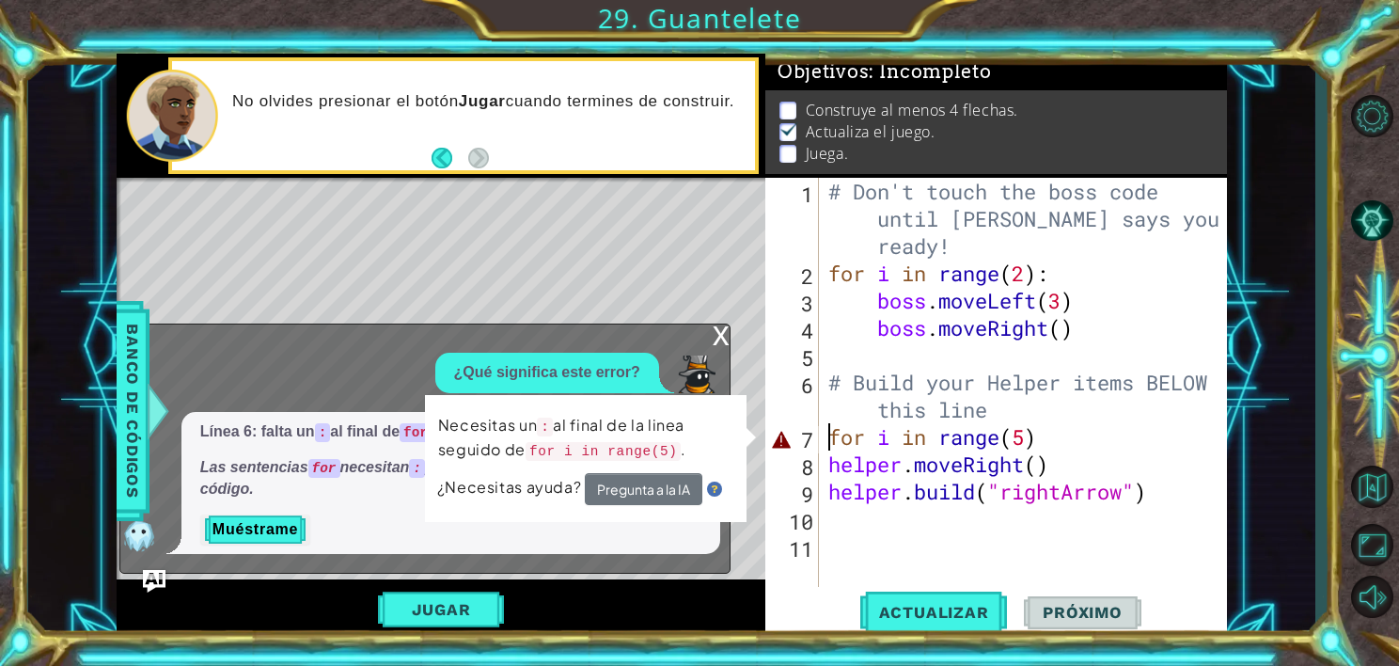
click at [548, 408] on div "Necesitas un : al final de la linea seguido de for i in range(5) . ¿Necesitas a…" at bounding box center [586, 458] width 322 height 127
click at [719, 338] on div "x" at bounding box center [721, 333] width 17 height 19
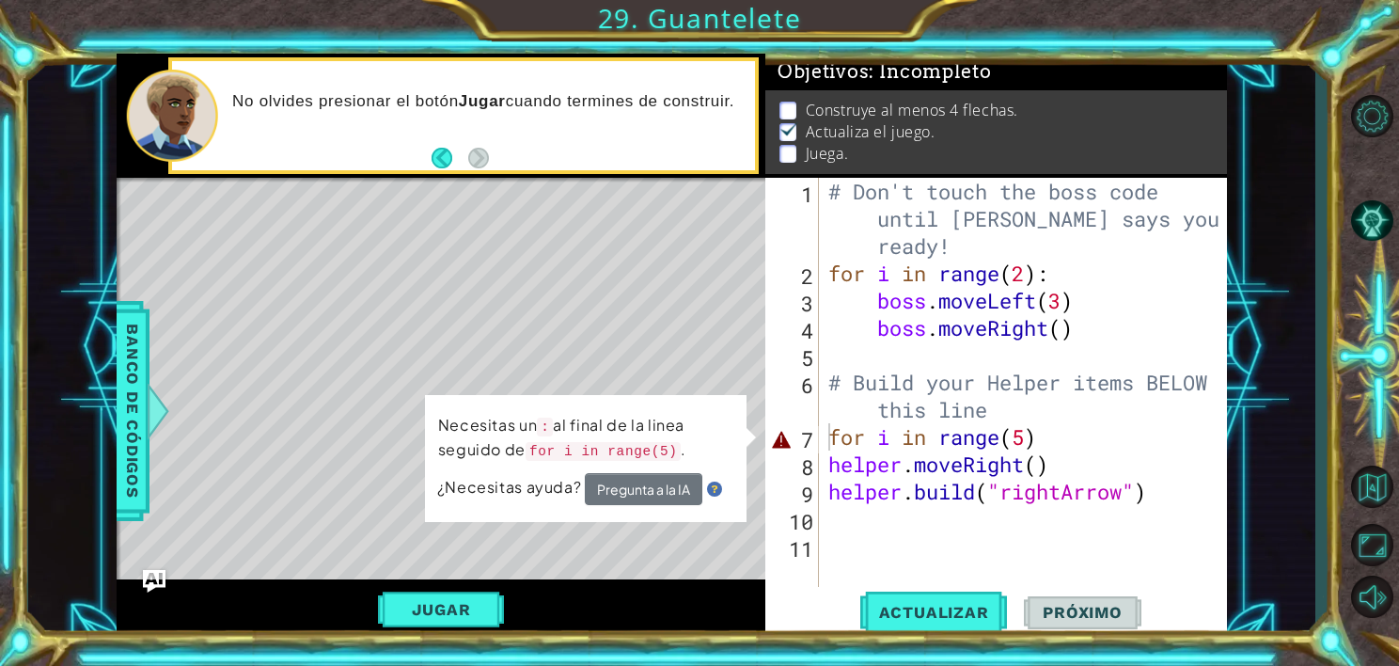
click at [707, 439] on p "Necesitas un : al final de la linea seguido de for i in range(5) ." at bounding box center [585, 438] width 295 height 51
click at [747, 435] on div "Necesitas un : al final de la linea seguido de for i in range(5) . ¿Necesitas a…" at bounding box center [586, 458] width 322 height 127
click at [653, 490] on button "Pregunta a la IA" at bounding box center [644, 489] width 118 height 32
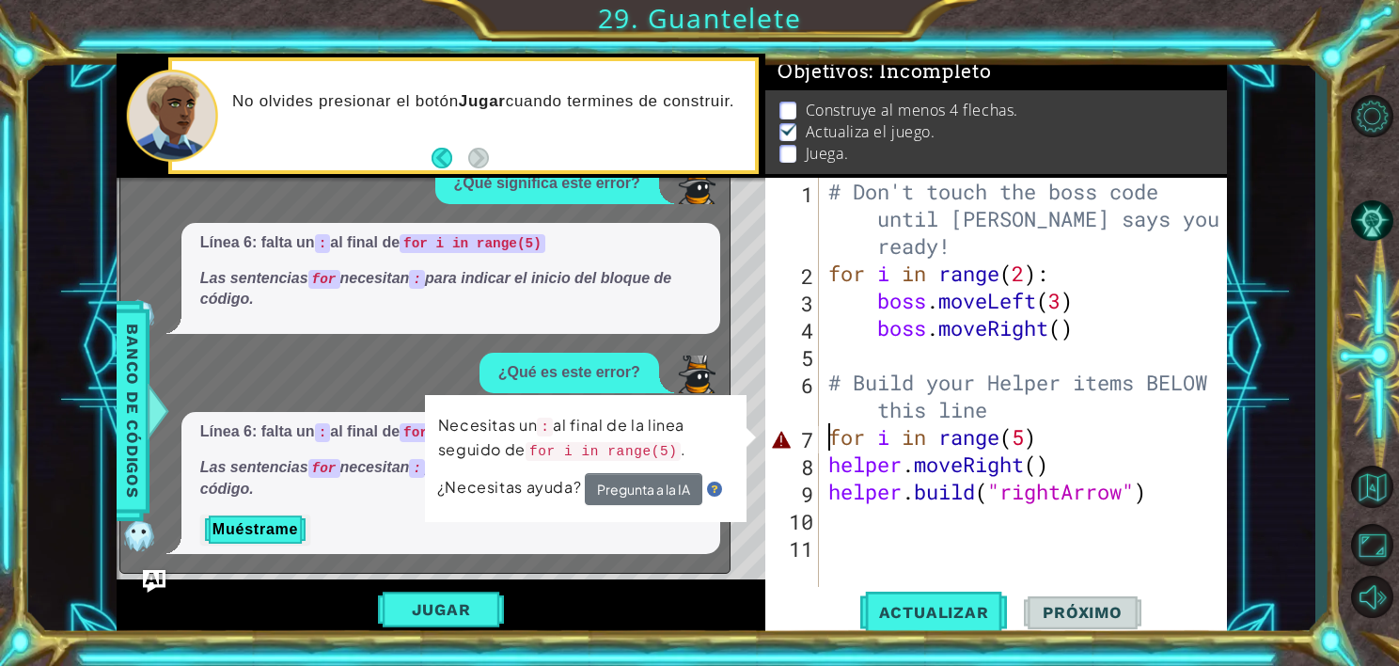
click at [1050, 441] on div "# Don't touch the boss code until [PERSON_NAME] says you're ready! for i in ran…" at bounding box center [1028, 437] width 407 height 518
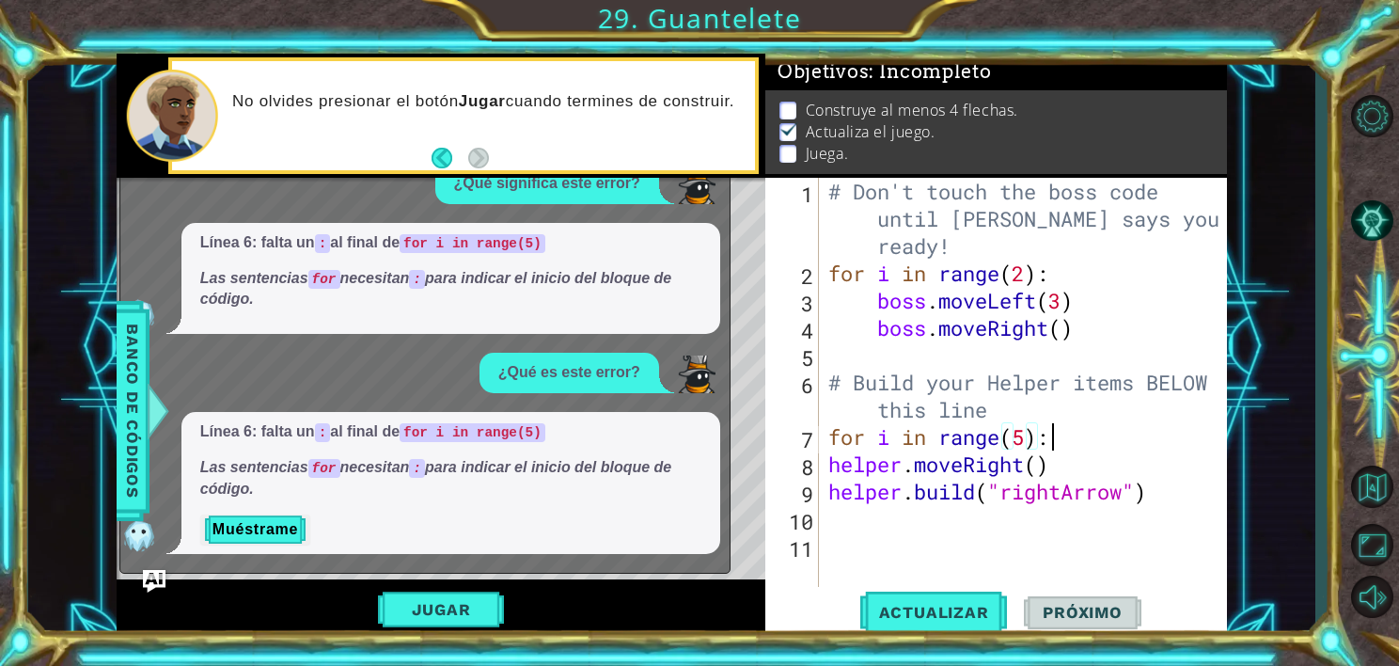
scroll to position [0, 8]
click at [937, 616] on span "Actualizar" at bounding box center [934, 612] width 148 height 19
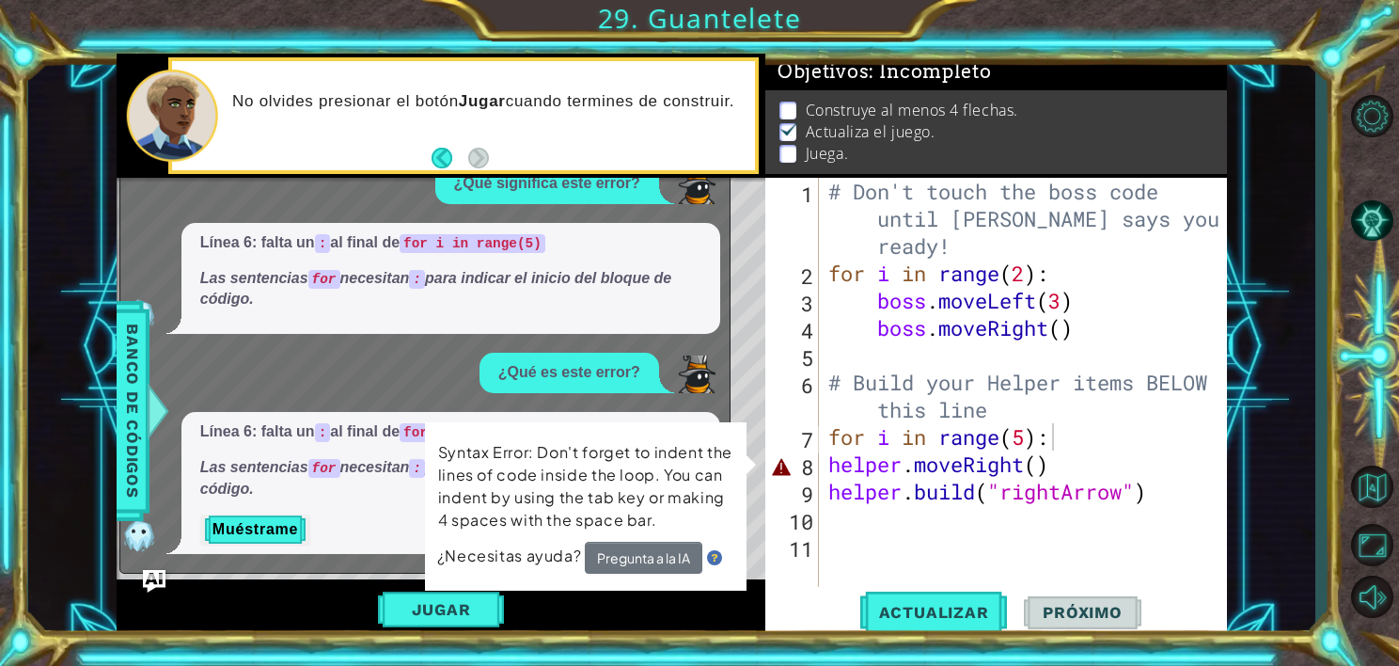
click at [639, 198] on div "¿Qué significa este error?" at bounding box center [547, 184] width 224 height 40
click at [662, 559] on button "Pregunta a la IA" at bounding box center [644, 558] width 118 height 32
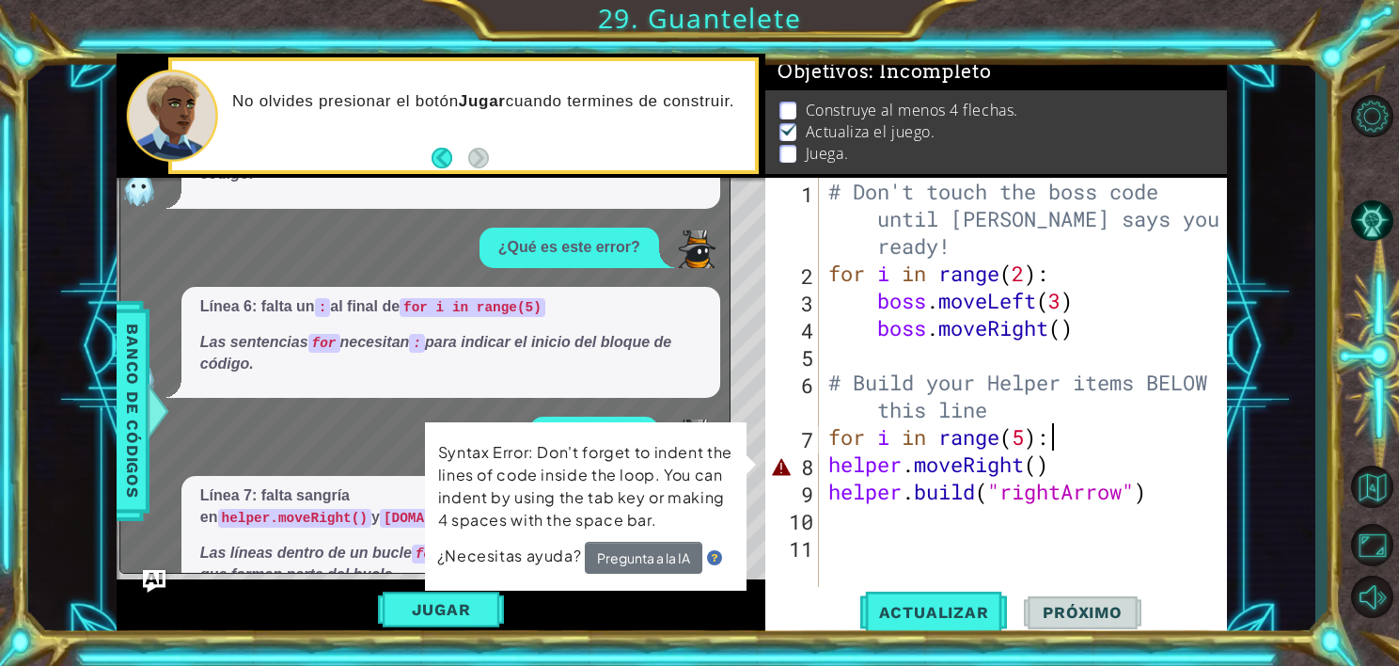
scroll to position [86, 0]
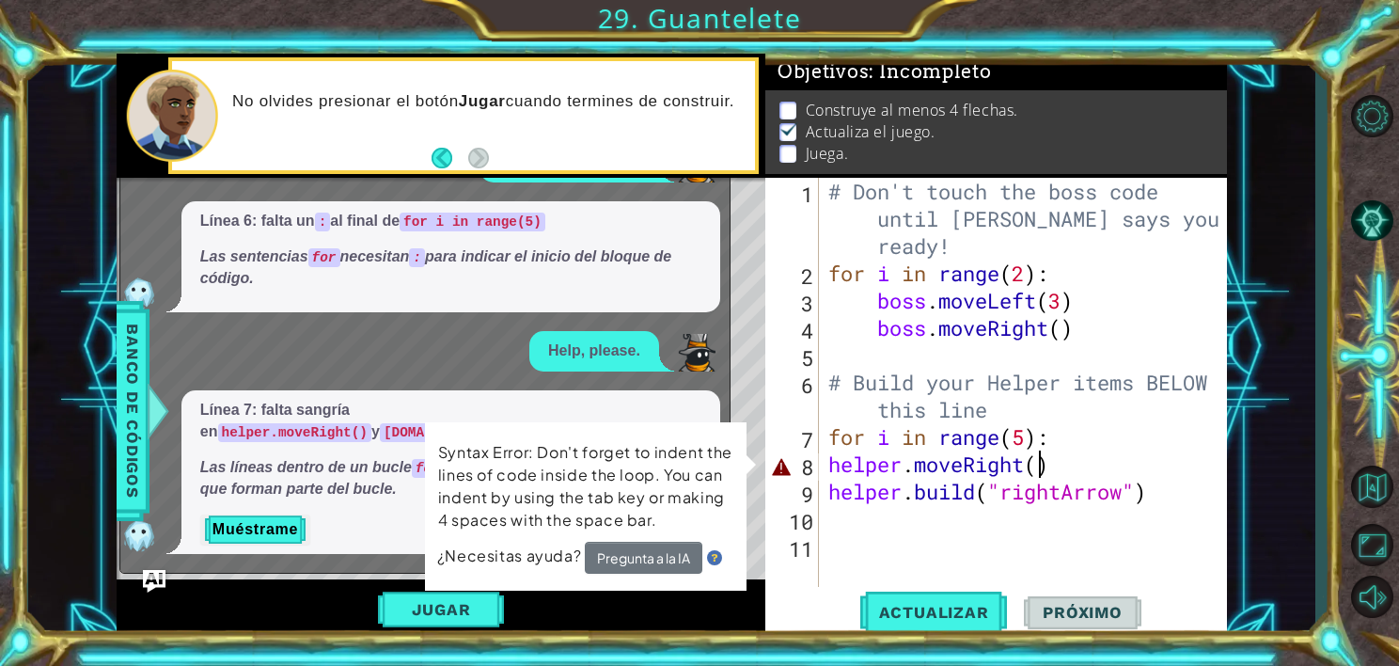
click at [1038, 472] on div "# Don't touch the boss code until [PERSON_NAME] says you're ready! for i in ran…" at bounding box center [1028, 437] width 407 height 518
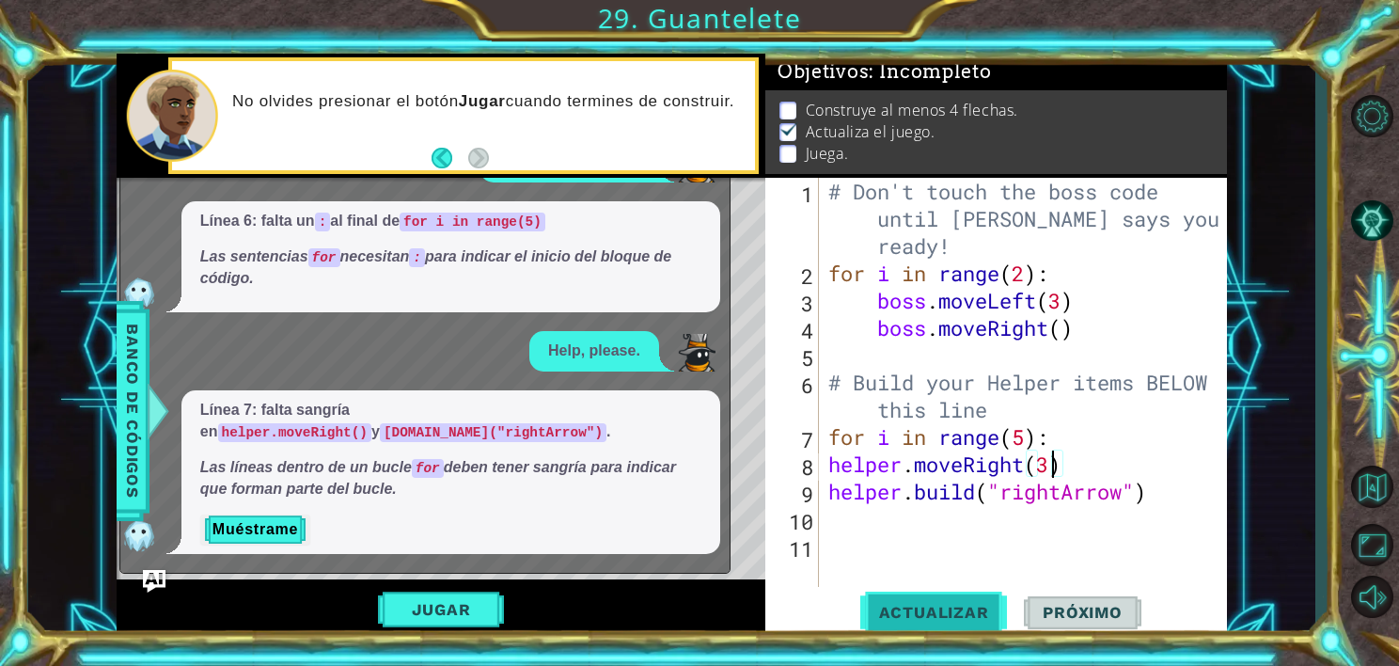
click at [920, 608] on span "Actualizar" at bounding box center [934, 612] width 148 height 19
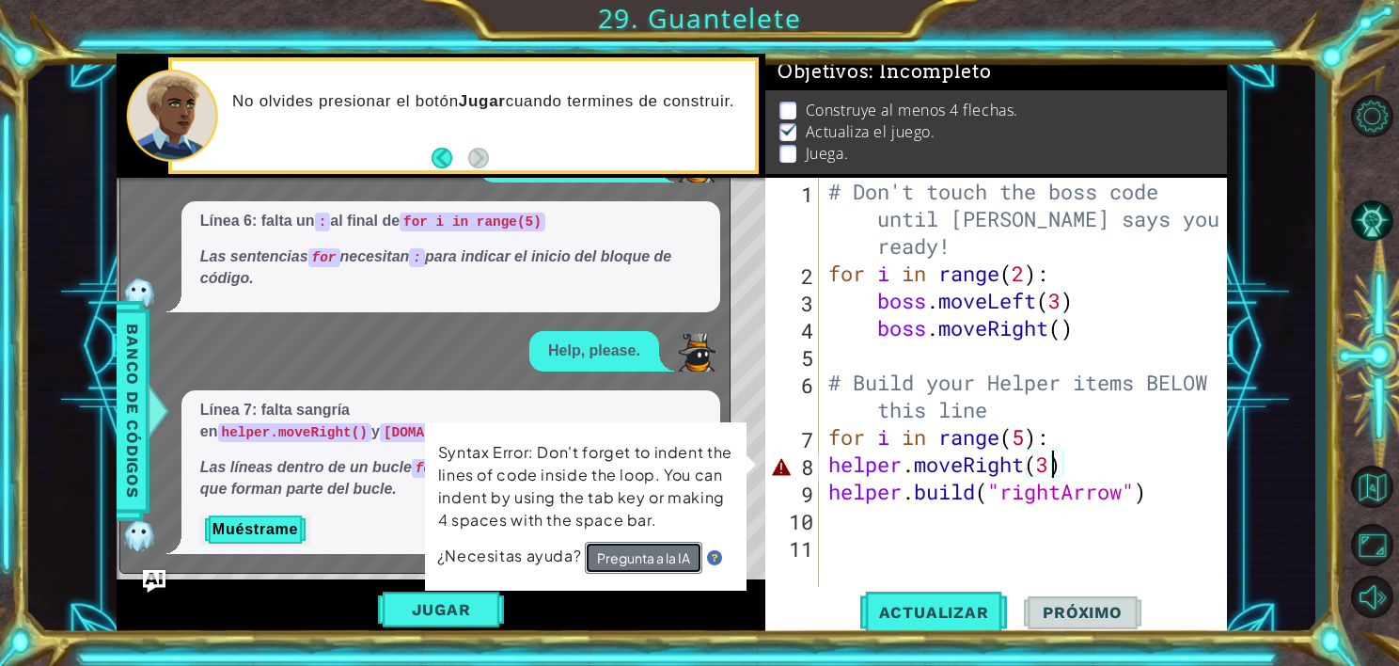
click at [654, 562] on button "Pregunta a la IA" at bounding box center [644, 558] width 118 height 32
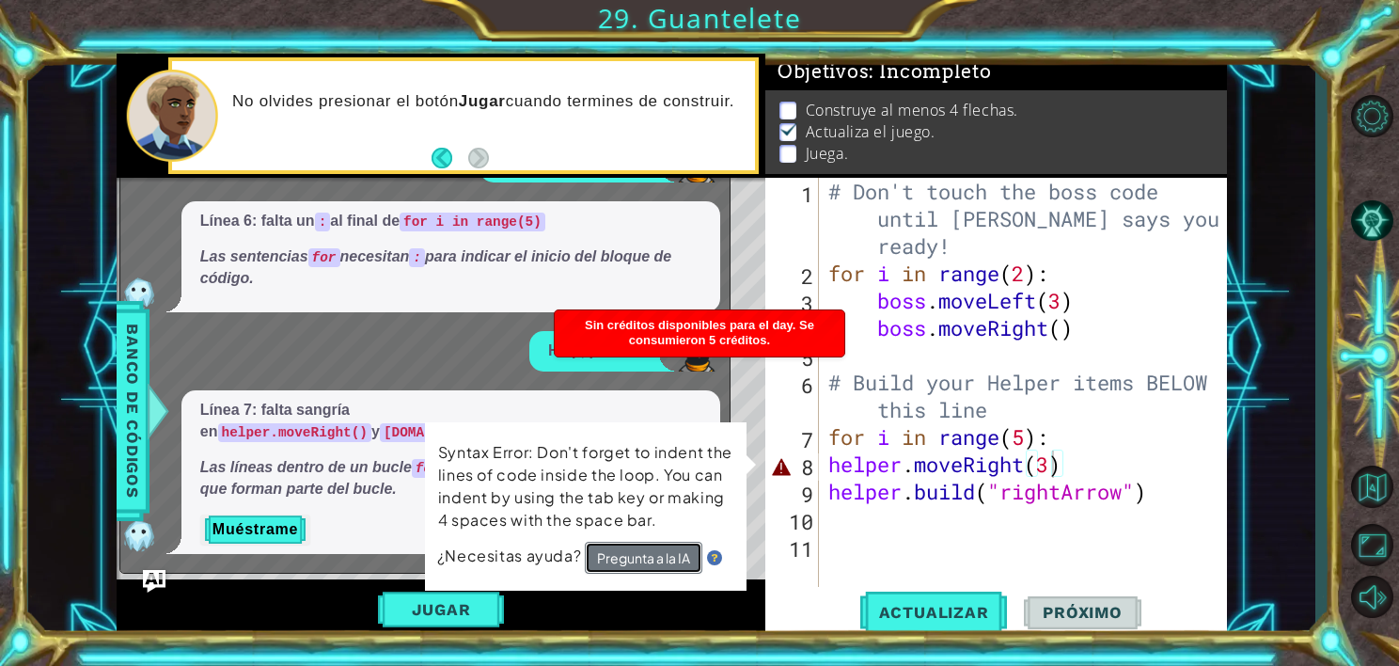
click at [638, 549] on button "Pregunta a la IA" at bounding box center [644, 558] width 118 height 32
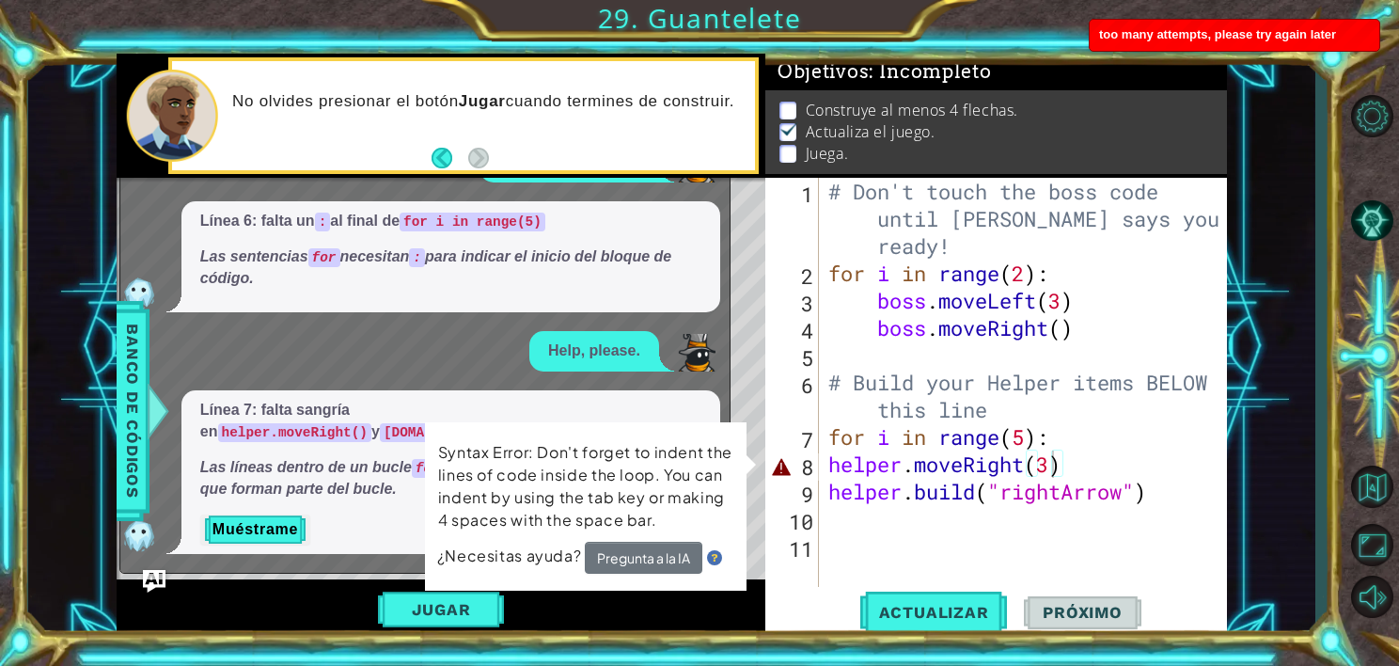
click at [136, 582] on div "Jugar" at bounding box center [441, 609] width 649 height 60
click at [146, 579] on img "Ask AI" at bounding box center [154, 580] width 24 height 24
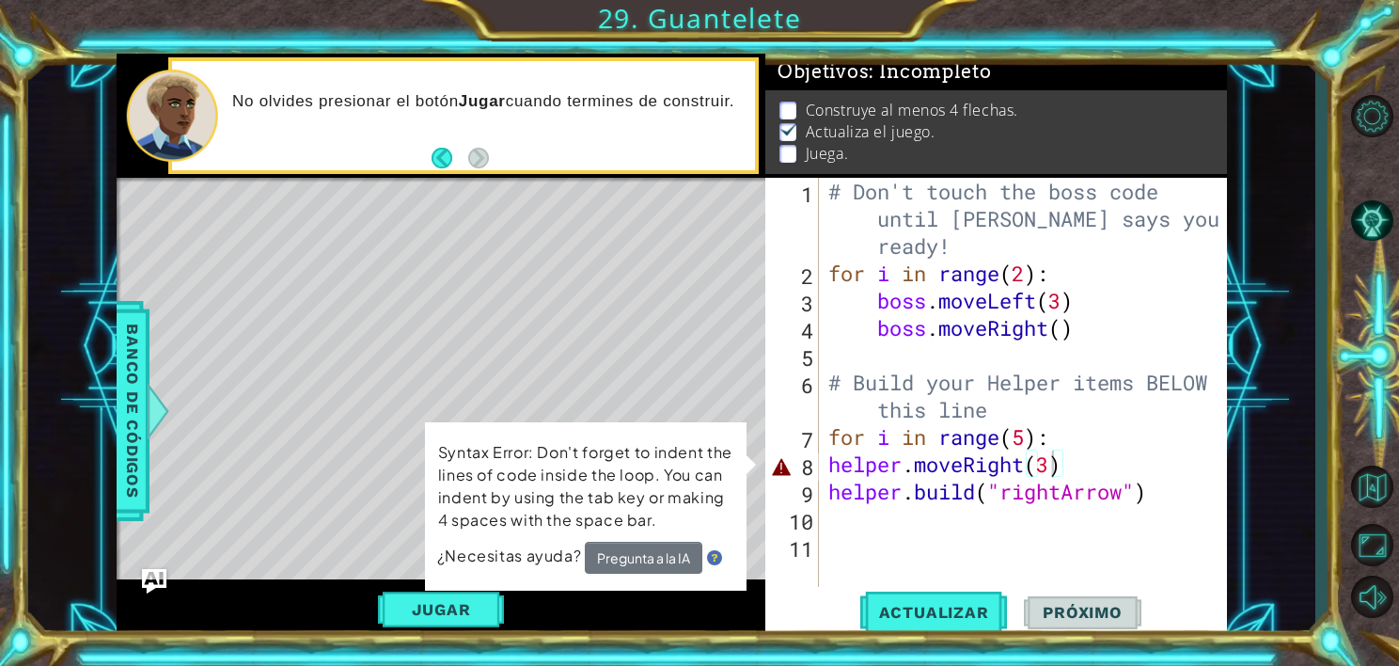
click at [149, 576] on img "Ask AI" at bounding box center [154, 580] width 24 height 24
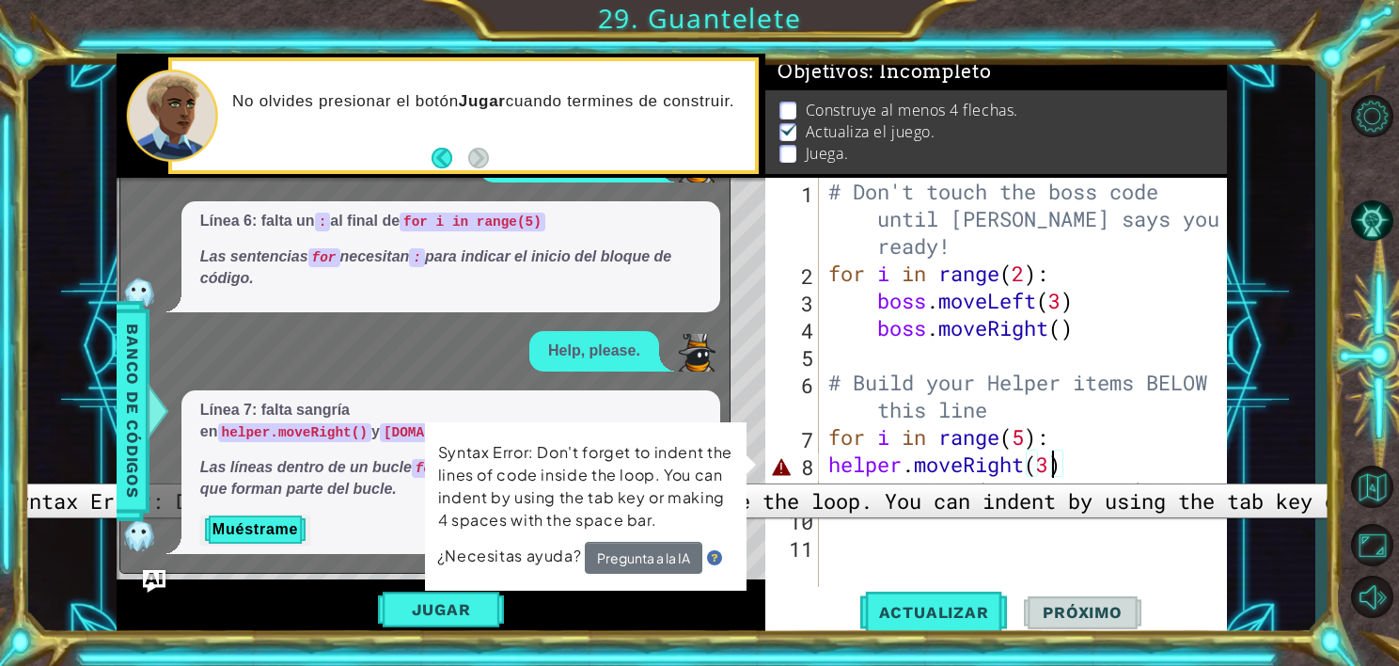
click at [784, 469] on div "8" at bounding box center [794, 466] width 50 height 27
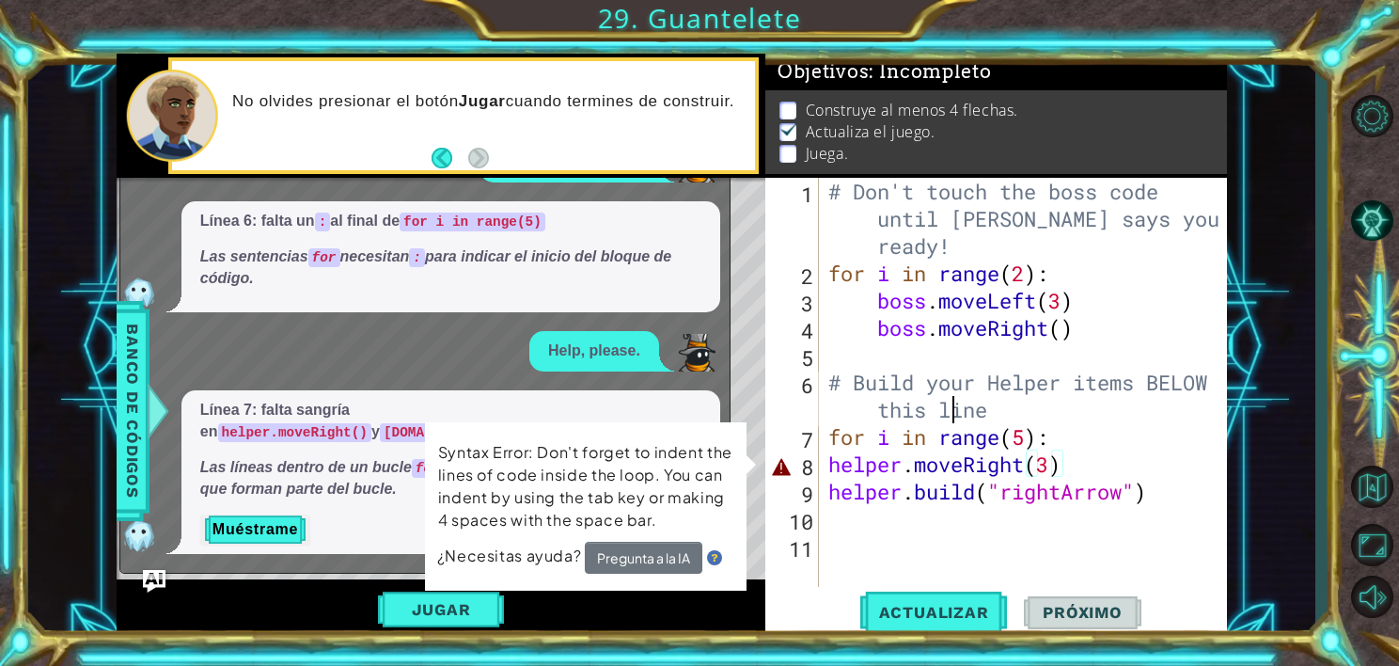
click at [947, 401] on div "# Don't touch the boss code until [PERSON_NAME] says you're ready! for i in ran…" at bounding box center [1028, 437] width 407 height 518
click at [747, 462] on div "Syntax Error: Don't forget to indent the lines of code inside the loop. You can…" at bounding box center [586, 506] width 322 height 168
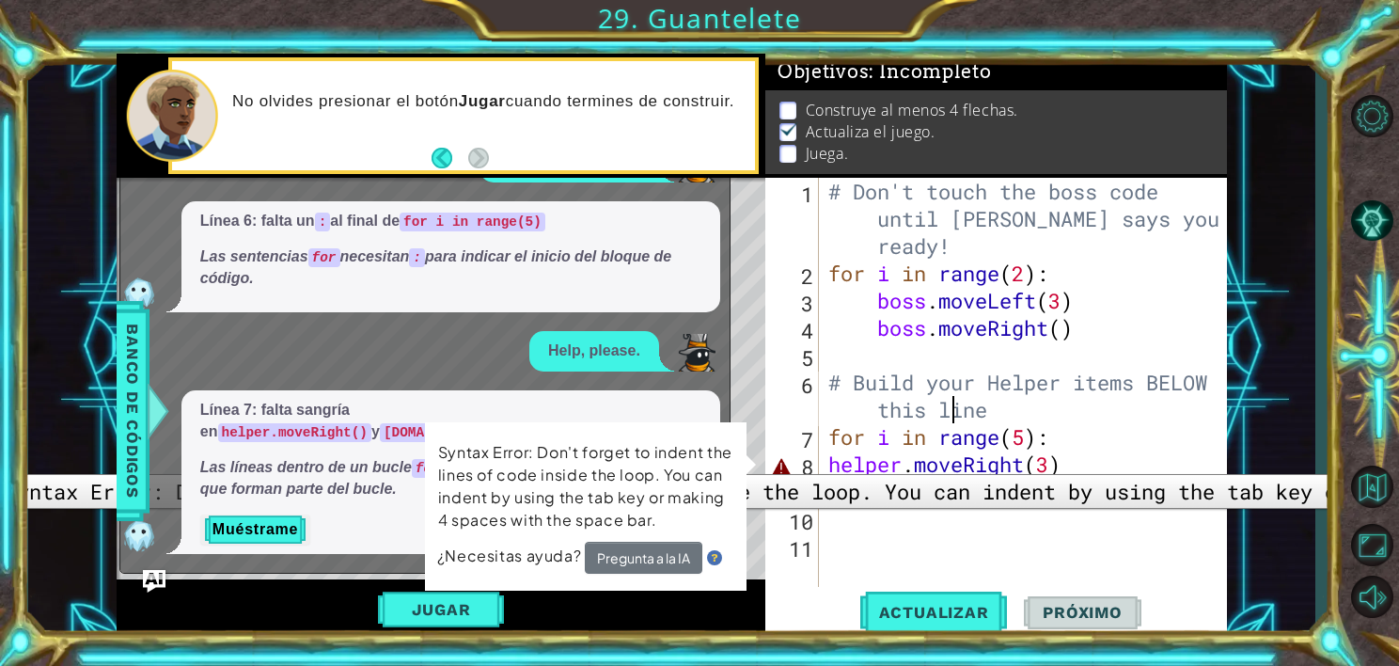
click at [783, 460] on div "8" at bounding box center [794, 466] width 50 height 27
type textarea "helper.moveRight(3)"
click at [783, 460] on div "8" at bounding box center [794, 466] width 50 height 27
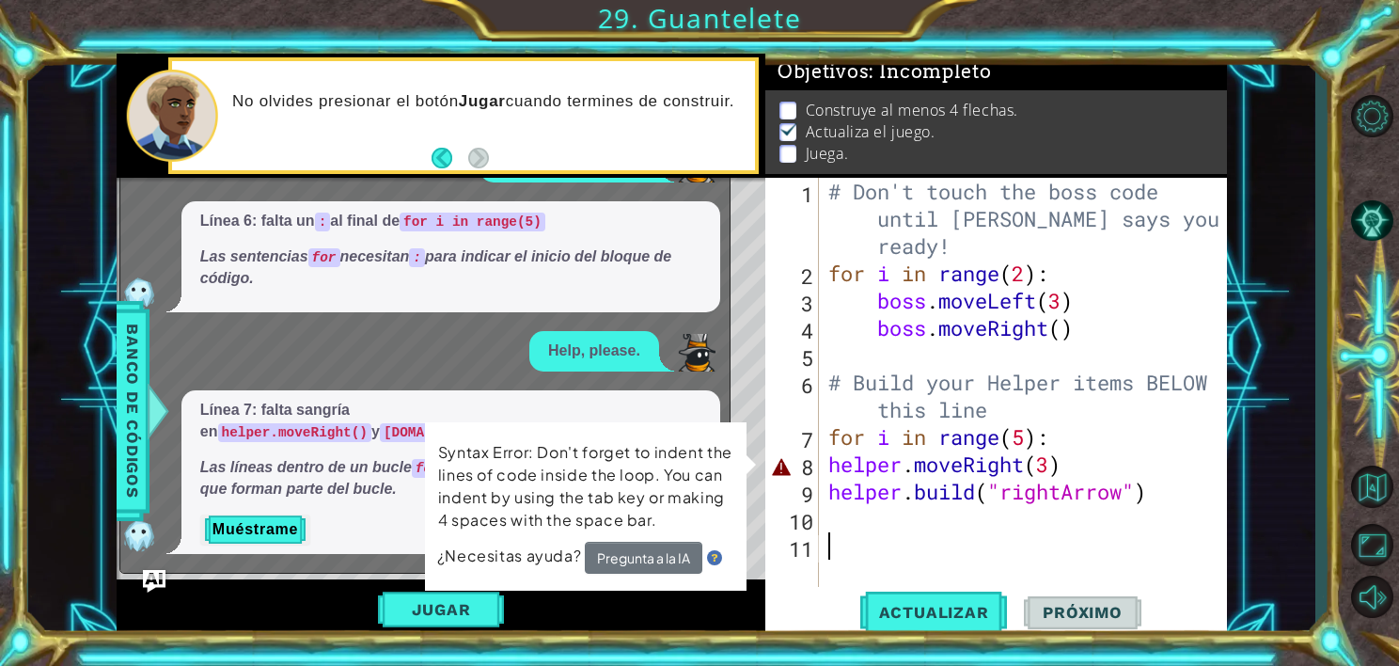
click at [444, 481] on p "Syntax Error: Don't forget to indent the lines of code inside the loop. You can…" at bounding box center [585, 486] width 295 height 90
drag, startPoint x: 436, startPoint y: 466, endPoint x: 545, endPoint y: 473, distance: 109.3
click at [545, 473] on td "Syntax Error: Don't forget to indent the lines of code inside the loop. You can…" at bounding box center [585, 491] width 297 height 102
click at [511, 547] on span "¿Necesitas ayuda?" at bounding box center [511, 555] width 148 height 20
click at [294, 530] on button "Muéstrame" at bounding box center [255, 529] width 110 height 30
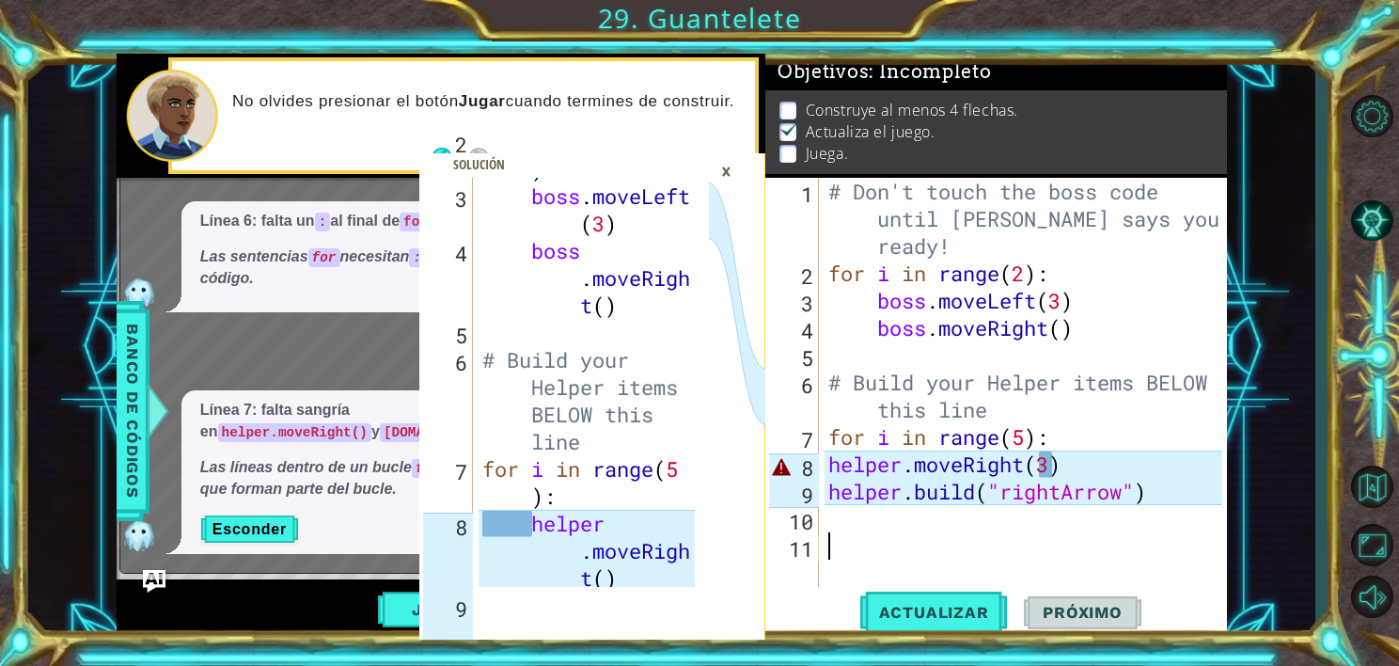
scroll to position [269, 0]
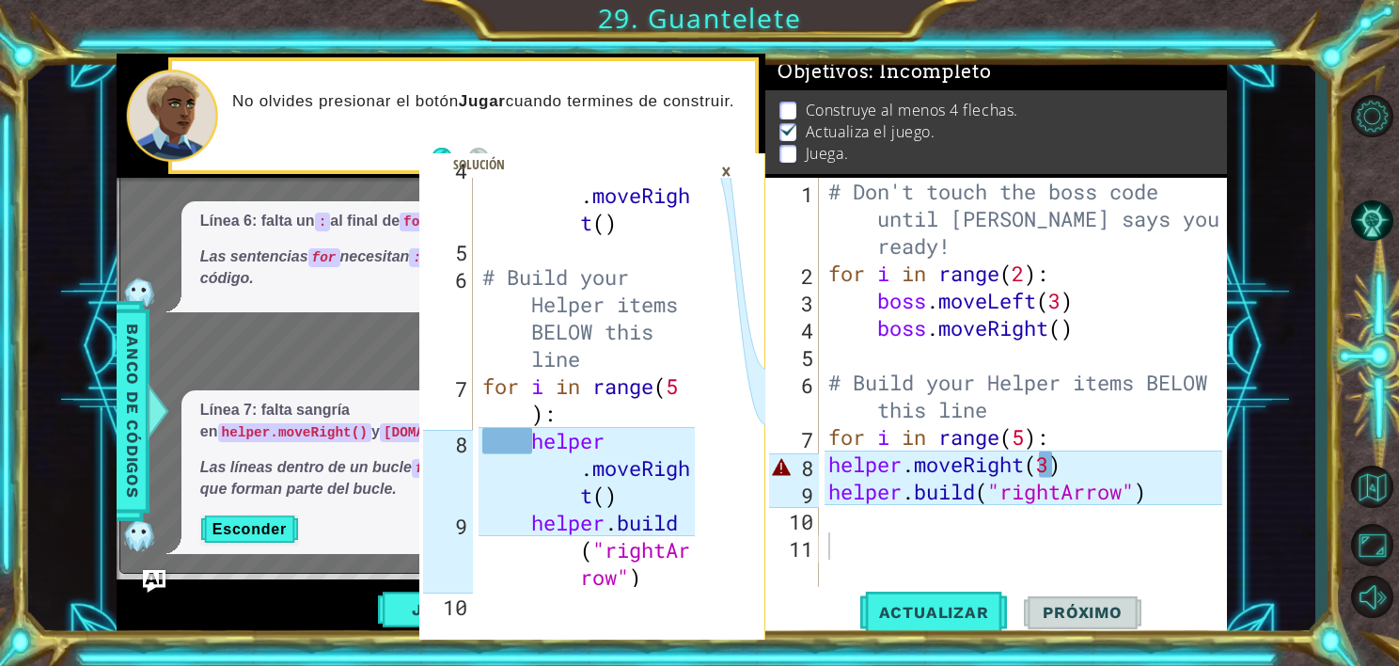
click at [719, 173] on div "×" at bounding box center [726, 171] width 29 height 32
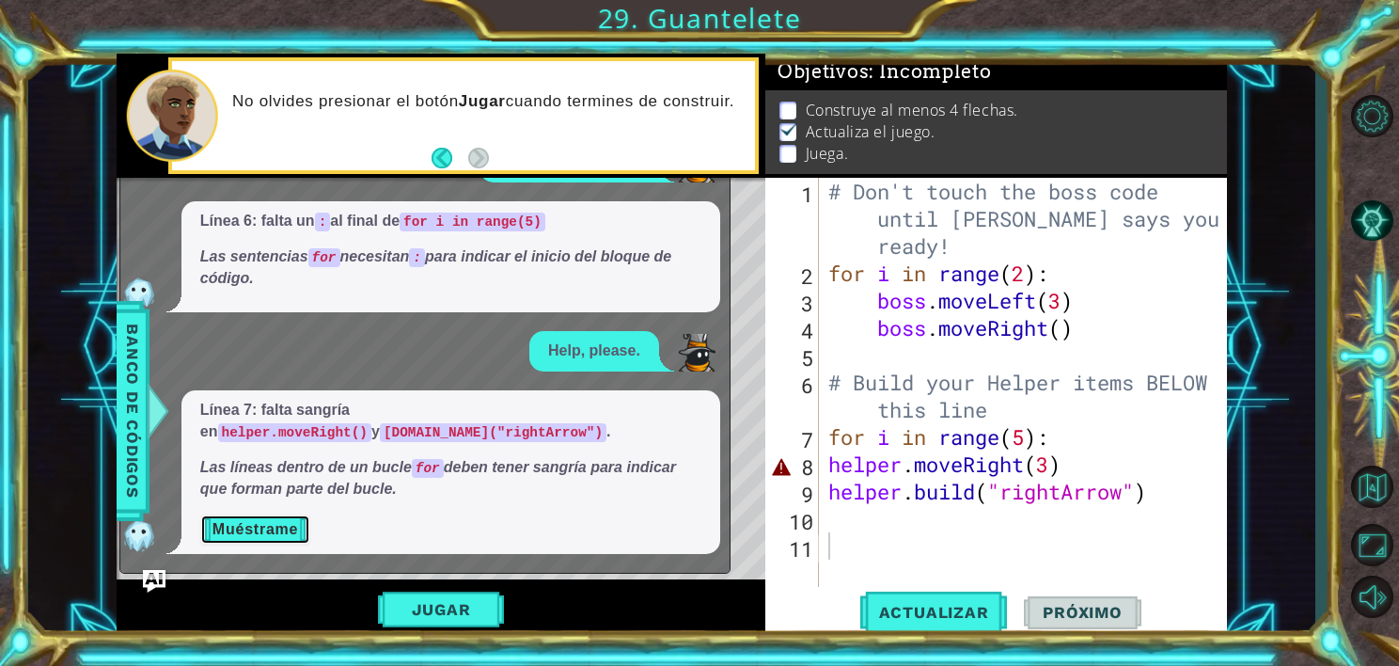
click at [275, 531] on button "Muéstrame" at bounding box center [255, 529] width 110 height 30
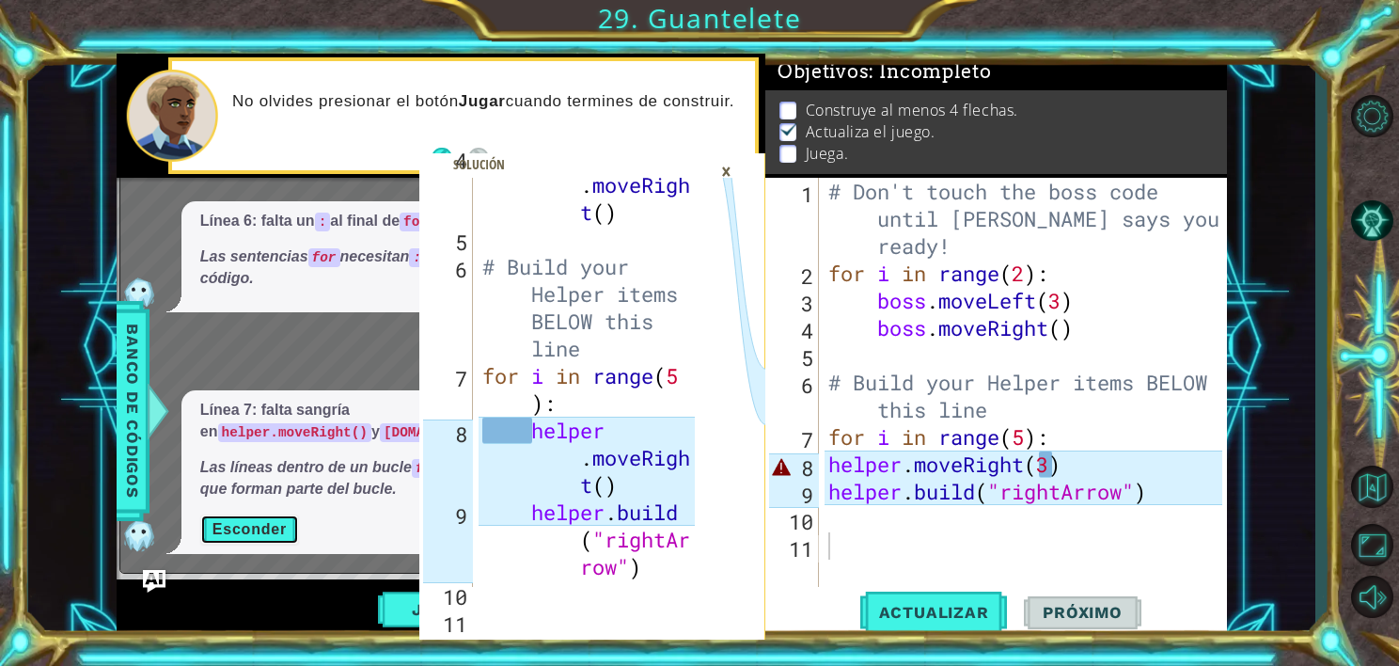
scroll to position [278, 0]
click at [830, 462] on div "# Don't touch the boss code until [PERSON_NAME] says you're ready! for i in ran…" at bounding box center [1028, 437] width 407 height 518
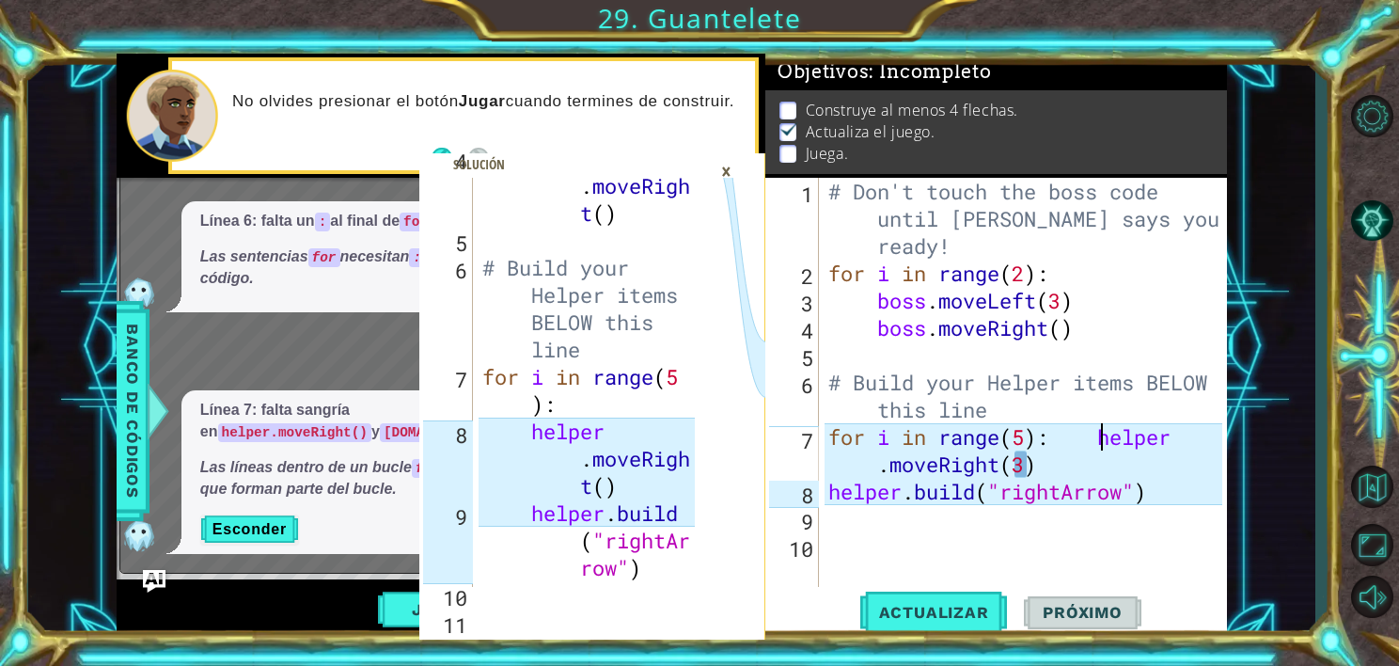
click at [876, 472] on div "# Don't touch the boss code until [PERSON_NAME] says you're ready! for i in ran…" at bounding box center [1028, 437] width 407 height 518
click at [876, 472] on div "# Don't touch the boss code until [PERSON_NAME] says you're ready! for i in ran…" at bounding box center [1024, 382] width 398 height 409
click at [876, 472] on div "# Don't touch the boss code until [PERSON_NAME] says you're ready! for i in ran…" at bounding box center [1028, 437] width 407 height 518
click at [884, 471] on div "# Don't touch the boss code until [PERSON_NAME] says you're ready! for i in ran…" at bounding box center [1028, 437] width 407 height 518
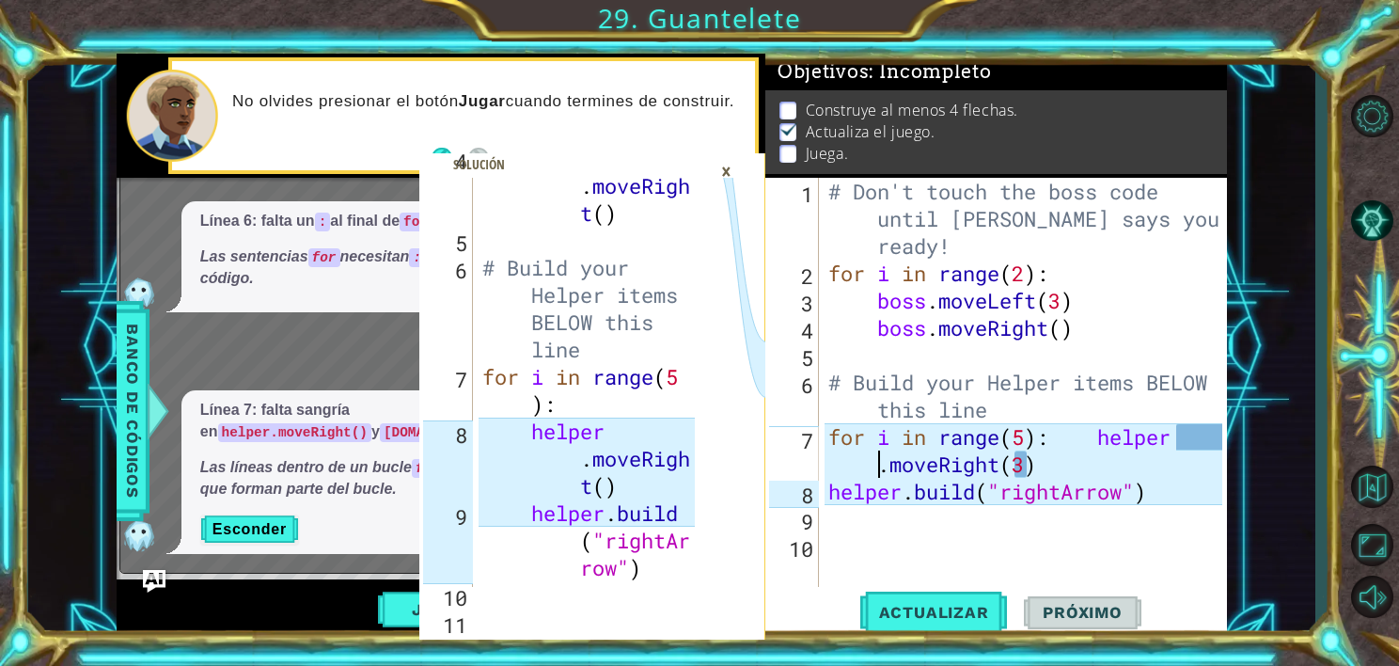
click at [997, 481] on div "# Don't touch the boss code until [PERSON_NAME] says you're ready! for i in ran…" at bounding box center [1028, 437] width 407 height 518
click at [826, 493] on div "# Don't touch the boss code until [PERSON_NAME] says you're ready! for i in ran…" at bounding box center [1028, 437] width 407 height 518
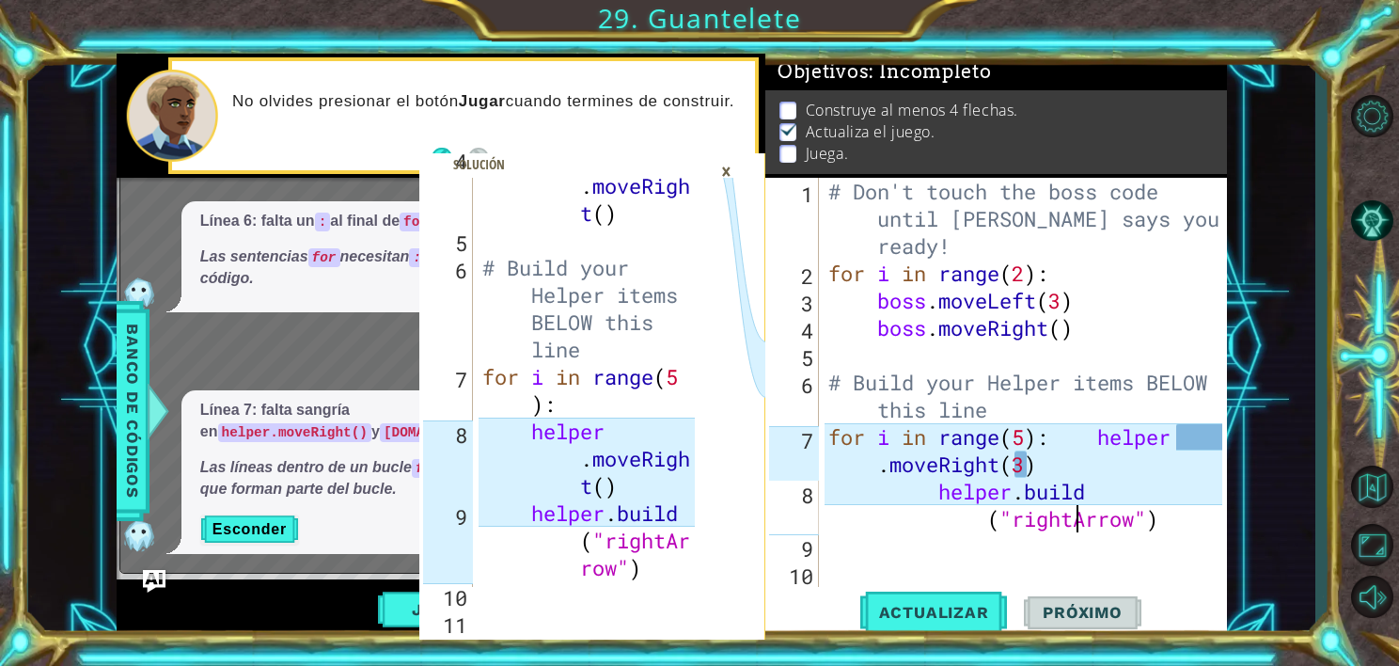
click at [1079, 518] on div "# Don't touch the boss code until [PERSON_NAME] says you're ready! for i in ran…" at bounding box center [1028, 437] width 407 height 518
click at [1109, 527] on div "# Don't touch the boss code until [PERSON_NAME] says you're ready! for i in ran…" at bounding box center [1028, 437] width 407 height 518
click at [1212, 434] on div "# Don't touch the boss code until [PERSON_NAME] says you're ready! for i in ran…" at bounding box center [1028, 437] width 407 height 518
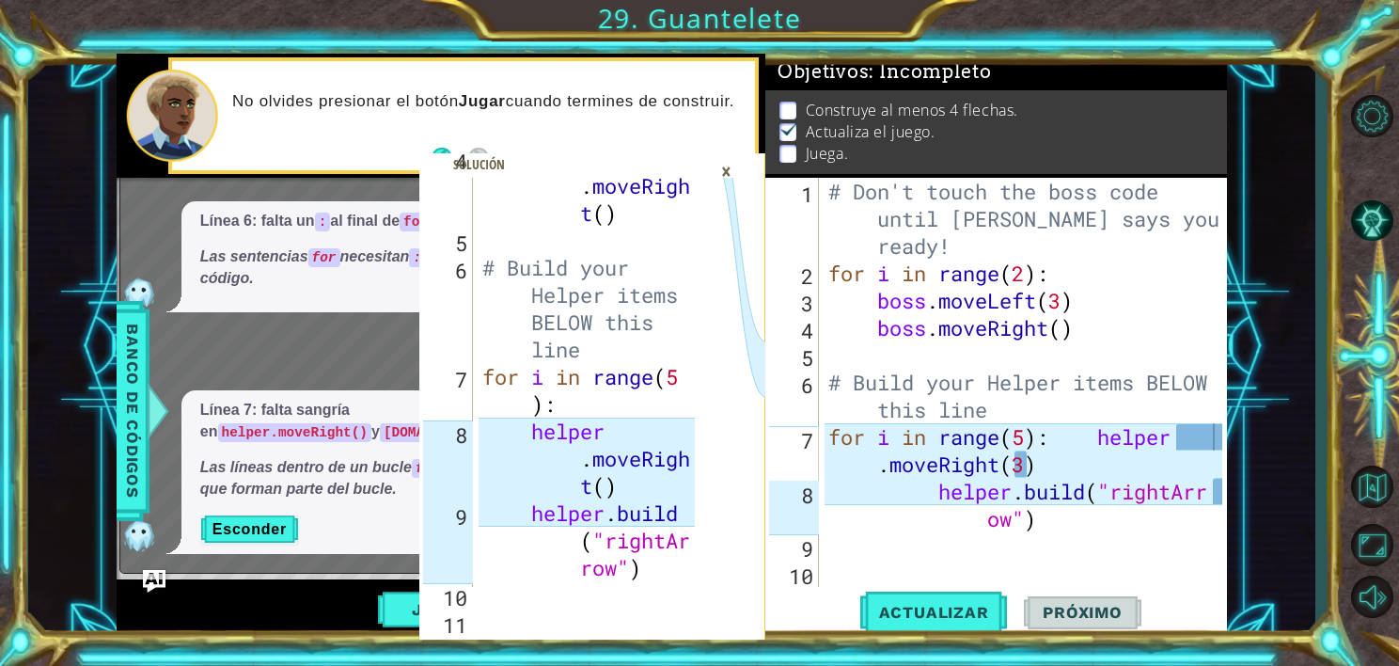
click at [1224, 437] on div "for i in range(5): helper .moveRight(3) 1 2 3 4 5 6 7 8 9 10 # Don't touch the …" at bounding box center [996, 408] width 462 height 461
click at [1210, 436] on div "# Don't touch the boss code until [PERSON_NAME] says you're ready! for i in ran…" at bounding box center [1028, 437] width 407 height 518
click at [944, 485] on div "# Don't touch the boss code until [PERSON_NAME] says you're ready! for i in ran…" at bounding box center [1028, 437] width 407 height 518
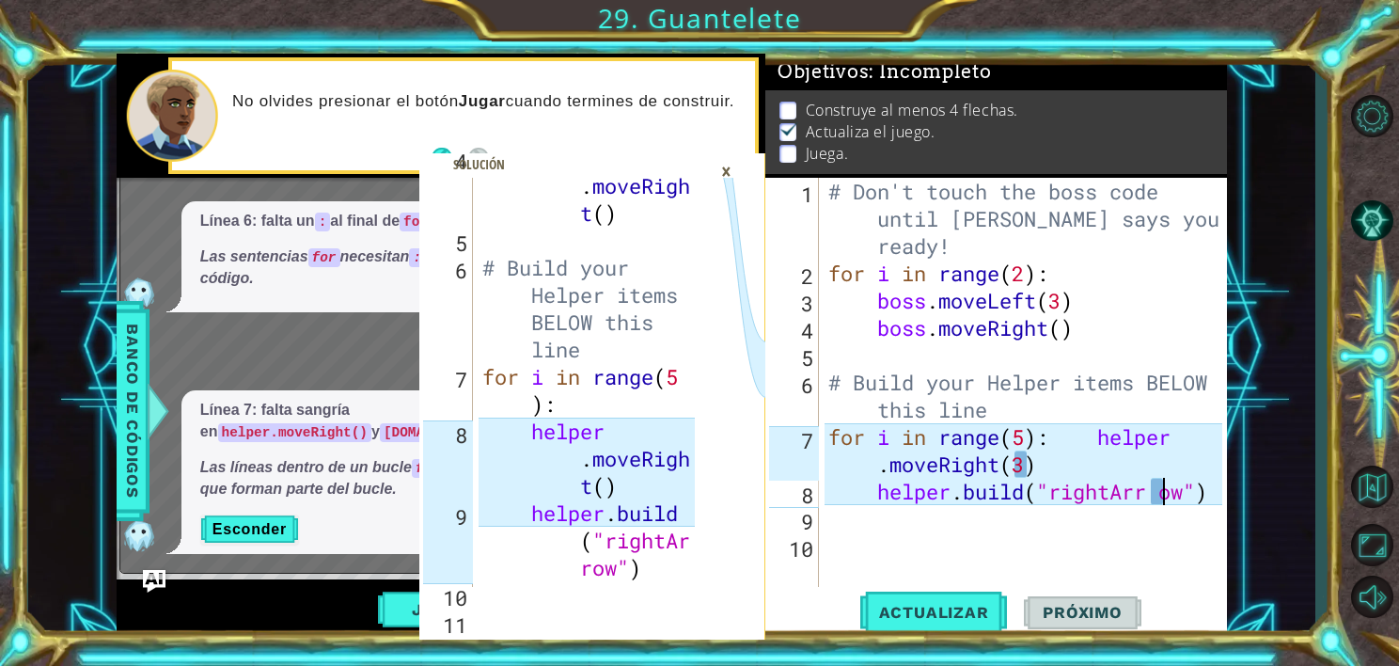
click at [1158, 497] on div "# Don't touch the boss code until [PERSON_NAME] says you're ready! for i in ran…" at bounding box center [1028, 437] width 407 height 518
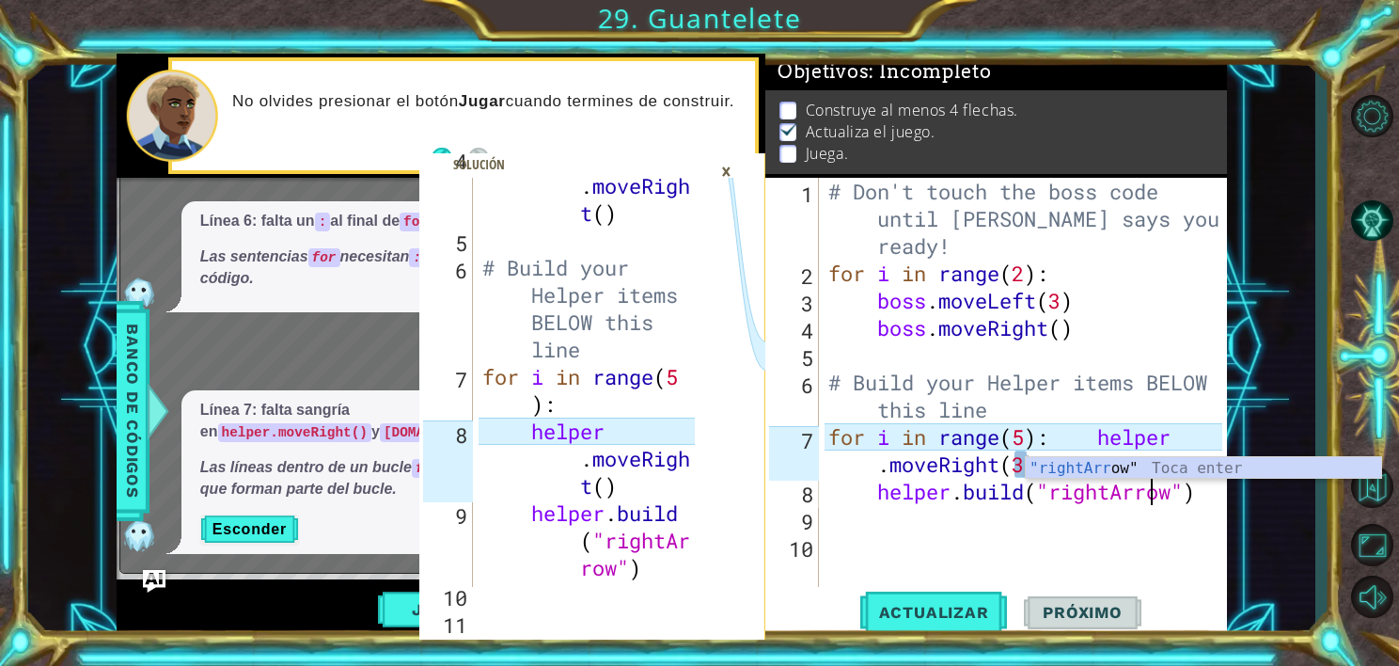
click at [1012, 504] on div "# Don't touch the boss code until [PERSON_NAME] says you're ready! for i in ran…" at bounding box center [1028, 437] width 407 height 518
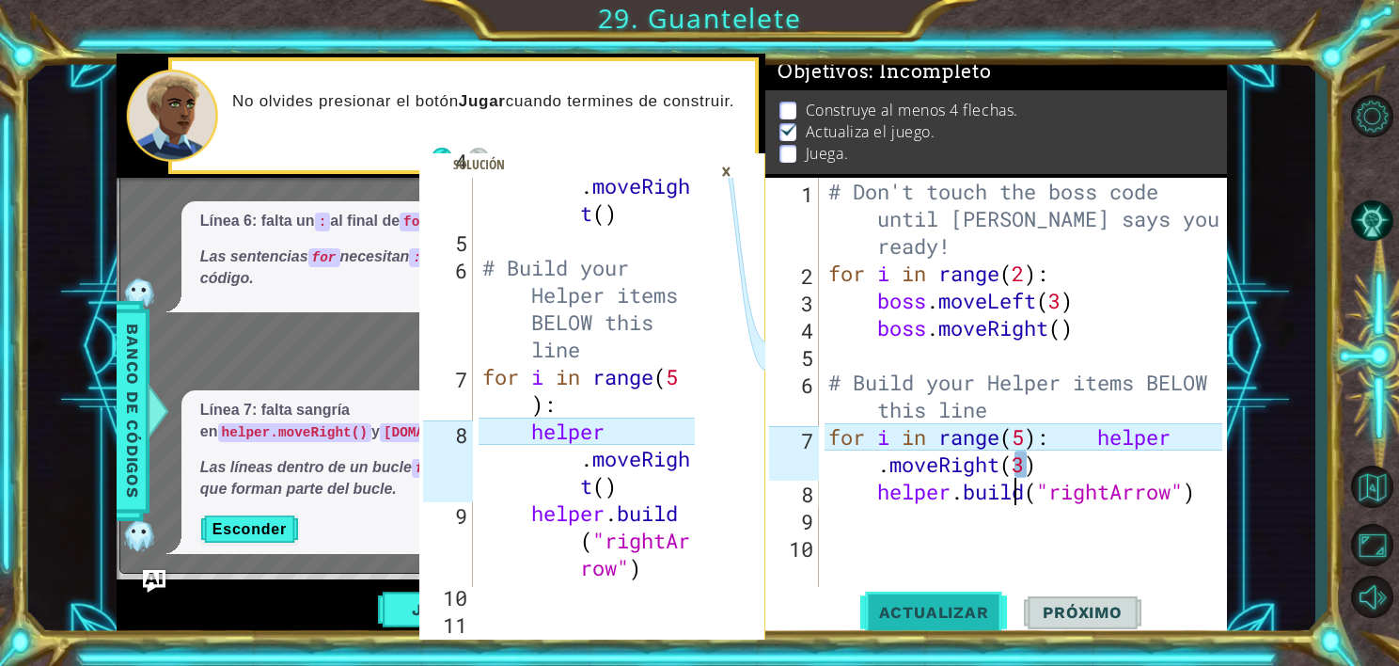
click at [967, 604] on span "Actualizar" at bounding box center [934, 612] width 148 height 19
click at [1022, 493] on div "# Don't touch the boss code until [PERSON_NAME] says you're ready! for i in ran…" at bounding box center [1028, 437] width 407 height 518
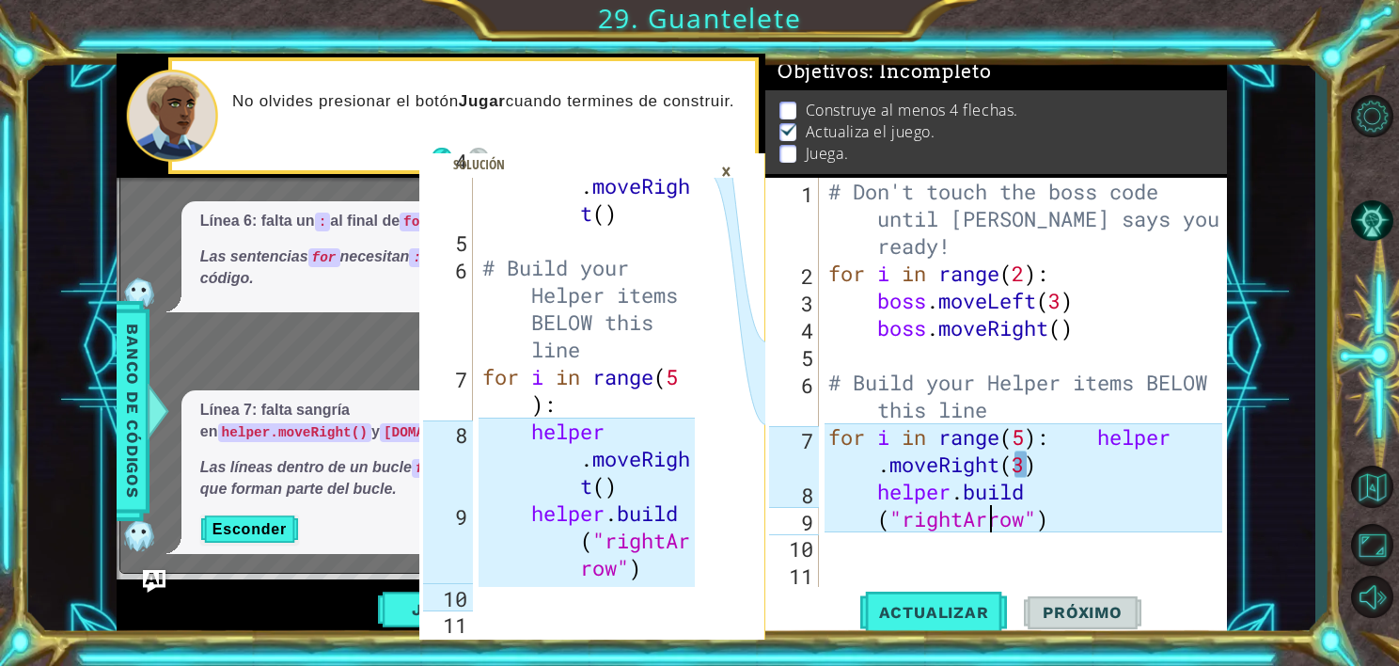
click at [987, 522] on div "# Don't touch the boss code until [PERSON_NAME] says you're ready! for i in ran…" at bounding box center [1028, 437] width 407 height 518
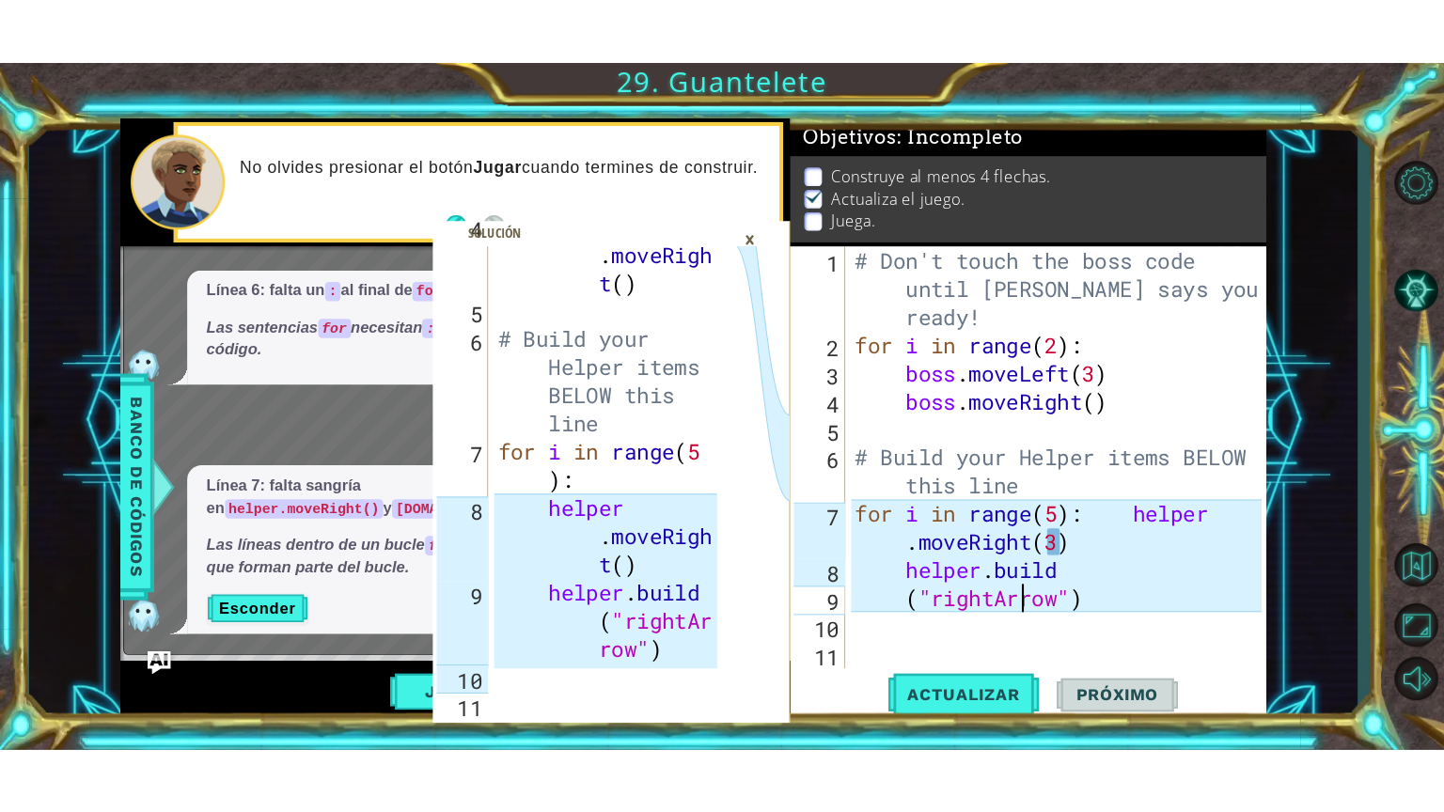
scroll to position [0, 0]
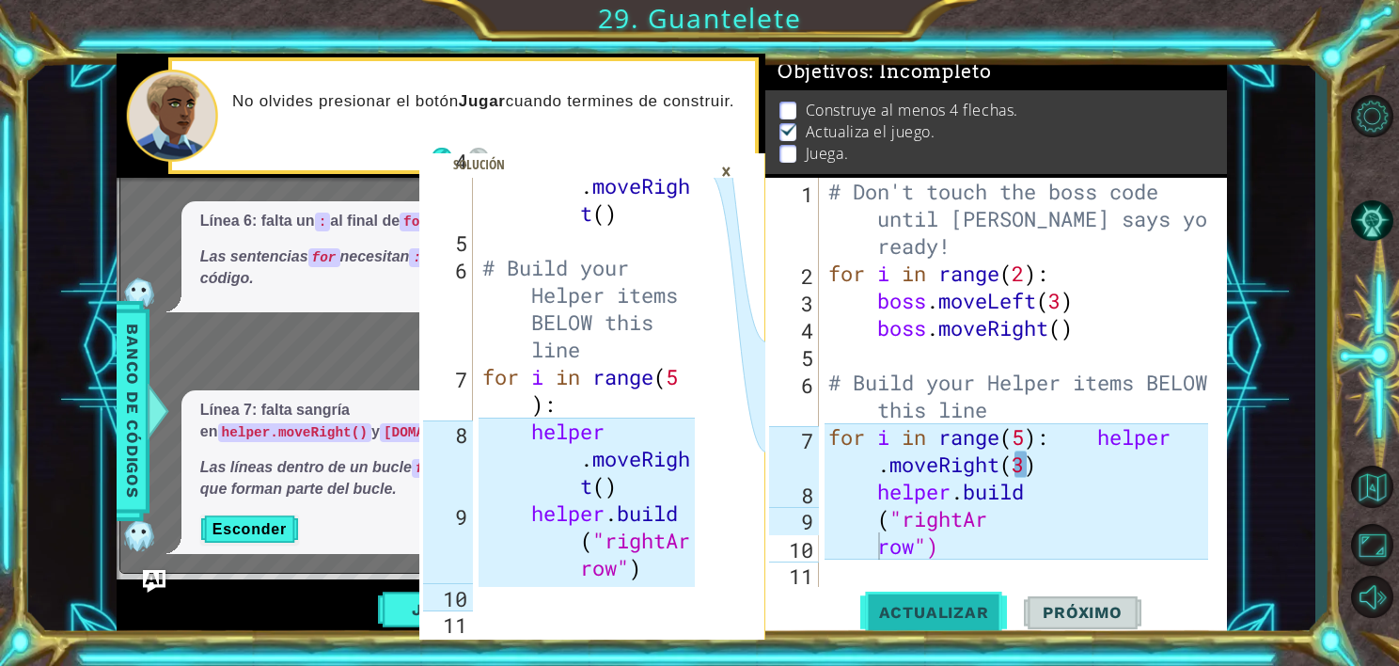
click at [934, 613] on span "Actualizar" at bounding box center [934, 612] width 148 height 19
click at [1061, 488] on div "# Don't touch the boss code until [PERSON_NAME] says you're ready! for i in ran…" at bounding box center [1021, 437] width 393 height 518
click at [870, 487] on div "# Don't touch the boss code until [PERSON_NAME] says you're ready! for i in ran…" at bounding box center [1021, 437] width 393 height 518
click at [936, 614] on span "Actualizar" at bounding box center [934, 612] width 148 height 19
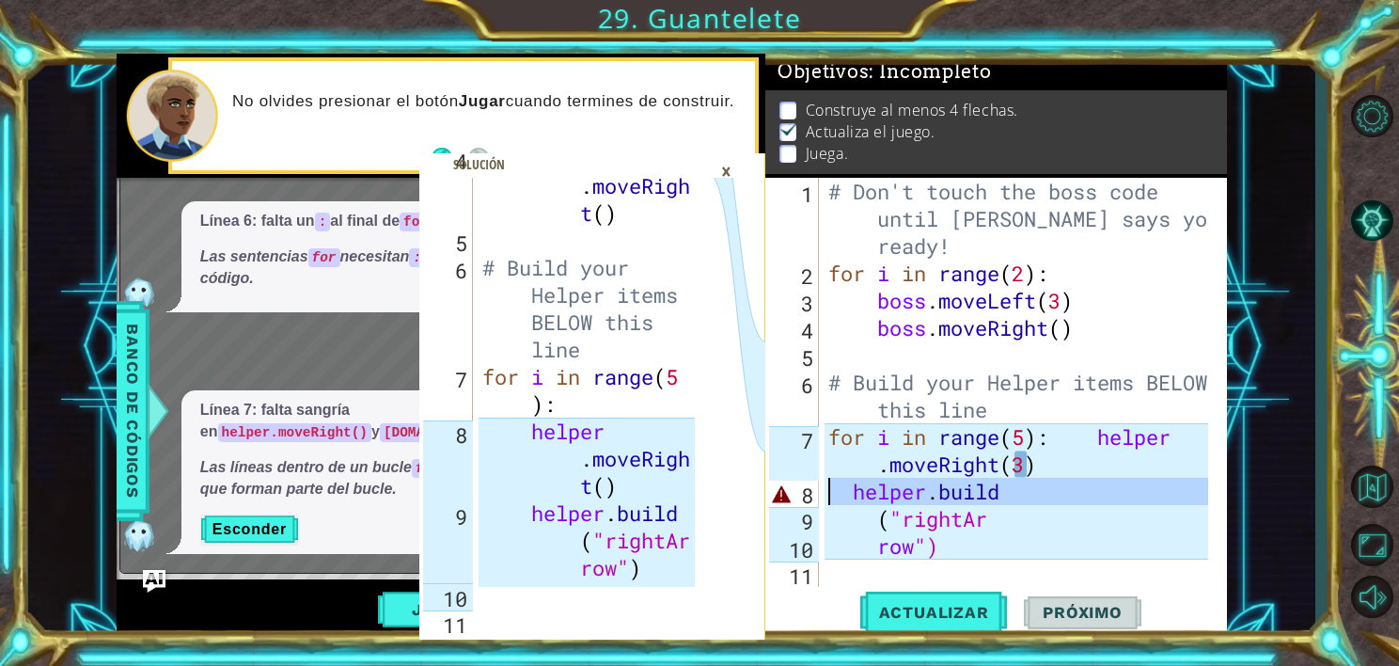
click at [779, 490] on div "8" at bounding box center [794, 493] width 50 height 27
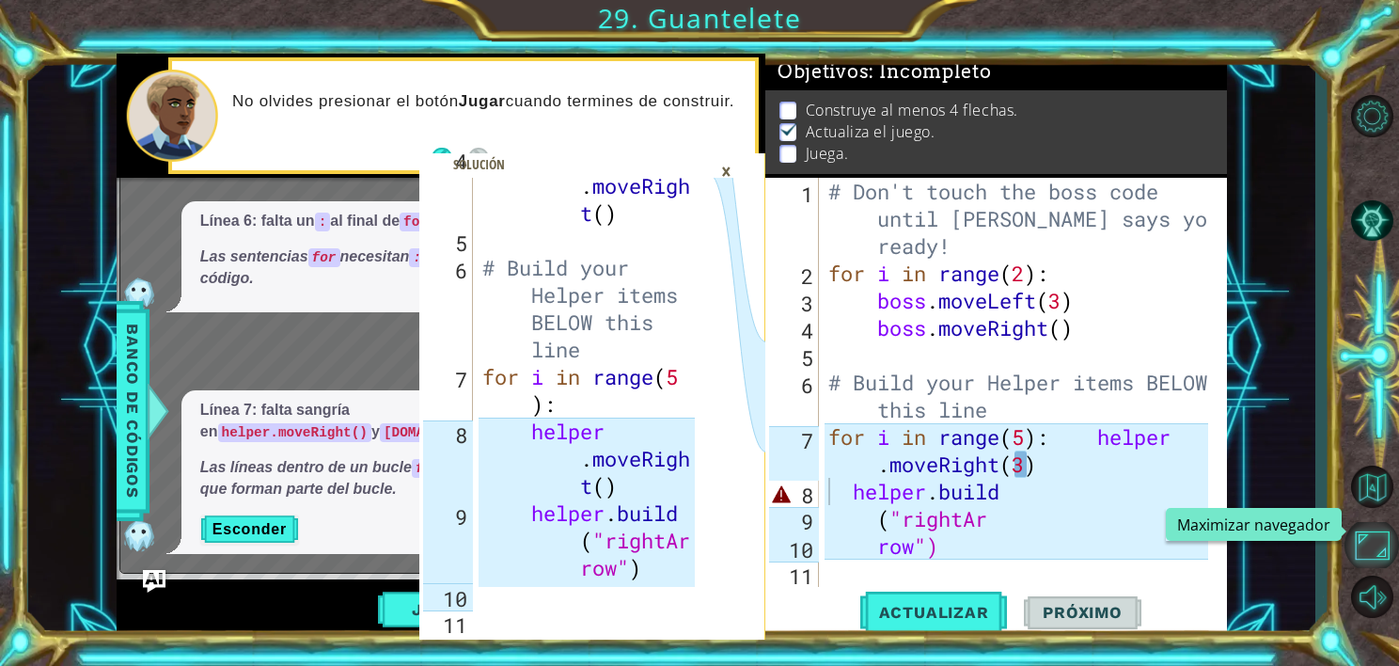
click at [1373, 538] on button "Maximizar navegador" at bounding box center [1372, 545] width 55 height 46
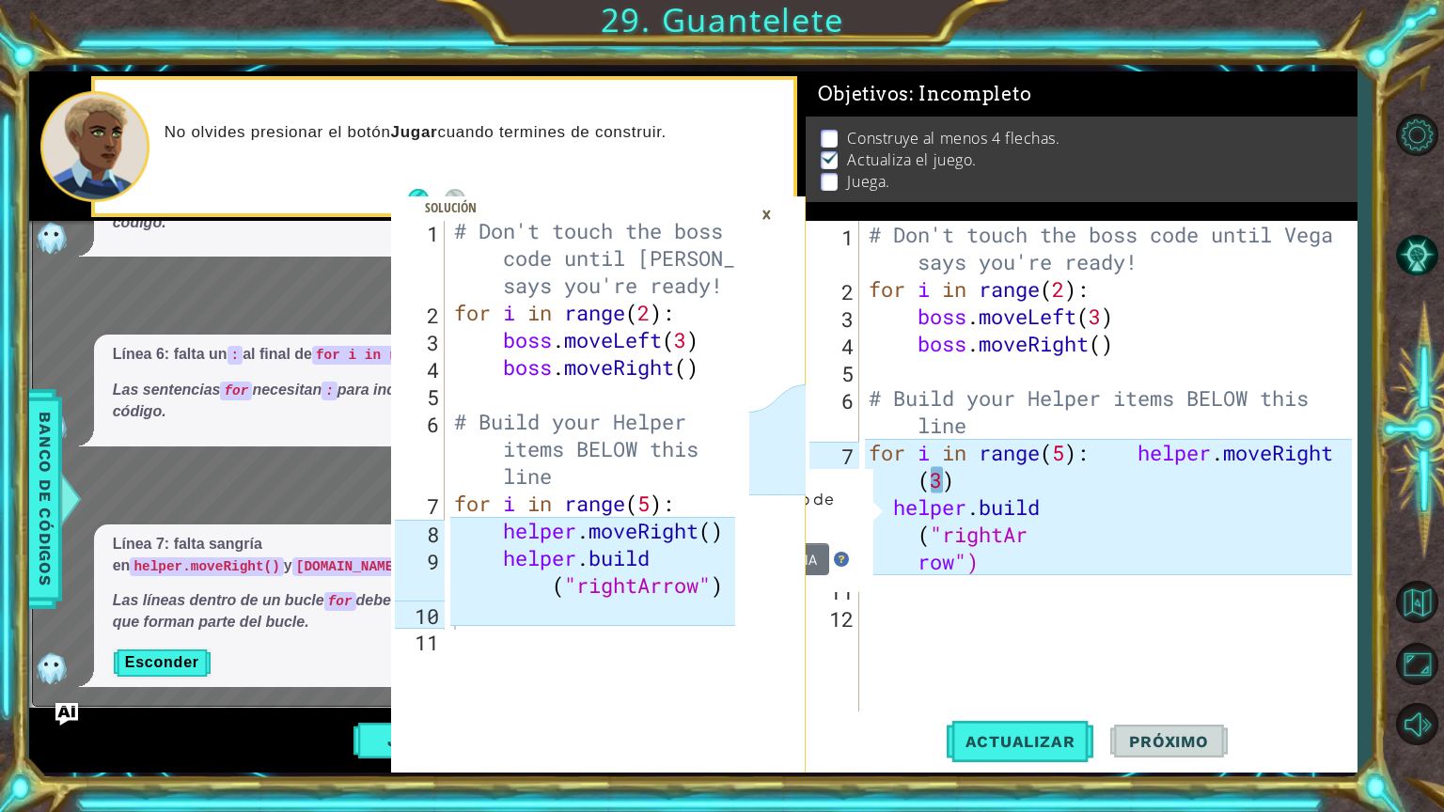
scroll to position [26, 0]
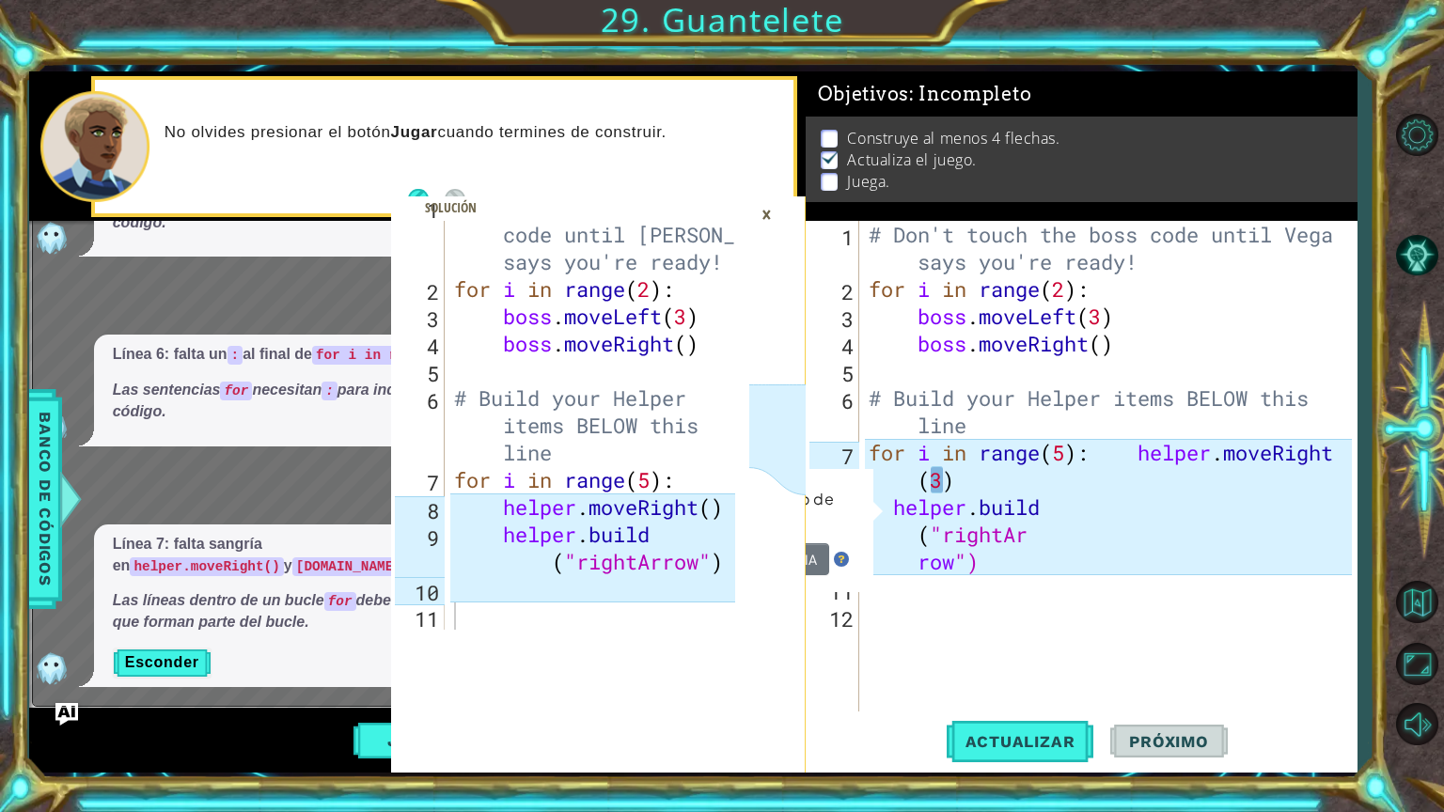
click at [764, 210] on div "×" at bounding box center [766, 214] width 29 height 32
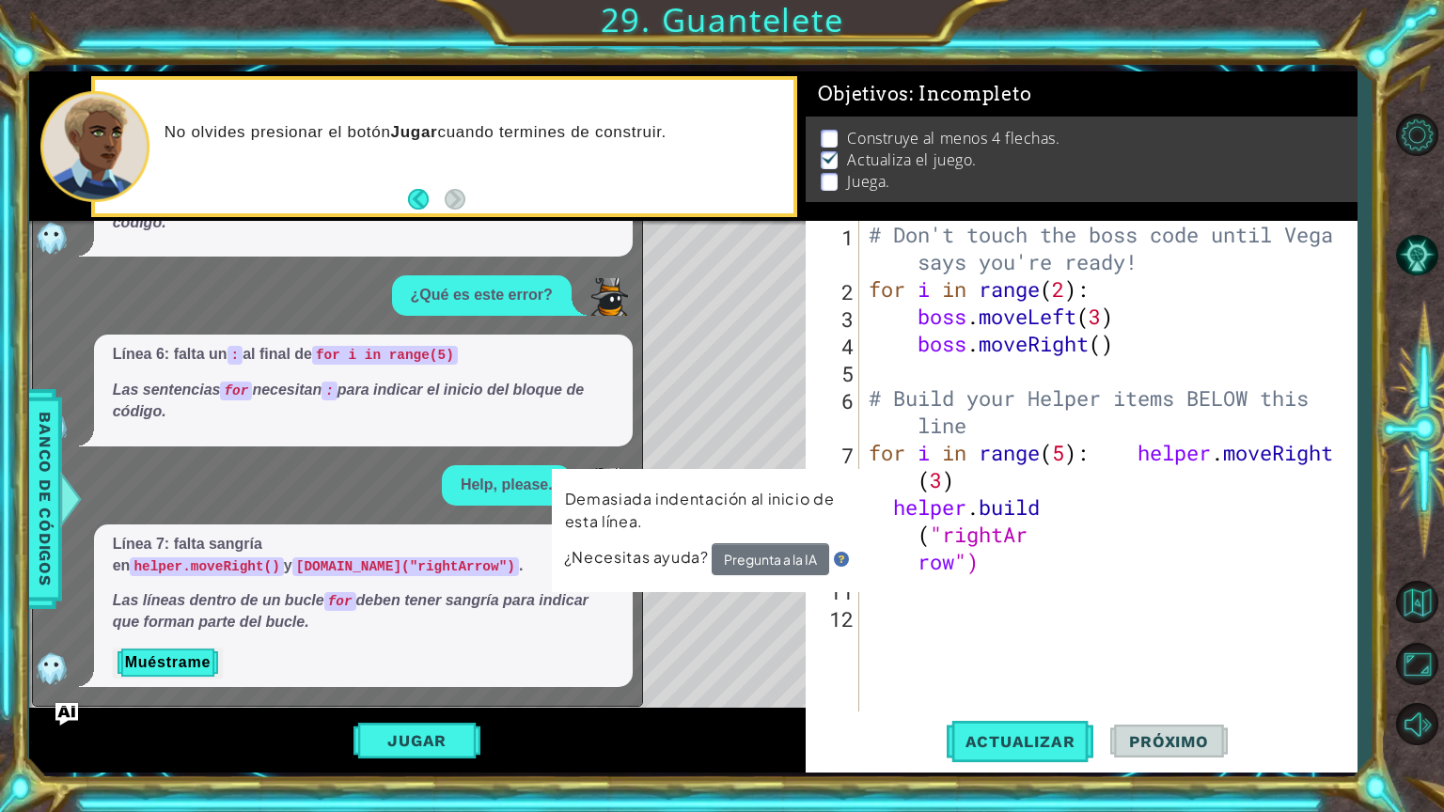
click at [583, 400] on p "Las sentencias for necesitan : para indicar el inicio del bloque de código." at bounding box center [363, 401] width 501 height 43
click at [732, 557] on button "Pregunta a la IA" at bounding box center [771, 559] width 118 height 33
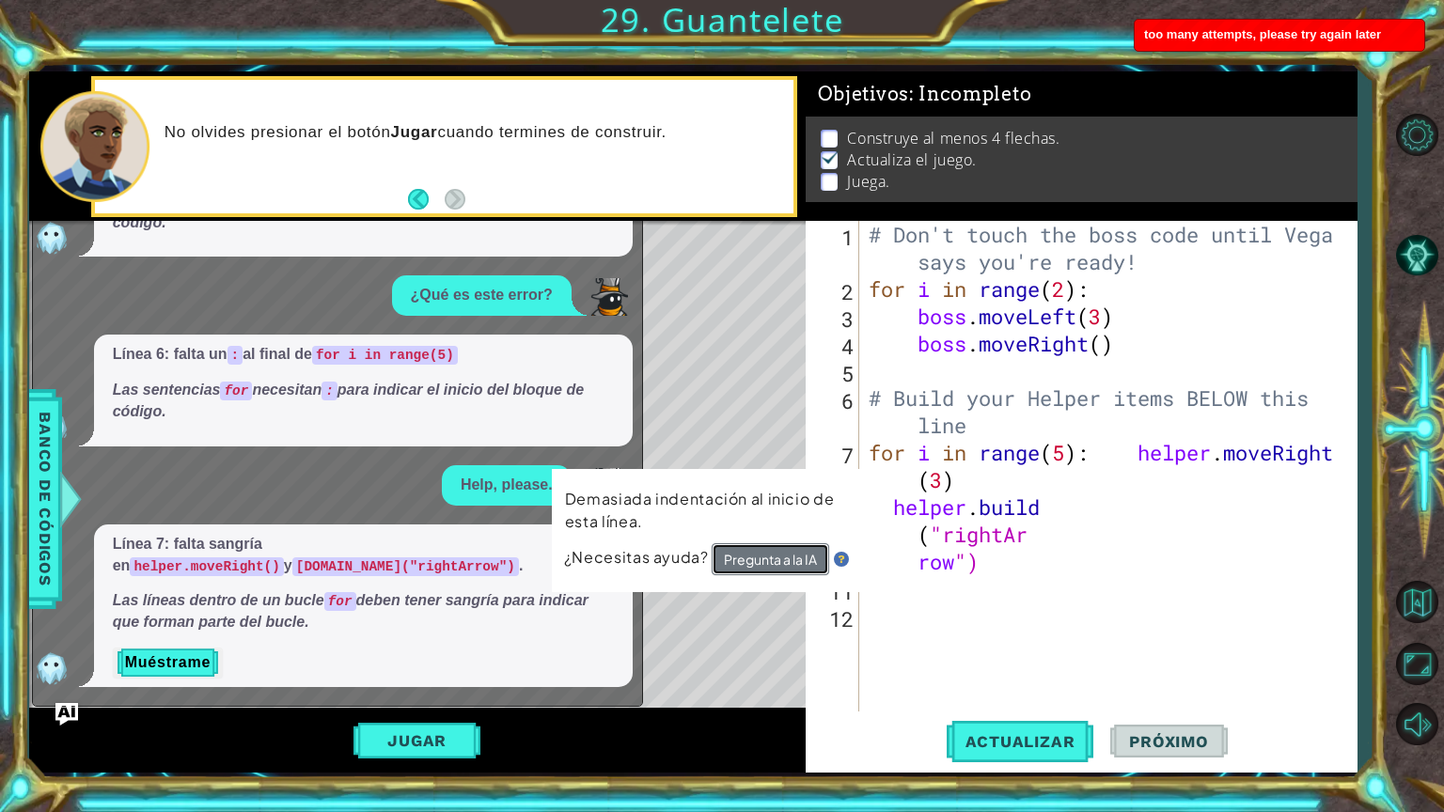
click at [732, 557] on button "Pregunta a la IA" at bounding box center [771, 559] width 118 height 32
click at [732, 557] on button "Pregunta a la IA" at bounding box center [771, 559] width 118 height 34
click at [732, 557] on button "Pregunta a la IA" at bounding box center [771, 559] width 118 height 32
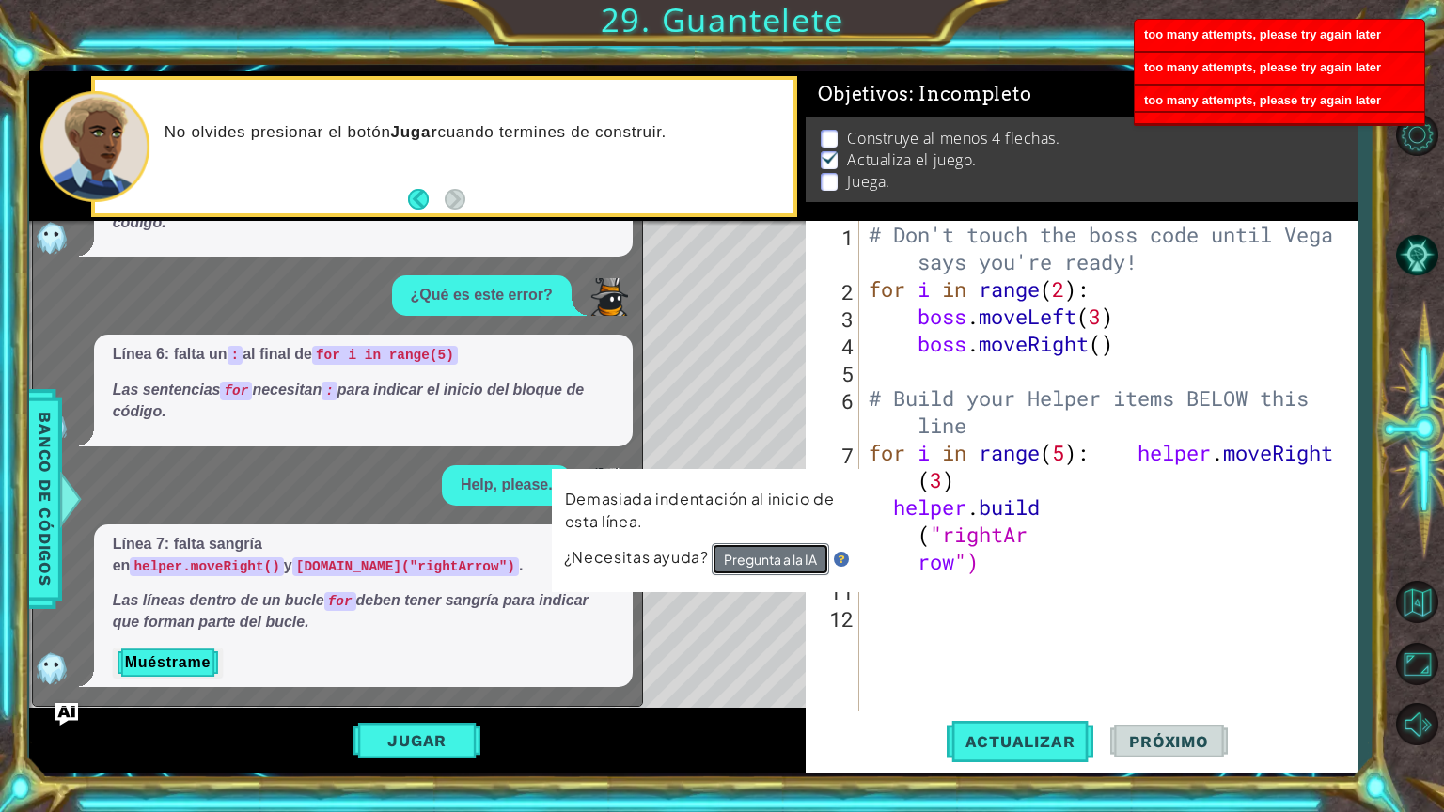
click at [732, 557] on button "Pregunta a la IA" at bounding box center [771, 559] width 118 height 32
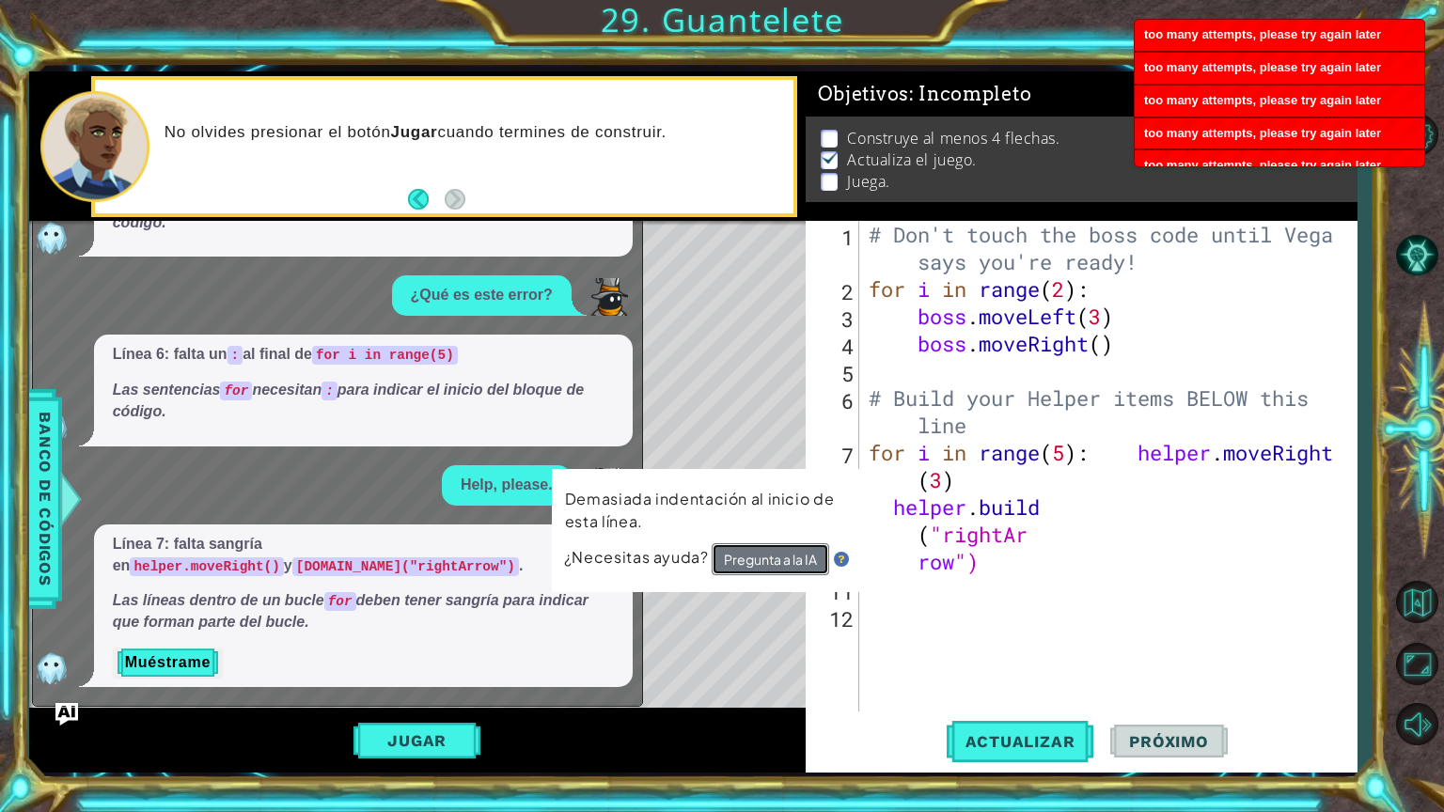
click at [732, 557] on button "Pregunta a la IA" at bounding box center [771, 559] width 118 height 34
click at [732, 557] on button "Pregunta a la IA" at bounding box center [771, 559] width 118 height 33
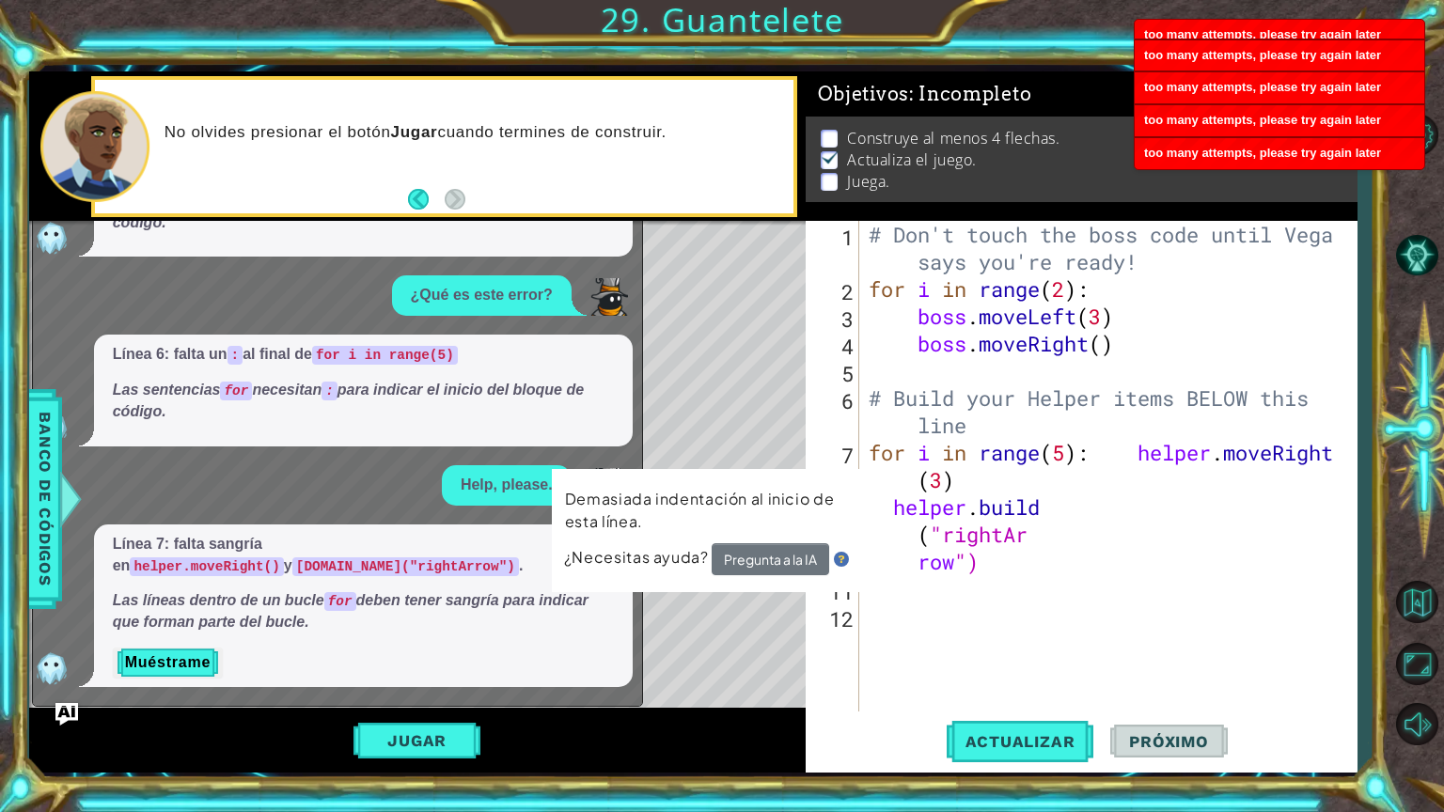
click at [873, 505] on div "Demasiada indentación al inicio de esta línea. ¿Necesitas ayuda? Pregunta a la …" at bounding box center [713, 530] width 322 height 123
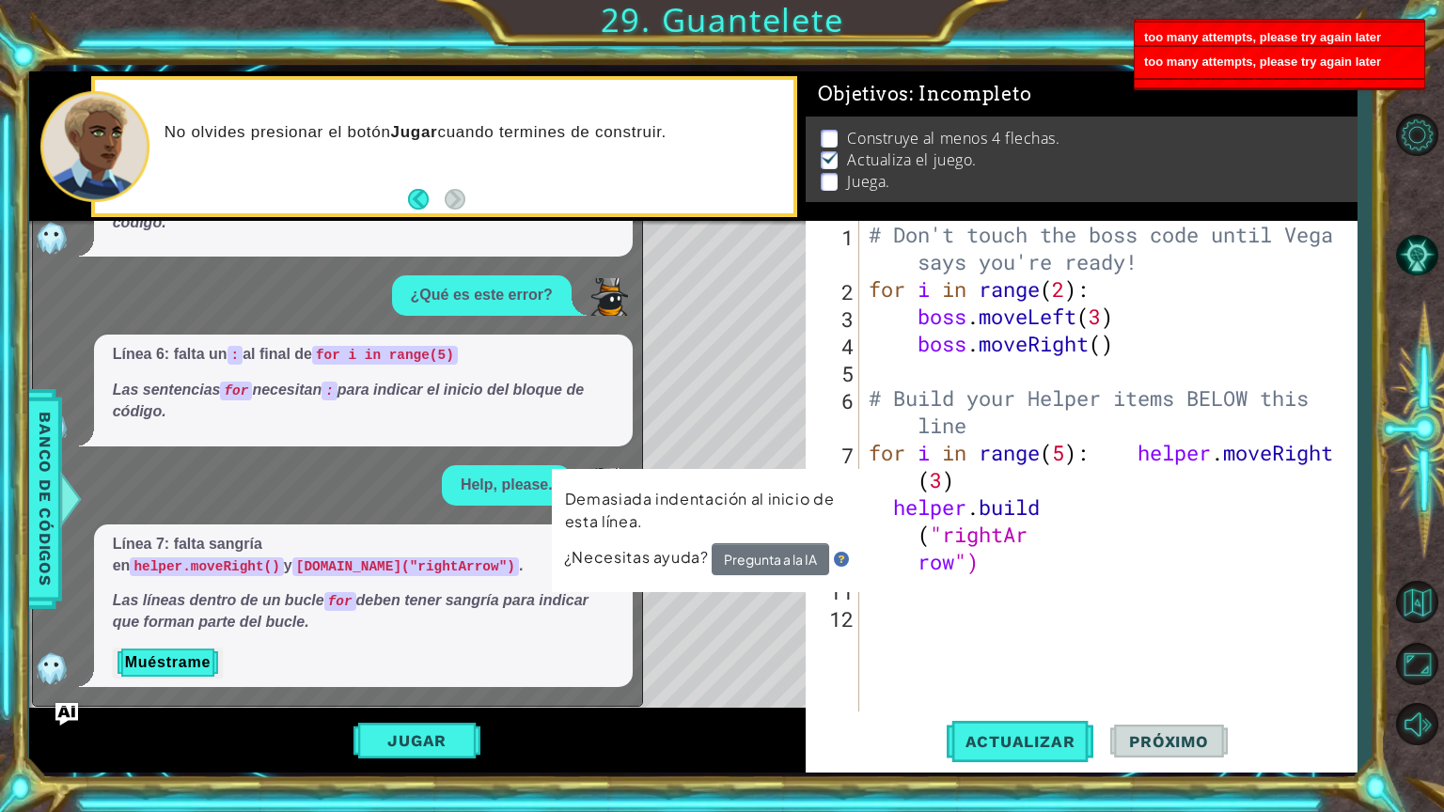
click at [740, 493] on p "Demasiada indentación al inicio de esta línea." at bounding box center [712, 510] width 295 height 45
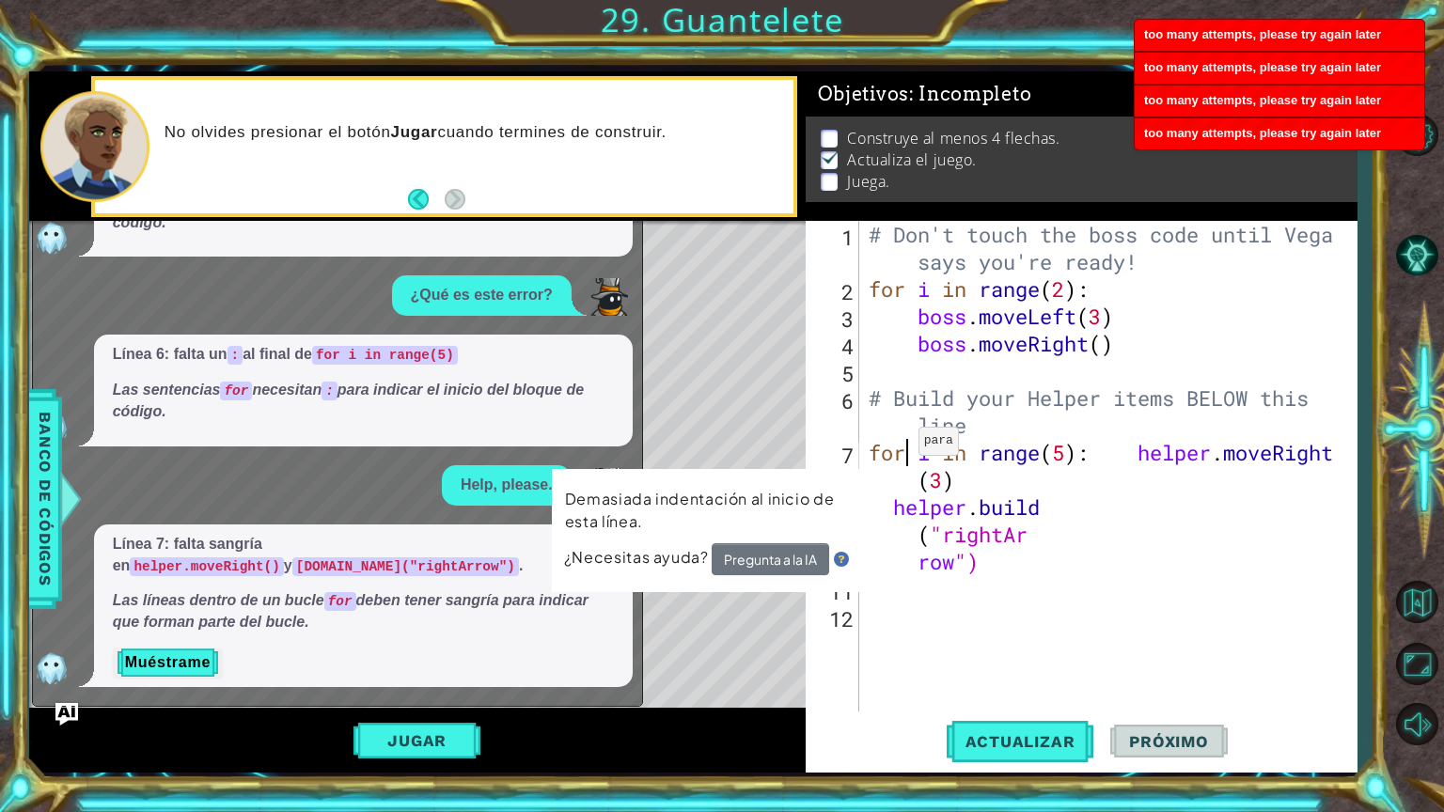
click at [902, 448] on div "# Don't touch the boss code until [PERSON_NAME] says you're ready! for i in ran…" at bounding box center [1113, 507] width 496 height 573
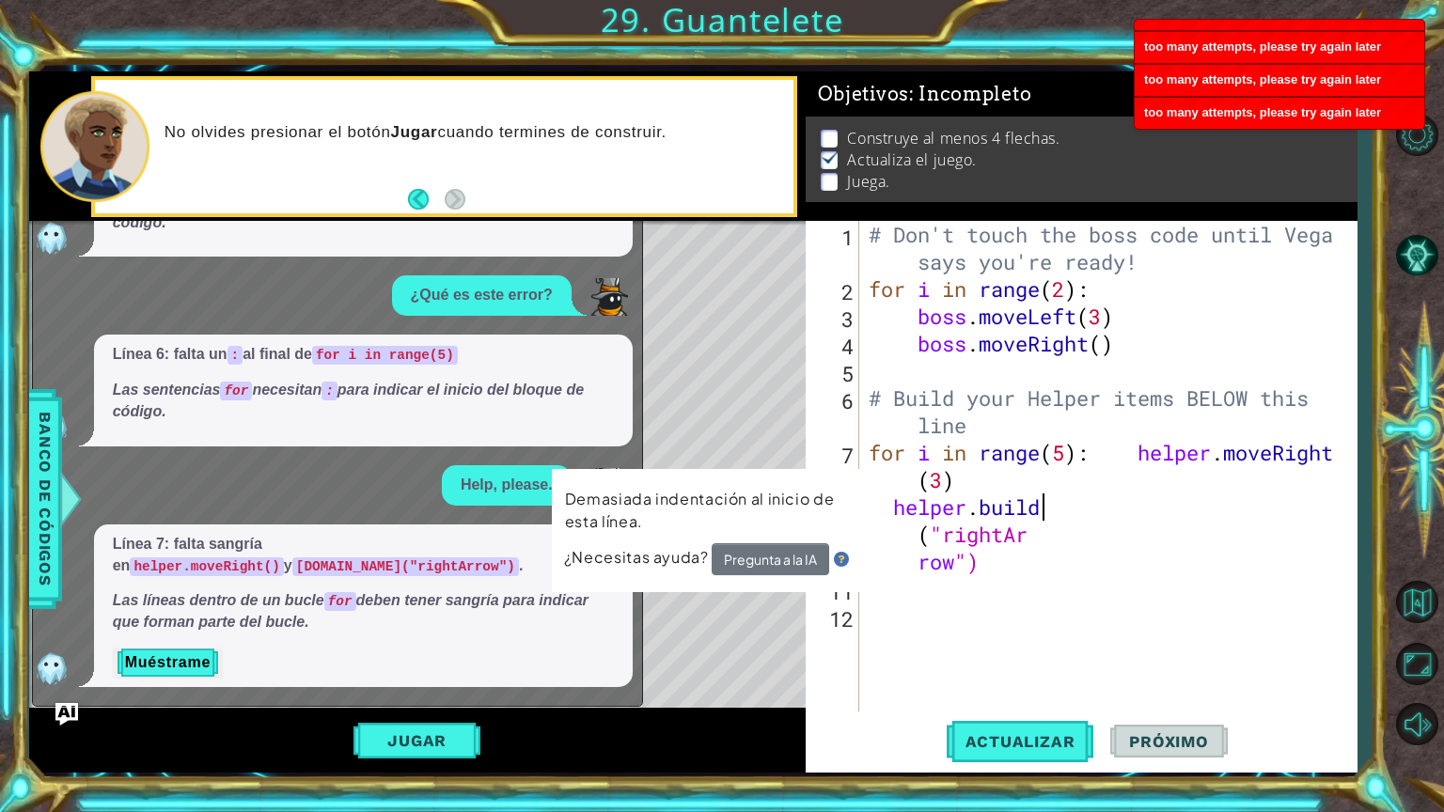
click at [1057, 495] on div "# Don't touch the boss code until [PERSON_NAME] says you're ready! for i in ran…" at bounding box center [1113, 507] width 496 height 573
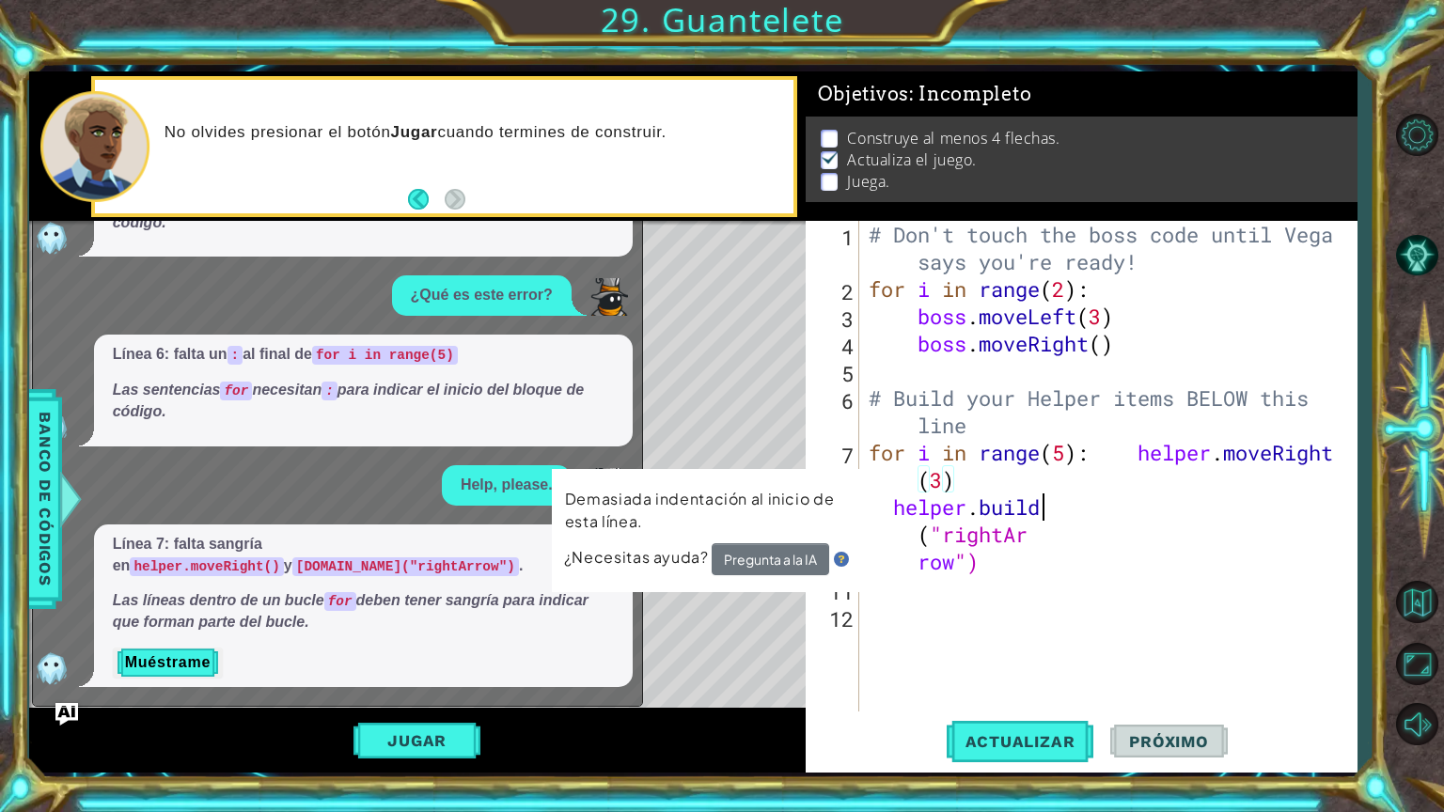
drag, startPoint x: 1055, startPoint y: 511, endPoint x: 1068, endPoint y: 514, distance: 13.5
click at [1068, 514] on div "# Don't touch the boss code until [PERSON_NAME] says you're ready! for i in ran…" at bounding box center [1113, 507] width 496 height 573
click at [1146, 665] on span "Próximo" at bounding box center [1168, 741] width 117 height 19
click at [433, 575] on p "Línea 7: falta sangría en helper.moveRight() y [DOMAIN_NAME]("rightArrow") ." at bounding box center [363, 555] width 501 height 43
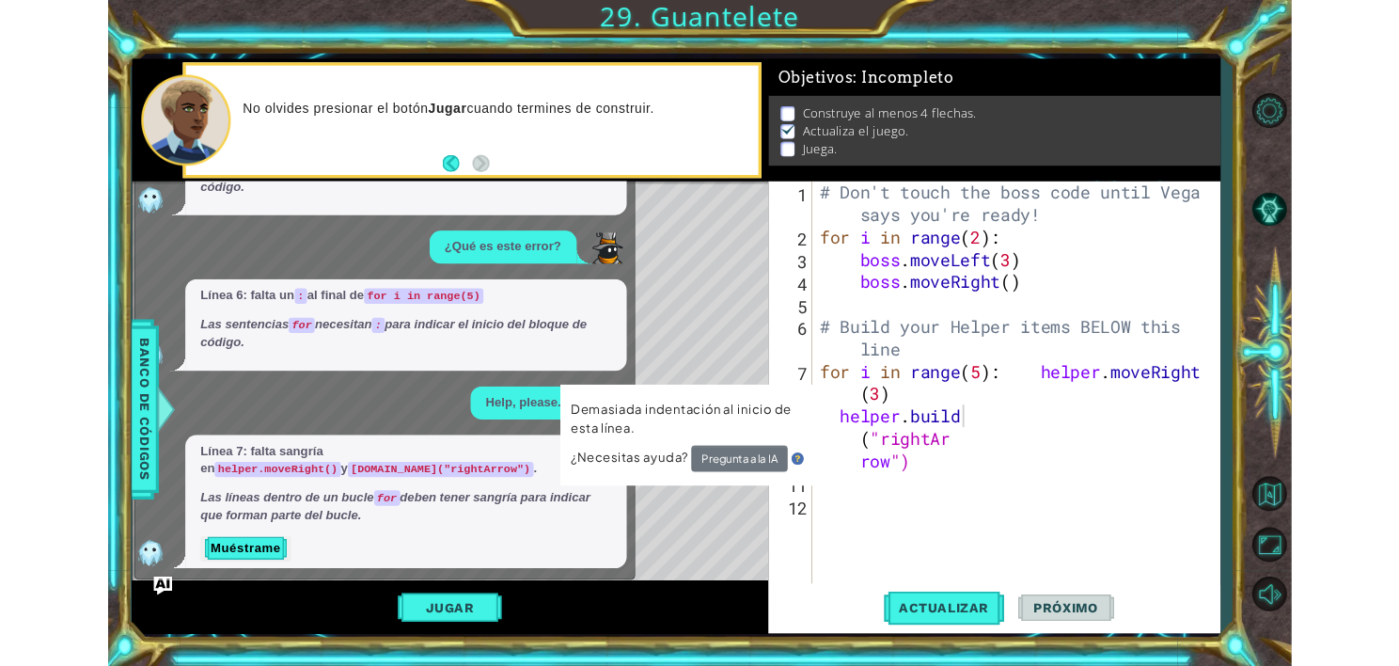
scroll to position [81, 0]
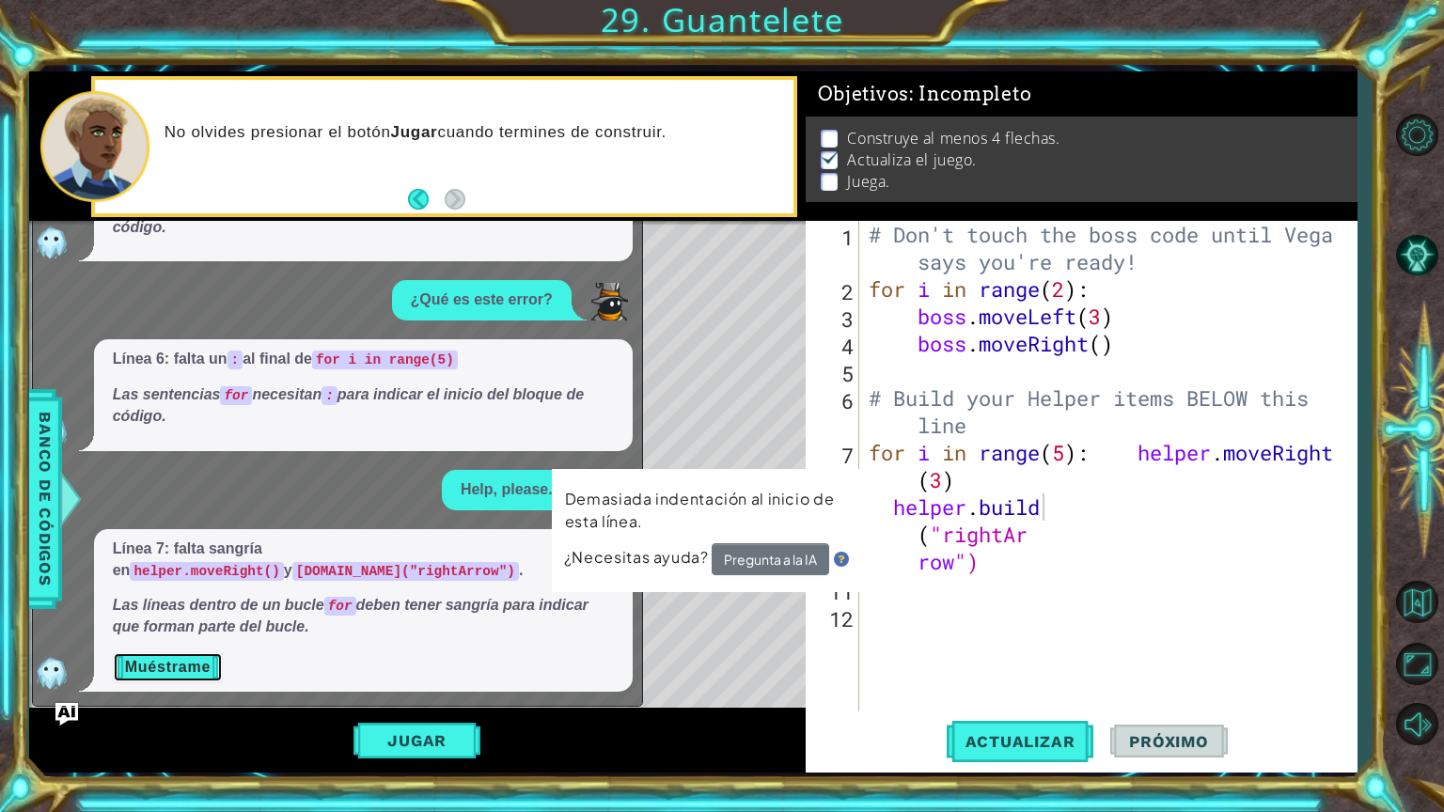
click at [162, 665] on button "Muéstrame" at bounding box center [168, 668] width 110 height 30
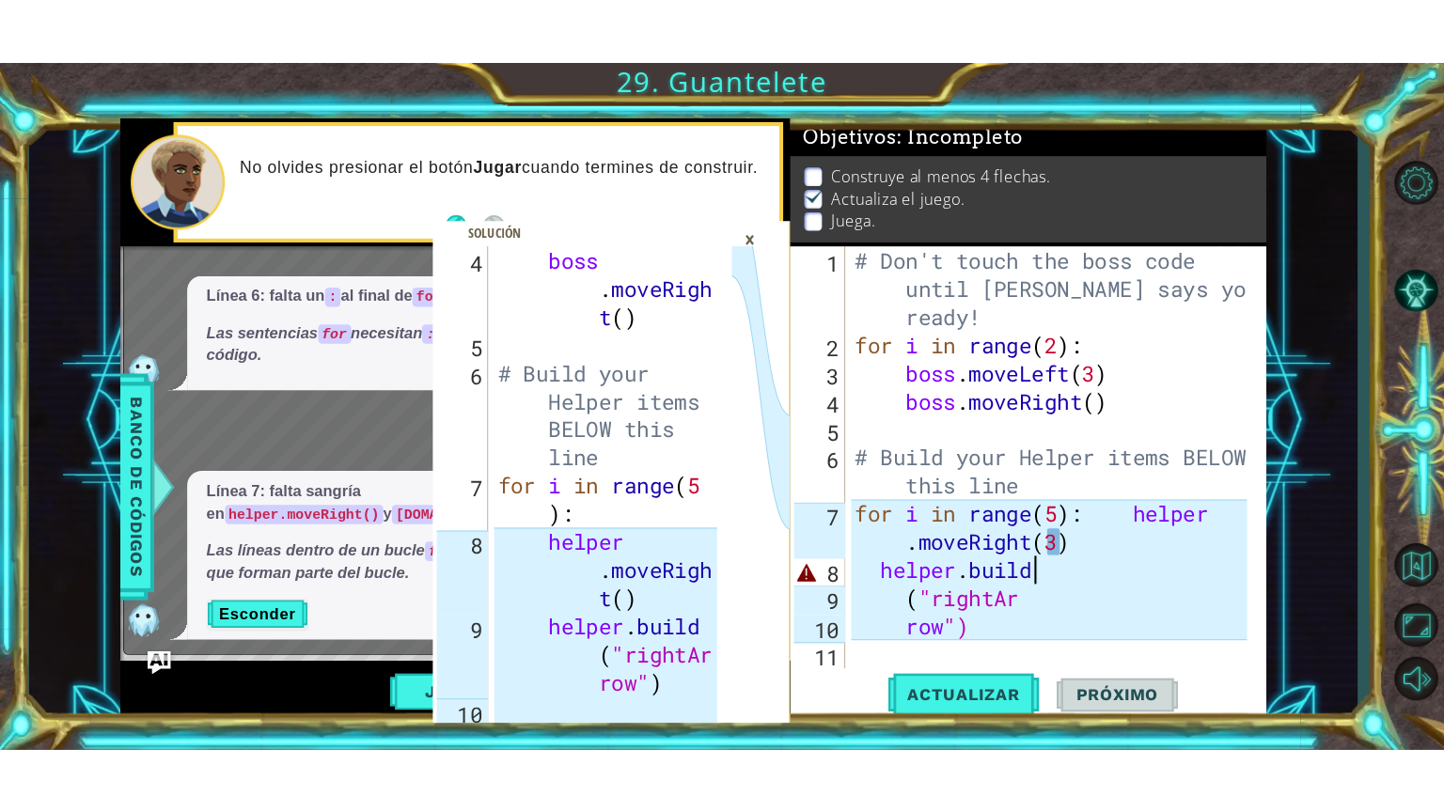
scroll to position [244, 0]
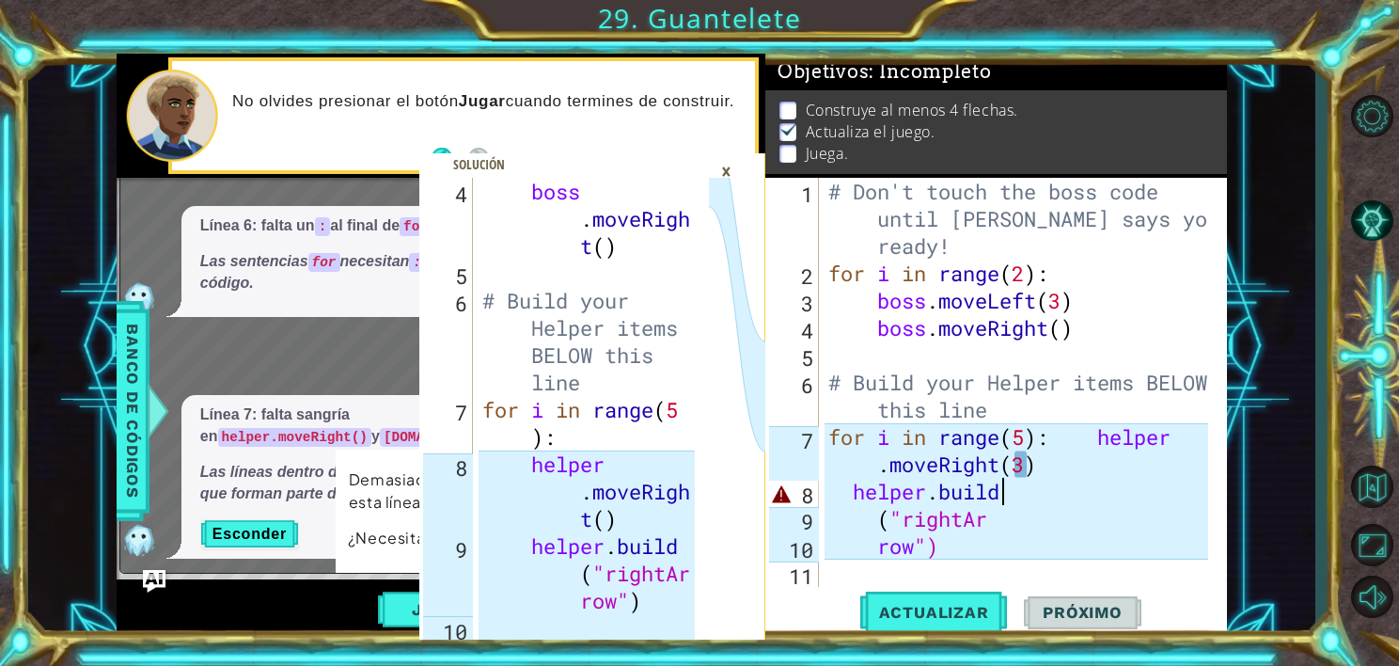
click at [837, 490] on div "# Don't touch the boss code until [PERSON_NAME] says you're ready! for i in ran…" at bounding box center [1021, 437] width 393 height 518
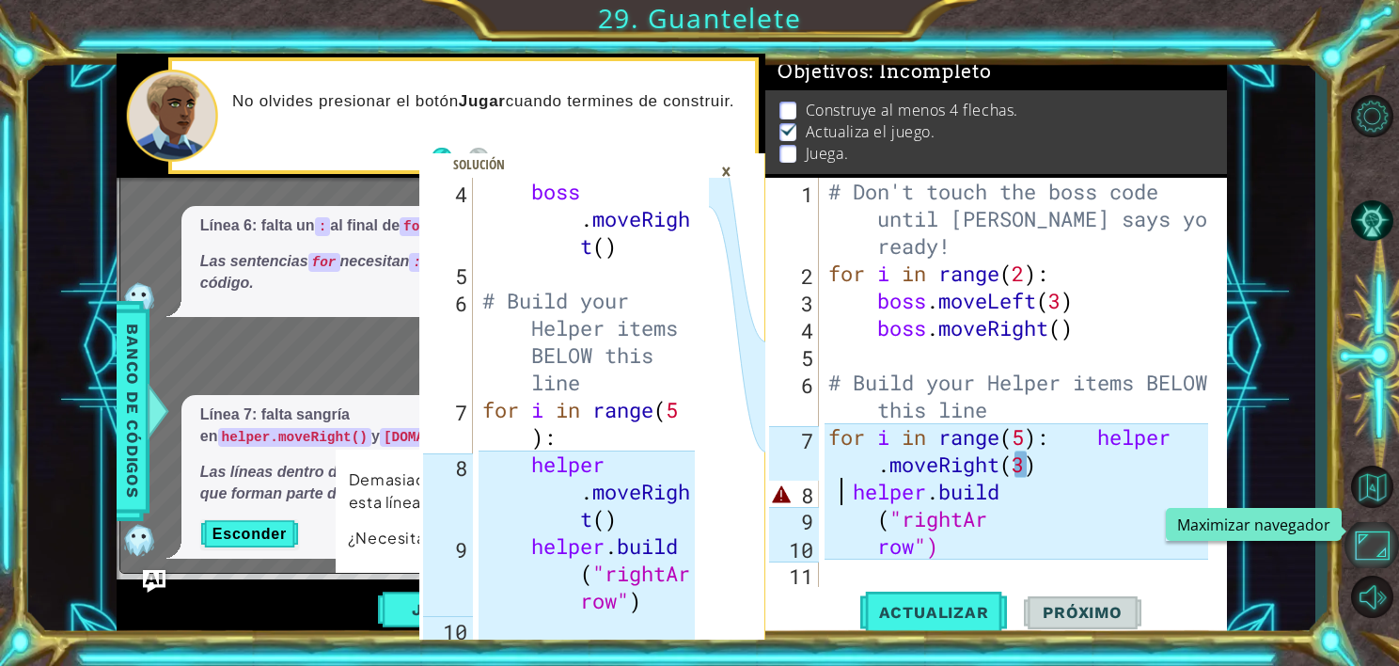
click at [1369, 543] on button "Maximizar navegador" at bounding box center [1372, 545] width 55 height 46
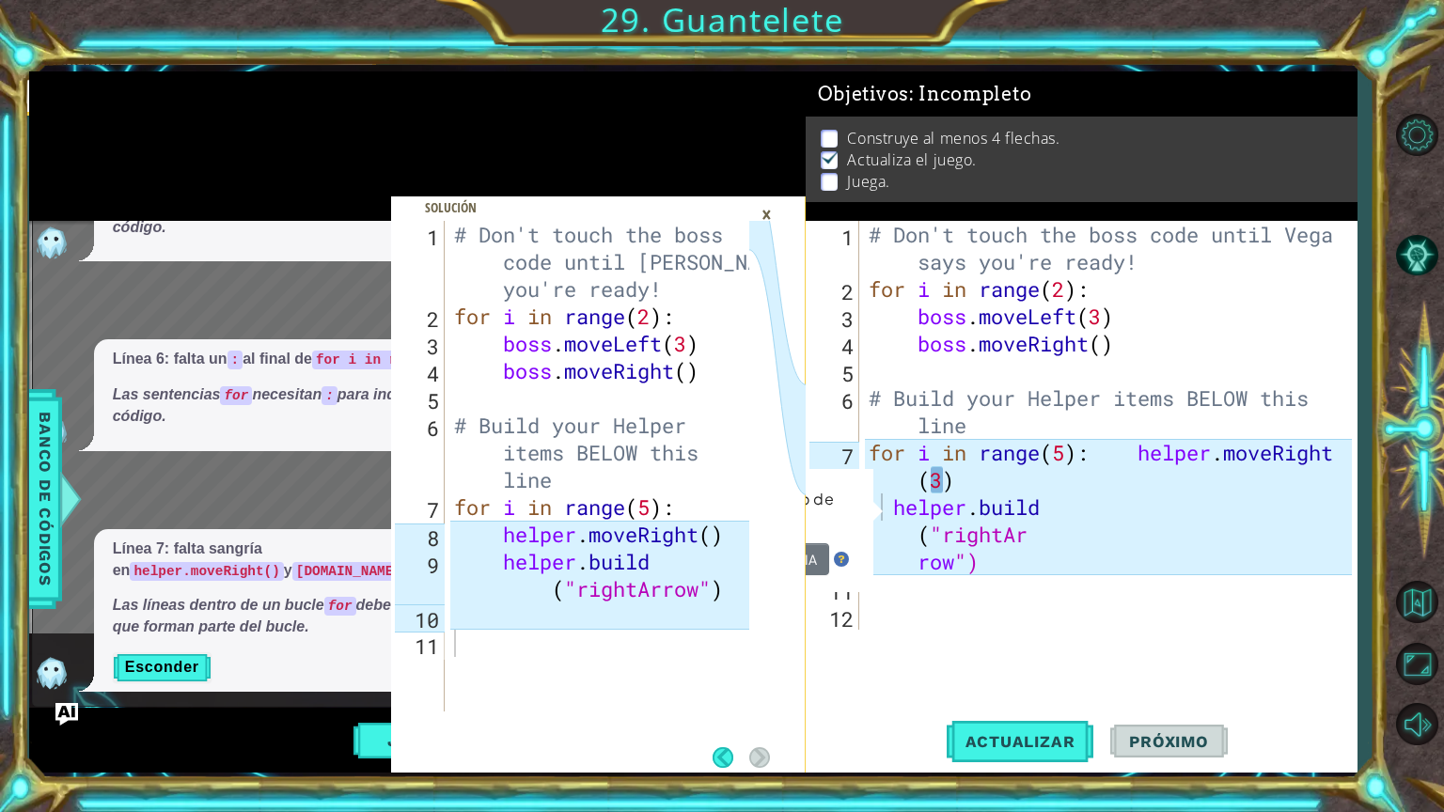
scroll to position [4, 0]
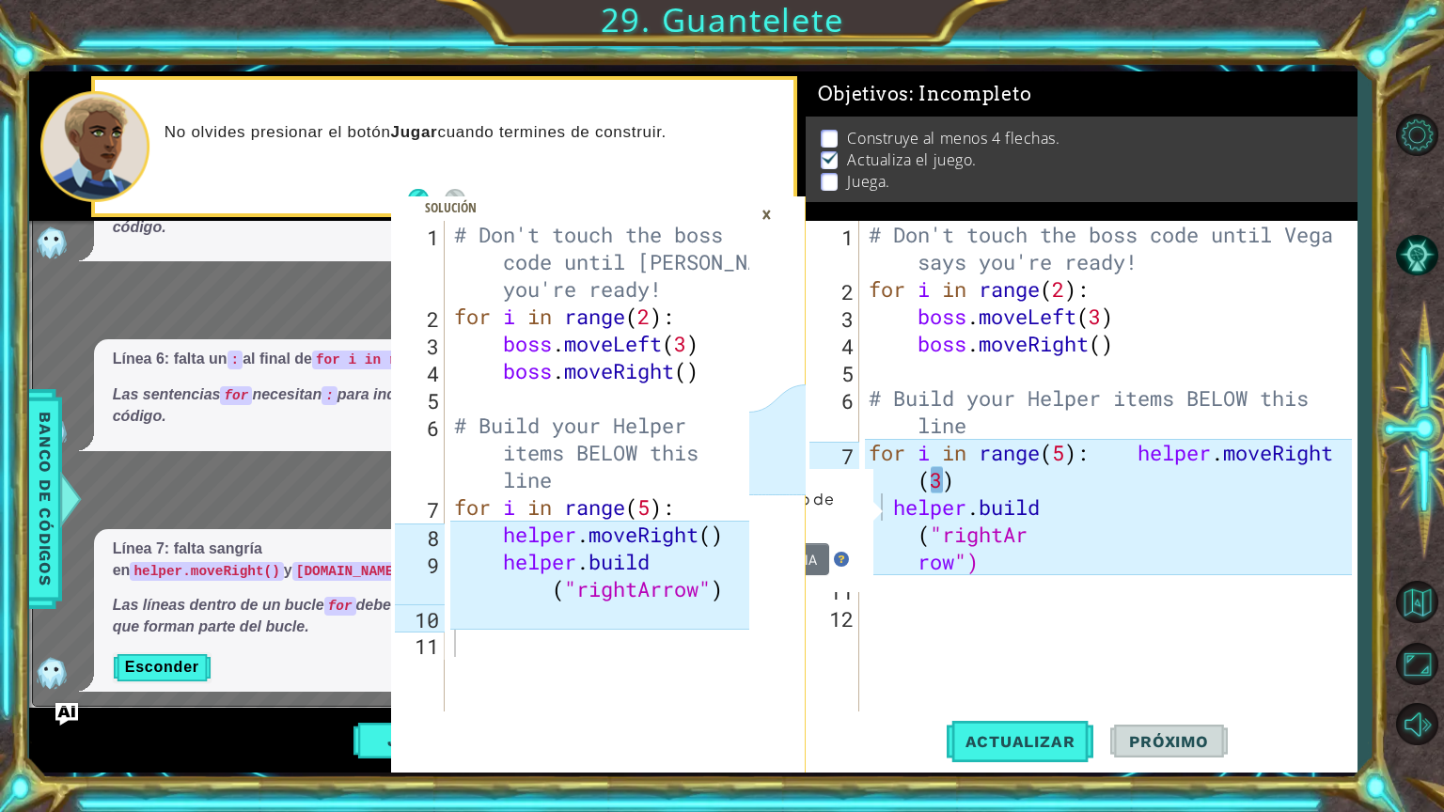
click at [901, 529] on div "# Don't touch the boss code until [PERSON_NAME] says you're ready! for i in ran…" at bounding box center [1113, 507] width 496 height 573
click at [991, 665] on button "Actualizar" at bounding box center [1021, 741] width 148 height 55
click at [819, 503] on div "8" at bounding box center [835, 509] width 50 height 27
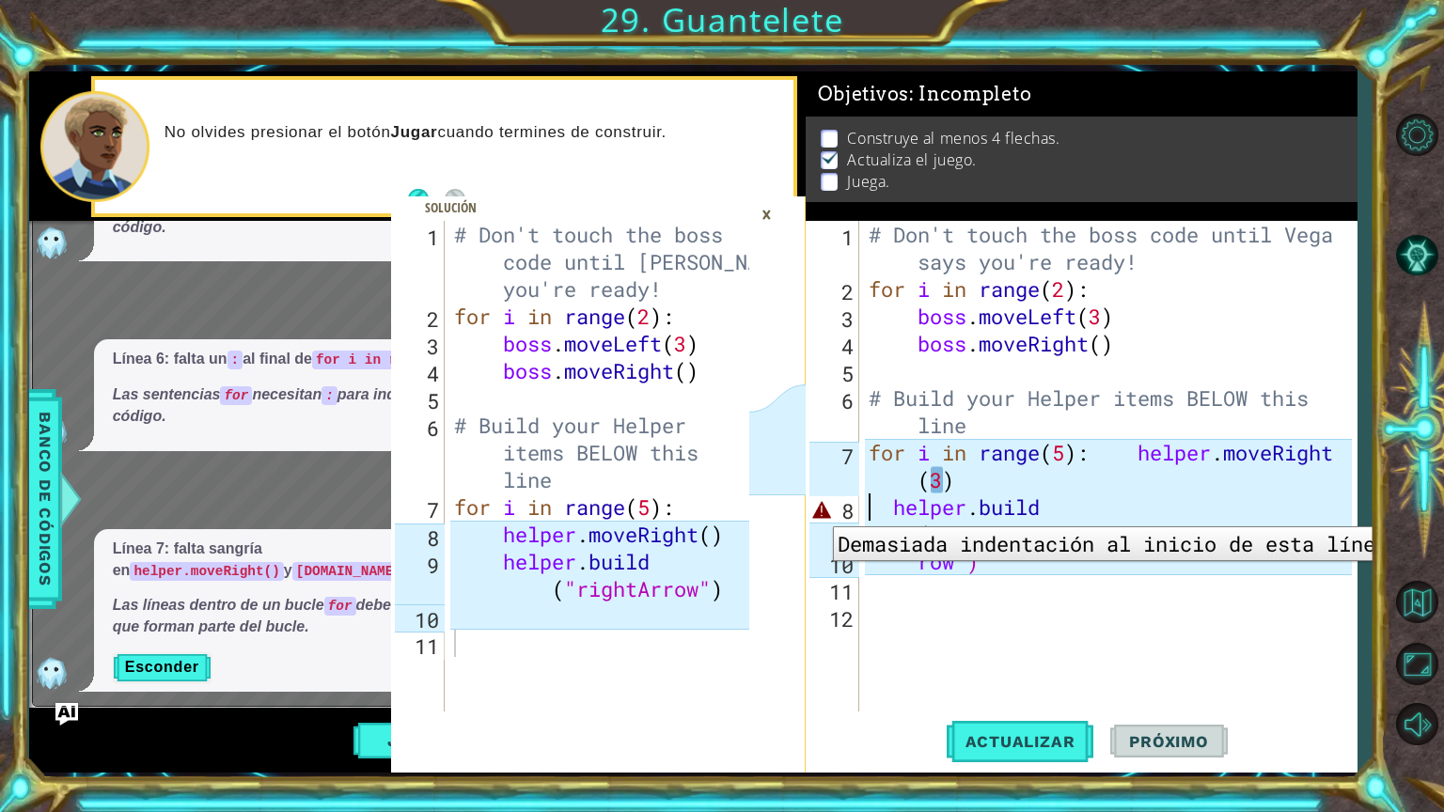
click at [819, 512] on div "8" at bounding box center [835, 509] width 50 height 27
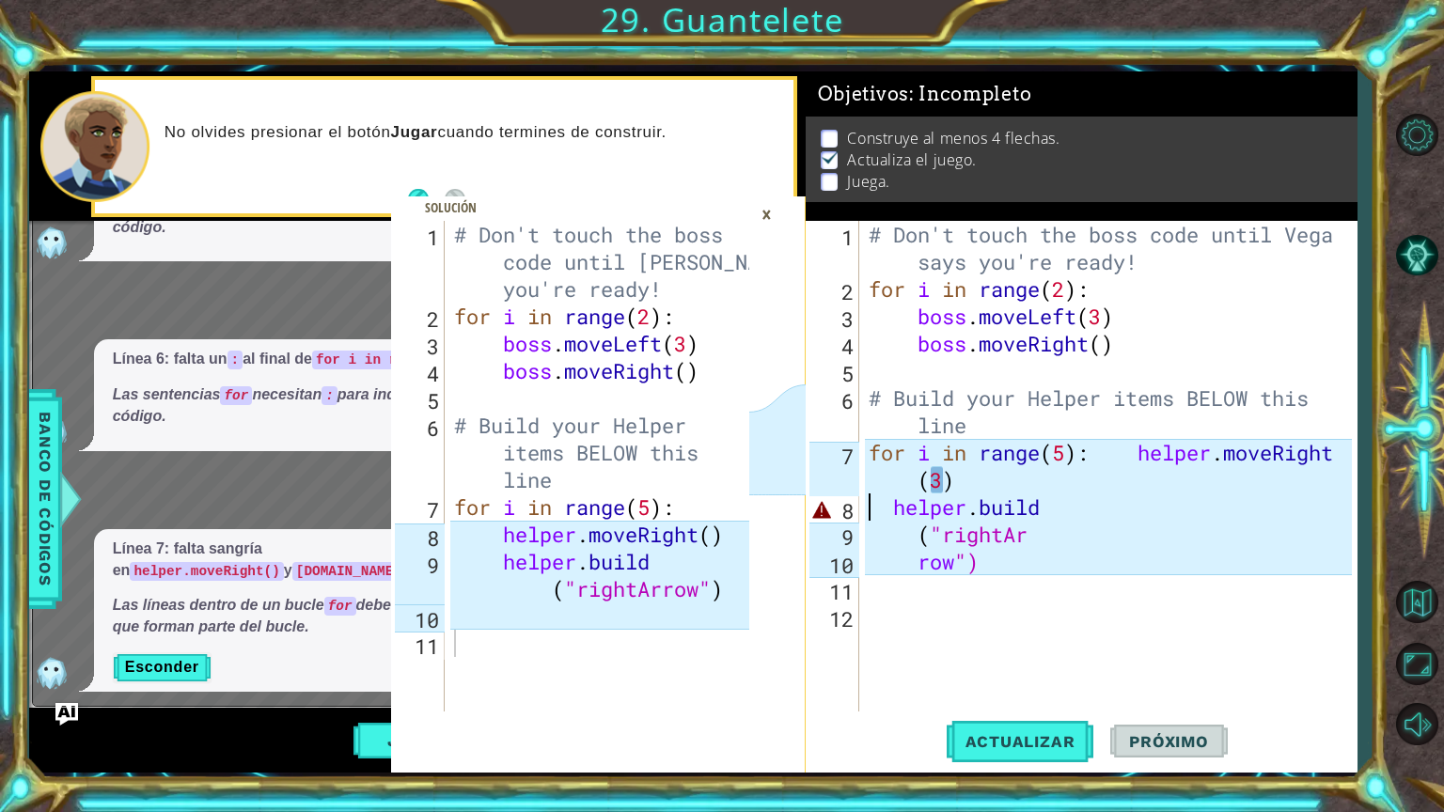
click at [893, 511] on div "# Don't touch the boss code until [PERSON_NAME] says you're ready! for i in ran…" at bounding box center [1113, 507] width 496 height 573
click at [988, 665] on button "Actualizar" at bounding box center [1021, 741] width 148 height 55
click at [921, 544] on div "# Don't touch the boss code until [PERSON_NAME] says you're ready! for i in ran…" at bounding box center [1113, 507] width 496 height 573
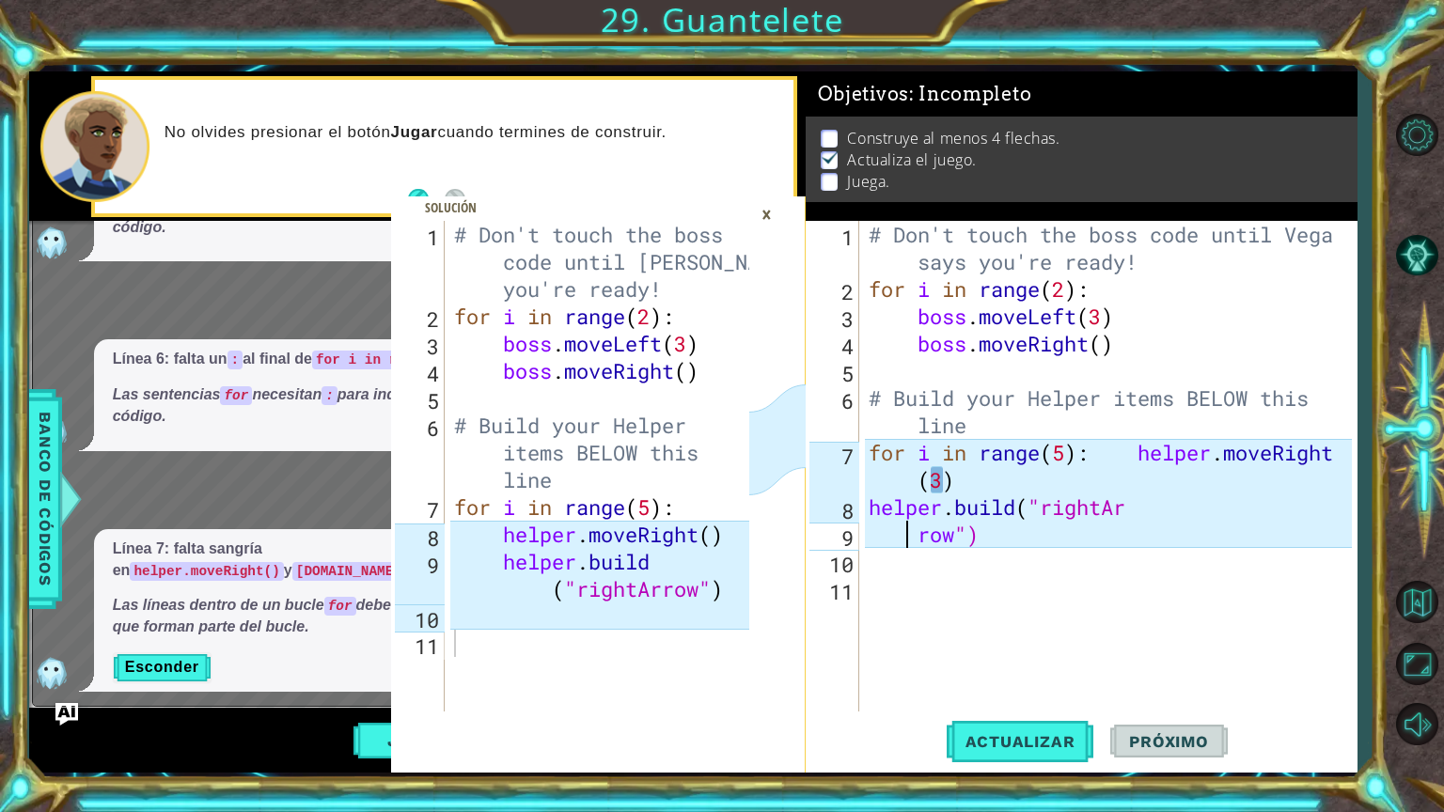
click at [900, 534] on div "# Don't touch the boss code until [PERSON_NAME] says you're ready! for i in ran…" at bounding box center [1113, 507] width 496 height 573
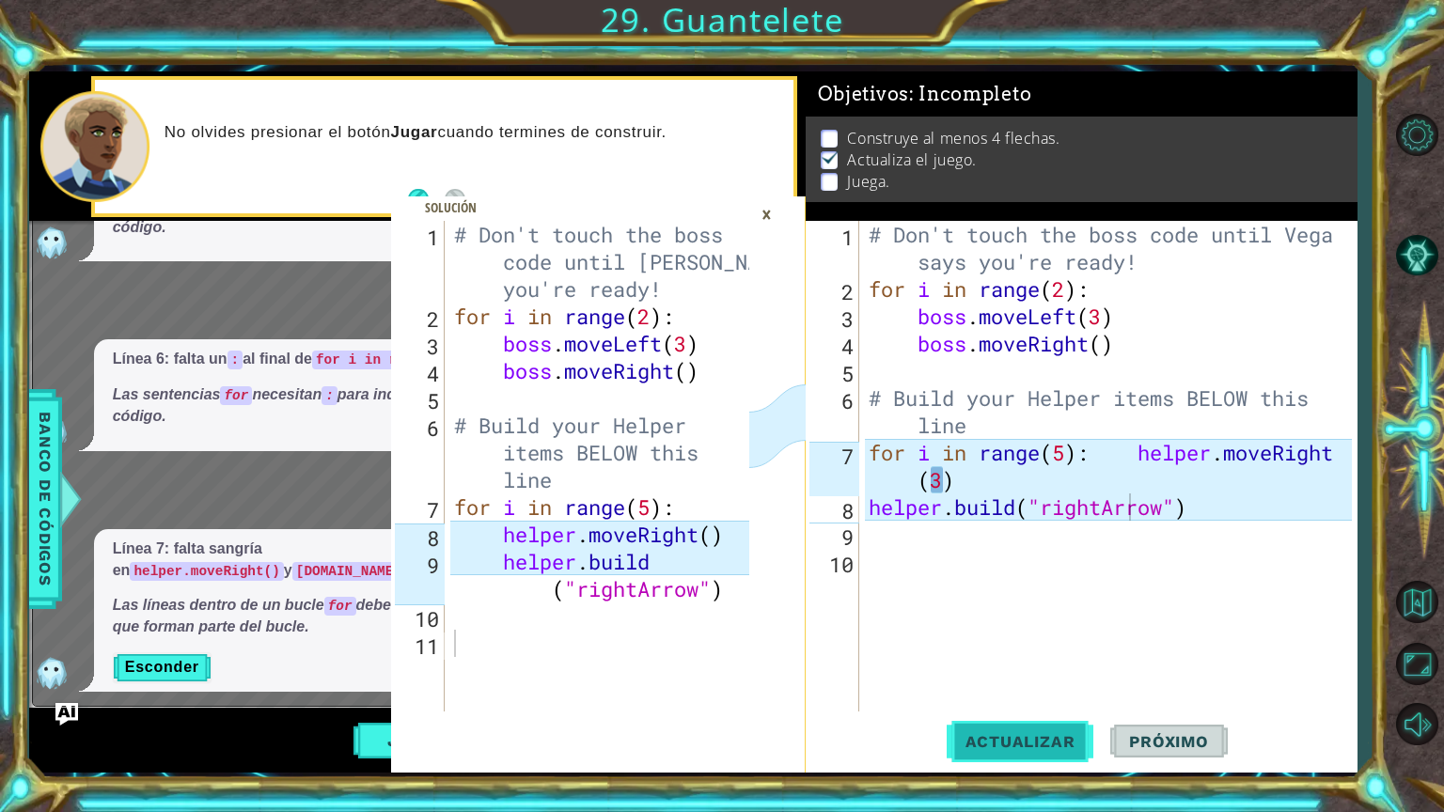
click at [1029, 665] on span "Actualizar" at bounding box center [1021, 741] width 148 height 19
click at [1008, 665] on button "Actualizar" at bounding box center [1021, 741] width 148 height 55
click at [227, 438] on div "Línea 6: falta un : al final de for i in range(5) Las sentencias for necesitan …" at bounding box center [363, 395] width 539 height 112
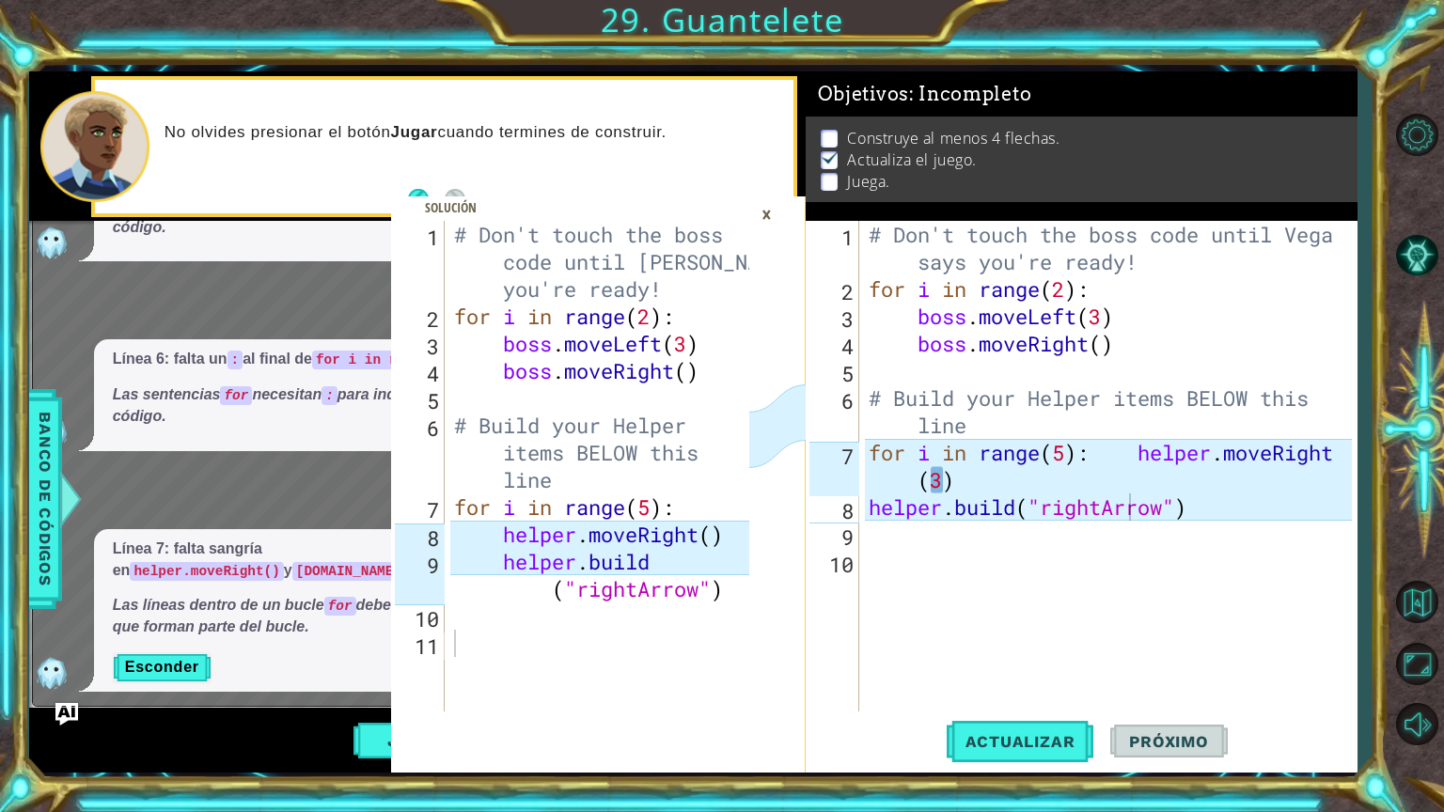
click at [760, 213] on div "×" at bounding box center [766, 214] width 29 height 32
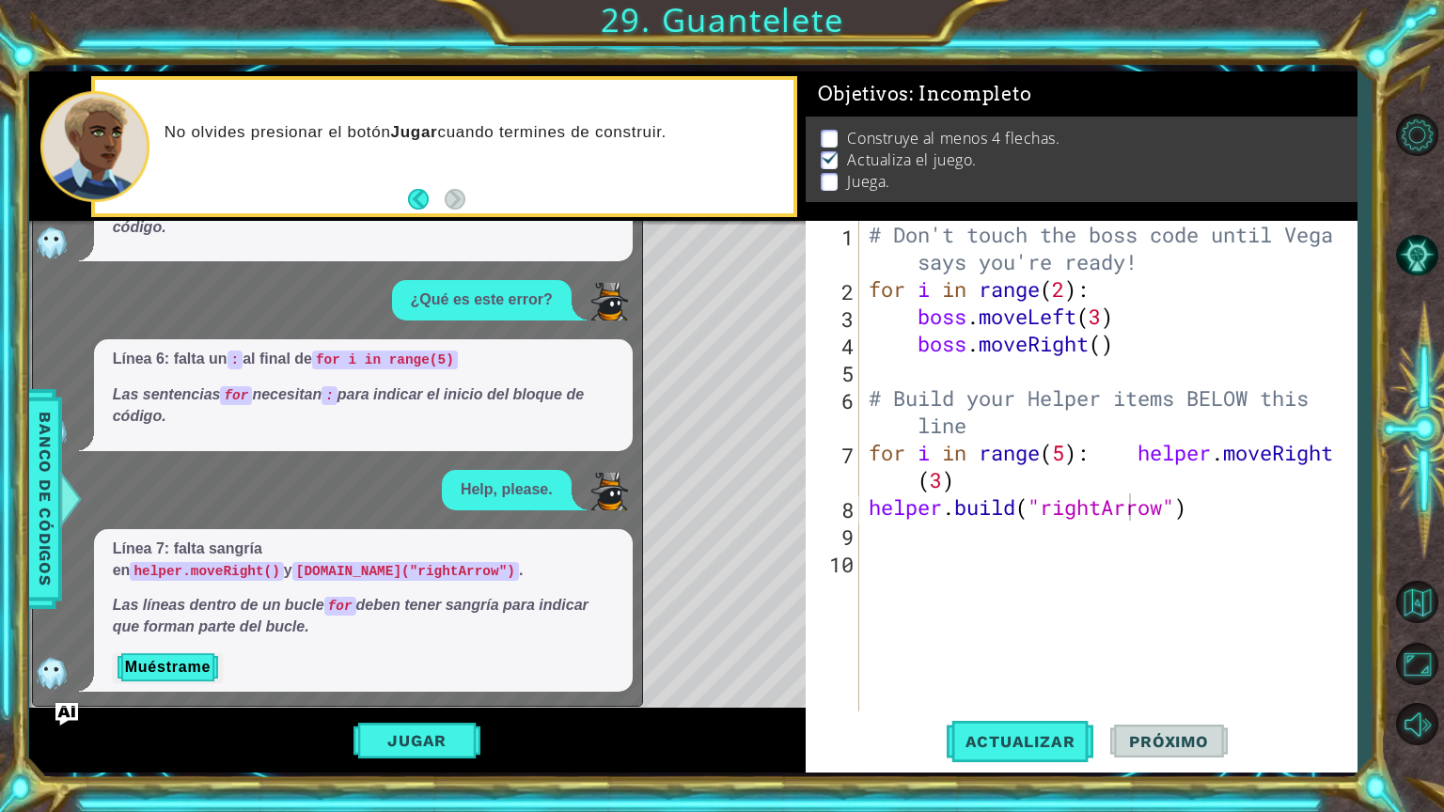
click at [652, 312] on div "Level Map" at bounding box center [463, 498] width 869 height 554
click at [39, 538] on span "Banco de códigos" at bounding box center [45, 498] width 30 height 195
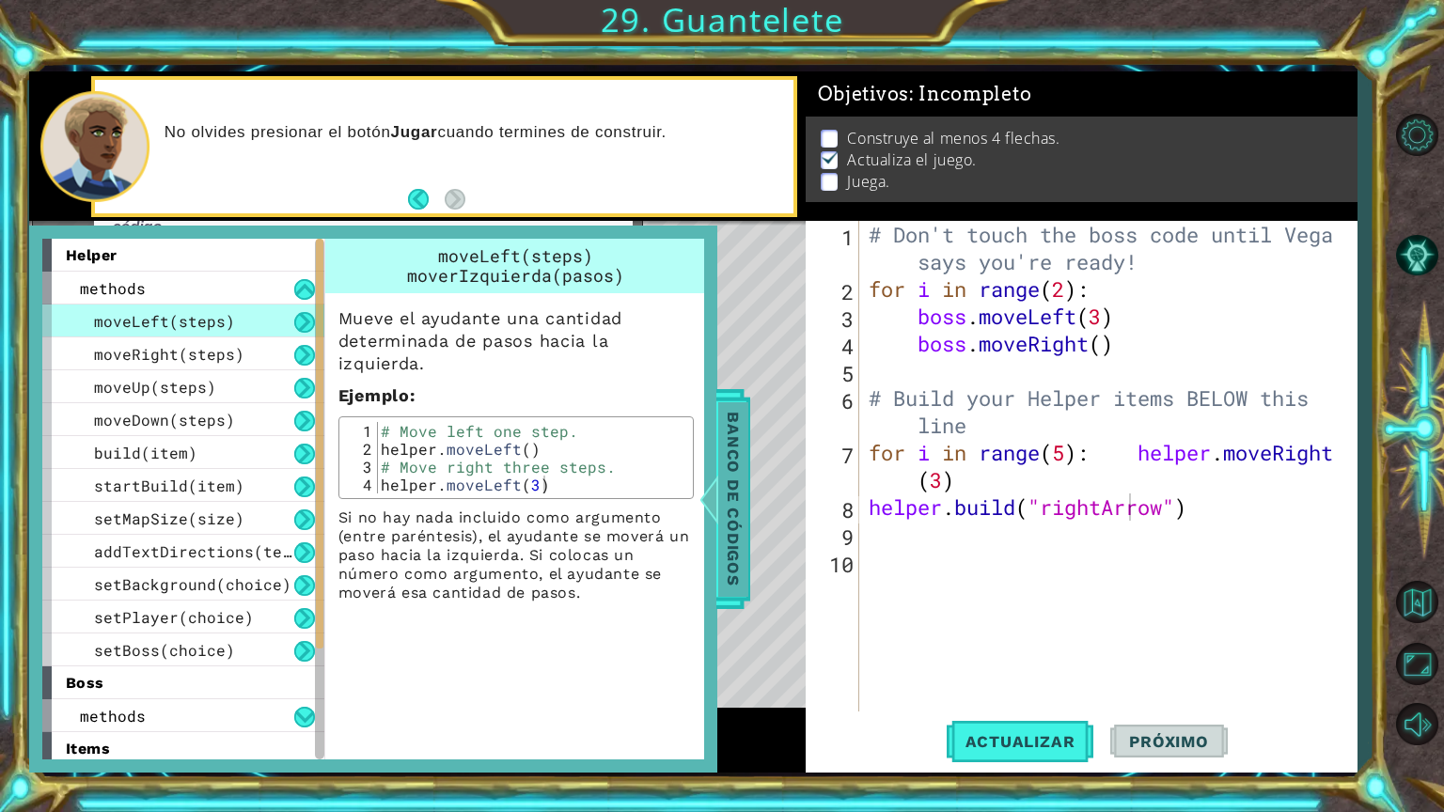
click at [724, 464] on span "Banco de códigos" at bounding box center [733, 498] width 30 height 195
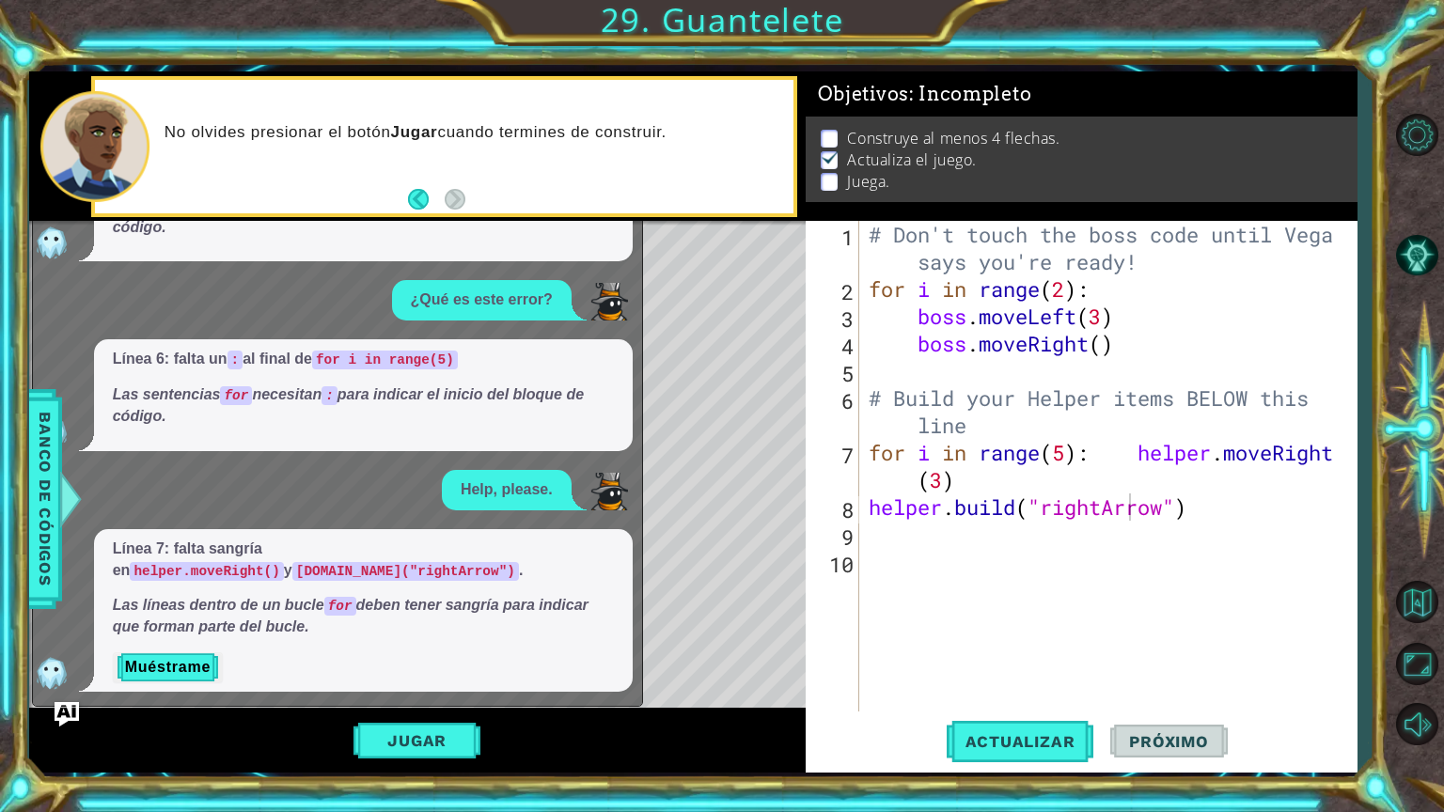
click at [56, 665] on img "Ask AI" at bounding box center [67, 714] width 24 height 24
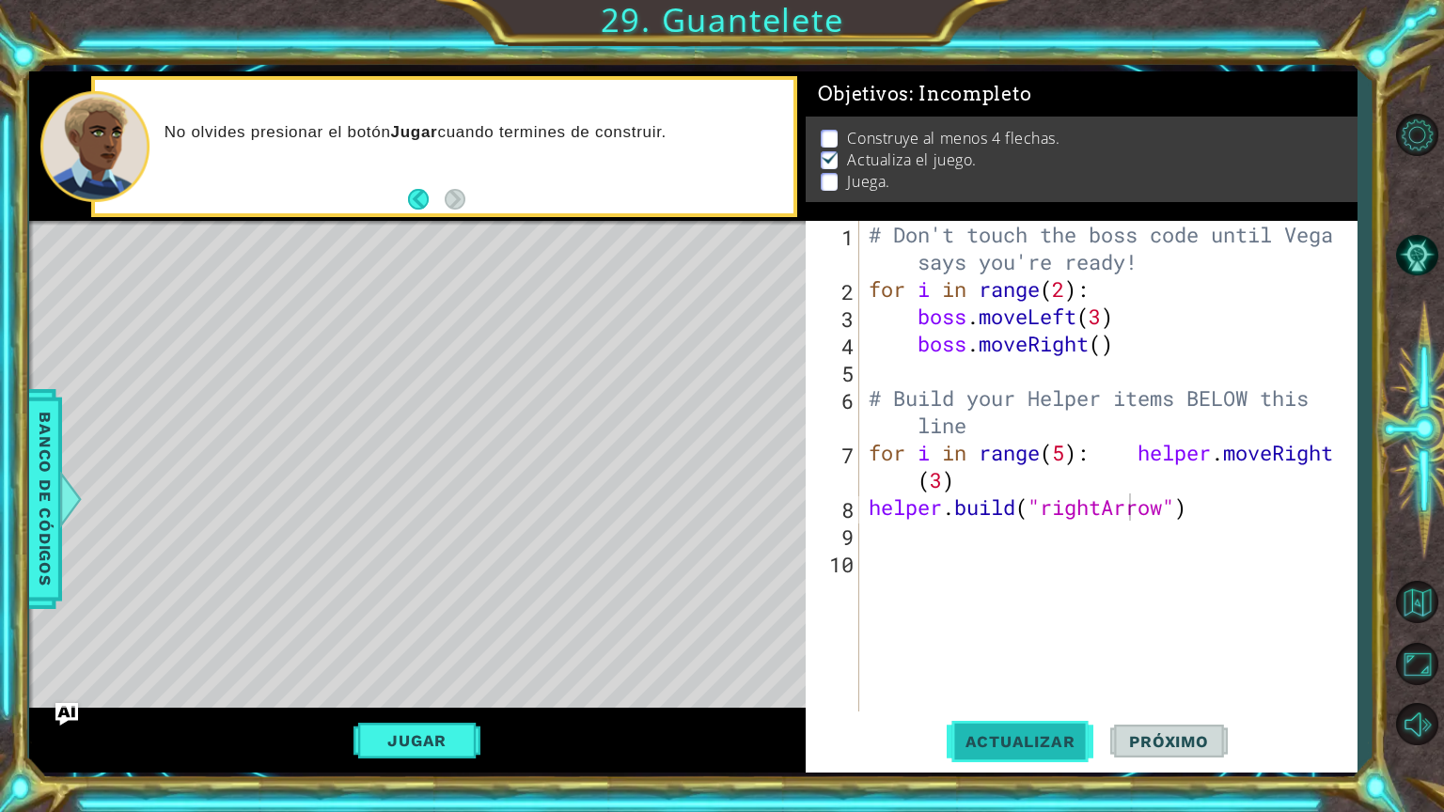
click at [1045, 665] on span "Actualizar" at bounding box center [1021, 741] width 148 height 19
click at [459, 665] on button "Jugar" at bounding box center [417, 741] width 127 height 36
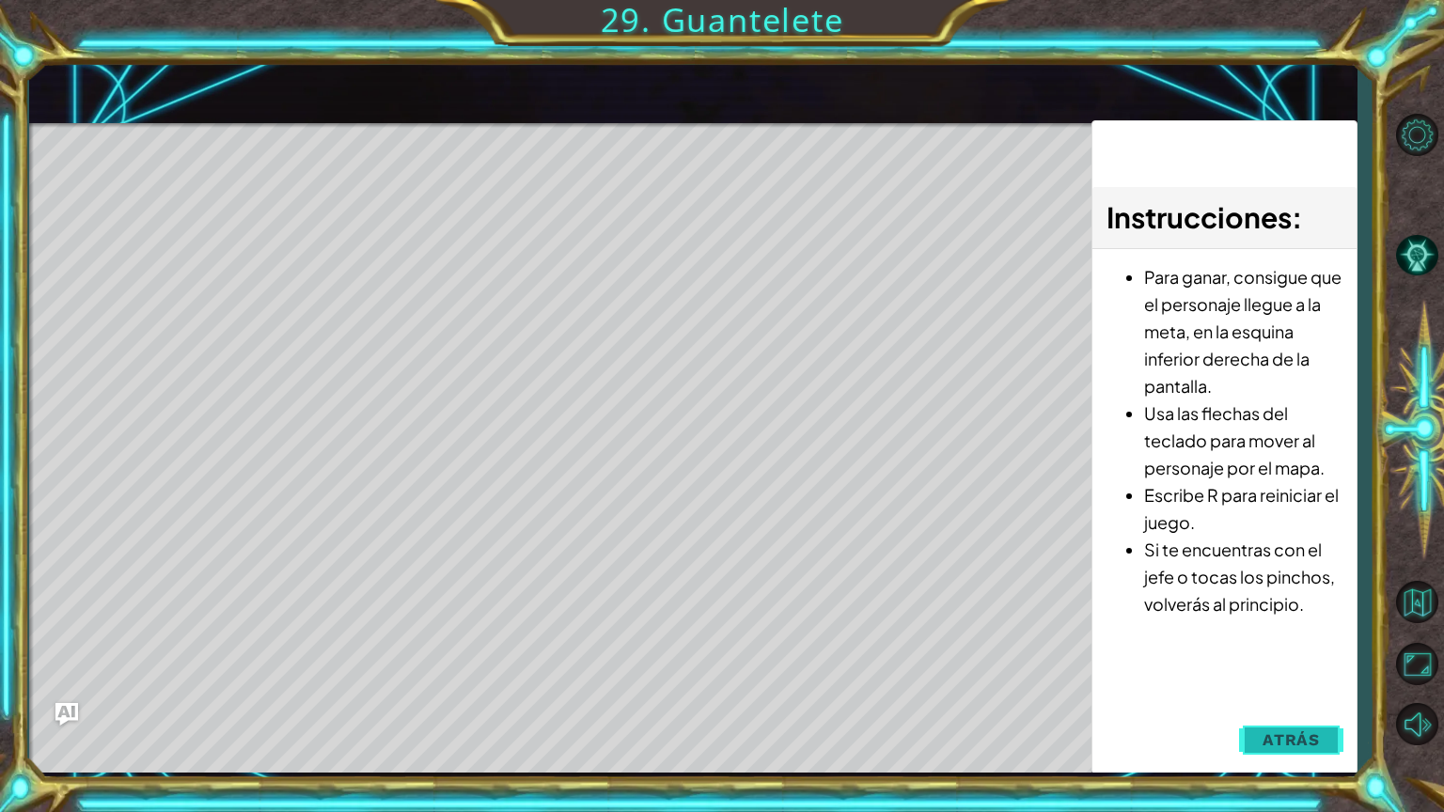
click at [1273, 665] on span "Atrás" at bounding box center [1291, 740] width 57 height 19
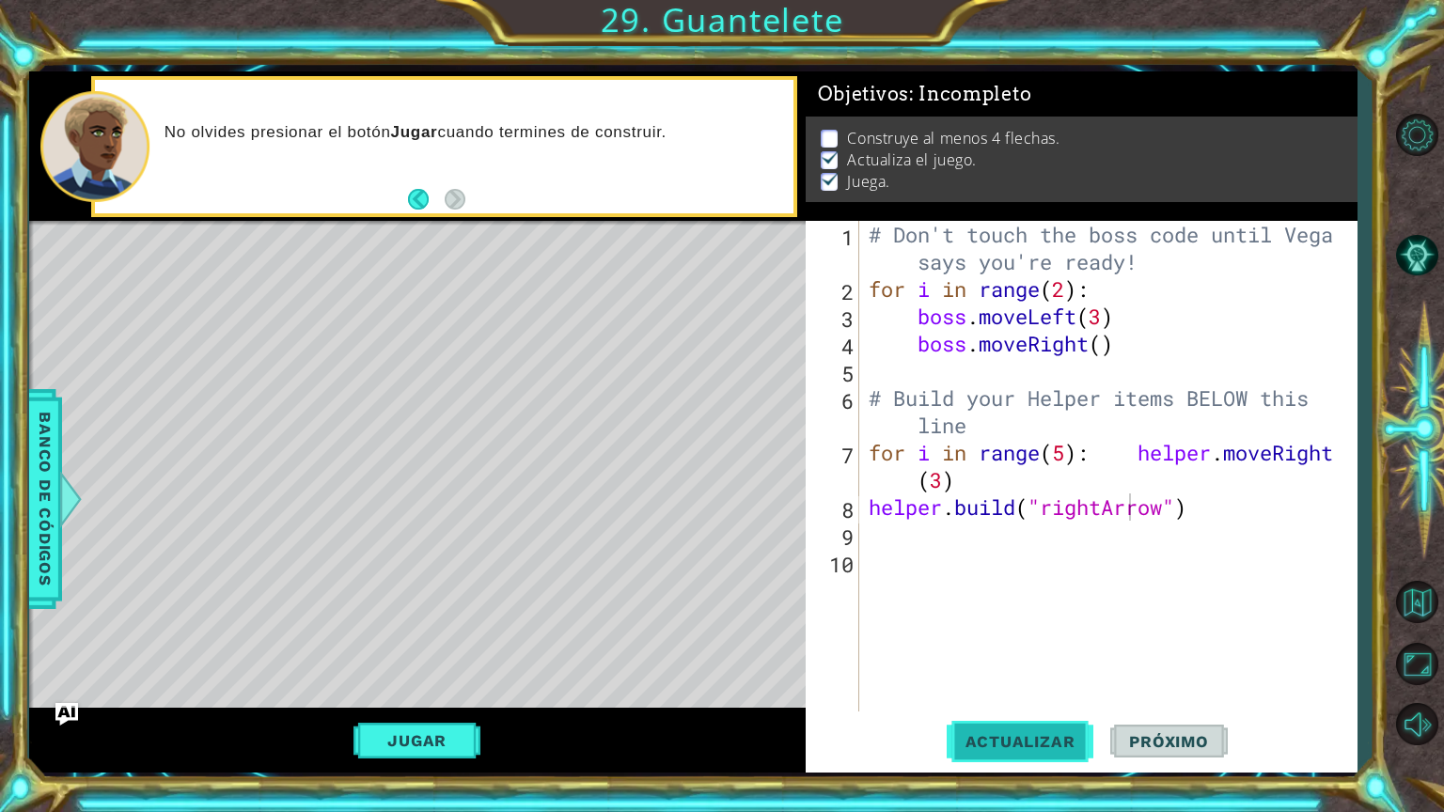
click at [1014, 665] on button "Actualizar" at bounding box center [1021, 741] width 148 height 55
click at [1008, 665] on button "Actualizar" at bounding box center [1021, 741] width 148 height 55
click at [1203, 508] on div "# Don't touch the boss code until [PERSON_NAME] says you're ready! for i in ran…" at bounding box center [1113, 507] width 496 height 573
click at [1012, 665] on button "Actualizar" at bounding box center [1021, 741] width 148 height 55
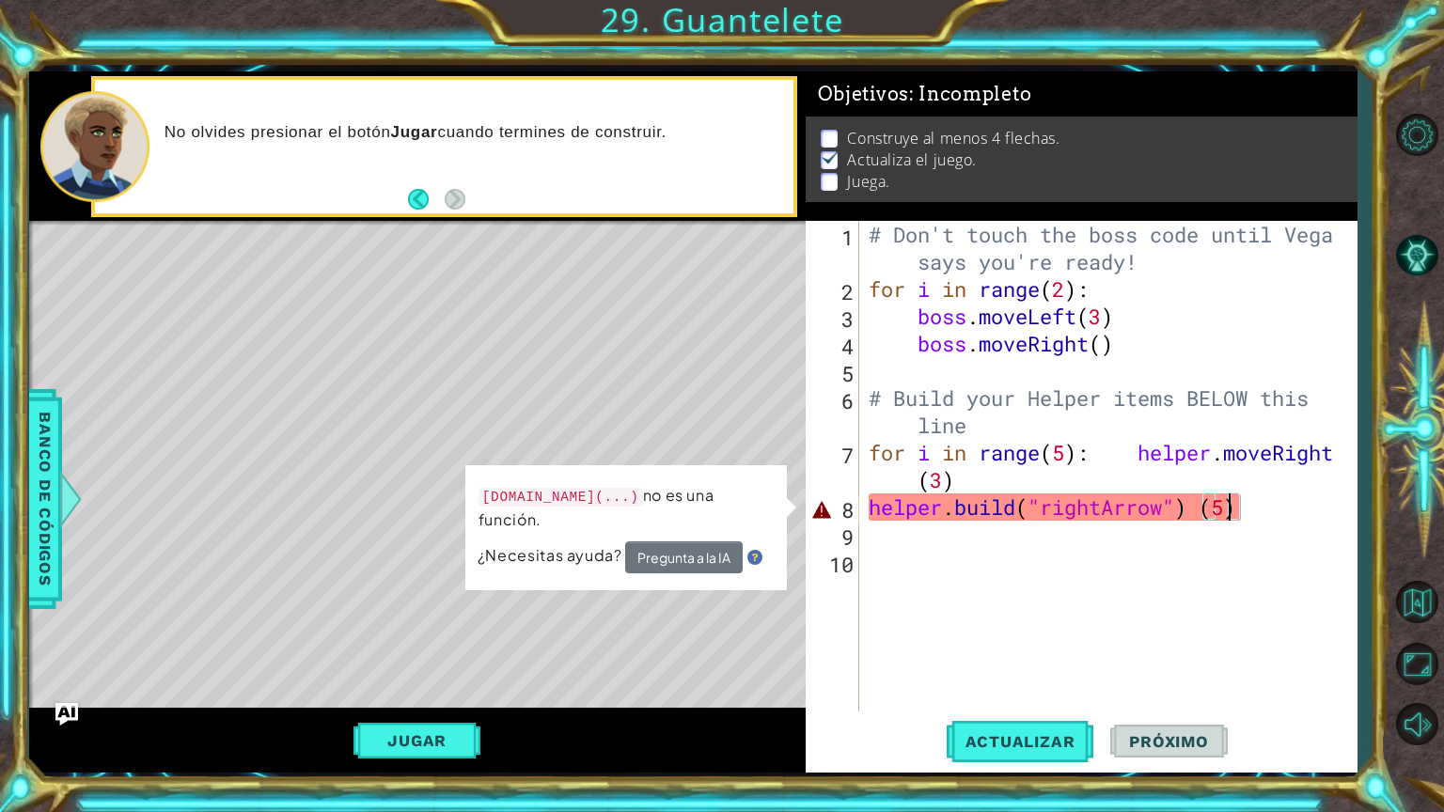
click at [1206, 506] on div "# Don't touch the boss code until [PERSON_NAME] says you're ready! for i in ran…" at bounding box center [1113, 507] width 496 height 573
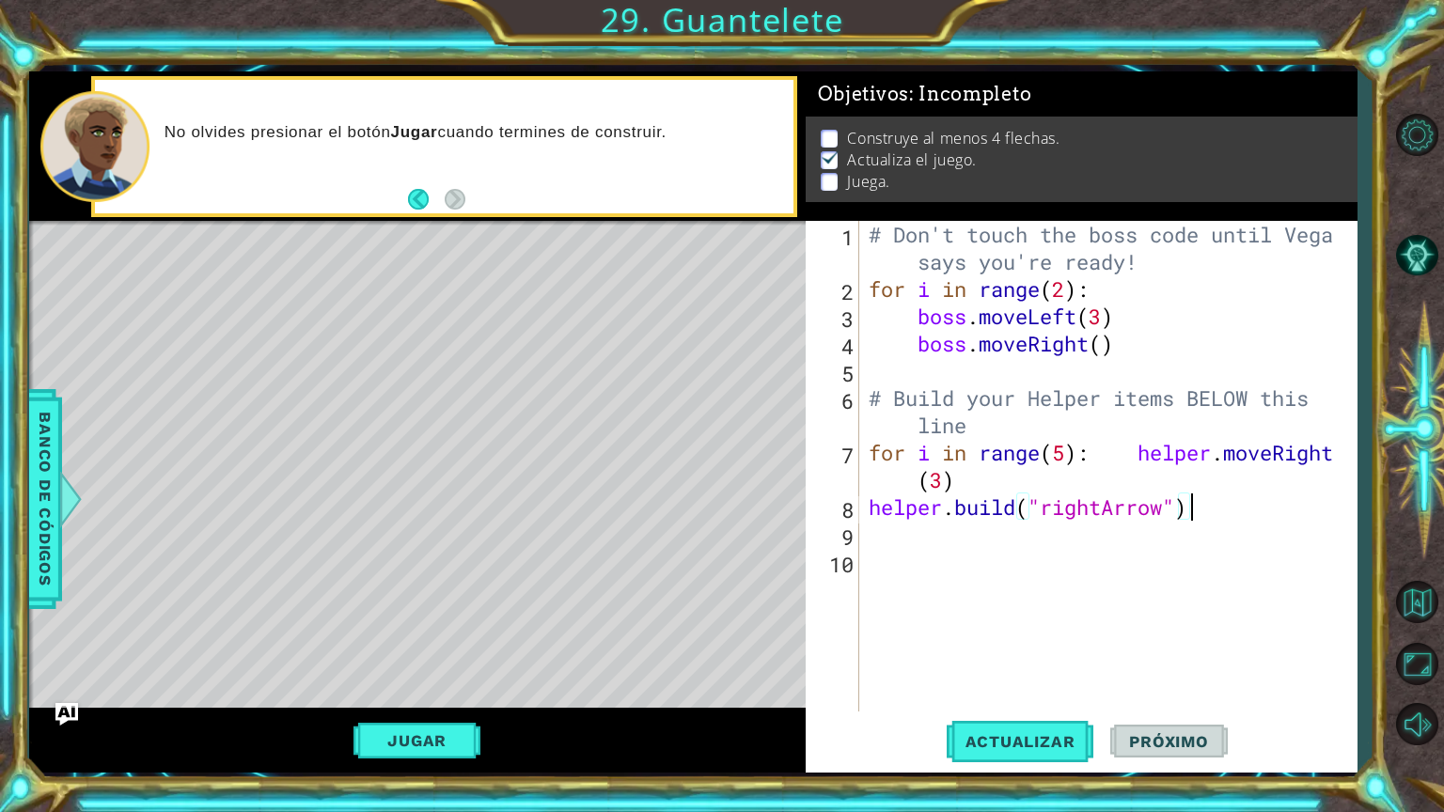
scroll to position [0, 13]
click at [1140, 451] on div "# Don't touch the boss code until [PERSON_NAME] says you're ready! for i in ran…" at bounding box center [1113, 507] width 496 height 573
click at [1090, 487] on div "# Don't touch the boss code until [PERSON_NAME] says you're ready! for i in ran…" at bounding box center [1113, 507] width 496 height 573
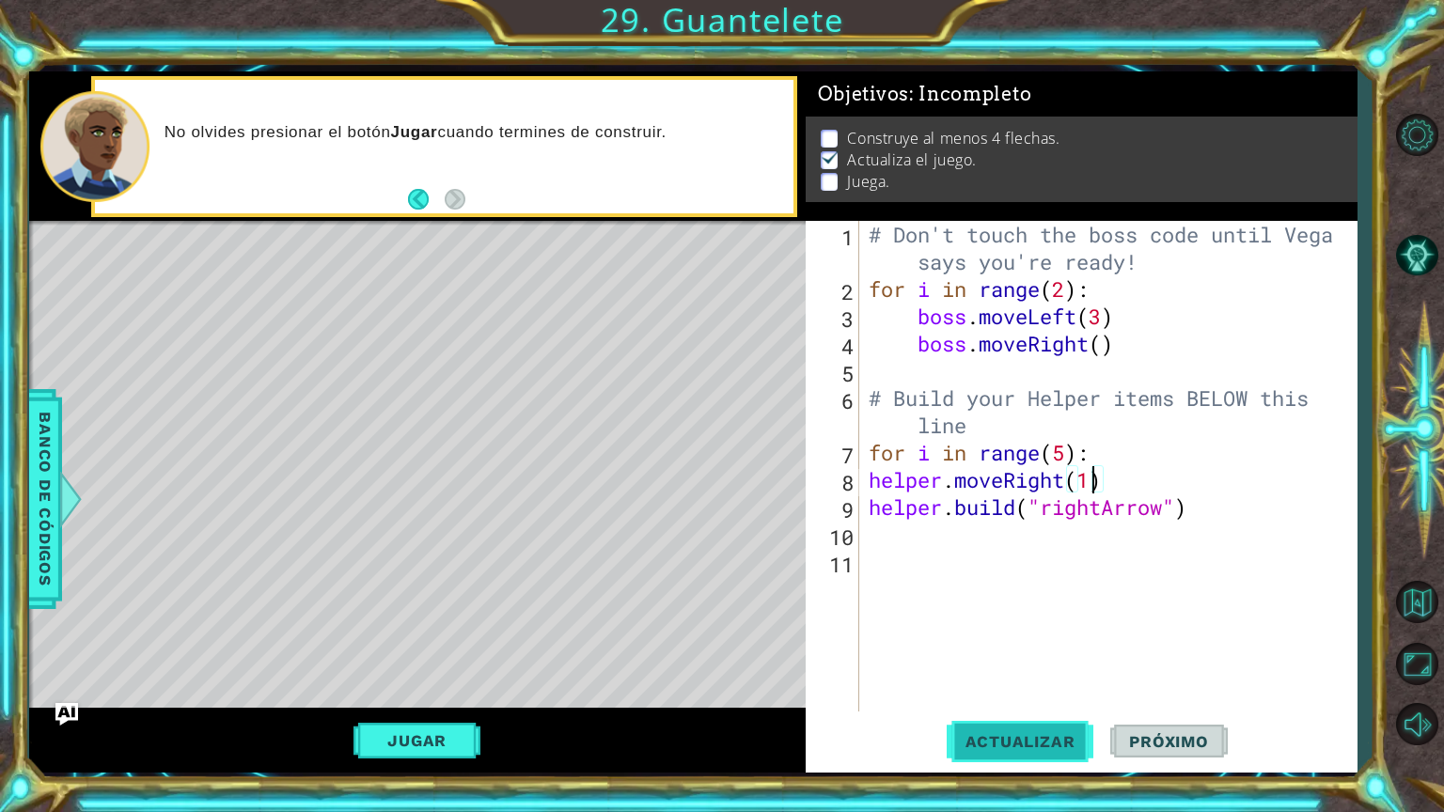
click at [987, 665] on span "Actualizar" at bounding box center [1021, 741] width 148 height 19
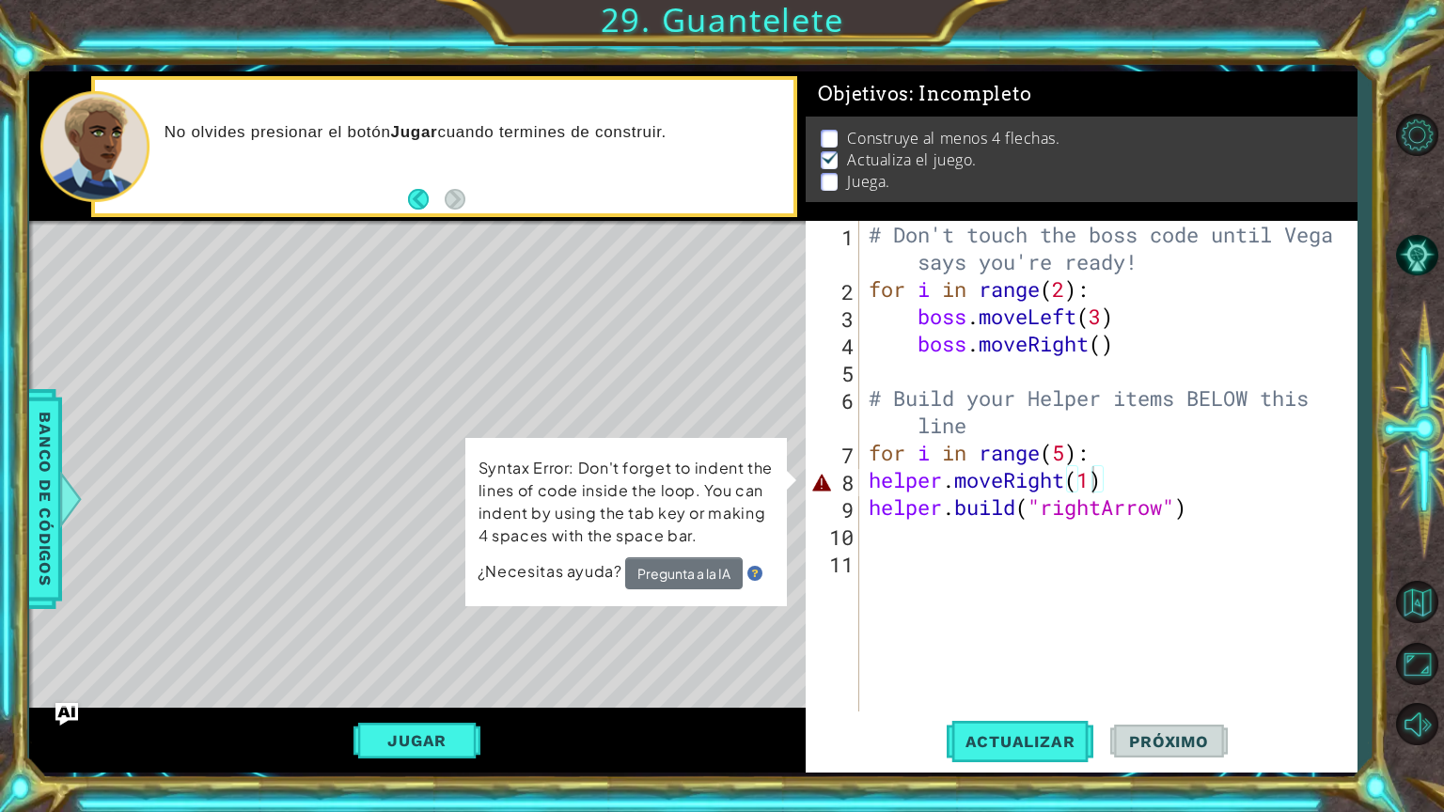
click at [787, 484] on div "Syntax Error: Don't forget to indent the lines of code inside the loop. You can…" at bounding box center [625, 522] width 322 height 170
click at [787, 479] on div "Syntax Error: Don't forget to indent the lines of code inside the loop. You can…" at bounding box center [626, 522] width 324 height 174
click at [787, 479] on div "Syntax Error: Don't forget to indent the lines of code inside the loop. You can…" at bounding box center [626, 522] width 322 height 168
click at [787, 479] on div "Syntax Error: Don't forget to indent the lines of code inside the loop. You can…" at bounding box center [626, 522] width 324 height 173
click at [787, 479] on div "Syntax Error: Don't forget to indent the lines of code inside the loop. You can…" at bounding box center [625, 522] width 322 height 170
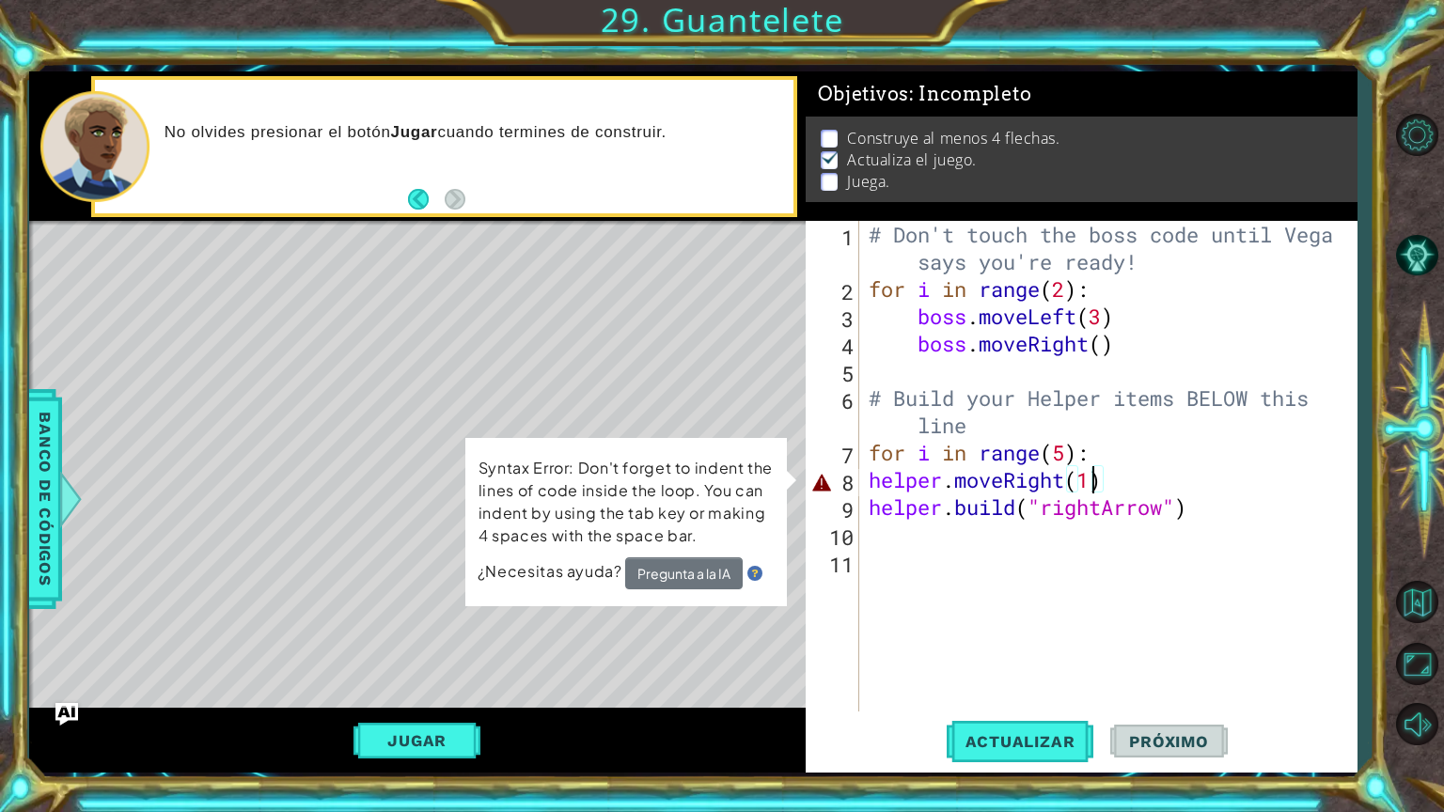
click at [787, 479] on div "Syntax Error: Don't forget to indent the lines of code inside the loop. You can…" at bounding box center [625, 522] width 322 height 170
click at [1061, 473] on div "# Don't touch the boss code until [PERSON_NAME] says you're ready! for i in ran…" at bounding box center [1113, 507] width 496 height 573
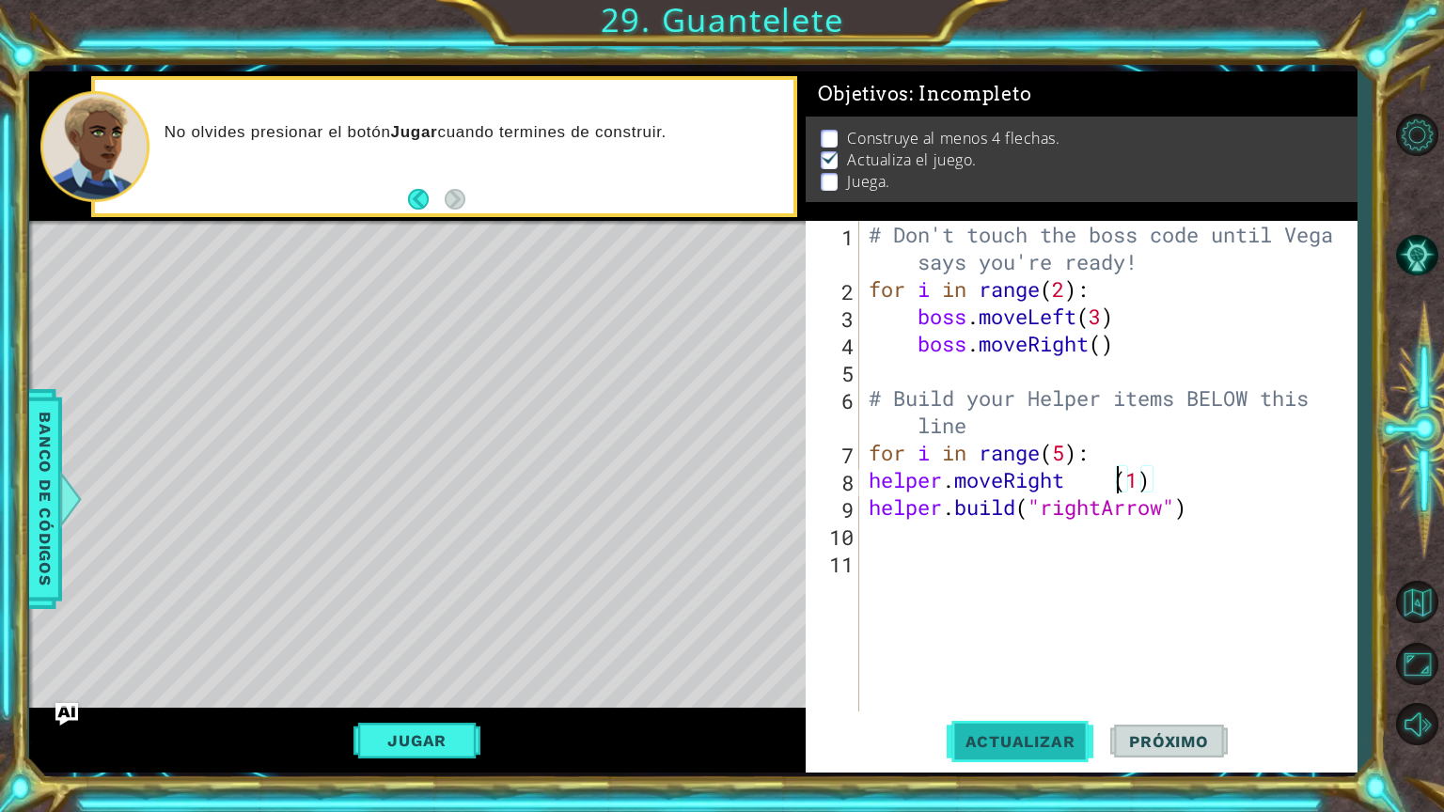
click at [1006, 665] on span "Actualizar" at bounding box center [1021, 741] width 148 height 19
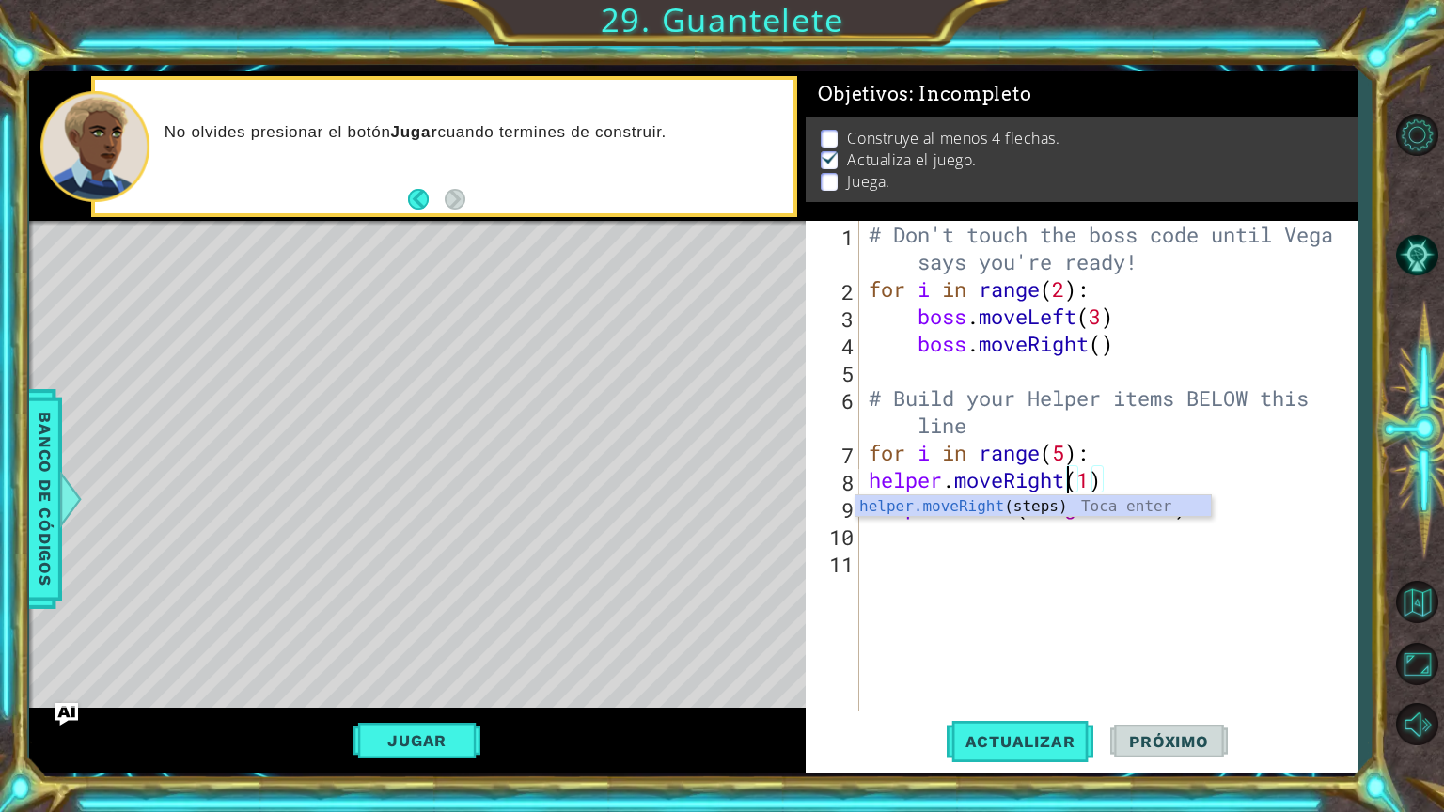
scroll to position [0, 8]
click at [1114, 476] on div "# Don't touch the boss code until [PERSON_NAME] says you're ready! for i in ran…" at bounding box center [1113, 507] width 496 height 573
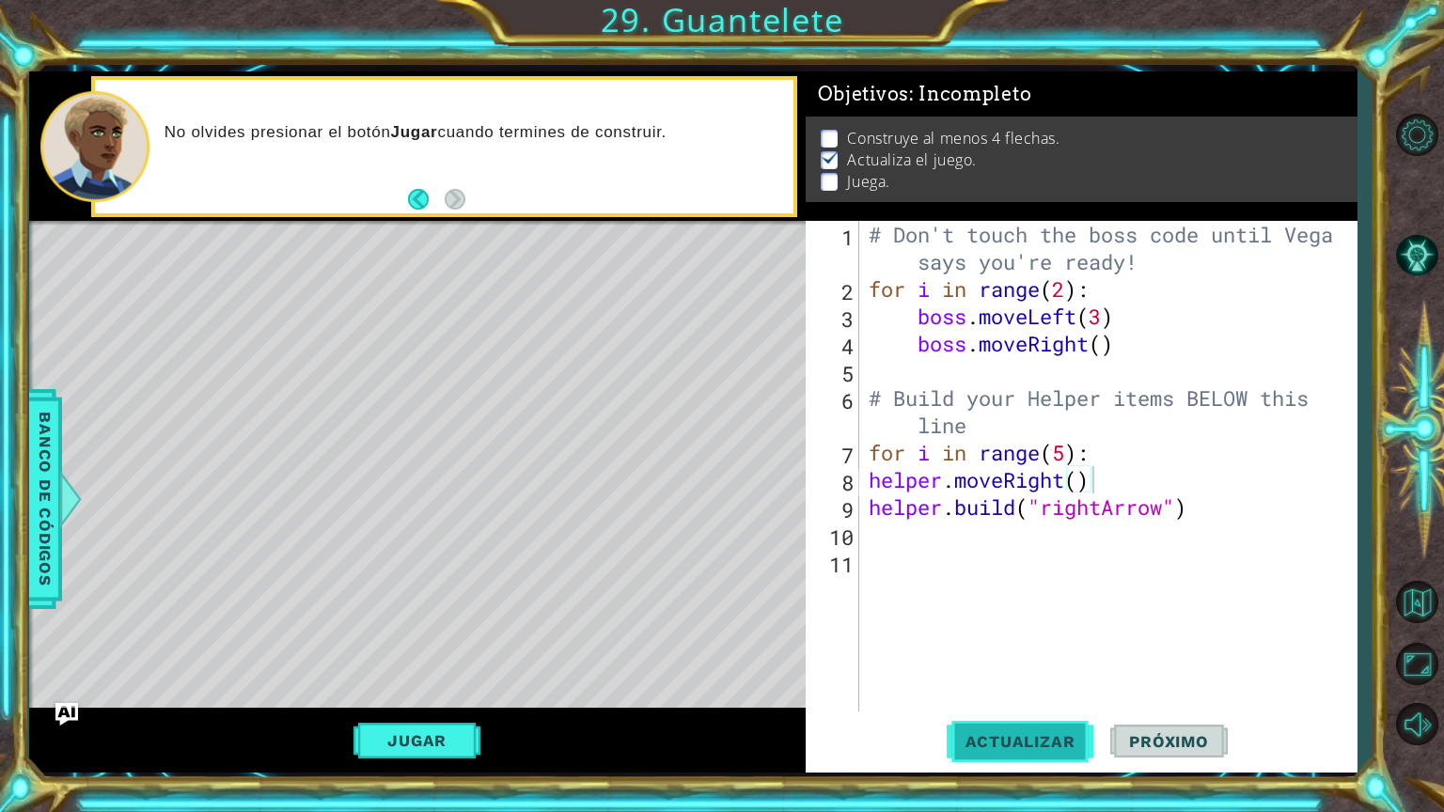
click at [1038, 665] on button "Actualizar" at bounding box center [1021, 741] width 148 height 55
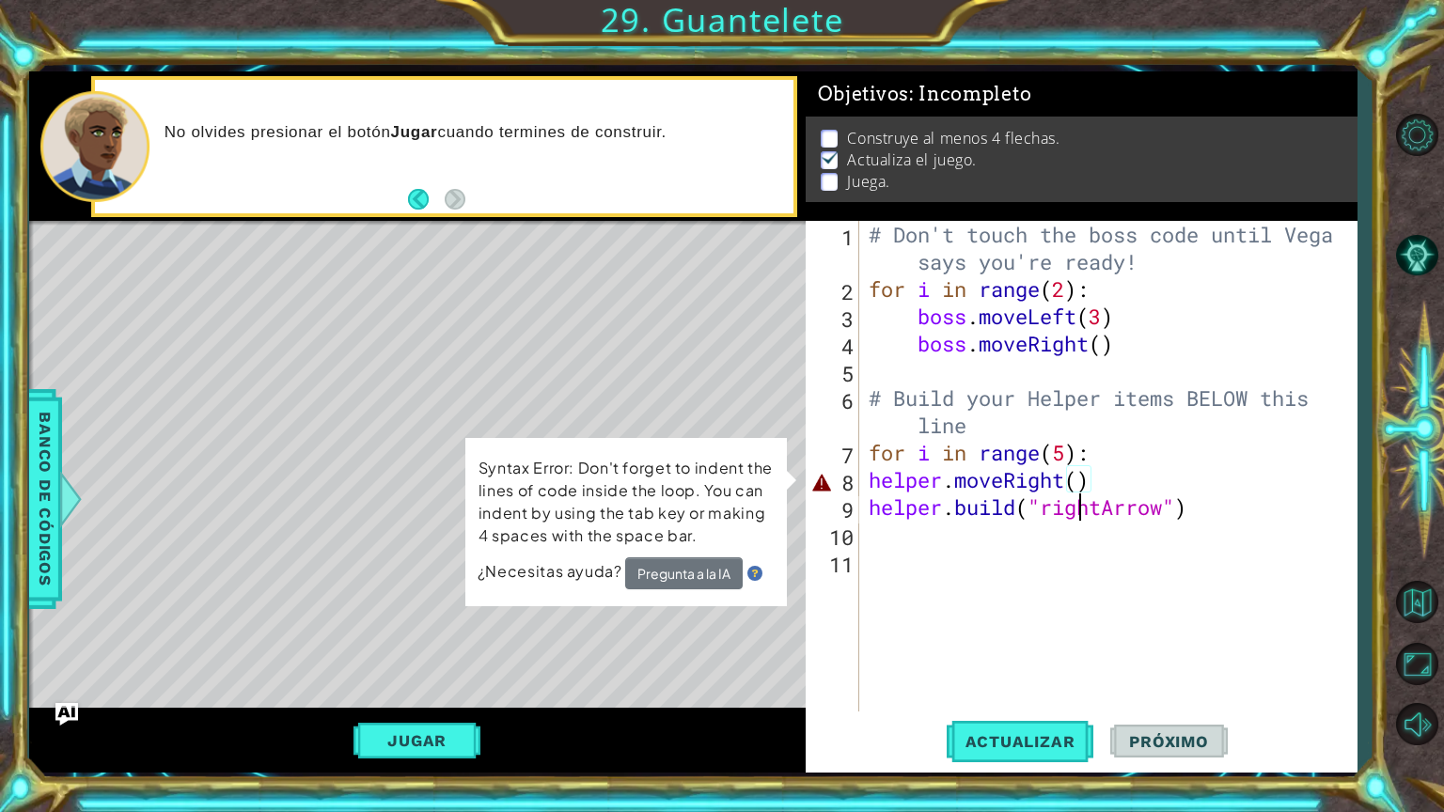
click at [1075, 497] on div "# Don't touch the boss code until [PERSON_NAME] says you're ready! for i in ran…" at bounding box center [1113, 507] width 496 height 573
click at [1075, 476] on div "# Don't touch the boss code until [PERSON_NAME] says you're ready! for i in ran…" at bounding box center [1113, 507] width 496 height 573
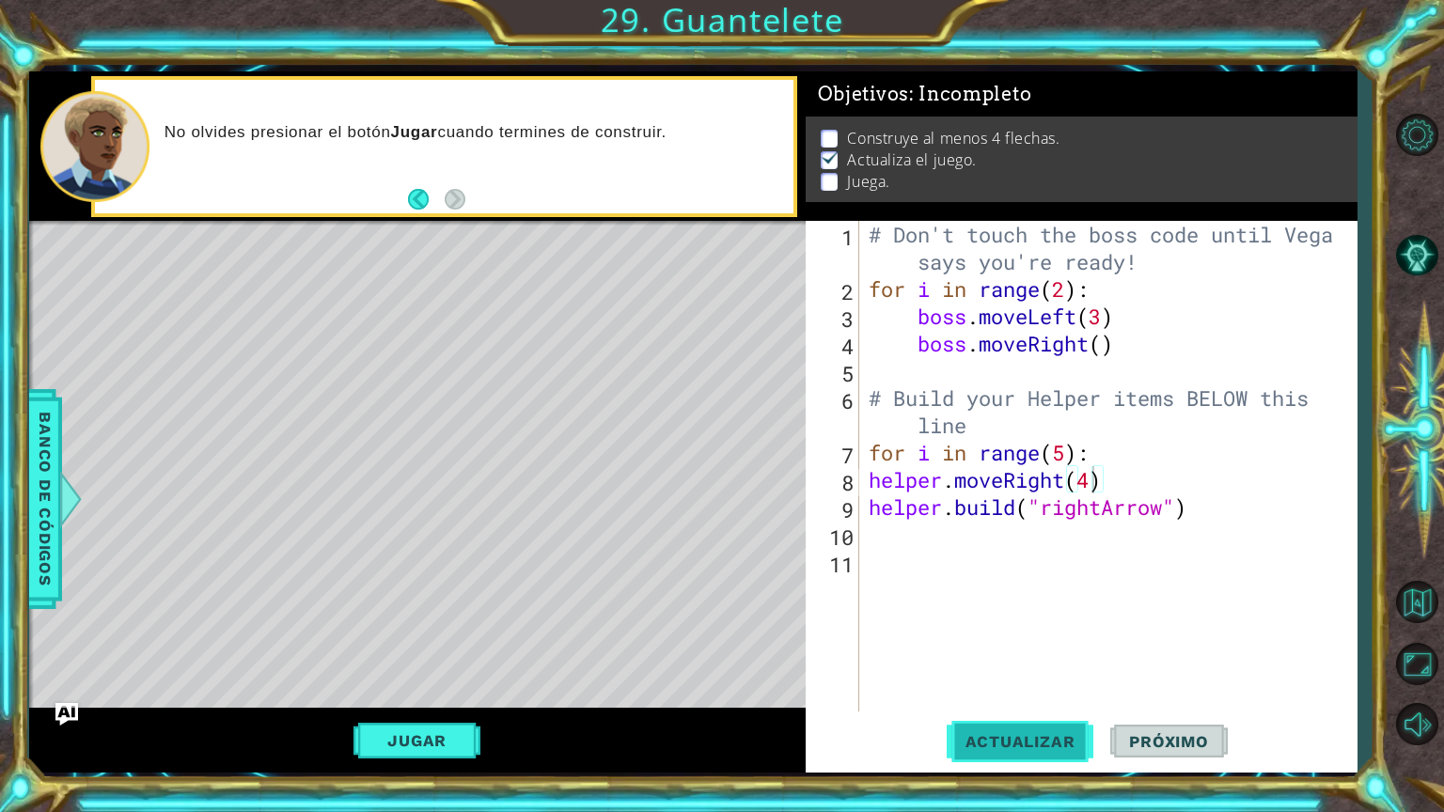
click at [1023, 665] on span "Actualizar" at bounding box center [1021, 741] width 148 height 19
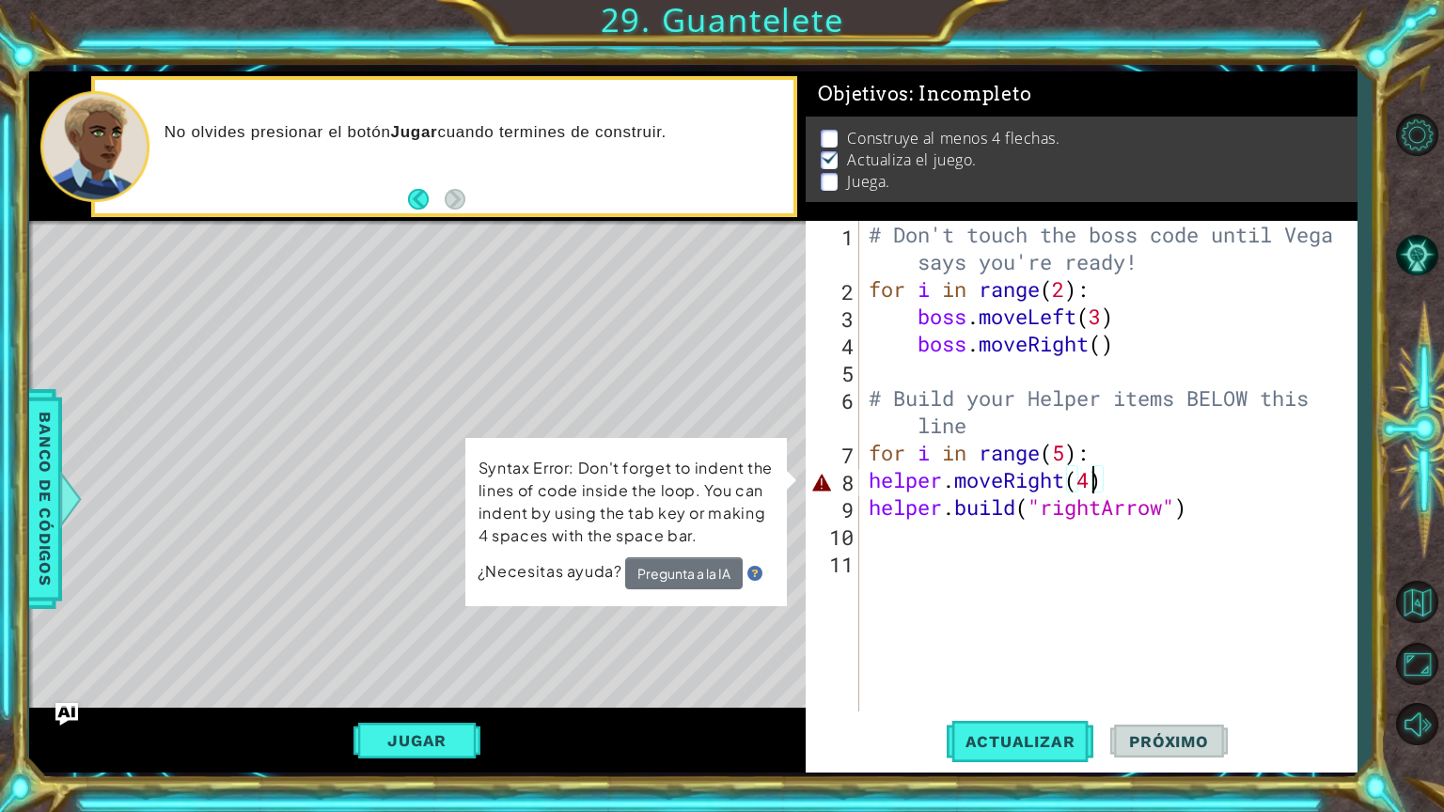
click at [876, 484] on div "# Don't touch the boss code until [PERSON_NAME] says you're ready! for i in ran…" at bounding box center [1113, 507] width 496 height 573
click at [873, 483] on div "# Don't touch the boss code until [PERSON_NAME] says you're ready! for i in ran…" at bounding box center [1113, 507] width 496 height 573
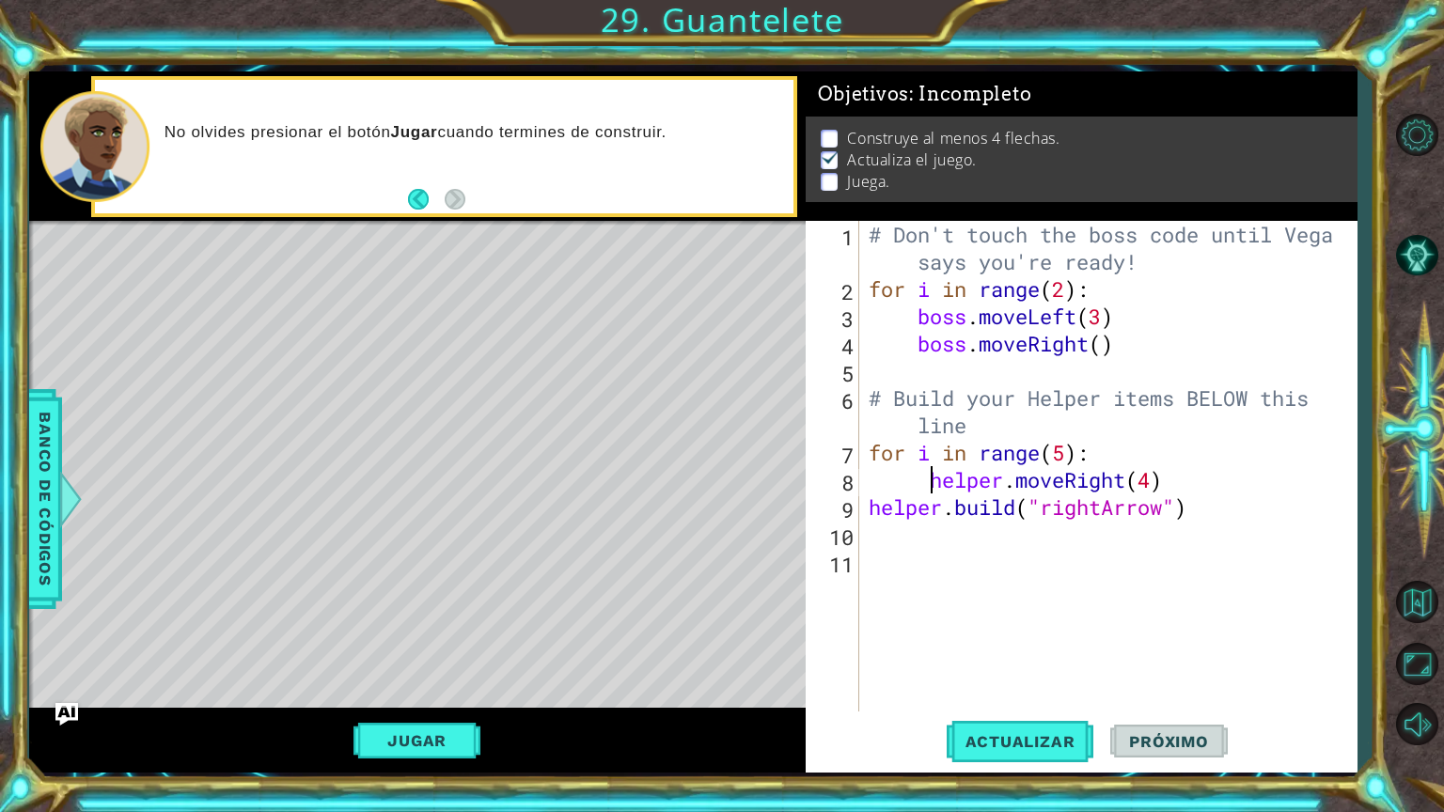
click at [869, 501] on div "# Don't touch the boss code until [PERSON_NAME] says you're ready! for i in ran…" at bounding box center [1113, 507] width 496 height 573
click at [1014, 665] on button "Actualizar" at bounding box center [1021, 741] width 148 height 55
click at [1154, 480] on div "# Don't touch the boss code until [PERSON_NAME] says you're ready! for i in ran…" at bounding box center [1113, 507] width 496 height 573
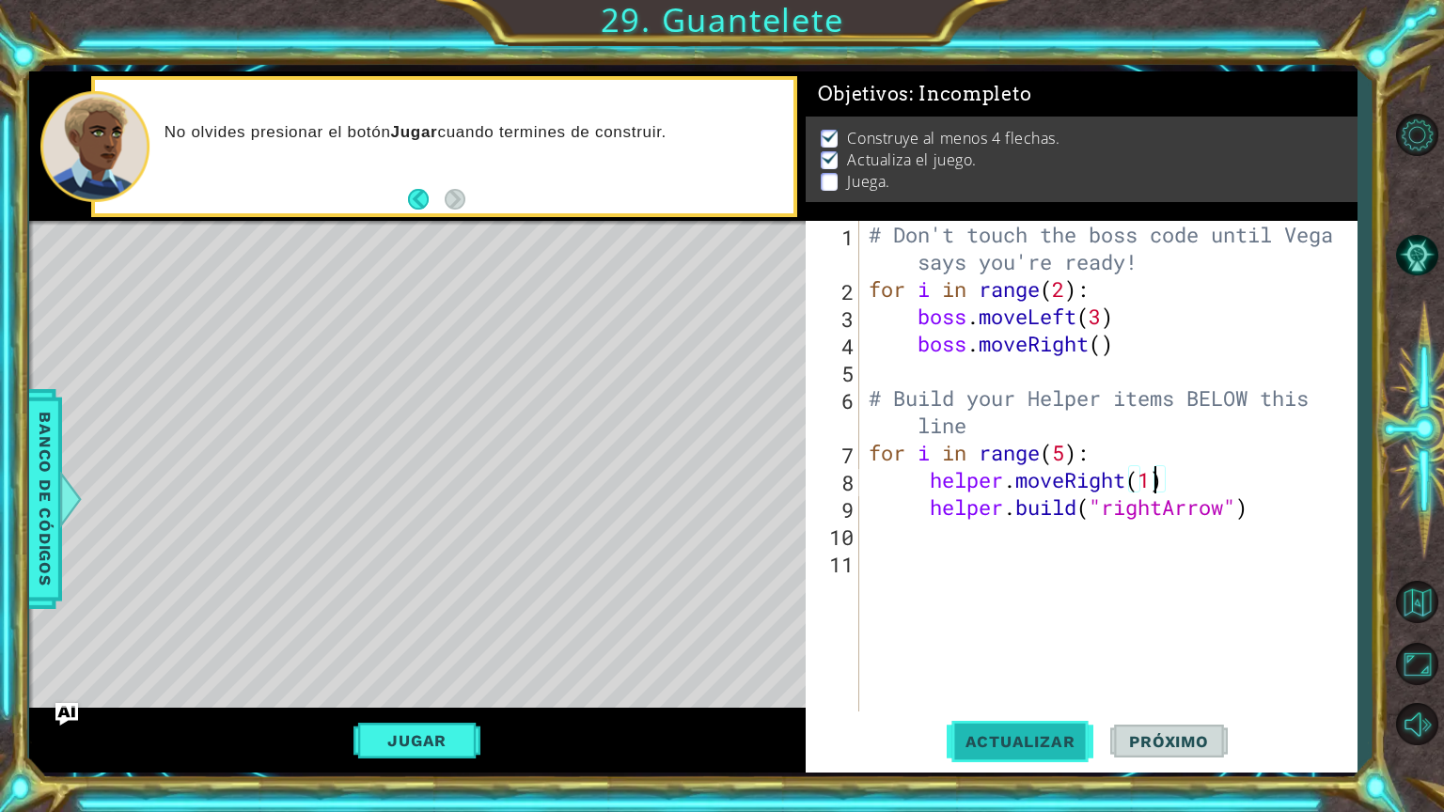
type textarea "helper.moveRight(1)"
click at [1019, 665] on span "Actualizar" at bounding box center [1021, 741] width 148 height 19
click at [978, 549] on div "# Don't touch the boss code until [PERSON_NAME] says you're ready! for i in ran…" at bounding box center [1113, 507] width 496 height 573
type textarea "h"
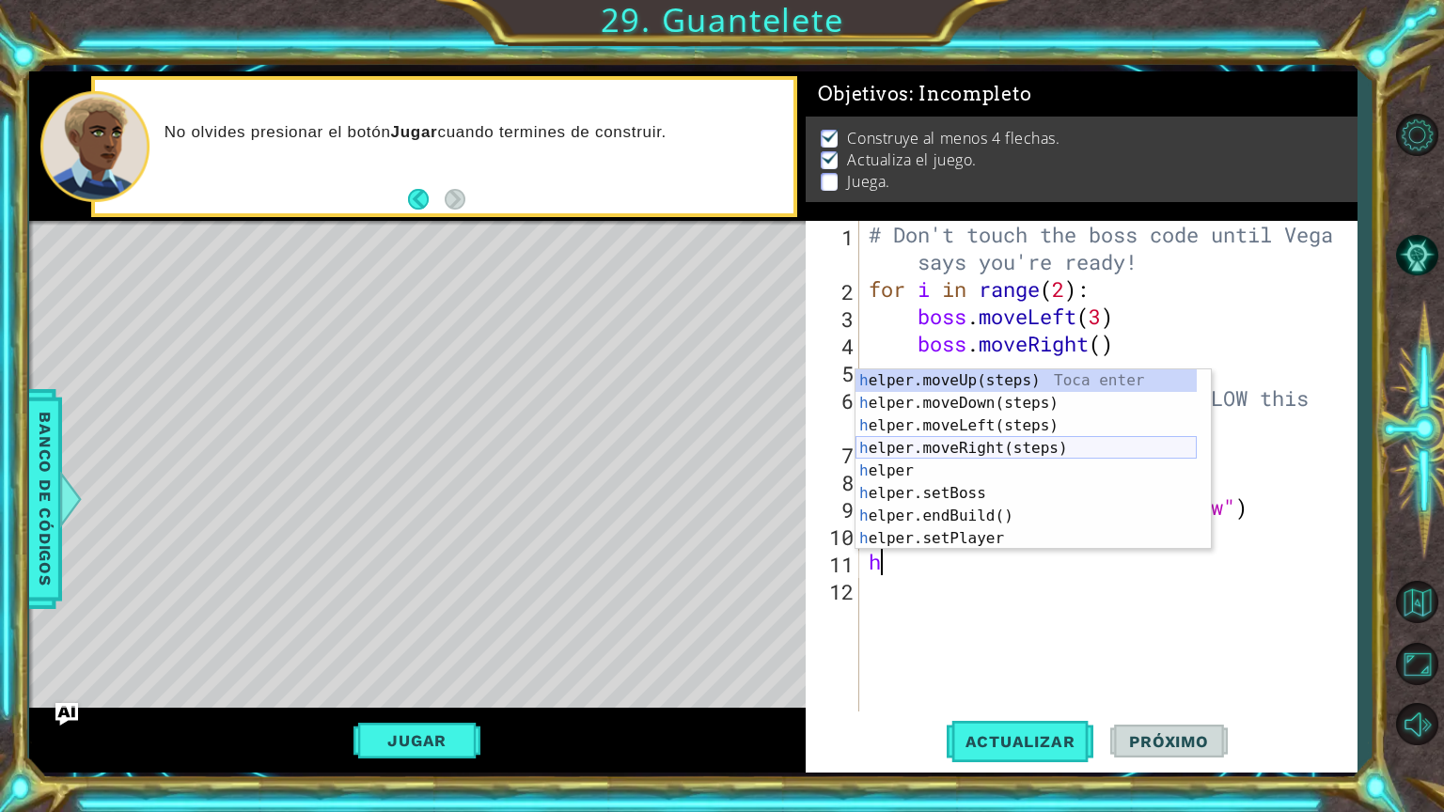
click at [970, 439] on div "h elper.moveUp(steps) Toca enter h elper.moveDown(steps) Toca enter h elper.mov…" at bounding box center [1026, 483] width 341 height 226
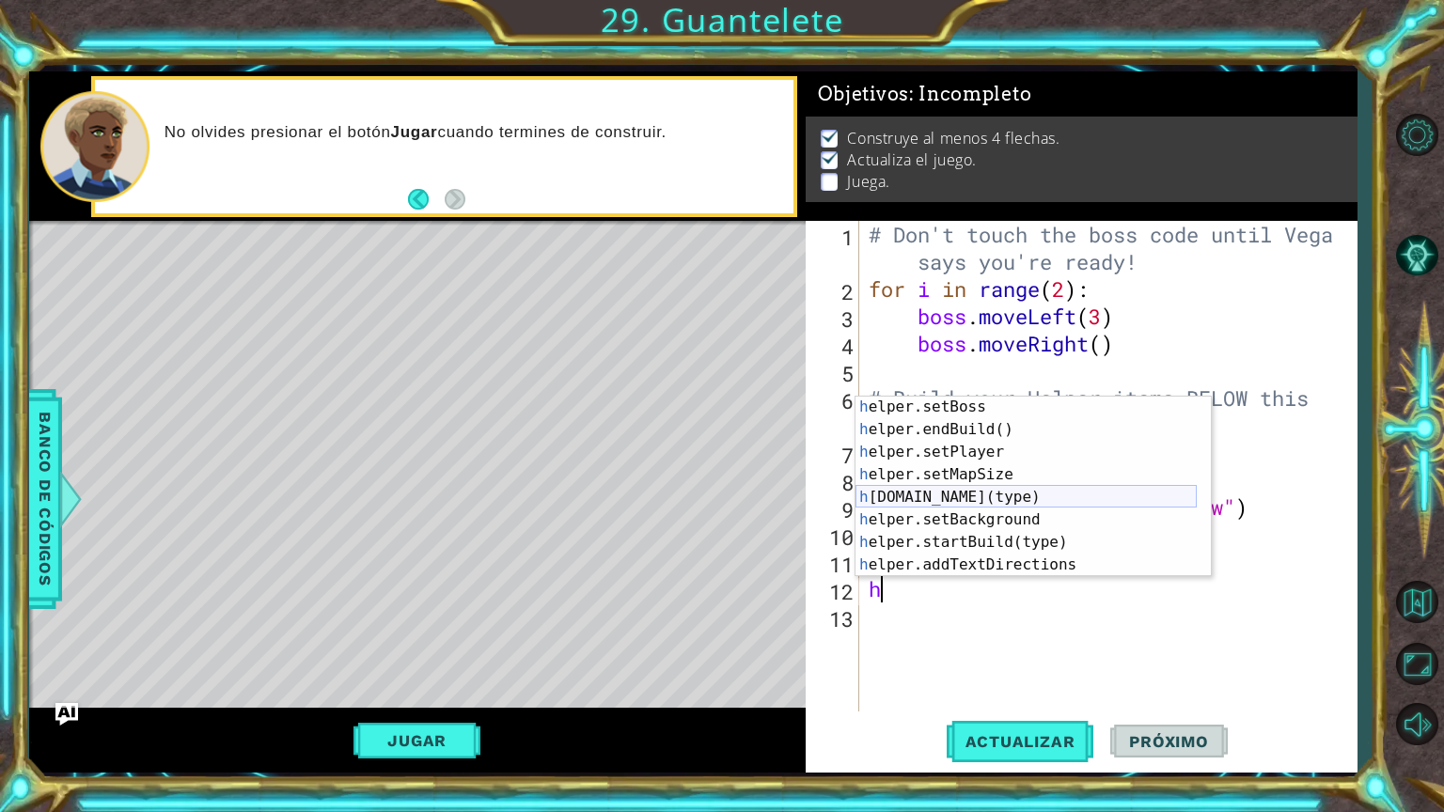
scroll to position [135, 0]
click at [918, 474] on div "h elper.endBuild() Toca enter h elper.setPlayer Toca enter h elper.setMapSize T…" at bounding box center [1026, 510] width 341 height 226
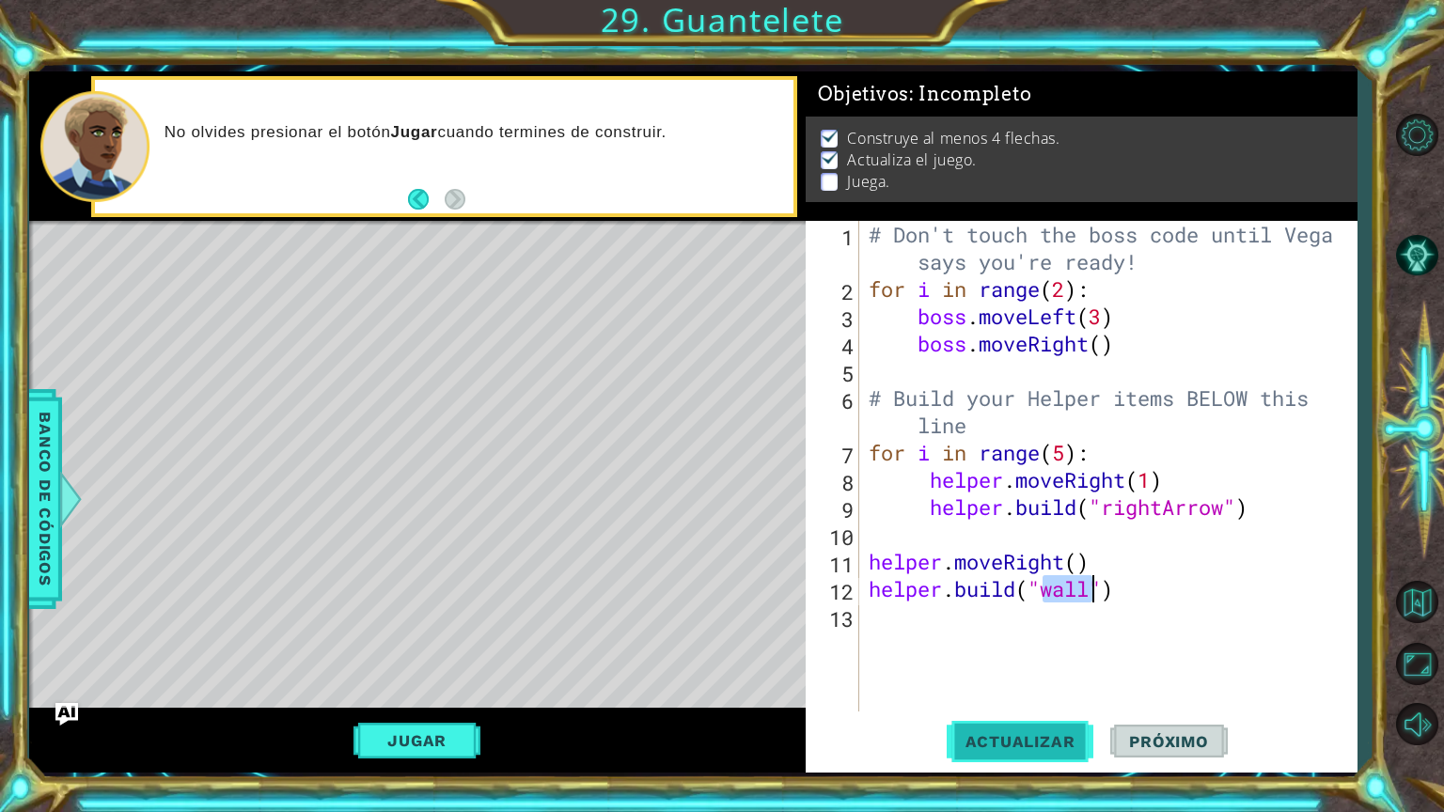
type textarea "[DOMAIN_NAME]("wall")"
click at [1013, 665] on span "Actualizar" at bounding box center [1021, 741] width 148 height 19
click at [1009, 623] on div "# Don't touch the boss code until [PERSON_NAME] says you're ready! for i in ran…" at bounding box center [1113, 507] width 496 height 573
type textarea "h"
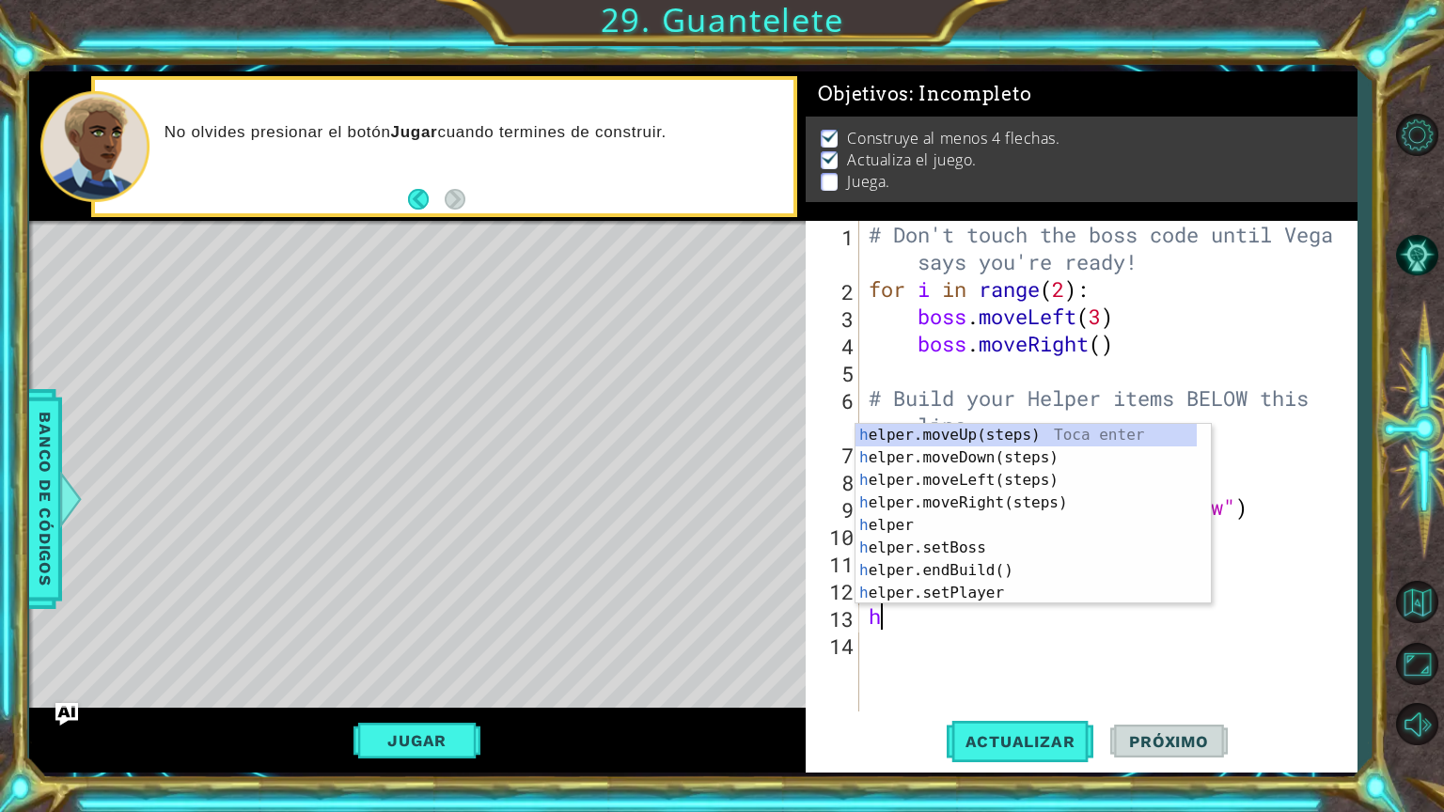
scroll to position [0, 0]
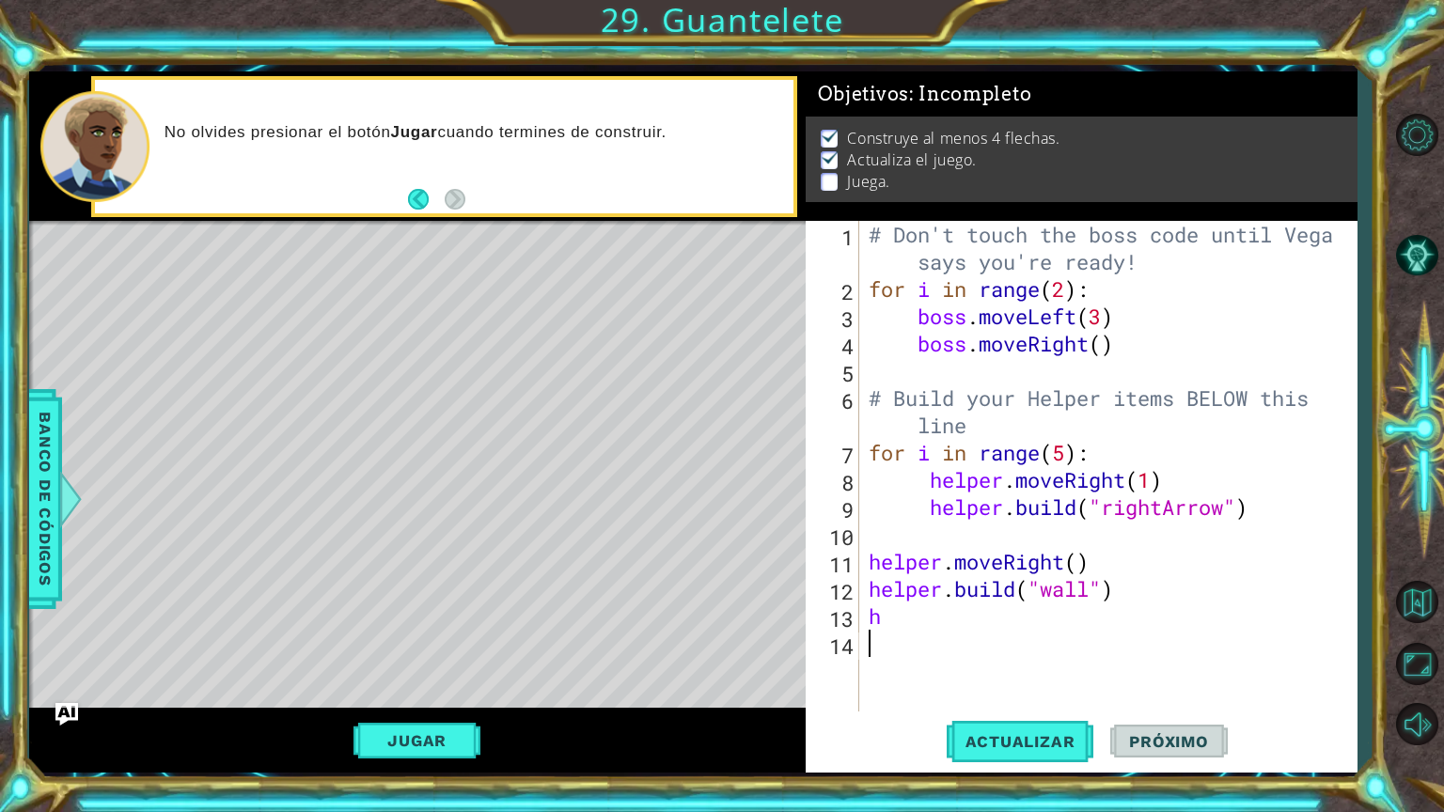
click at [1051, 665] on div "# Don't touch the boss code until [PERSON_NAME] says you're ready! for i in ran…" at bounding box center [1113, 507] width 496 height 573
click at [1090, 599] on div "# Don't touch the boss code until [PERSON_NAME] says you're ready! for i in ran…" at bounding box center [1113, 507] width 496 height 573
click at [997, 665] on span "Actualizar" at bounding box center [1021, 741] width 148 height 19
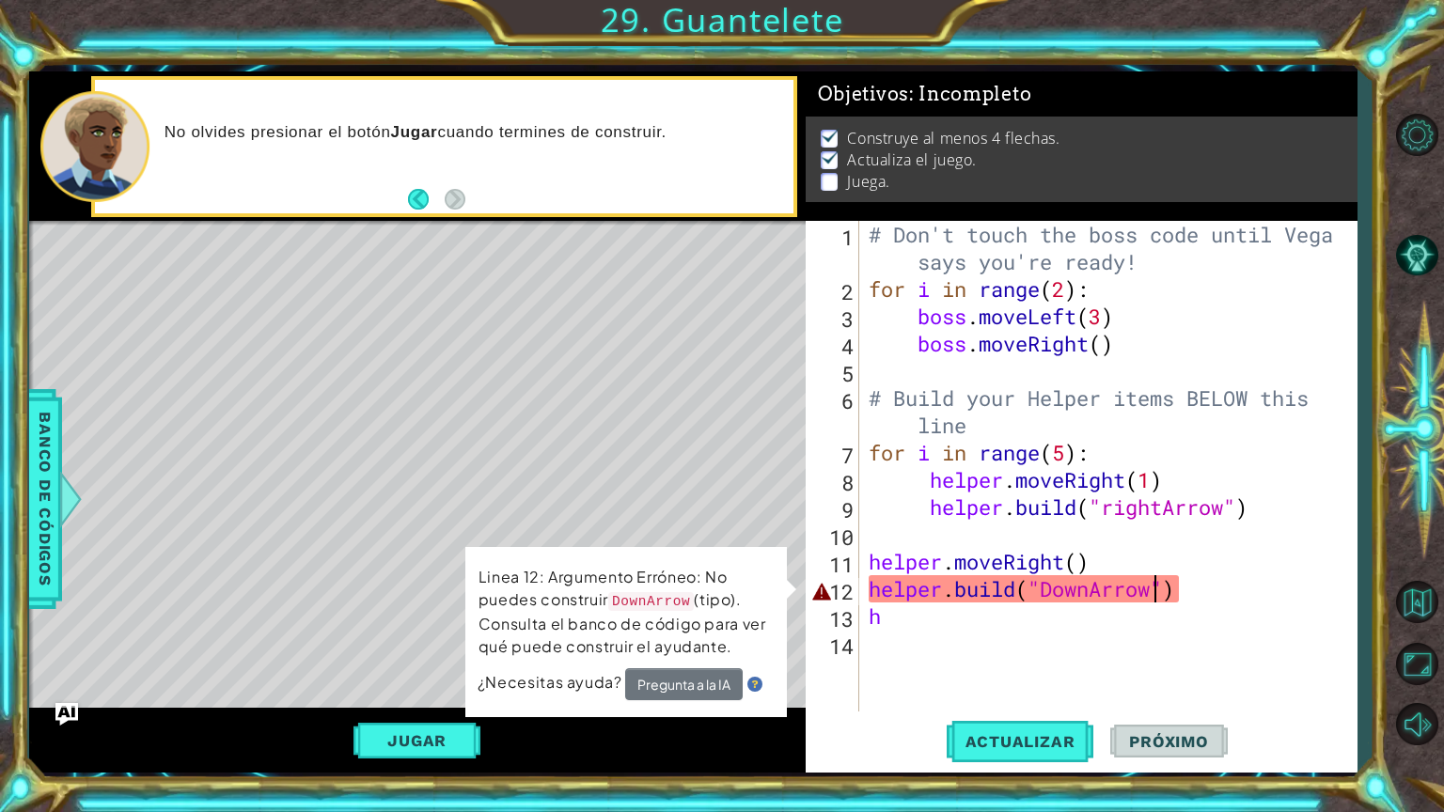
click at [1085, 593] on div "# Don't touch the boss code until [PERSON_NAME] says you're ready! for i in ran…" at bounding box center [1113, 507] width 496 height 573
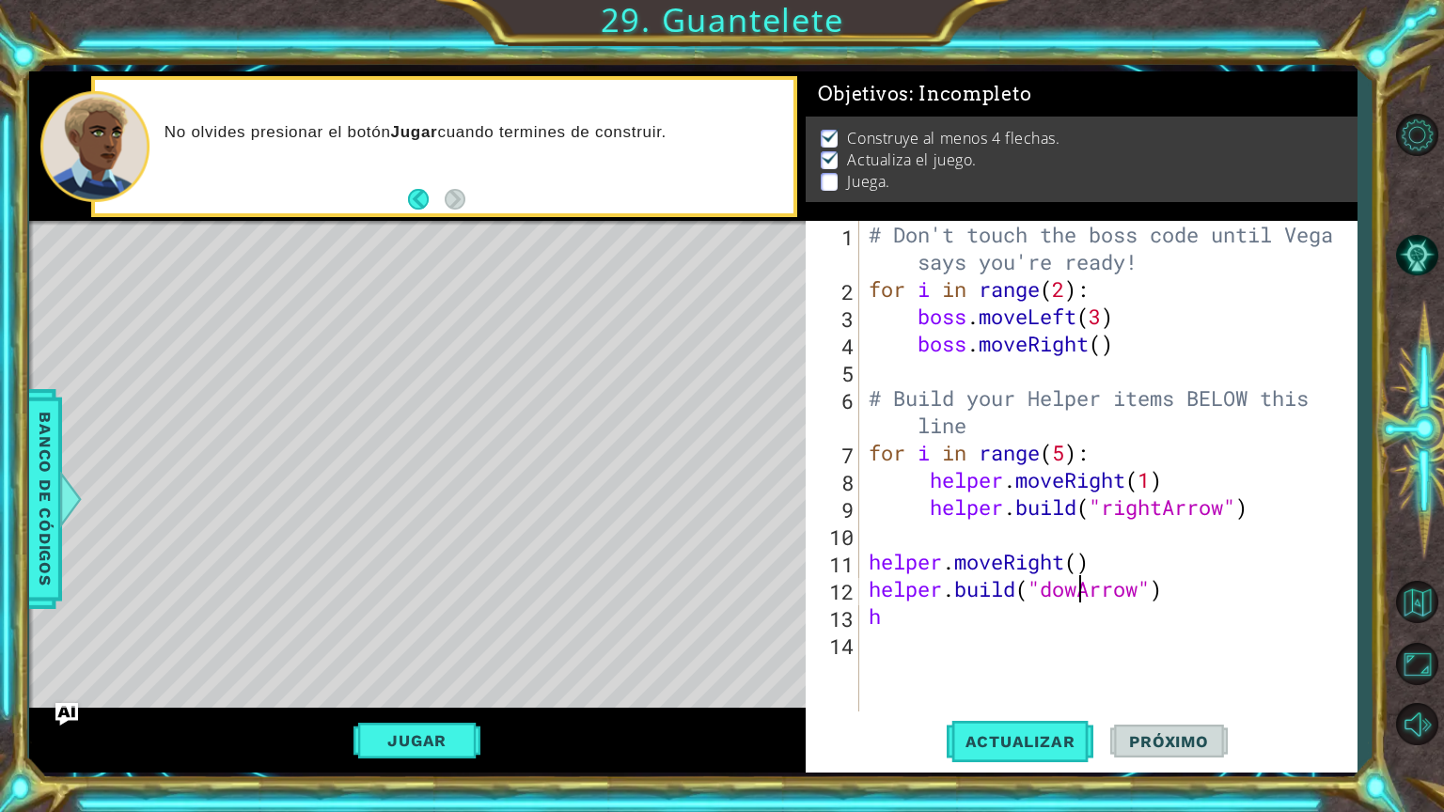
scroll to position [0, 10]
click at [995, 665] on span "Actualizar" at bounding box center [1021, 741] width 148 height 19
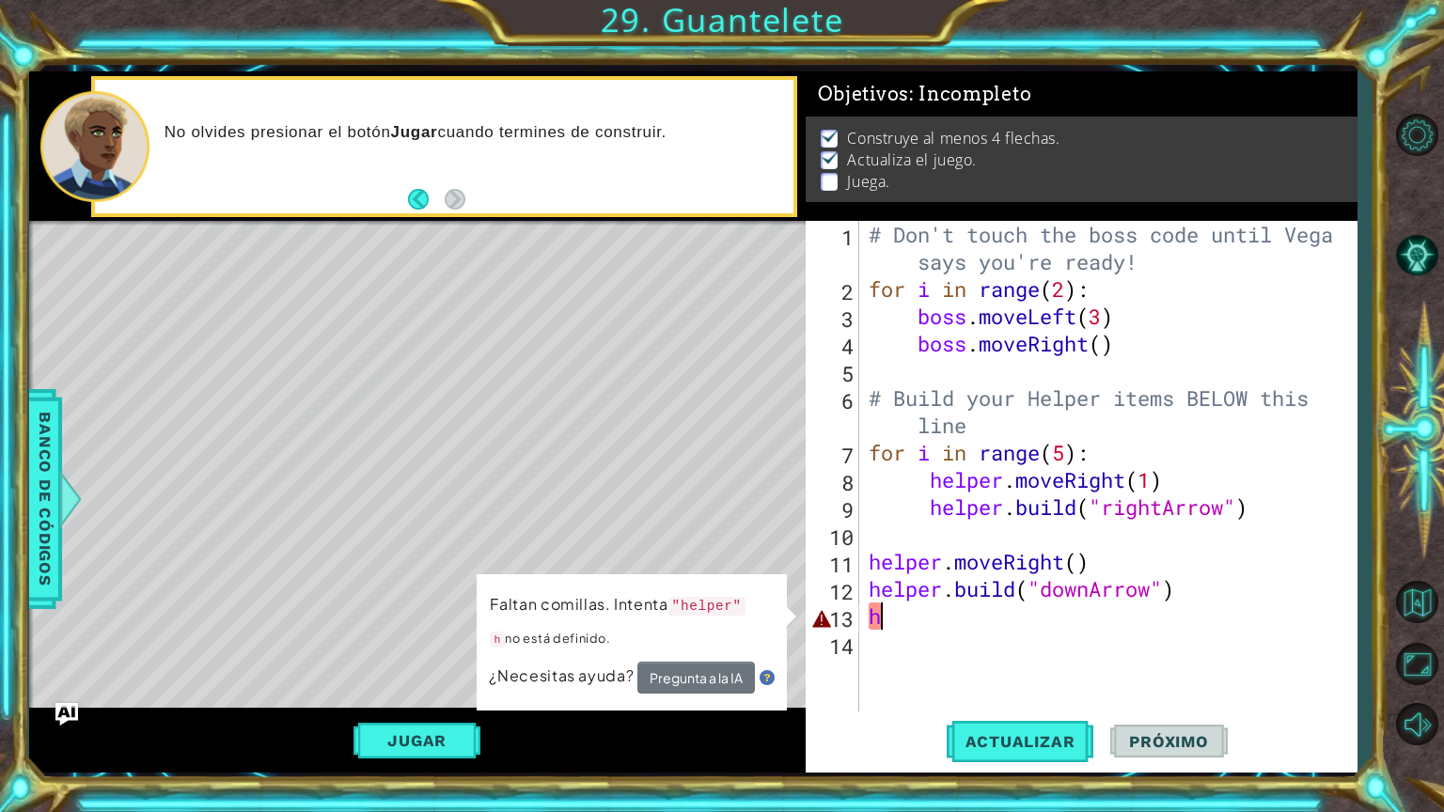
click at [942, 625] on div "# Don't touch the boss code until [PERSON_NAME] says you're ready! for i in ran…" at bounding box center [1113, 507] width 496 height 573
type textarea "h"
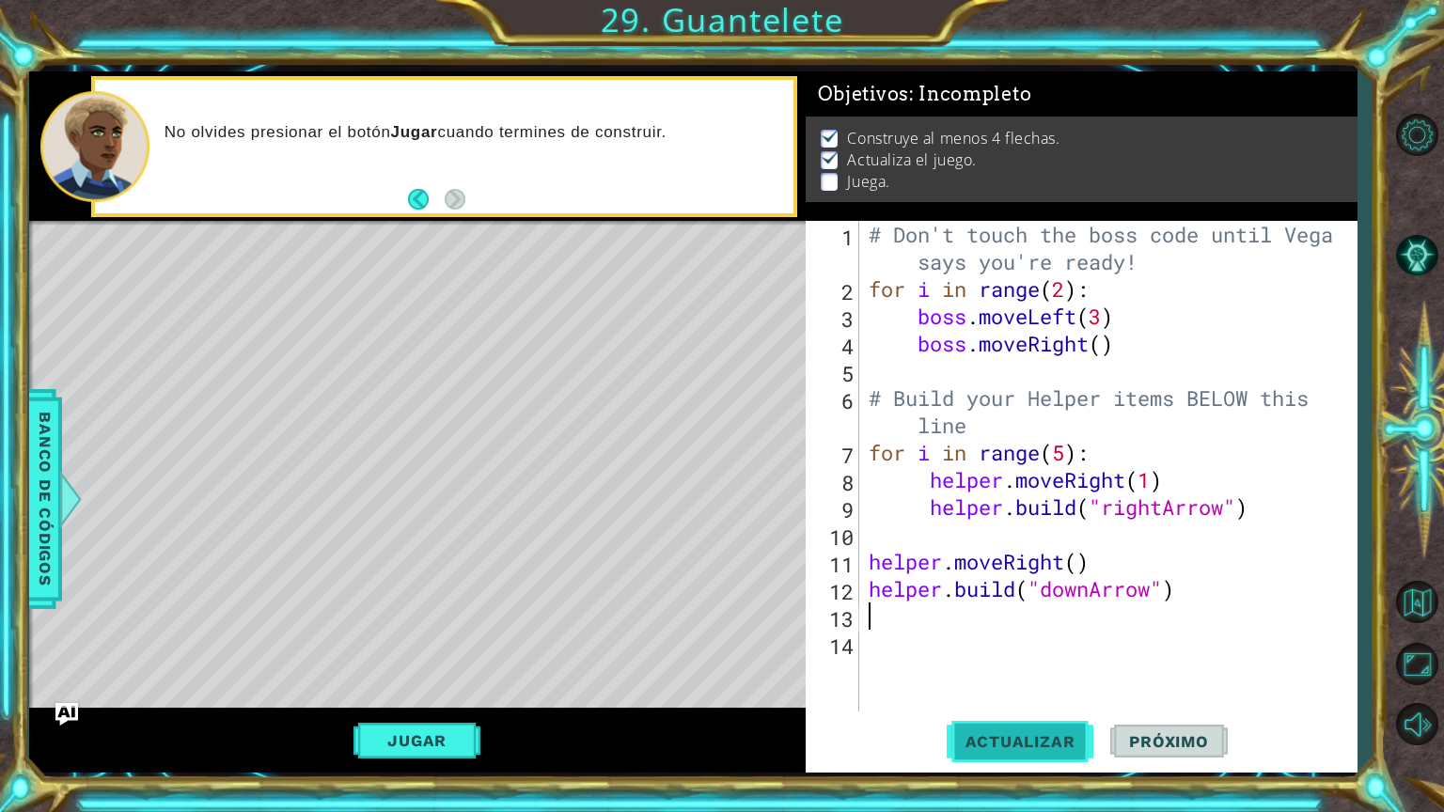
click at [989, 665] on span "Actualizar" at bounding box center [1021, 741] width 148 height 19
click at [922, 621] on div "# Don't touch the boss code until [PERSON_NAME] says you're ready! for i in ran…" at bounding box center [1113, 507] width 496 height 573
type textarea "r"
type textarea "for i in range(4):"
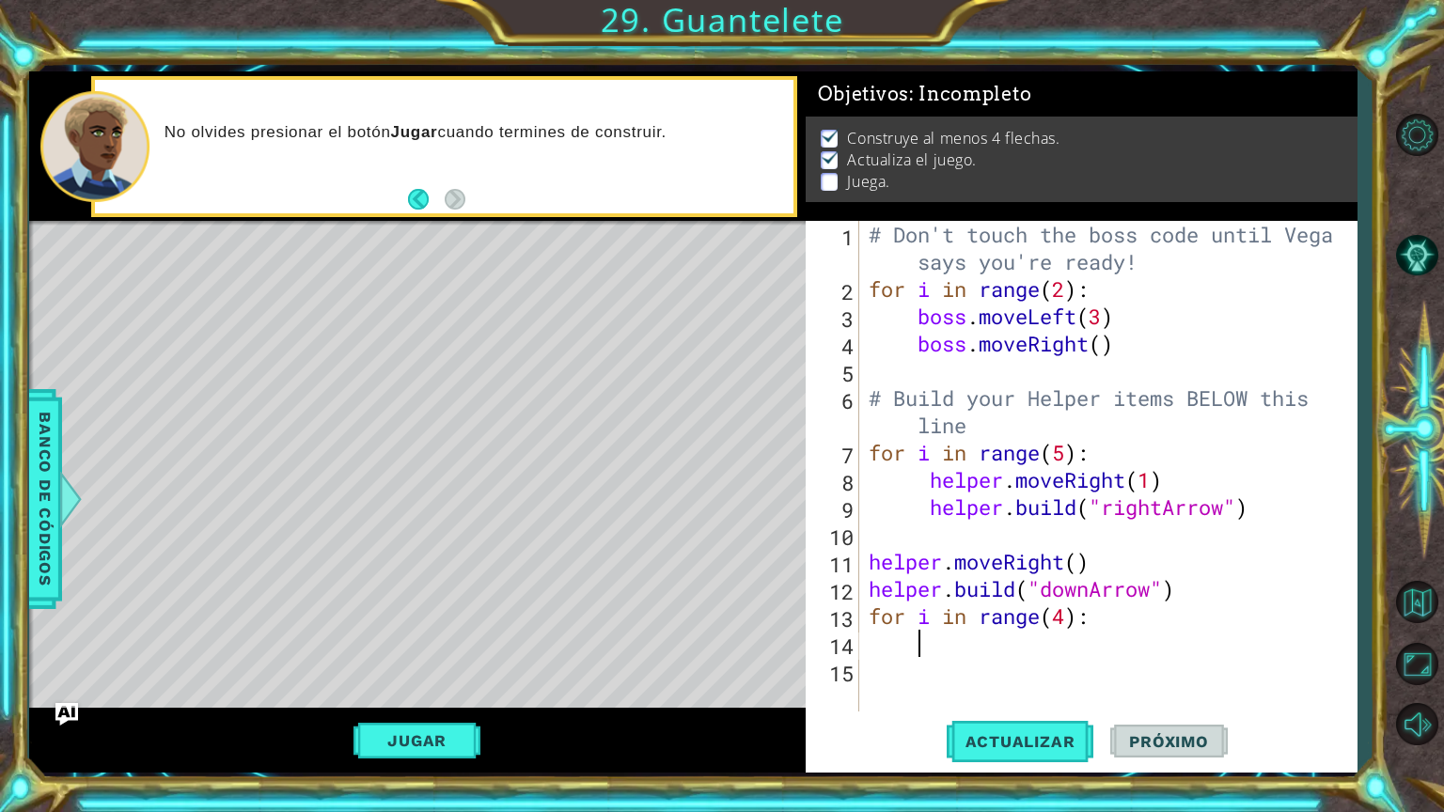
scroll to position [0, 0]
type textarea "h"
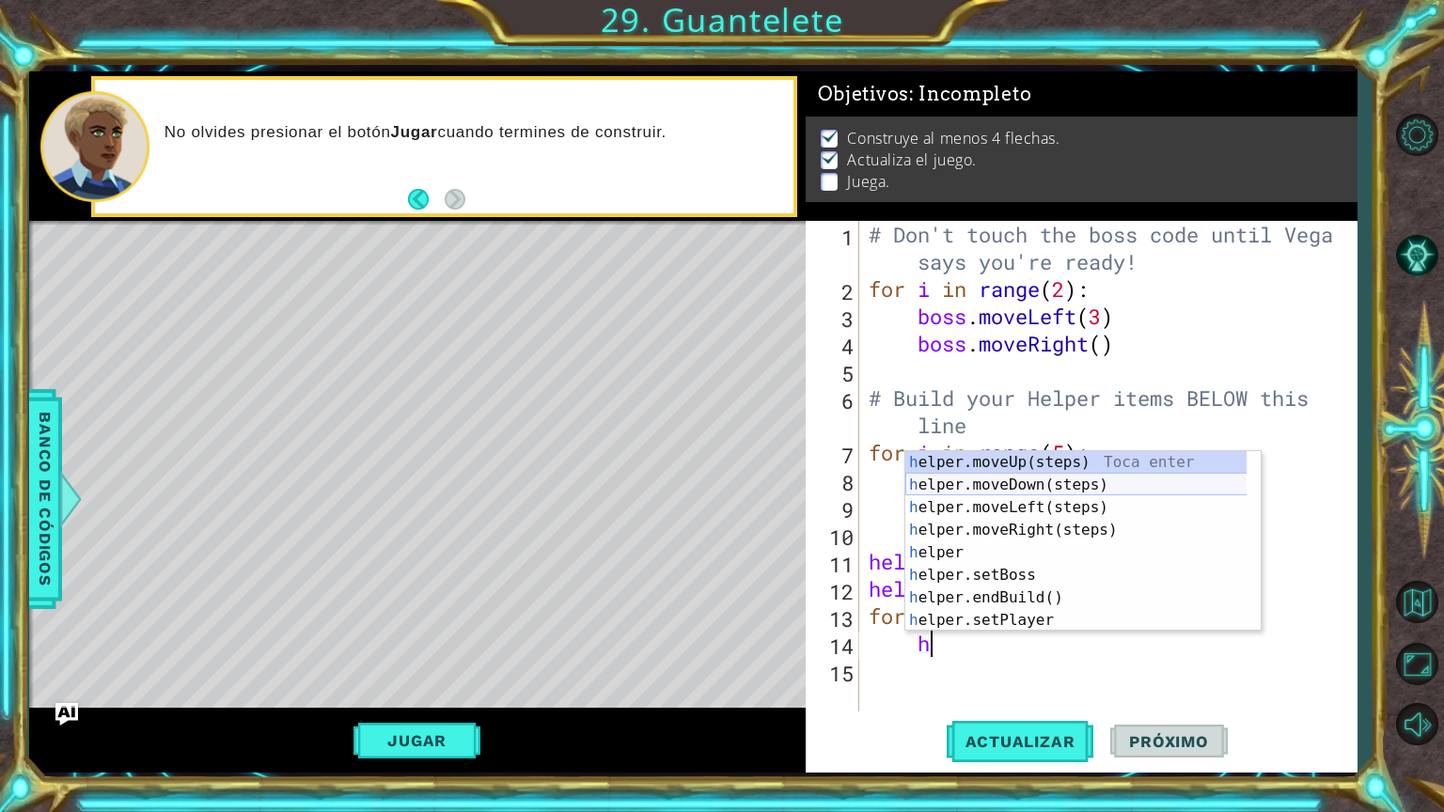
click at [993, 484] on div "h elper.moveUp(steps) Toca enter h elper.moveDown(steps) Toca enter h elper.mov…" at bounding box center [1082, 564] width 355 height 226
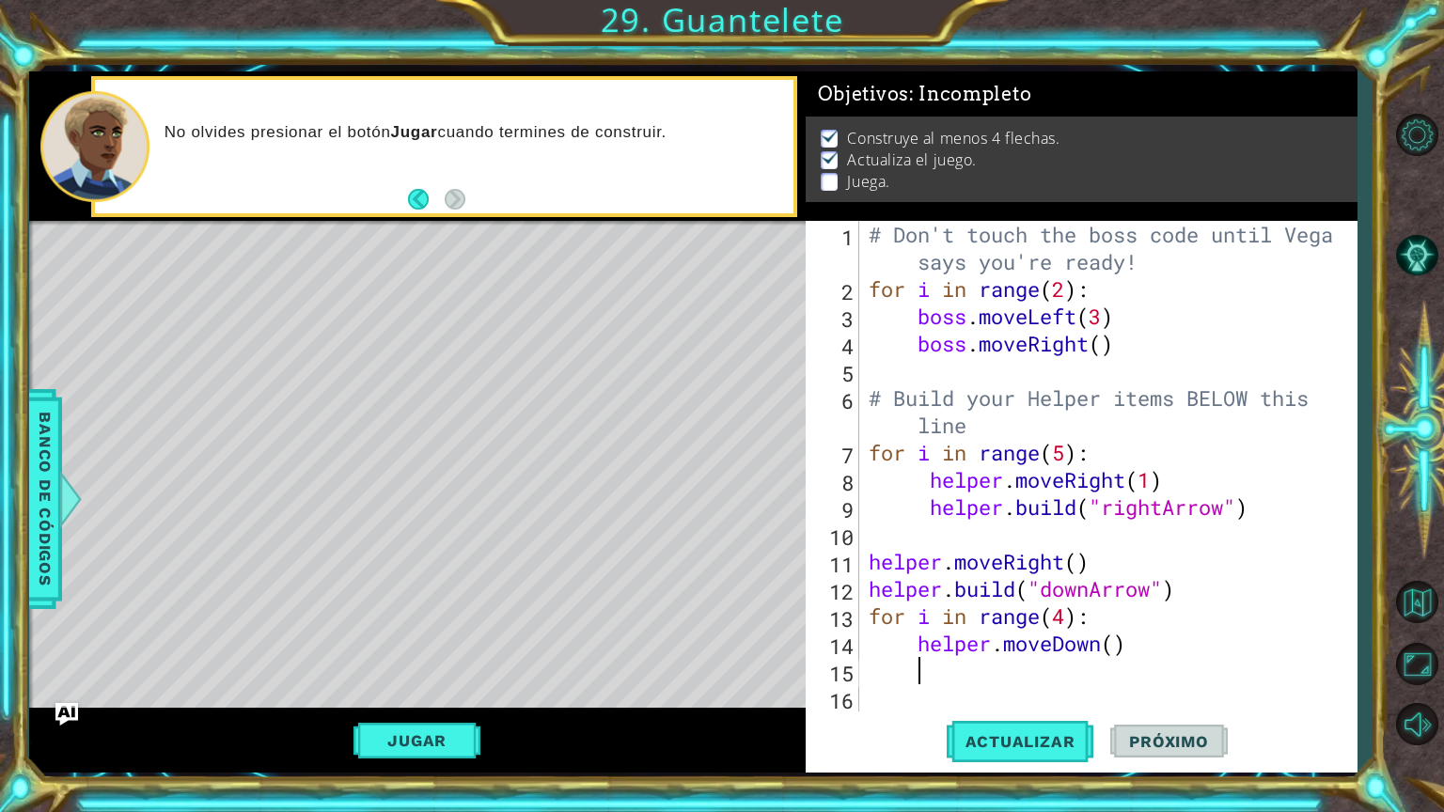
scroll to position [0, 0]
click at [1109, 639] on div "# Don't touch the boss code until [PERSON_NAME] says you're ready! for i in ran…" at bounding box center [1113, 507] width 496 height 573
type textarea "helper.moveDown()"
click at [1120, 659] on div "# Don't touch the boss code until [PERSON_NAME] says you're ready! for i in ran…" at bounding box center [1113, 507] width 496 height 573
click at [1113, 630] on div "# Don't touch the boss code until [PERSON_NAME] says you're ready! for i in ran…" at bounding box center [1113, 507] width 496 height 573
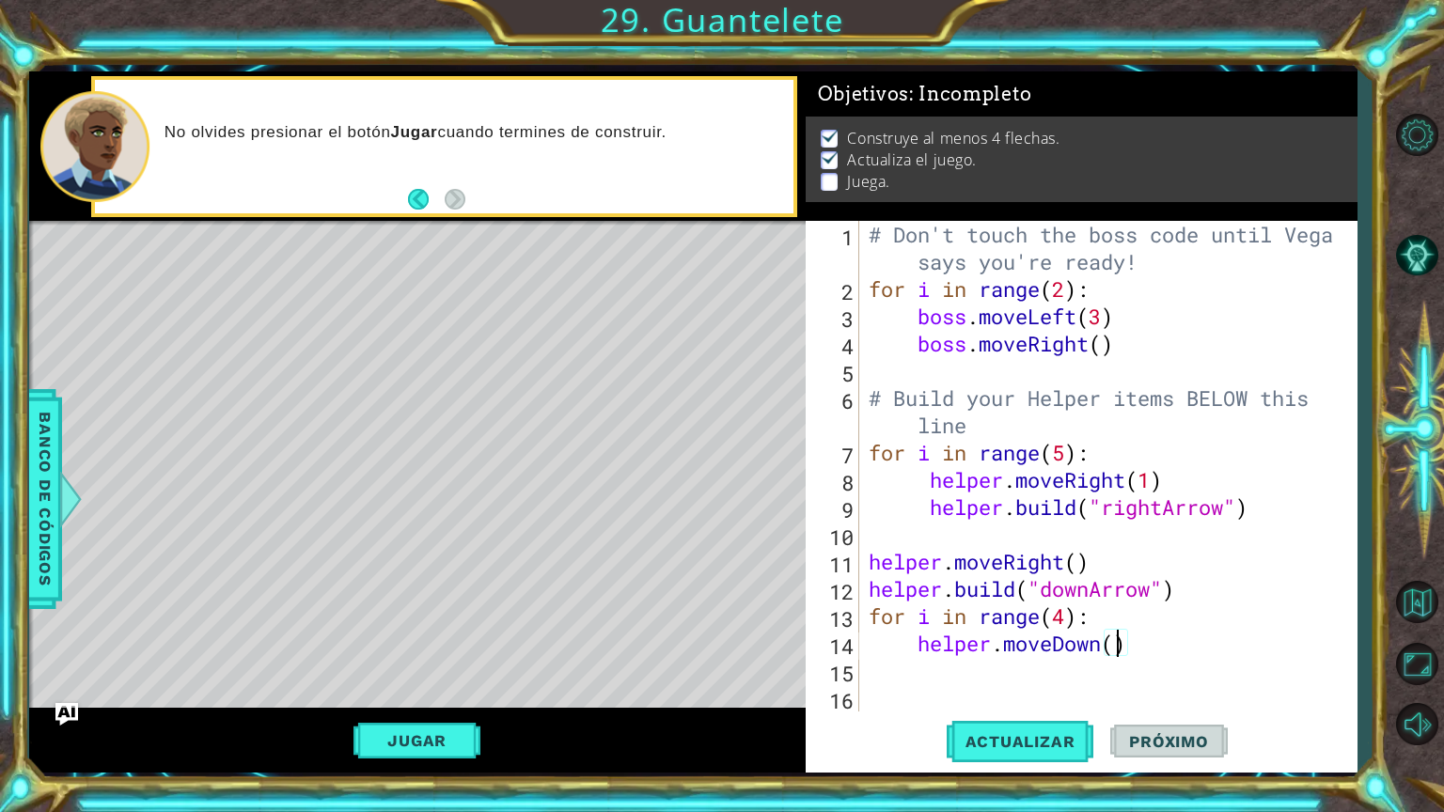
click at [1115, 635] on div "# Don't touch the boss code until [PERSON_NAME] says you're ready! for i in ran…" at bounding box center [1113, 507] width 496 height 573
type textarea "helper.moveDown(4)"
click at [1152, 647] on div "# Don't touch the boss code until [PERSON_NAME] says you're ready! for i in ran…" at bounding box center [1113, 507] width 496 height 573
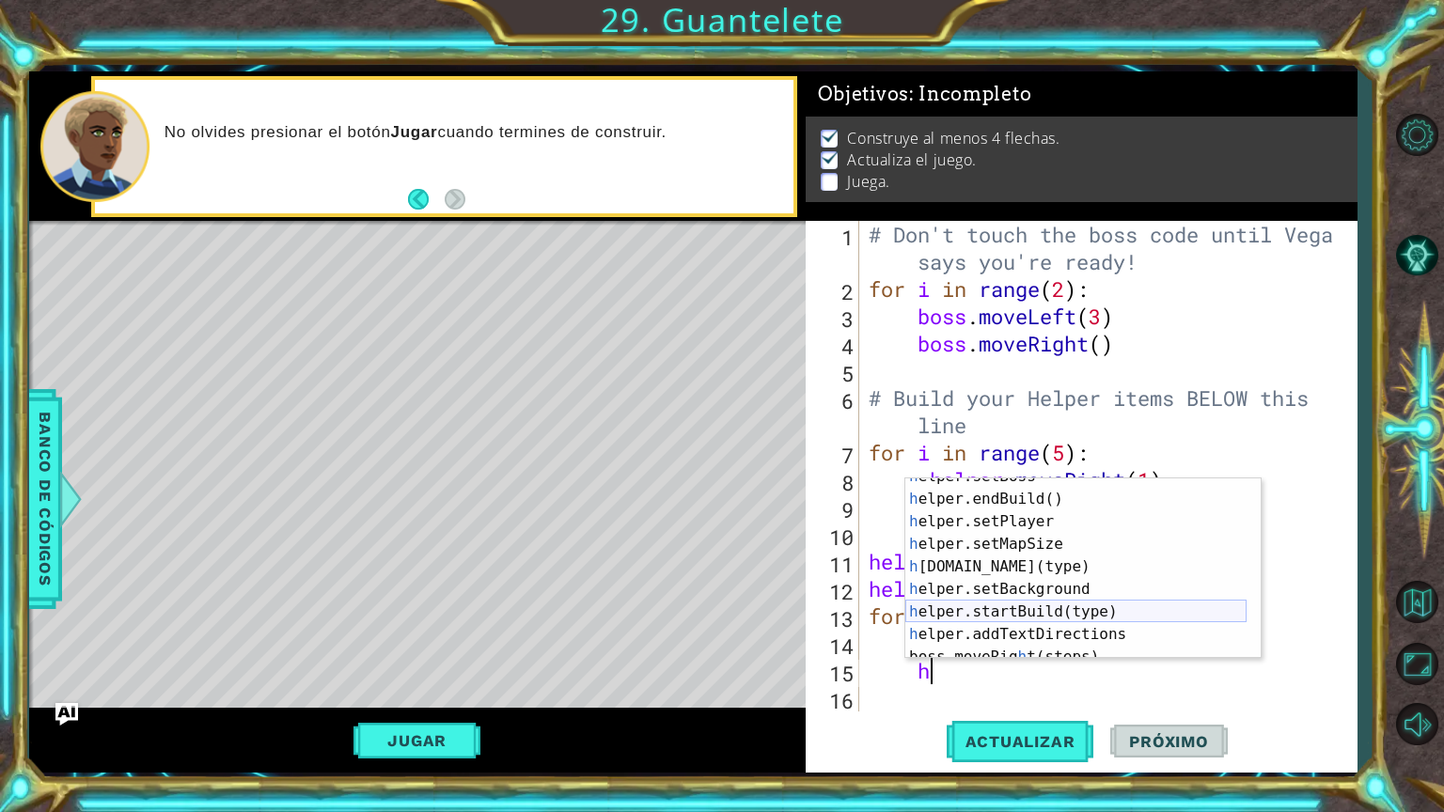
scroll to position [126, 0]
click at [999, 560] on div "h elper.setBoss Toca enter h elper.endBuild() Toca enter h elper.setPlayer Toca…" at bounding box center [1075, 578] width 341 height 226
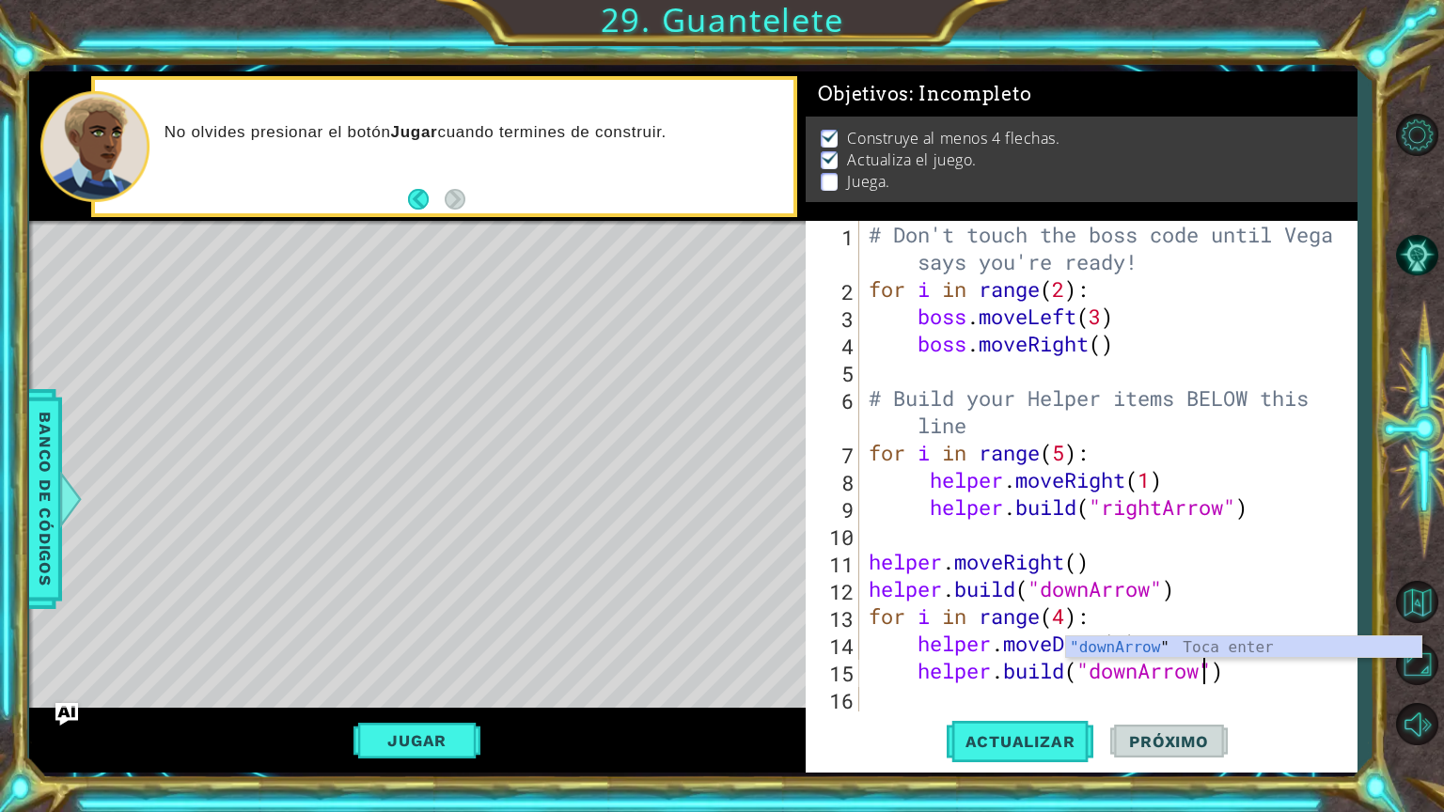
scroll to position [0, 15]
click at [1003, 665] on span "Actualizar" at bounding box center [1021, 741] width 148 height 19
click at [1123, 642] on div "# Don't touch the boss code until [PERSON_NAME] says you're ready! for i in ran…" at bounding box center [1106, 507] width 482 height 573
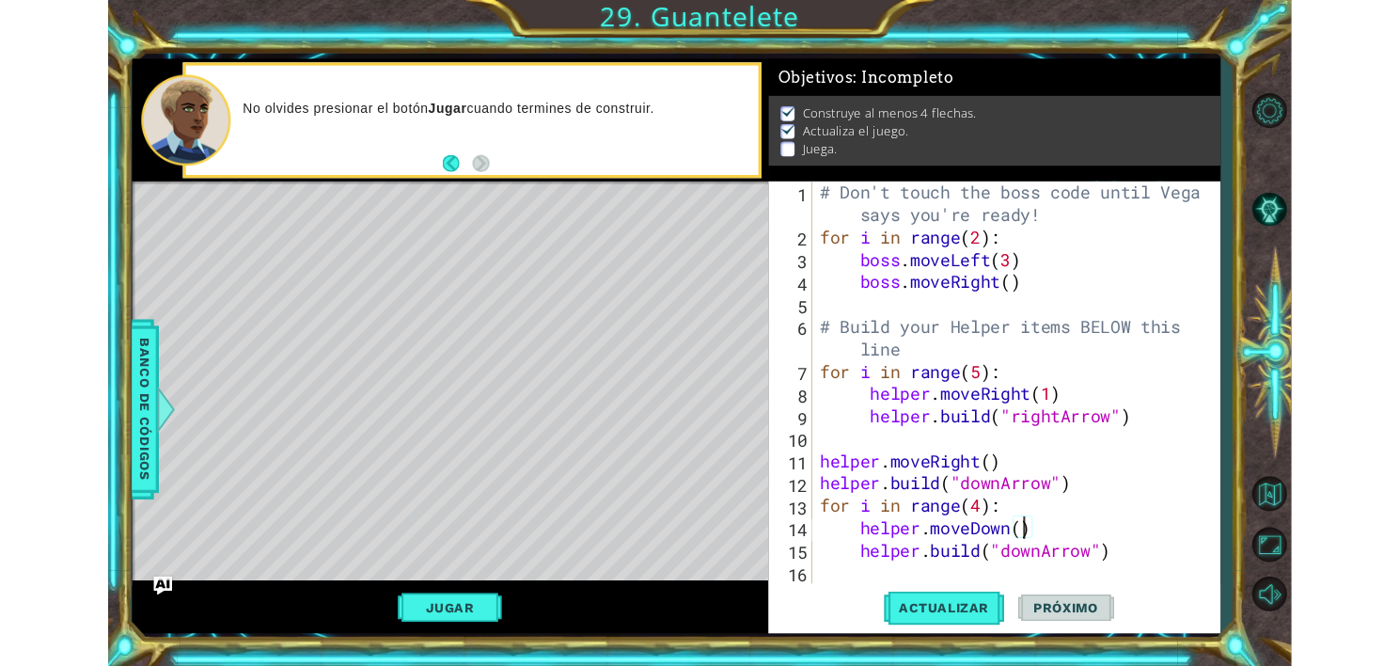
scroll to position [0, 11]
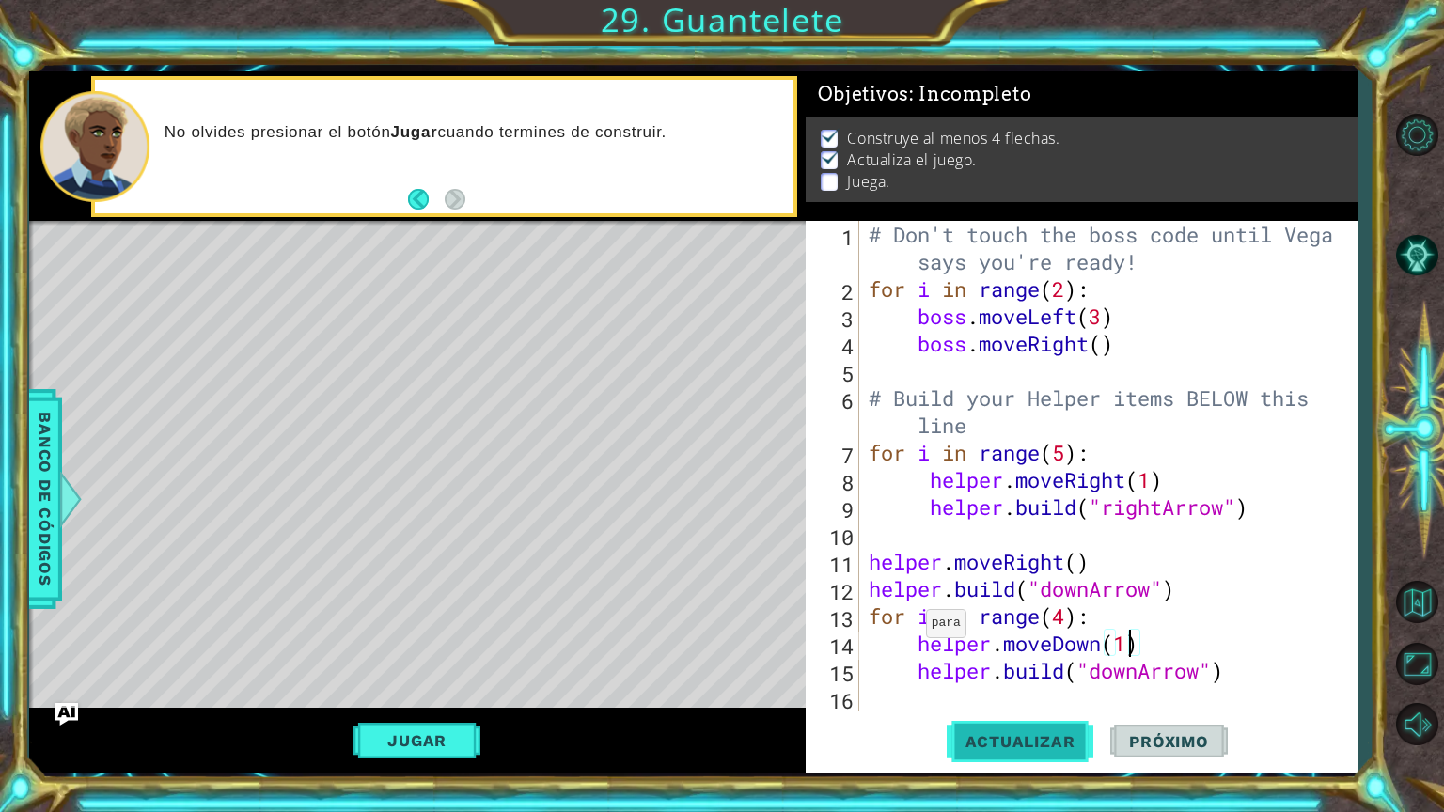
type textarea "helper.moveDown(1)"
click at [1007, 665] on span "Actualizar" at bounding box center [1021, 741] width 148 height 19
click at [421, 665] on button "Jugar" at bounding box center [417, 741] width 127 height 36
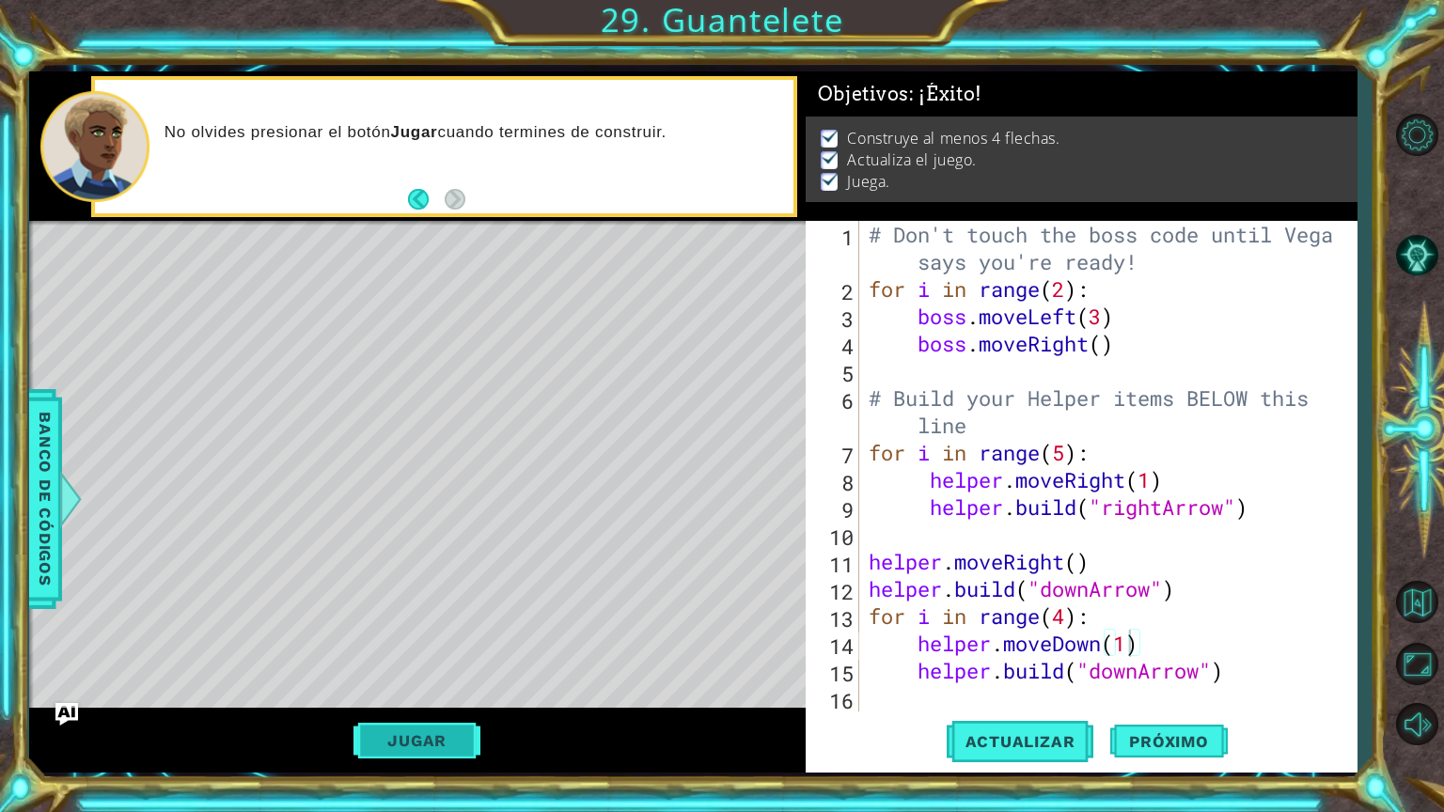
click at [448, 665] on button "Jugar" at bounding box center [417, 741] width 127 height 36
click at [1188, 665] on button "Próximo" at bounding box center [1168, 742] width 117 height 55
